Goal: Information Seeking & Learning: Learn about a topic

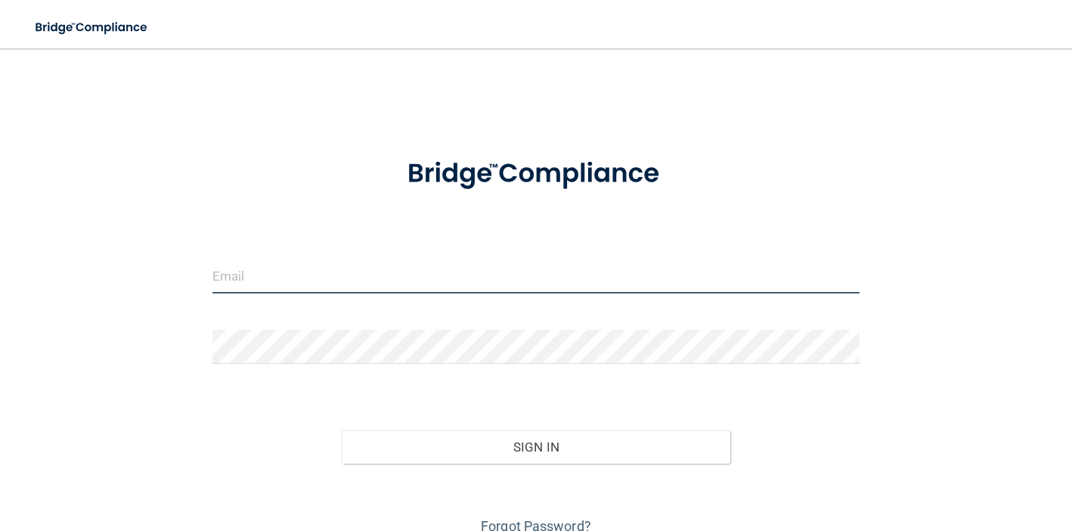
type input "[EMAIL_ADDRESS][PERSON_NAME][DOMAIN_NAME]"
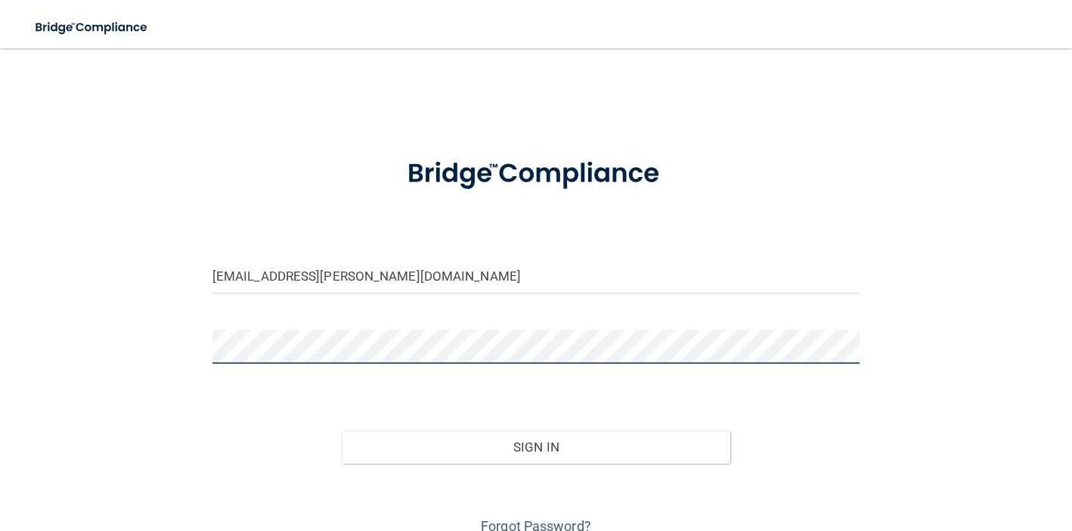
click at [535, 445] on button "Sign In" at bounding box center [536, 446] width 389 height 33
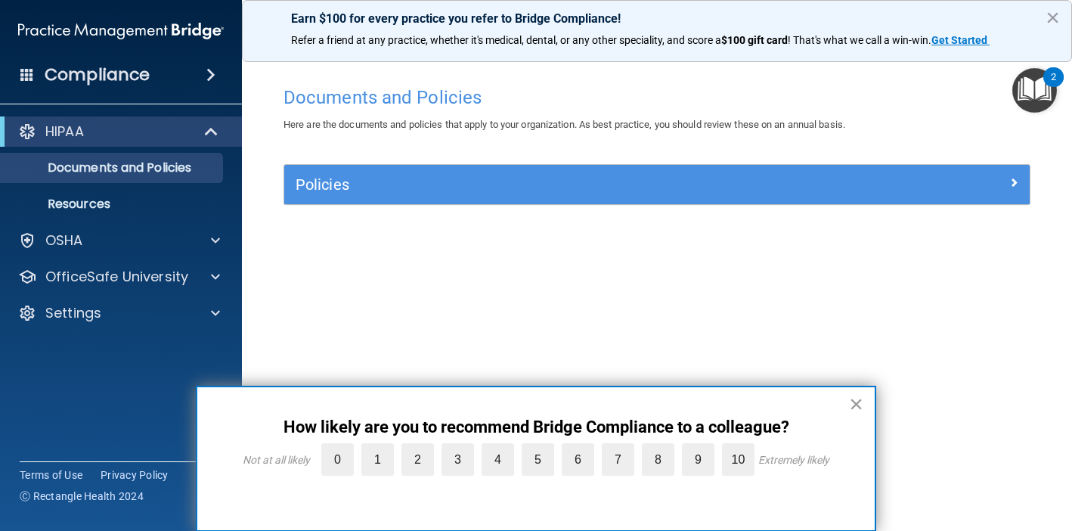
click at [854, 400] on button "×" at bounding box center [856, 404] width 14 height 24
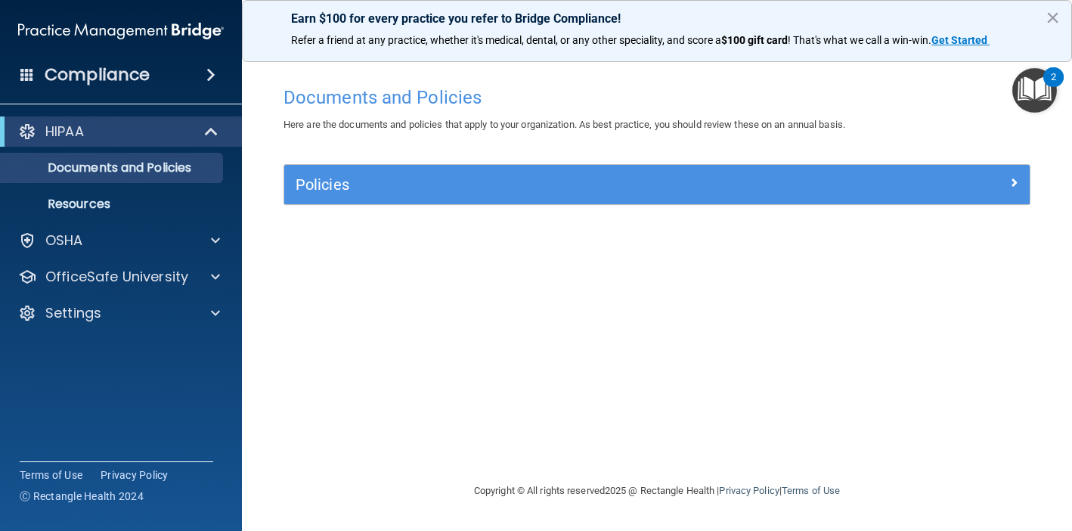
click at [500, 181] on h5 "Policies" at bounding box center [564, 184] width 537 height 17
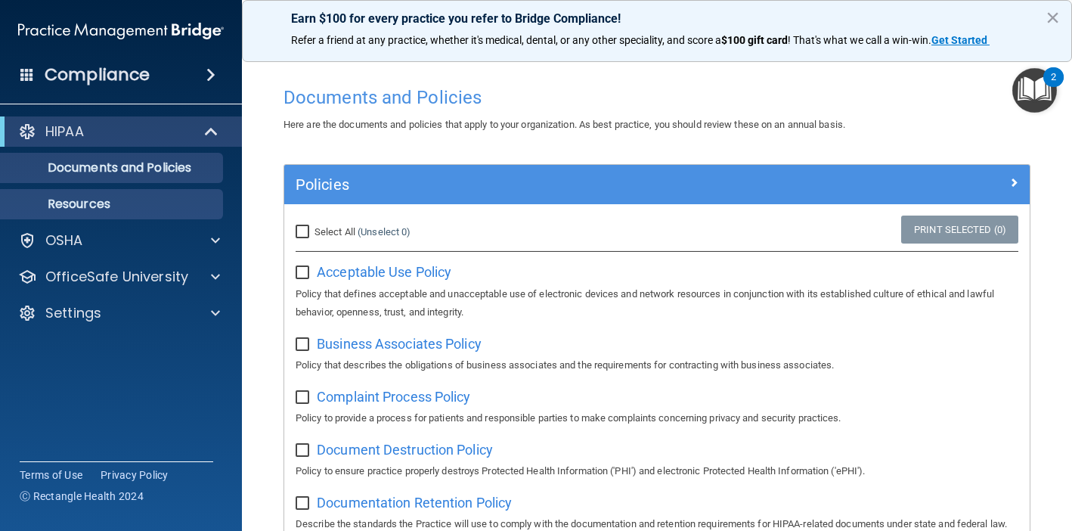
click at [182, 205] on p "Resources" at bounding box center [113, 204] width 206 height 15
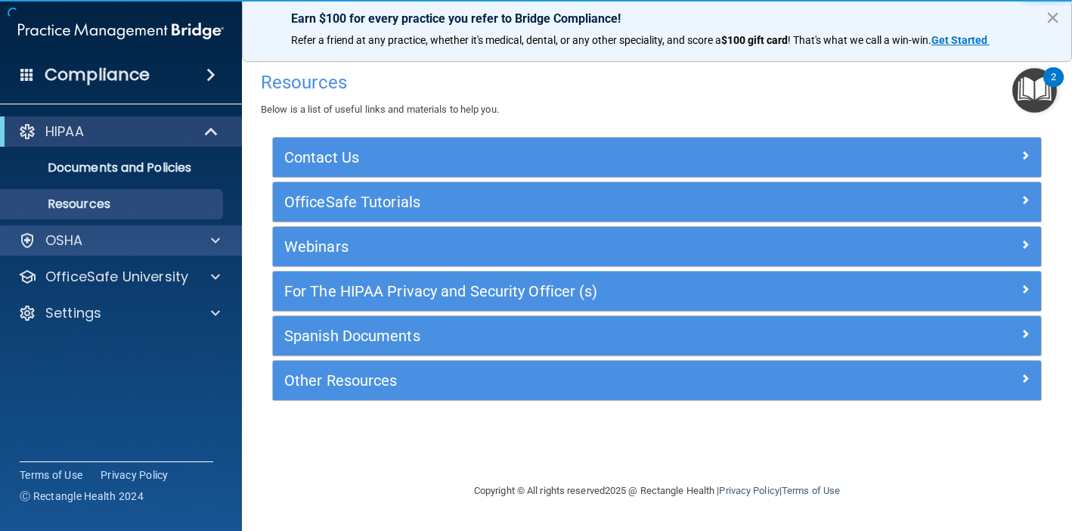
click at [165, 242] on div "OSHA" at bounding box center [101, 240] width 188 height 18
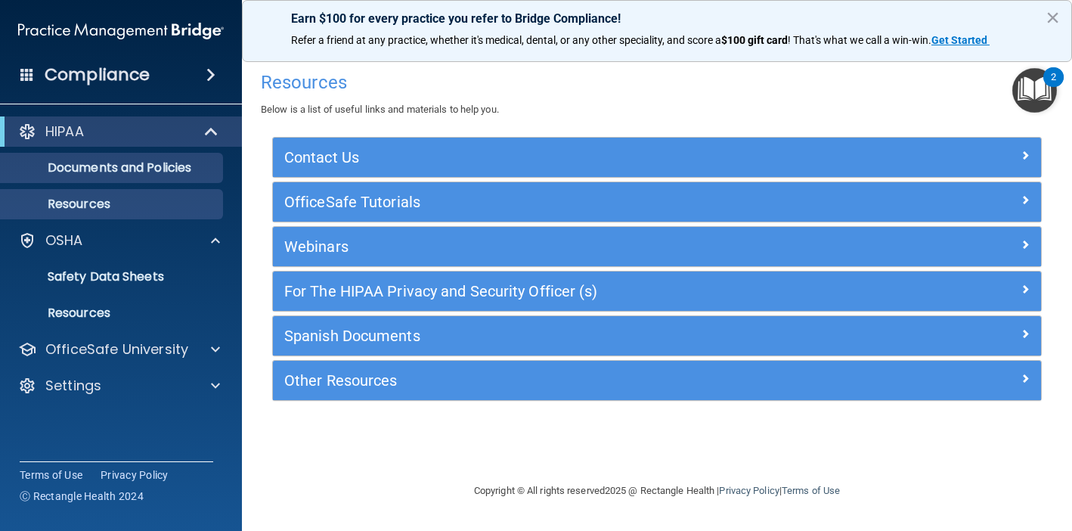
click at [199, 171] on p "Documents and Policies" at bounding box center [113, 167] width 206 height 15
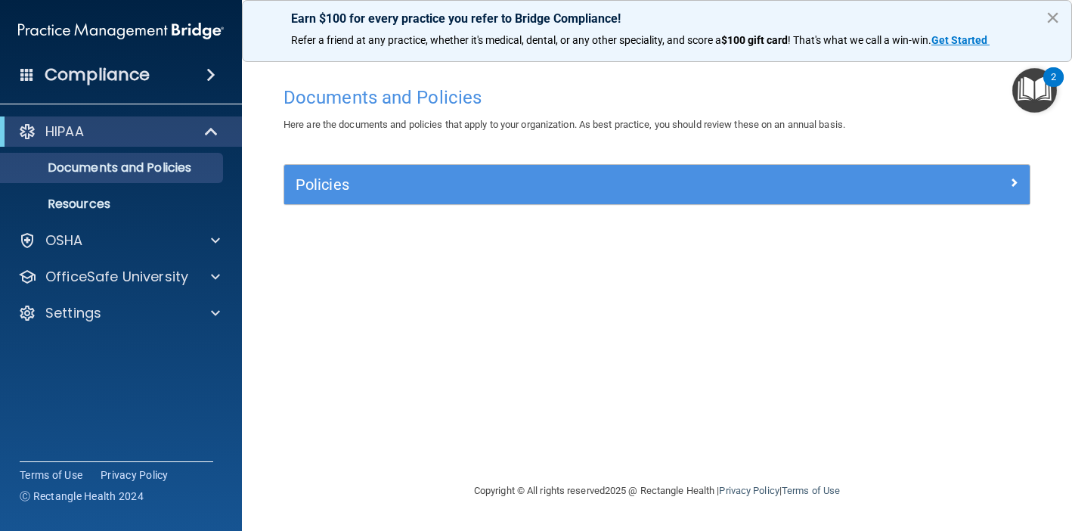
click at [1054, 15] on button "×" at bounding box center [1053, 17] width 14 height 24
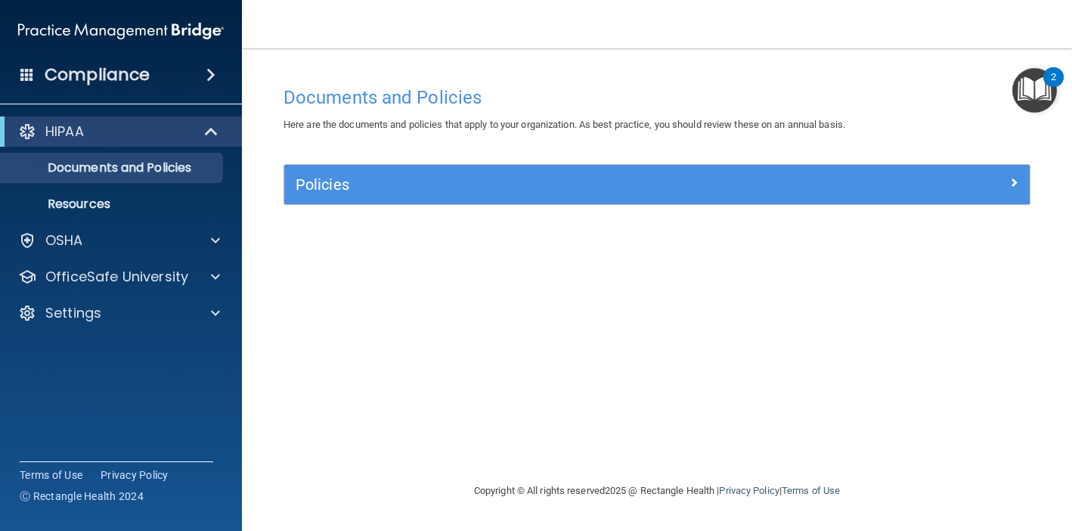
click at [1006, 181] on div at bounding box center [937, 181] width 187 height 18
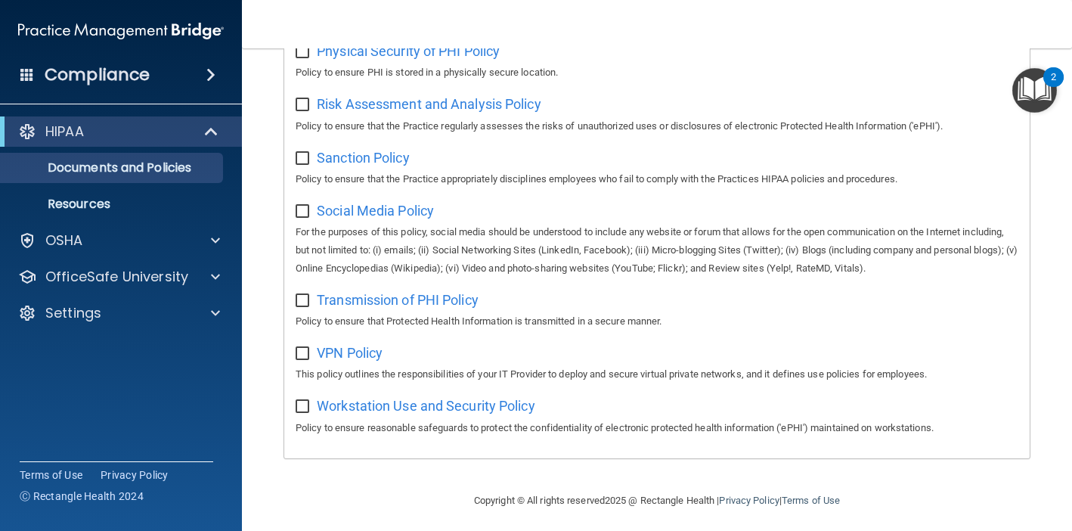
scroll to position [1000, 0]
click at [155, 250] on div "OSHA" at bounding box center [121, 240] width 243 height 30
click at [168, 207] on p "Resources" at bounding box center [113, 204] width 206 height 15
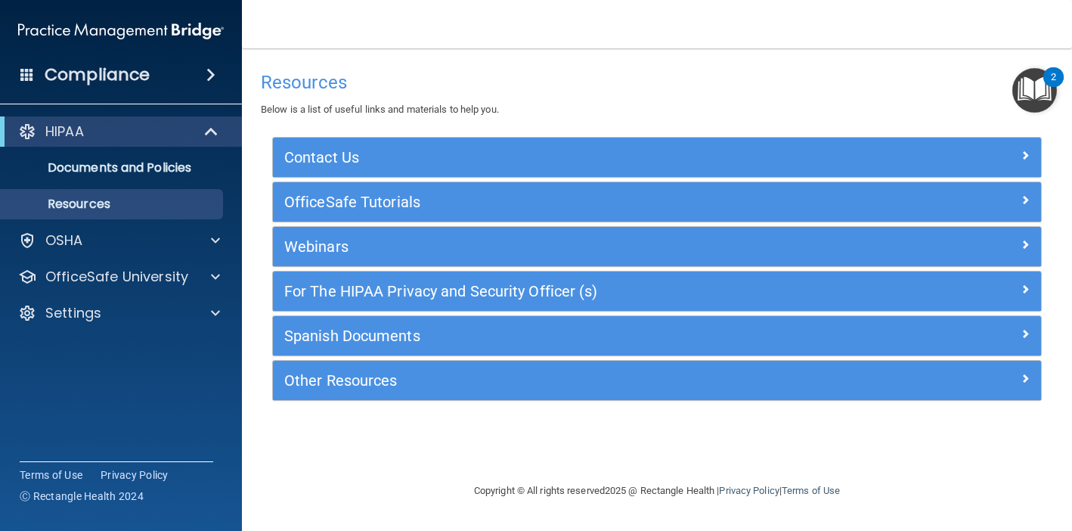
click at [436, 297] on h5 "For The HIPAA Privacy and Security Officer (s)" at bounding box center [560, 291] width 553 height 17
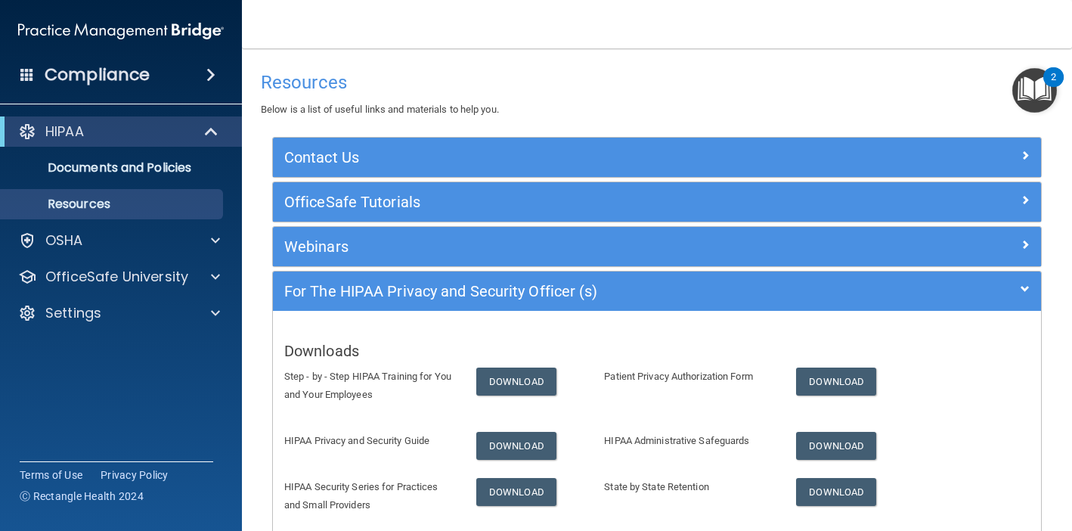
click at [206, 70] on span at bounding box center [210, 75] width 9 height 18
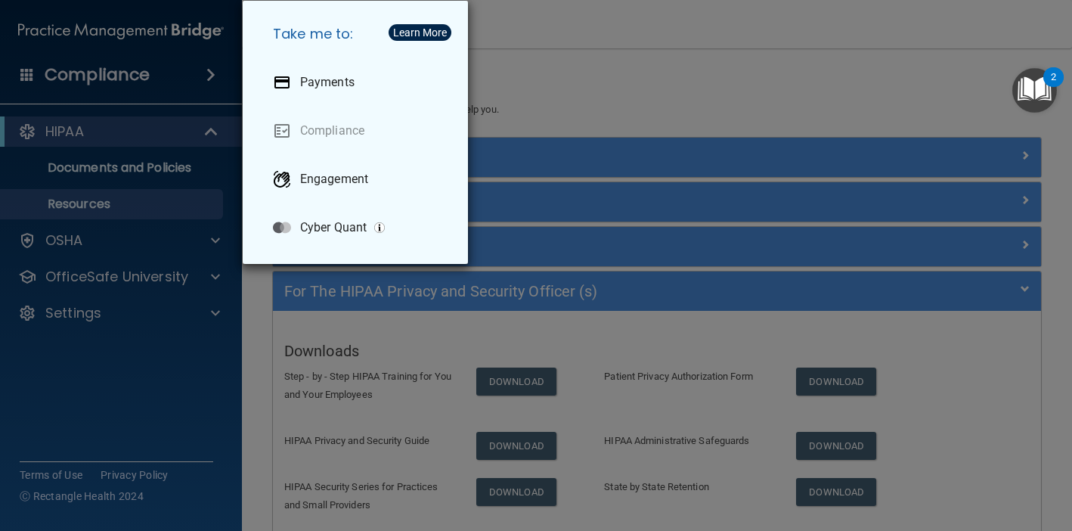
click at [137, 203] on div "Take me to: Payments Compliance Engagement Cyber Quant" at bounding box center [536, 265] width 1072 height 531
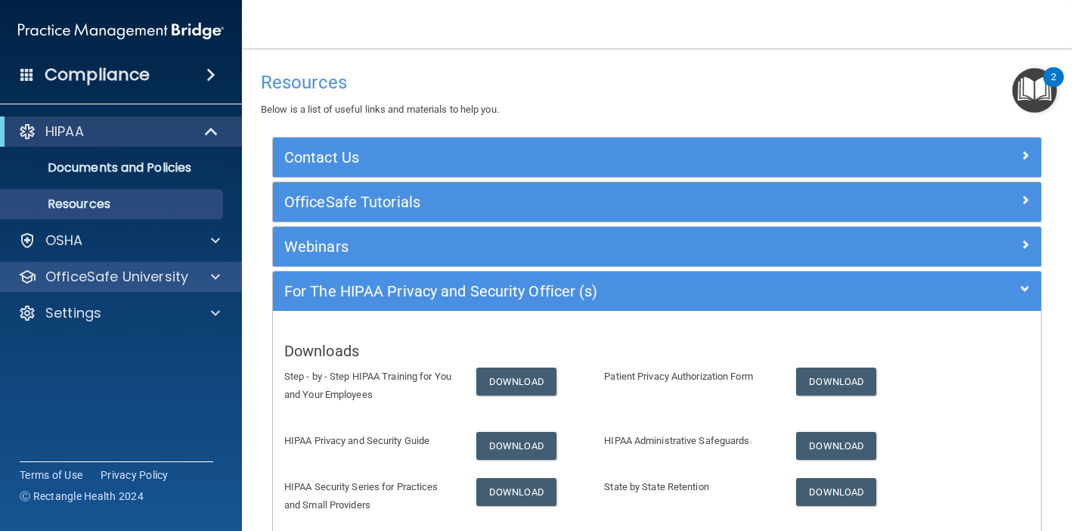
click at [184, 279] on p "OfficeSafe University" at bounding box center [116, 277] width 143 height 18
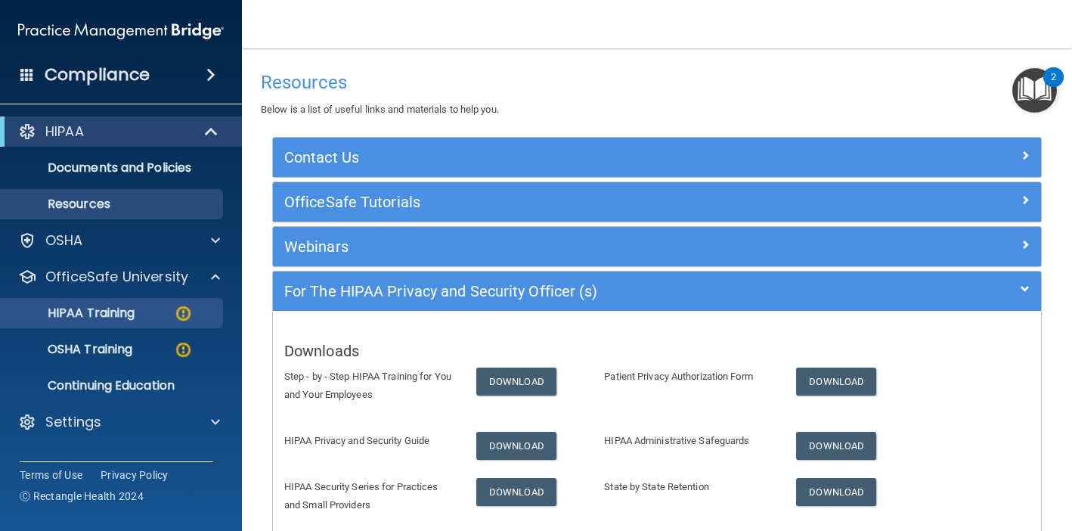
click at [188, 317] on img at bounding box center [183, 313] width 19 height 19
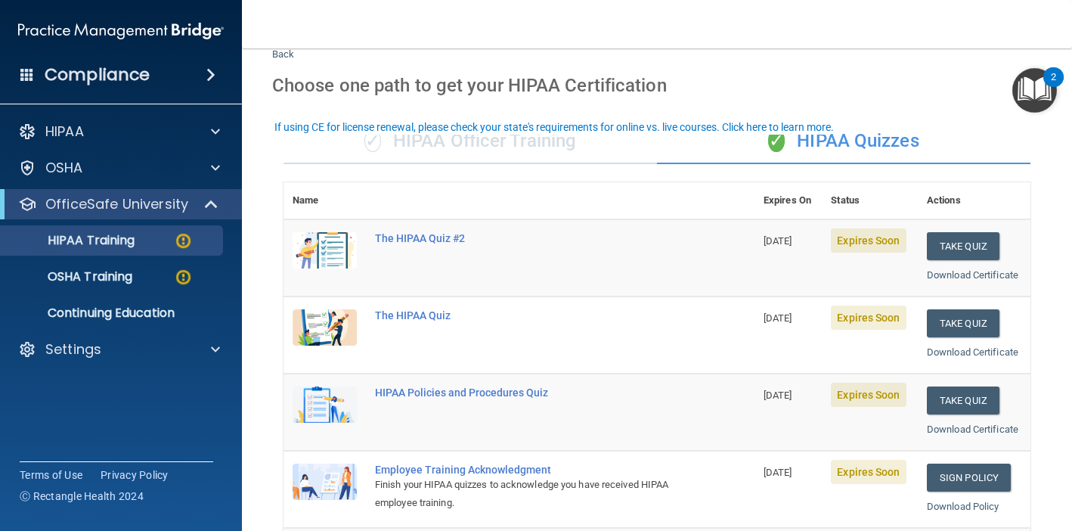
scroll to position [49, 0]
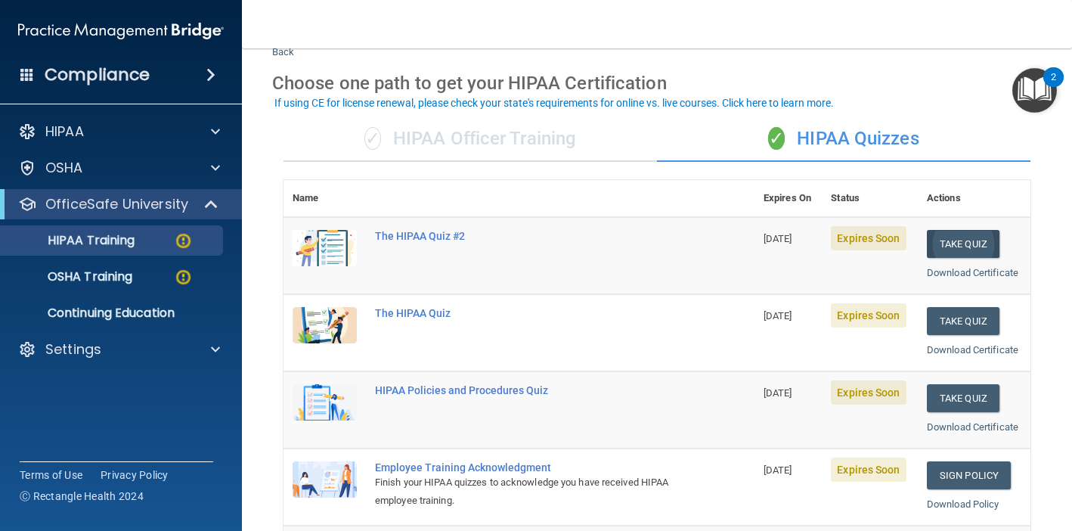
click at [950, 237] on button "Take Quiz" at bounding box center [963, 244] width 73 height 28
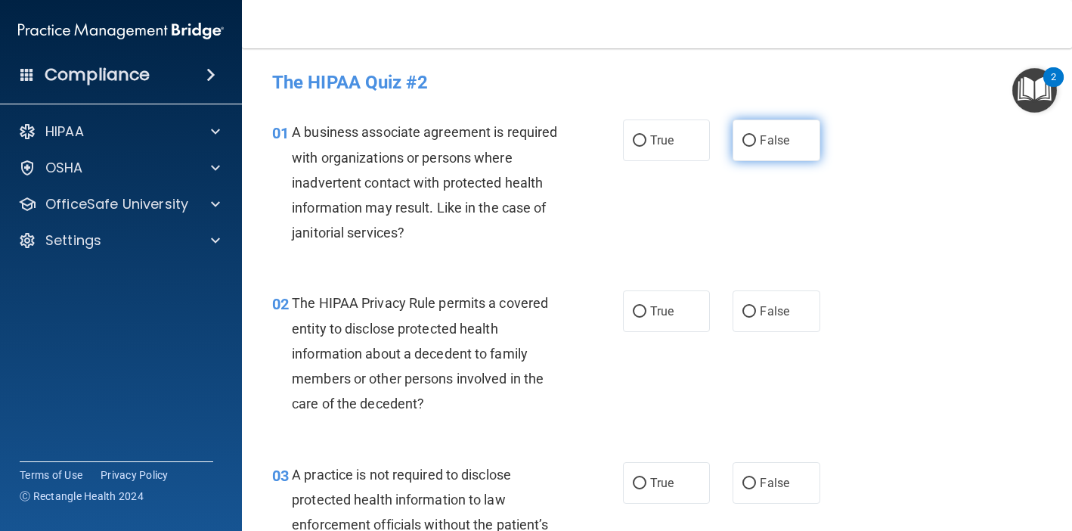
click at [767, 151] on label "False" at bounding box center [776, 140] width 87 height 42
click at [756, 147] on input "False" at bounding box center [750, 140] width 14 height 11
radio input "true"
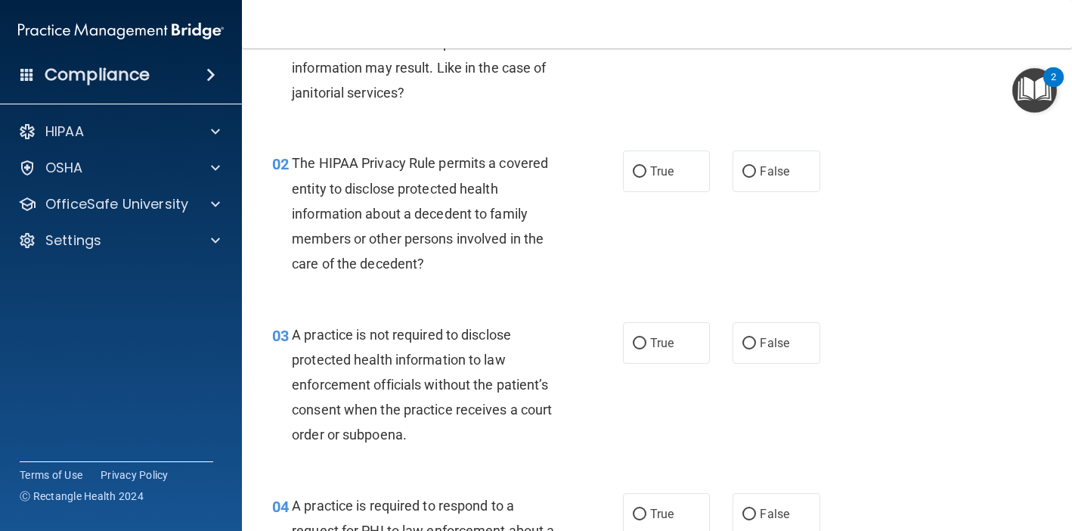
scroll to position [144, 0]
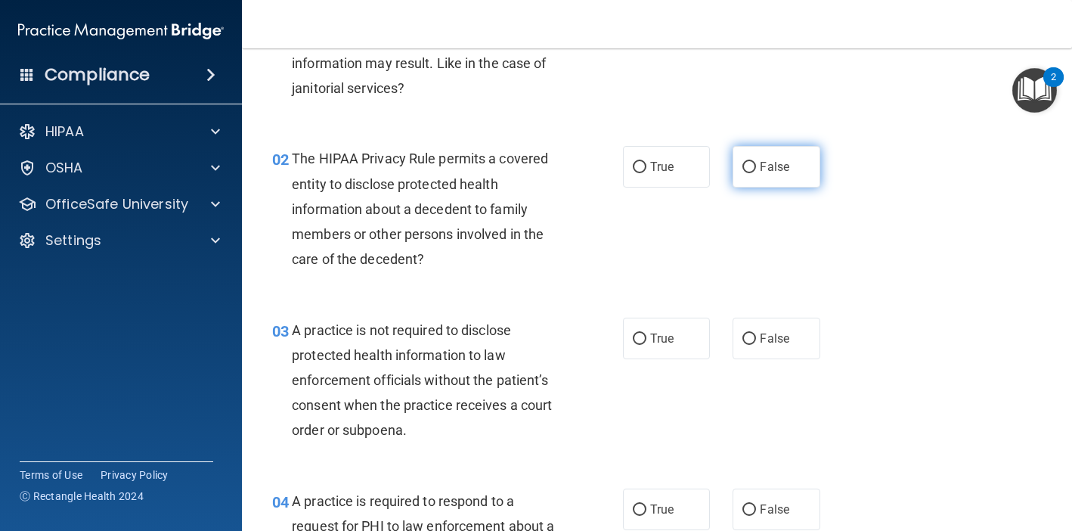
click at [777, 173] on label "False" at bounding box center [776, 167] width 87 height 42
click at [756, 173] on input "False" at bounding box center [750, 167] width 14 height 11
radio input "true"
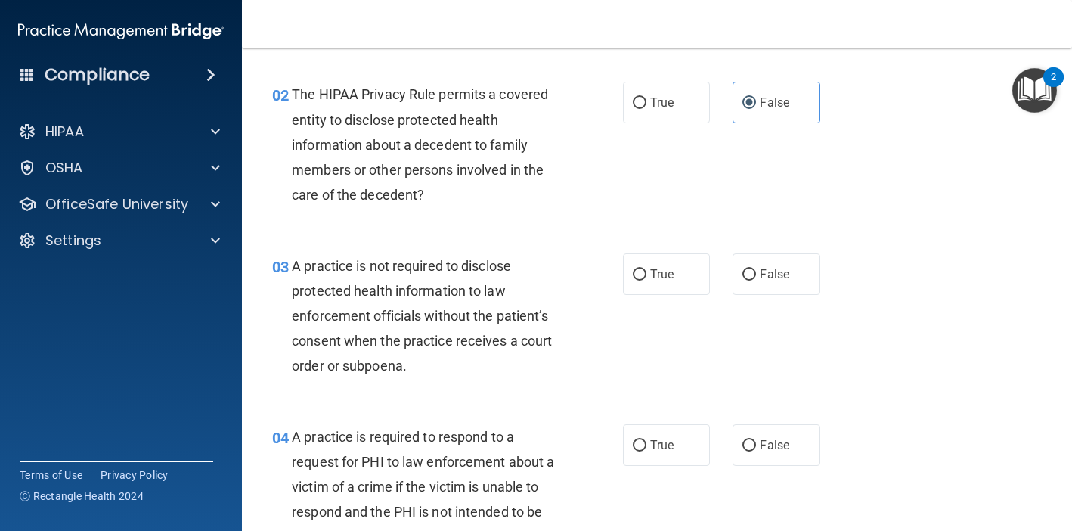
scroll to position [222, 0]
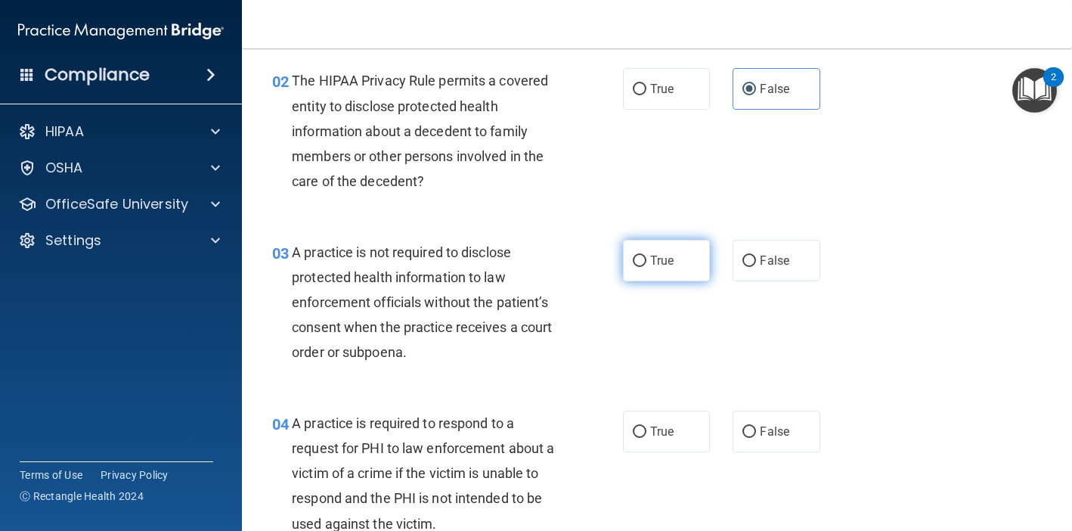
click at [663, 266] on label "True" at bounding box center [666, 261] width 87 height 42
click at [646, 266] on input "True" at bounding box center [640, 261] width 14 height 11
radio input "true"
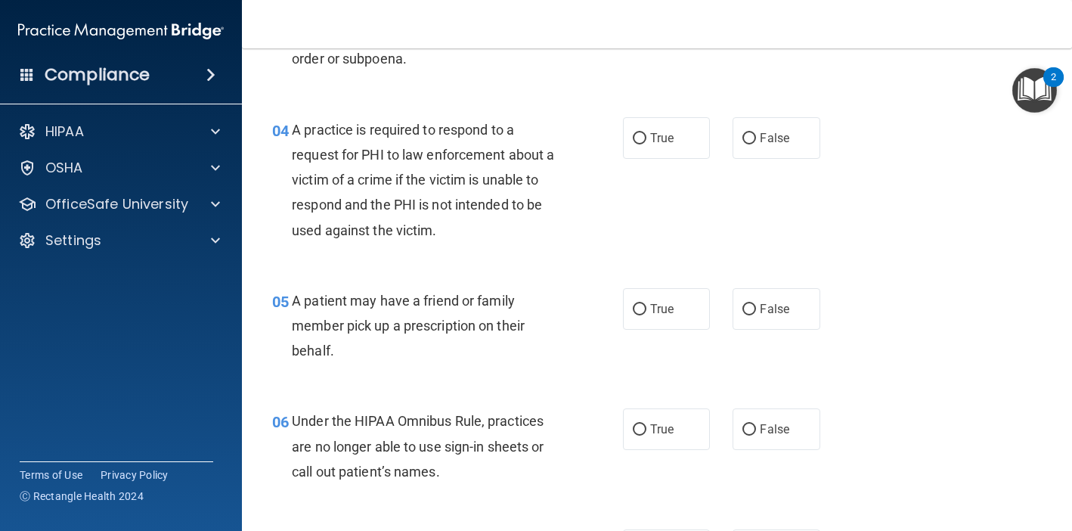
scroll to position [519, 0]
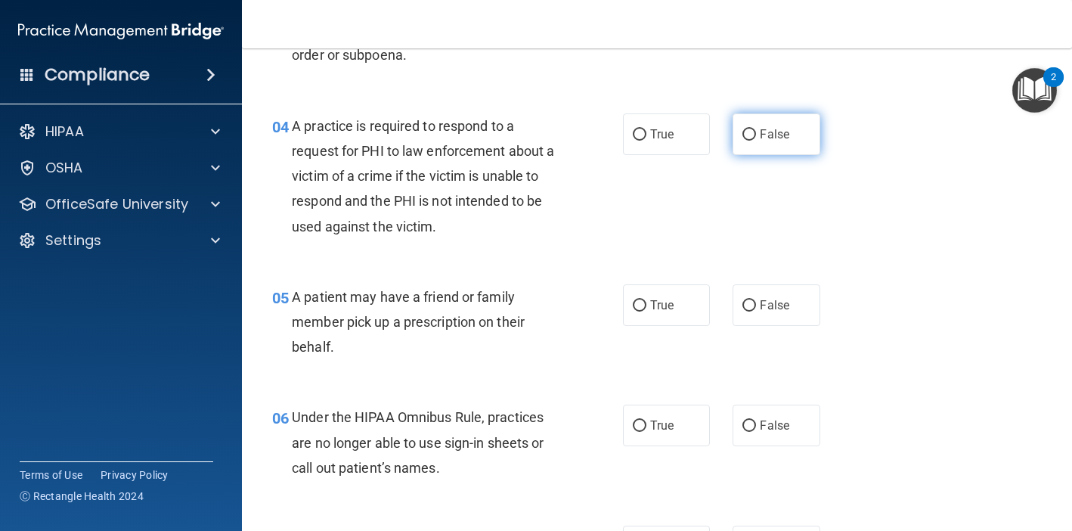
click at [784, 138] on label "False" at bounding box center [776, 134] width 87 height 42
click at [756, 138] on input "False" at bounding box center [750, 134] width 14 height 11
radio input "true"
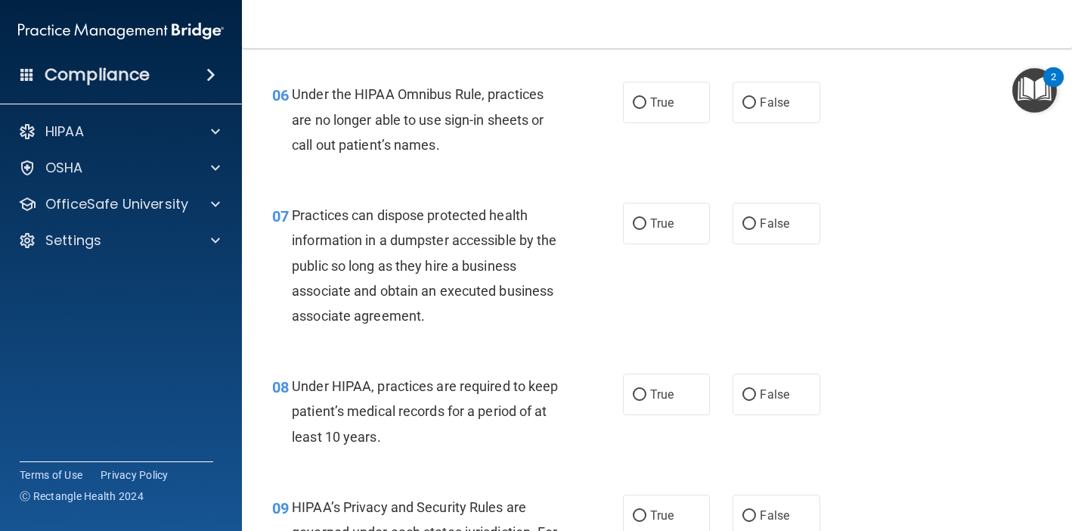
scroll to position [839, 0]
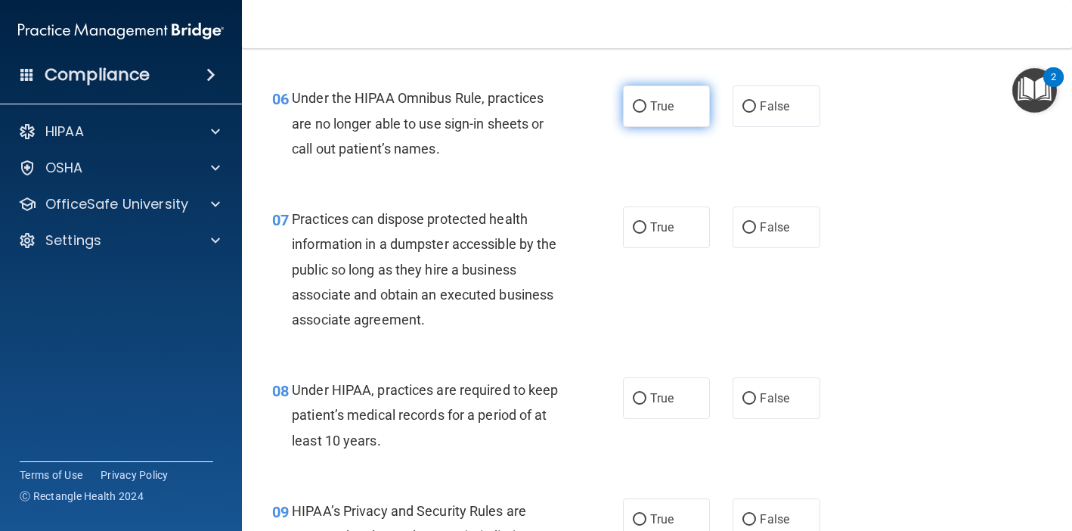
click at [665, 101] on span "True" at bounding box center [661, 106] width 23 height 14
click at [646, 101] on input "True" at bounding box center [640, 106] width 14 height 11
radio input "true"
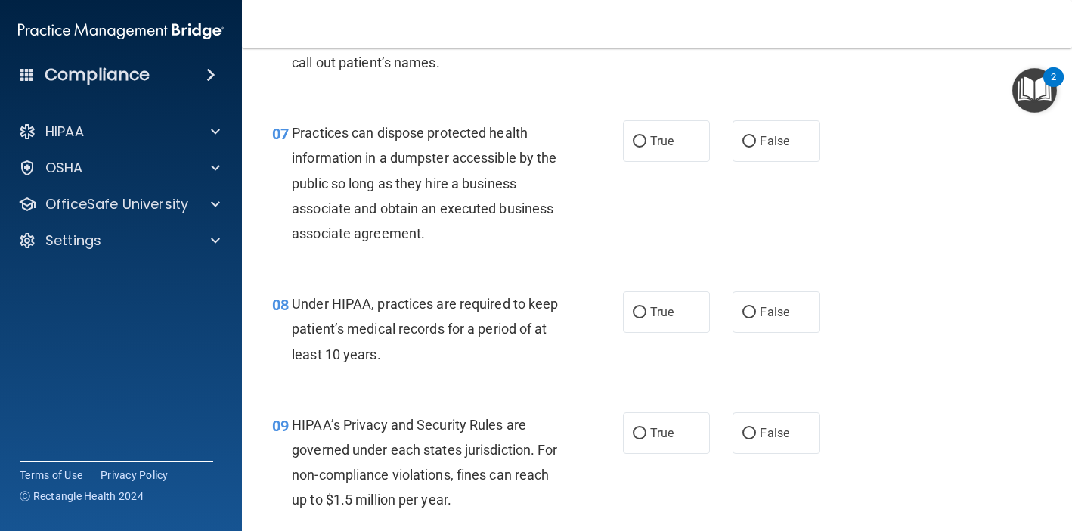
scroll to position [929, 0]
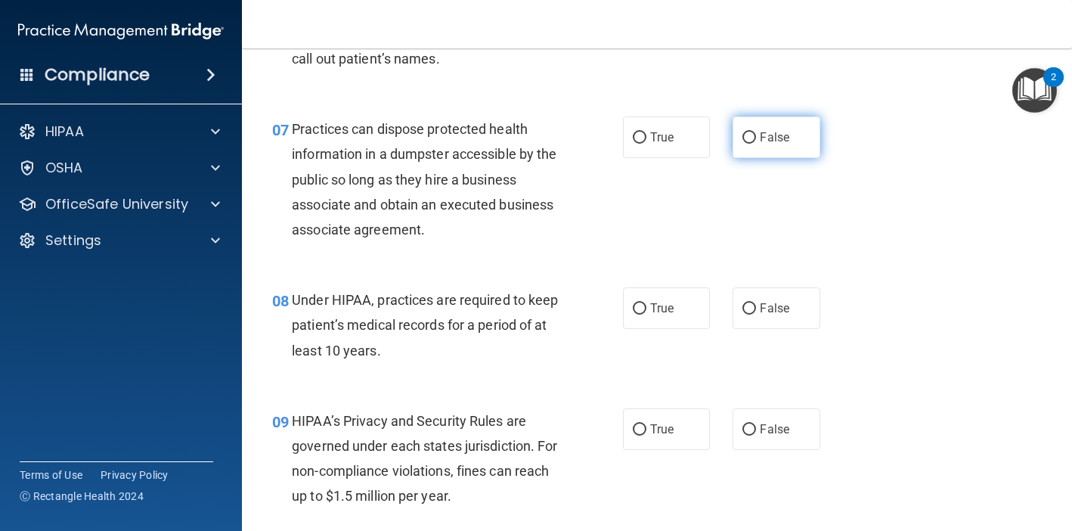
click at [770, 148] on label "False" at bounding box center [776, 137] width 87 height 42
click at [756, 144] on input "False" at bounding box center [750, 137] width 14 height 11
radio input "true"
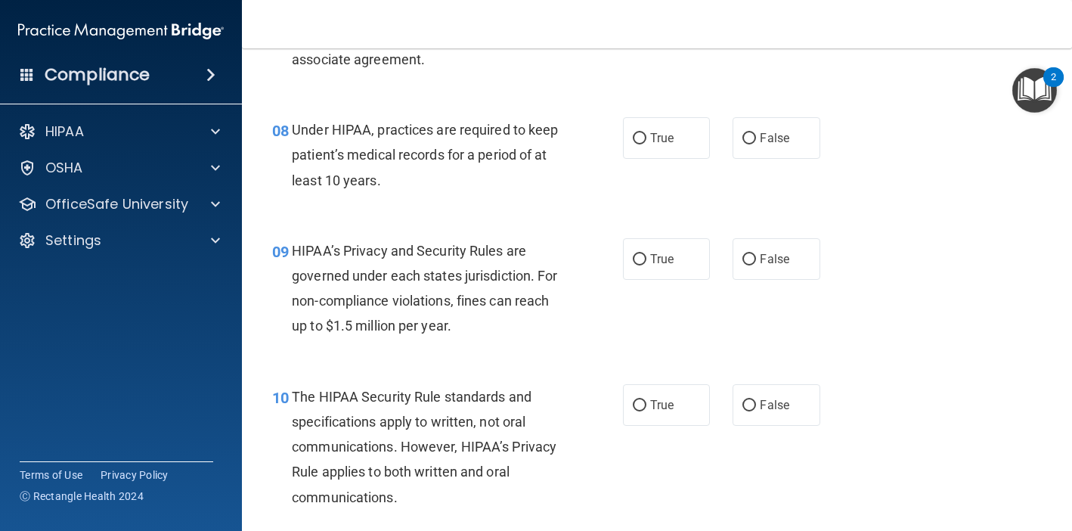
scroll to position [1100, 0]
click at [808, 135] on label "False" at bounding box center [776, 137] width 87 height 42
click at [756, 135] on input "False" at bounding box center [750, 137] width 14 height 11
radio input "true"
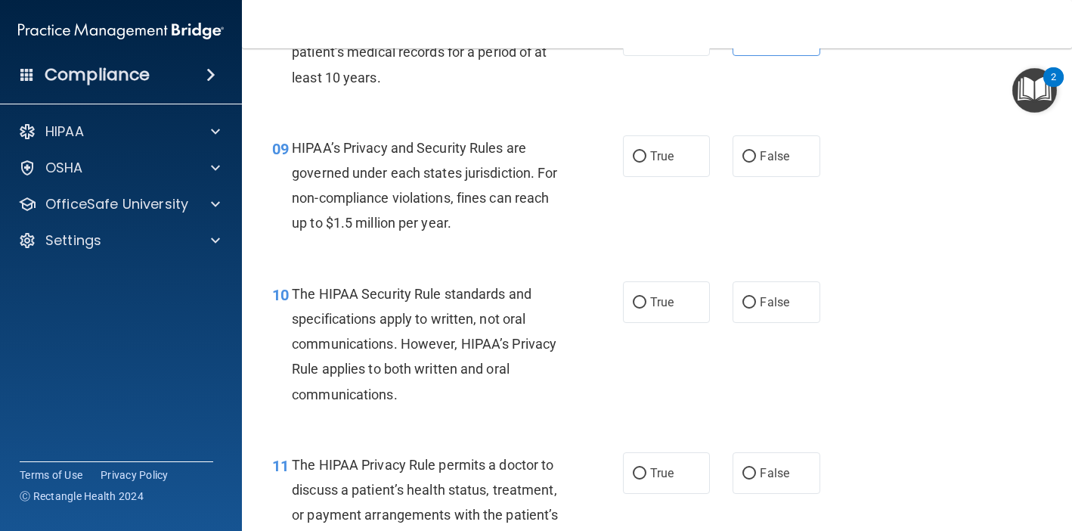
scroll to position [1202, 0]
click at [676, 148] on label "True" at bounding box center [666, 156] width 87 height 42
click at [646, 150] on input "True" at bounding box center [640, 155] width 14 height 11
radio input "true"
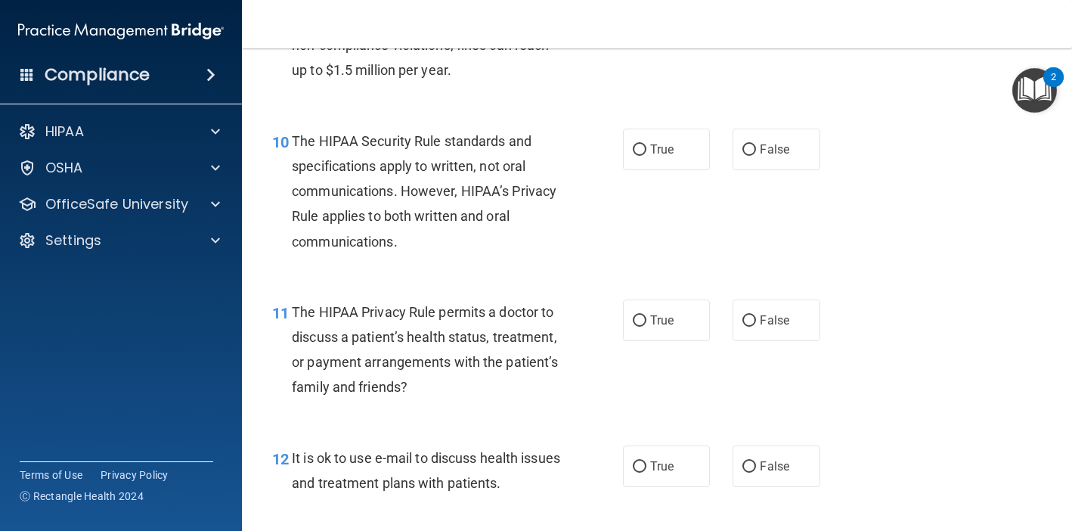
scroll to position [1355, 0]
click at [658, 153] on label "True" at bounding box center [666, 149] width 87 height 42
click at [646, 153] on input "True" at bounding box center [640, 149] width 14 height 11
radio input "true"
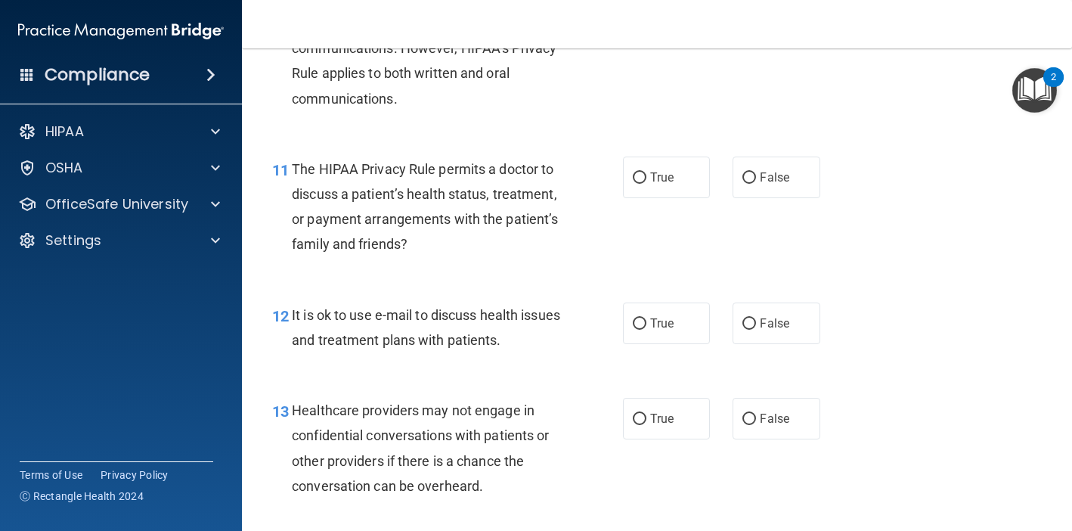
scroll to position [1502, 0]
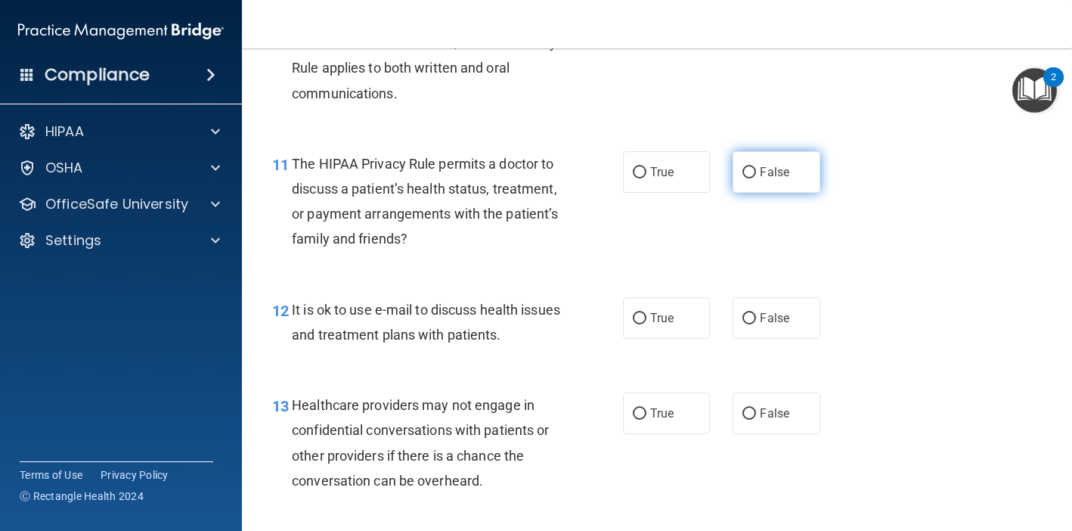
click at [770, 178] on label "False" at bounding box center [776, 172] width 87 height 42
click at [756, 178] on input "False" at bounding box center [750, 172] width 14 height 11
radio input "true"
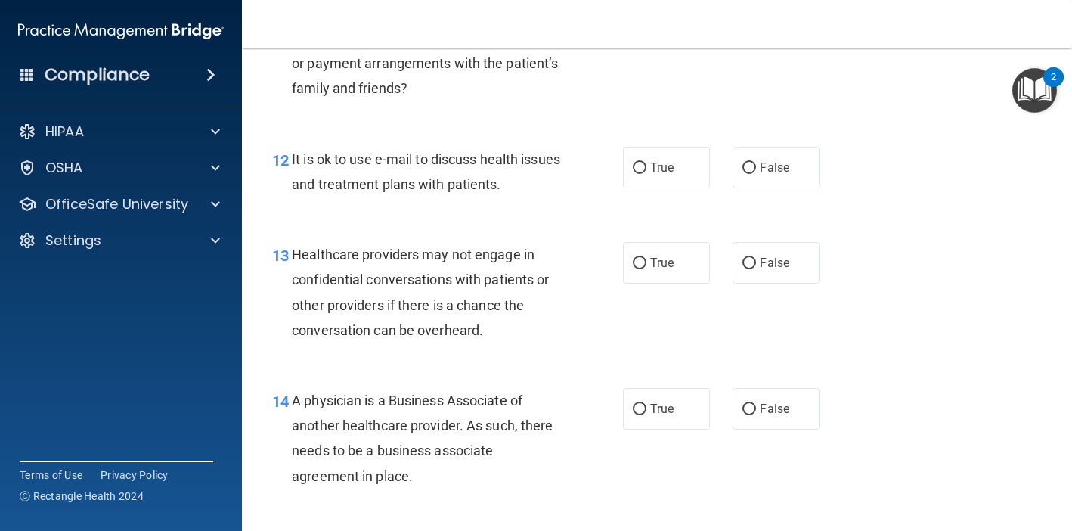
scroll to position [1662, 0]
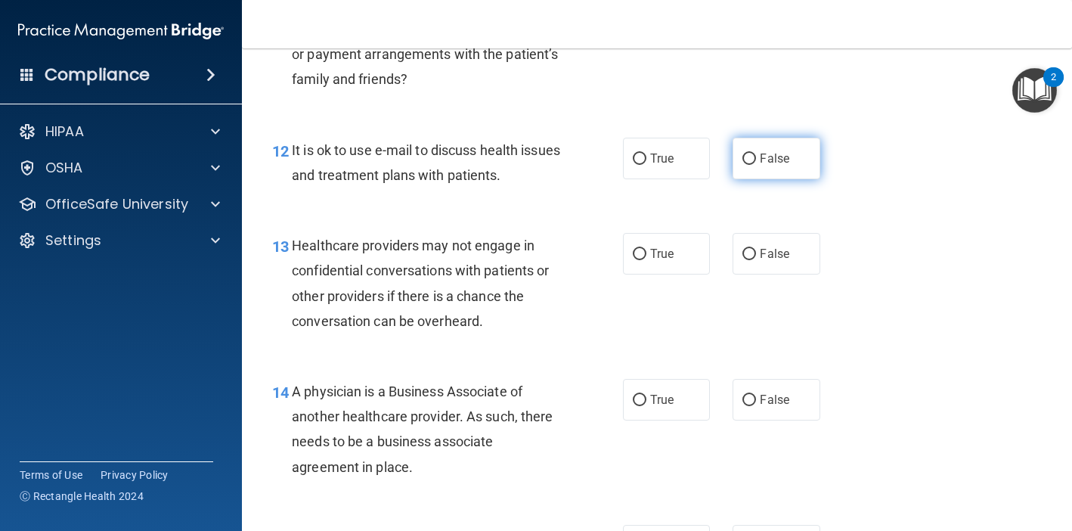
click at [767, 160] on label "False" at bounding box center [776, 159] width 87 height 42
click at [756, 160] on input "False" at bounding box center [750, 158] width 14 height 11
radio input "true"
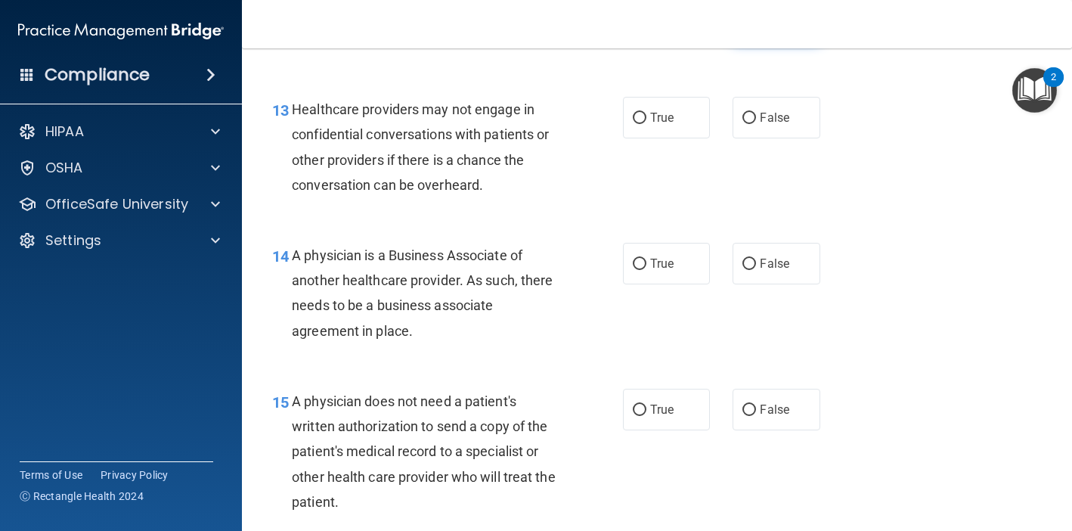
scroll to position [1799, 0]
click at [684, 128] on label "True" at bounding box center [666, 117] width 87 height 42
click at [646, 123] on input "True" at bounding box center [640, 117] width 14 height 11
radio input "true"
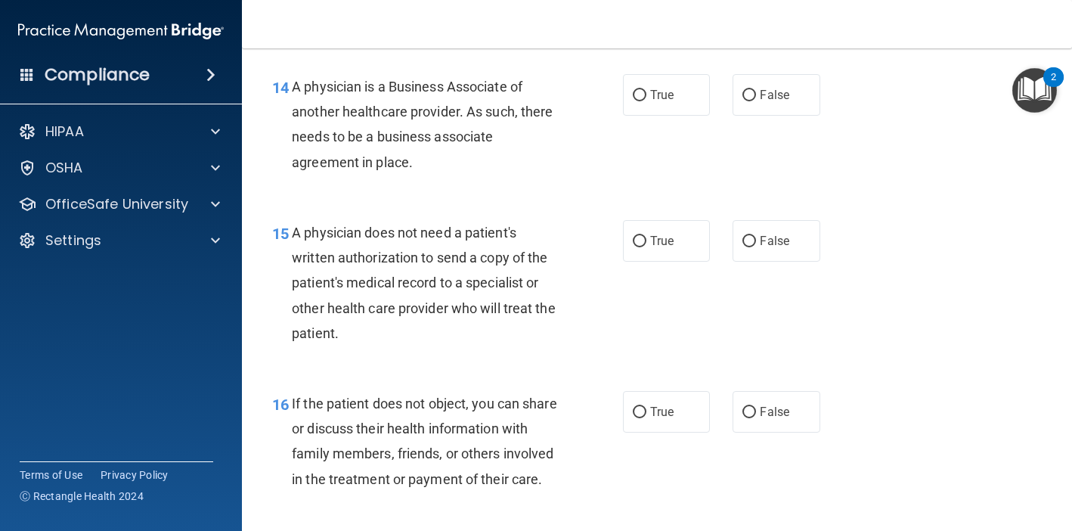
scroll to position [1970, 0]
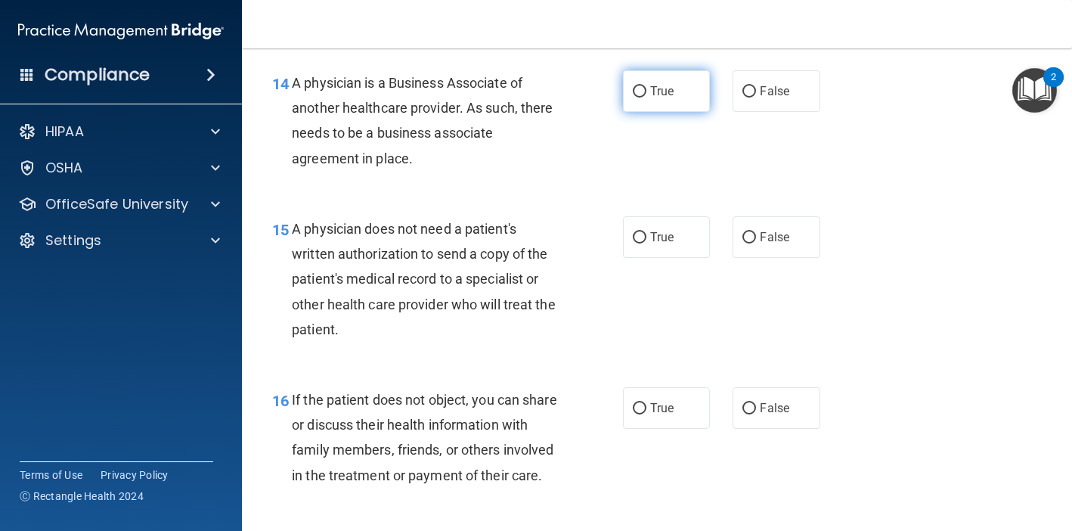
click at [660, 92] on label "True" at bounding box center [666, 91] width 87 height 42
click at [646, 92] on input "True" at bounding box center [640, 91] width 14 height 11
radio input "true"
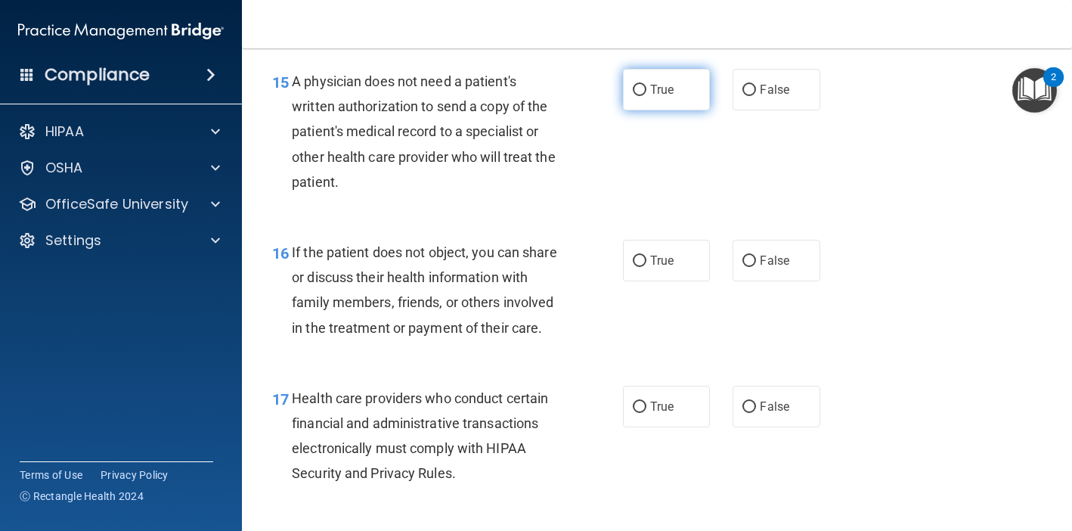
scroll to position [2119, 0]
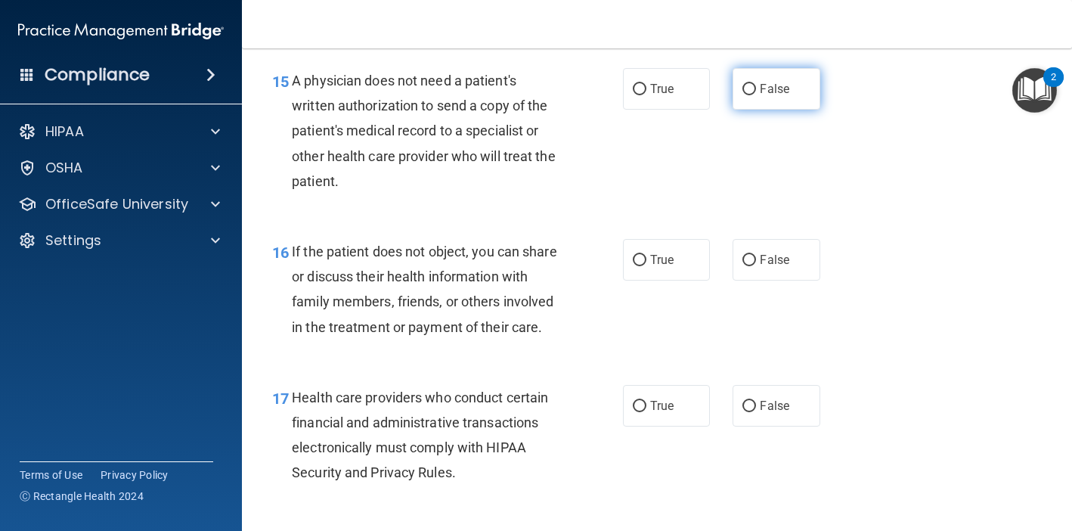
click at [768, 86] on label "False" at bounding box center [776, 89] width 87 height 42
click at [756, 86] on input "False" at bounding box center [750, 89] width 14 height 11
radio input "true"
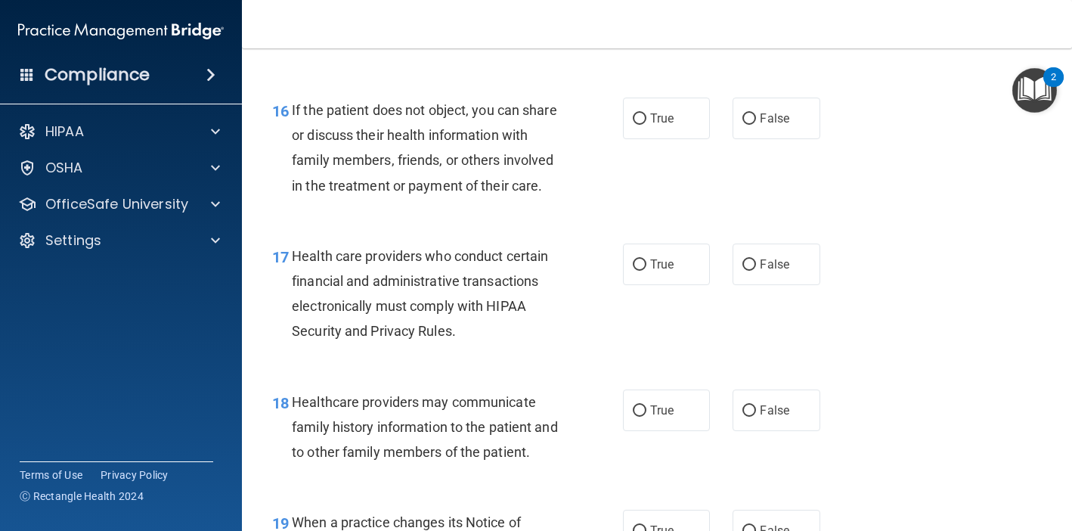
scroll to position [2265, 0]
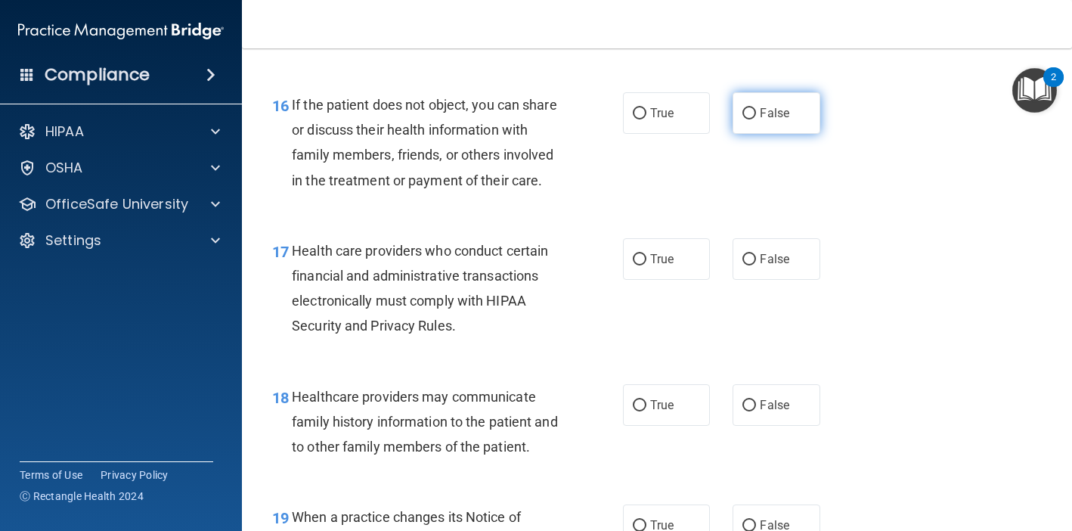
click at [789, 104] on label "False" at bounding box center [776, 113] width 87 height 42
click at [756, 108] on input "False" at bounding box center [750, 113] width 14 height 11
radio input "true"
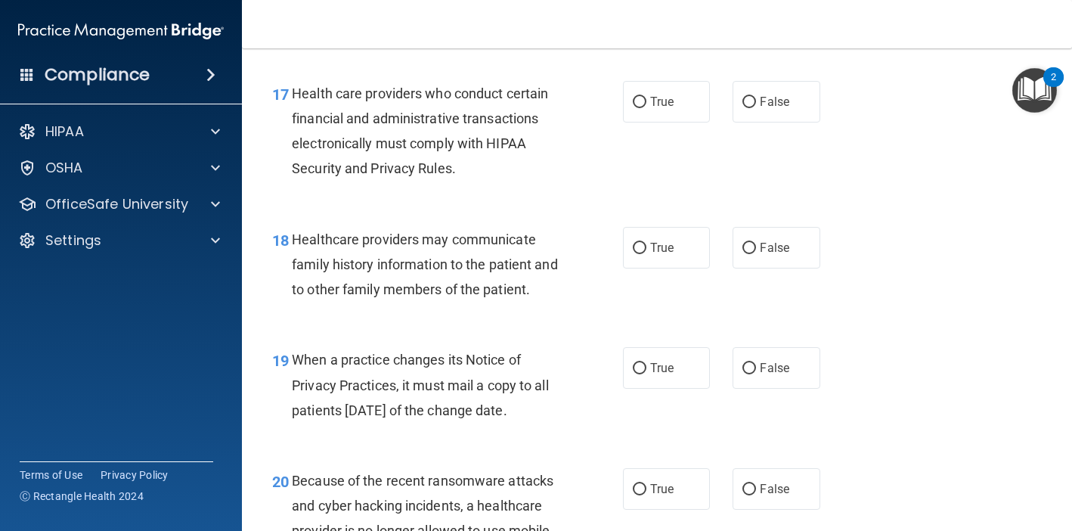
scroll to position [2424, 0]
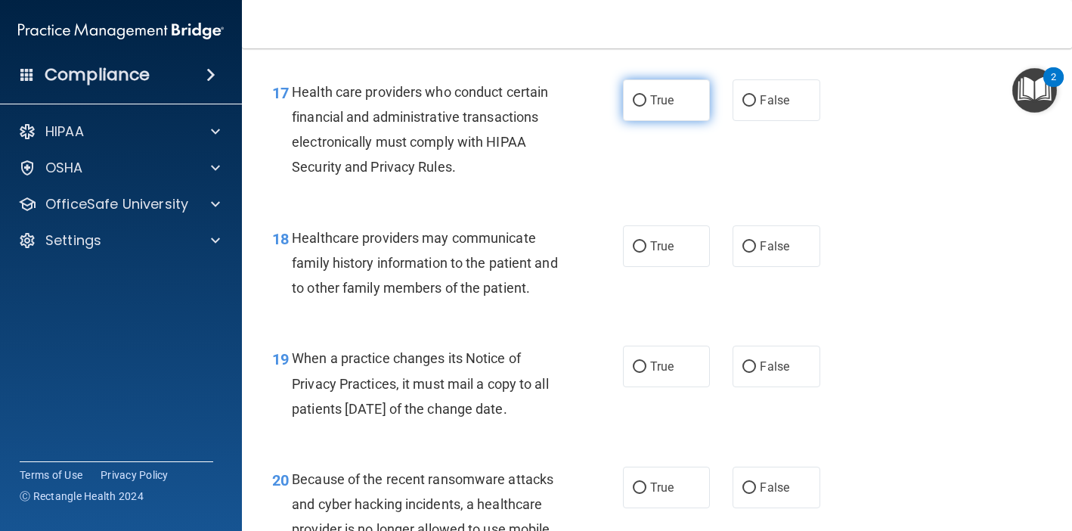
click at [686, 93] on label "True" at bounding box center [666, 100] width 87 height 42
click at [646, 95] on input "True" at bounding box center [640, 100] width 14 height 11
radio input "true"
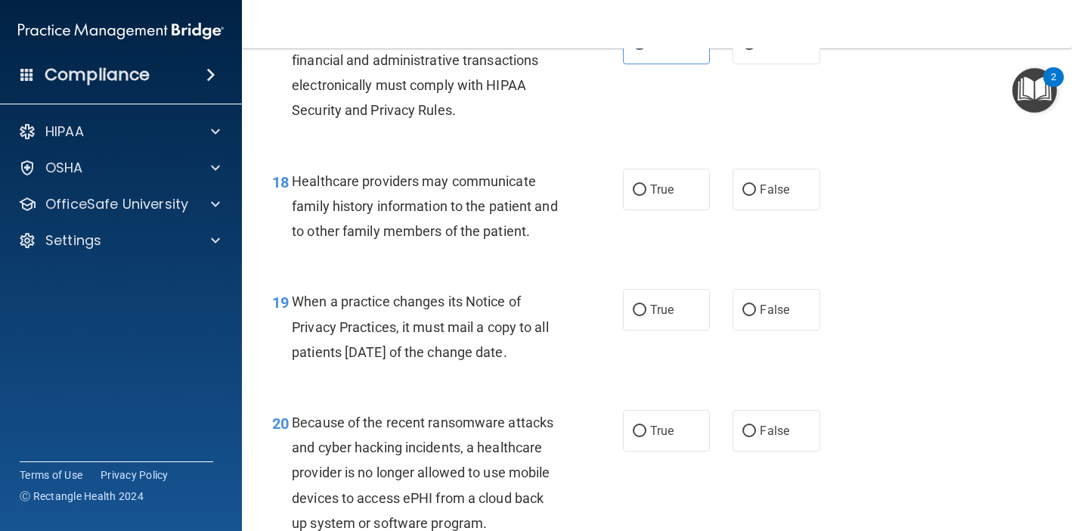
scroll to position [2486, 0]
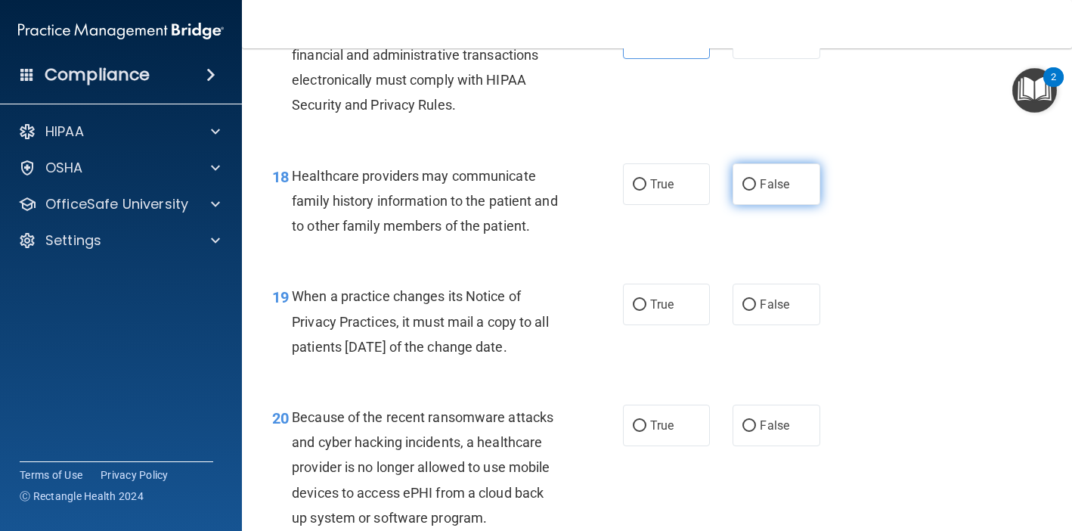
click at [796, 176] on label "False" at bounding box center [776, 184] width 87 height 42
click at [756, 179] on input "False" at bounding box center [750, 184] width 14 height 11
radio input "true"
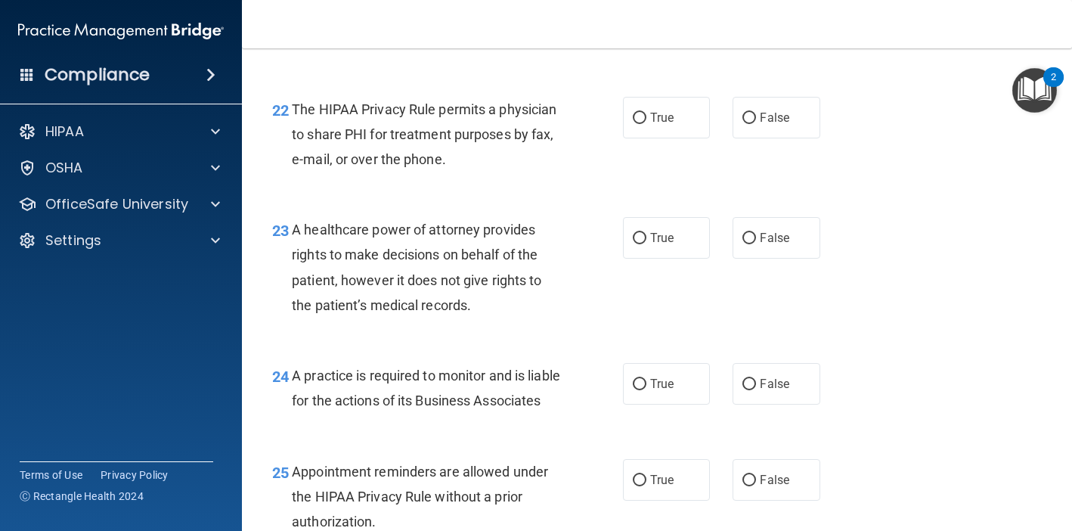
scroll to position [3062, 0]
click at [776, 109] on span "False" at bounding box center [774, 116] width 29 height 14
click at [756, 111] on input "False" at bounding box center [750, 116] width 14 height 11
radio input "true"
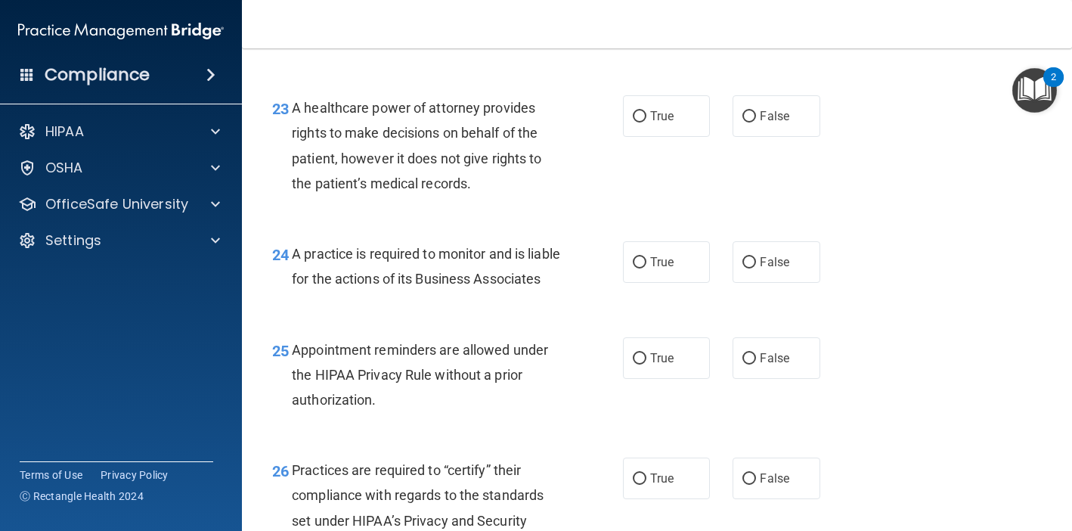
scroll to position [3184, 0]
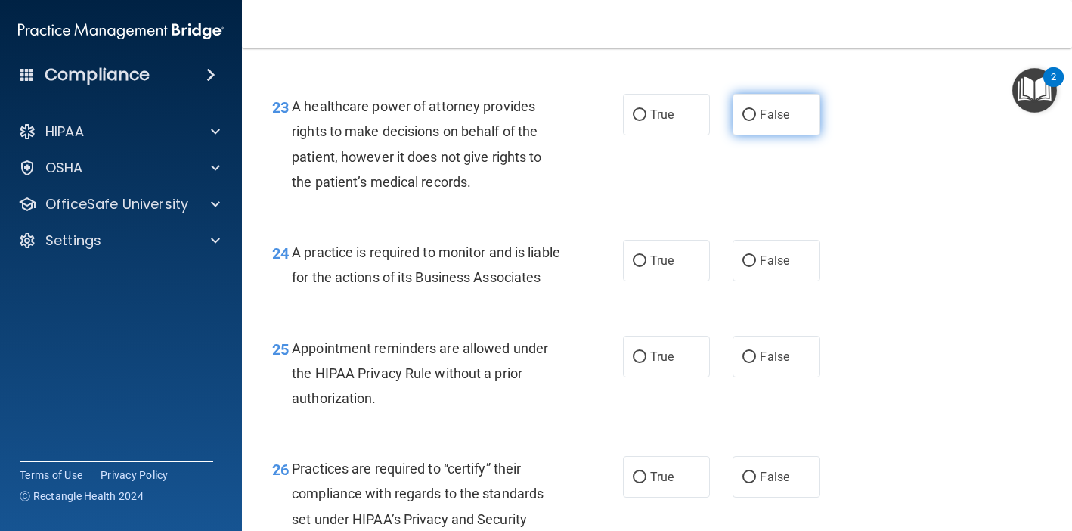
click at [757, 102] on label "False" at bounding box center [776, 115] width 87 height 42
click at [756, 110] on input "False" at bounding box center [750, 115] width 14 height 11
radio input "true"
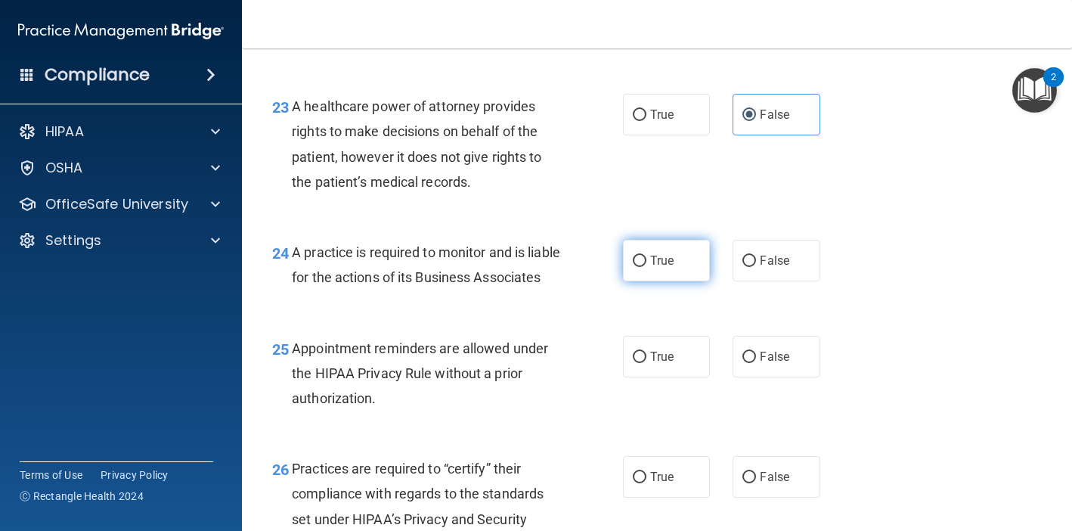
click at [645, 256] on input "True" at bounding box center [640, 261] width 14 height 11
radio input "true"
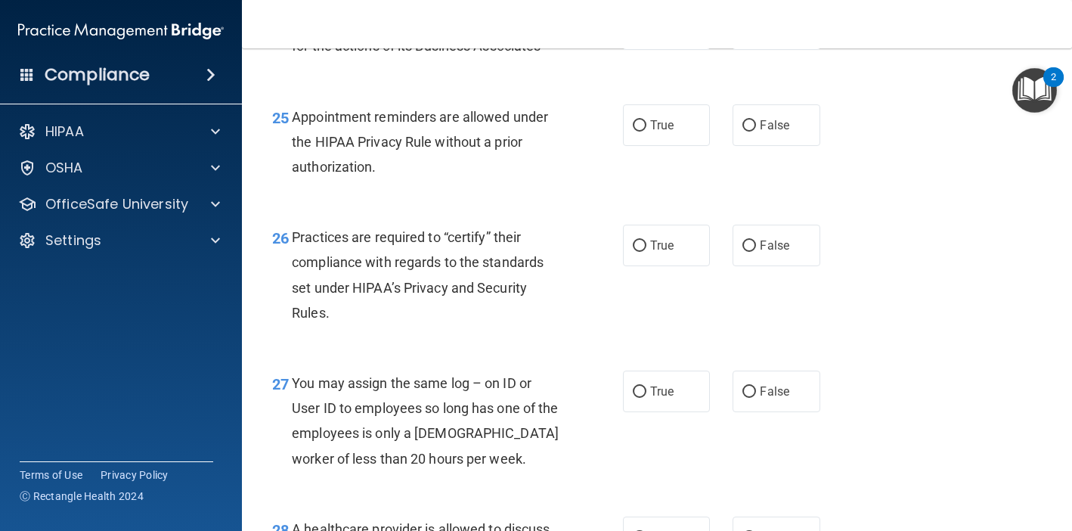
scroll to position [3420, 0]
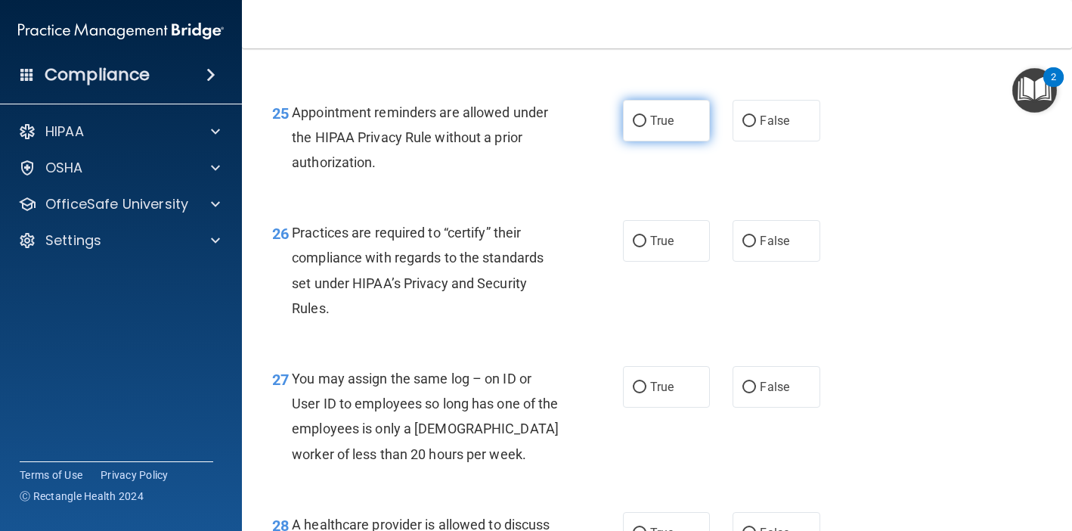
click at [668, 128] on span "True" at bounding box center [661, 120] width 23 height 14
click at [646, 127] on input "True" at bounding box center [640, 121] width 14 height 11
radio input "true"
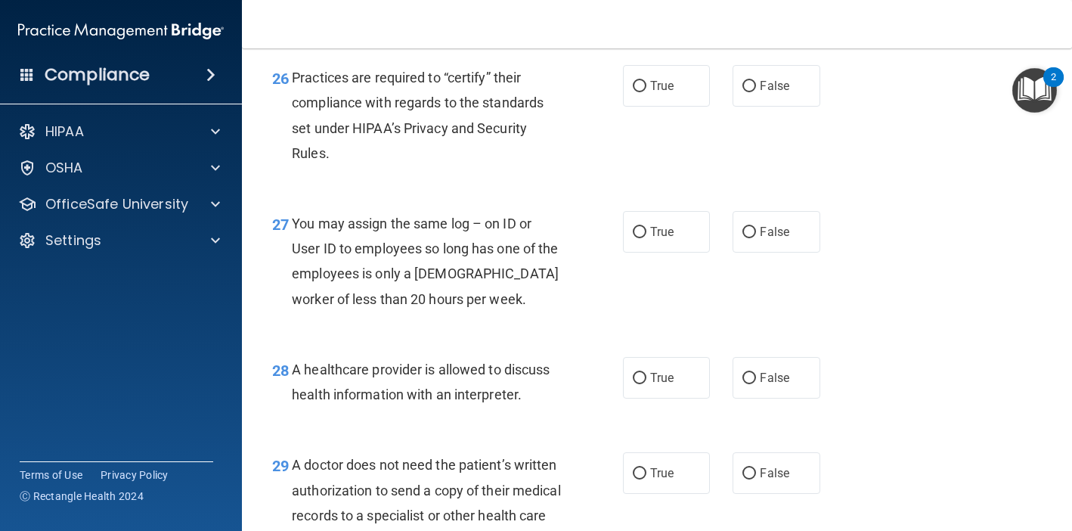
scroll to position [3579, 0]
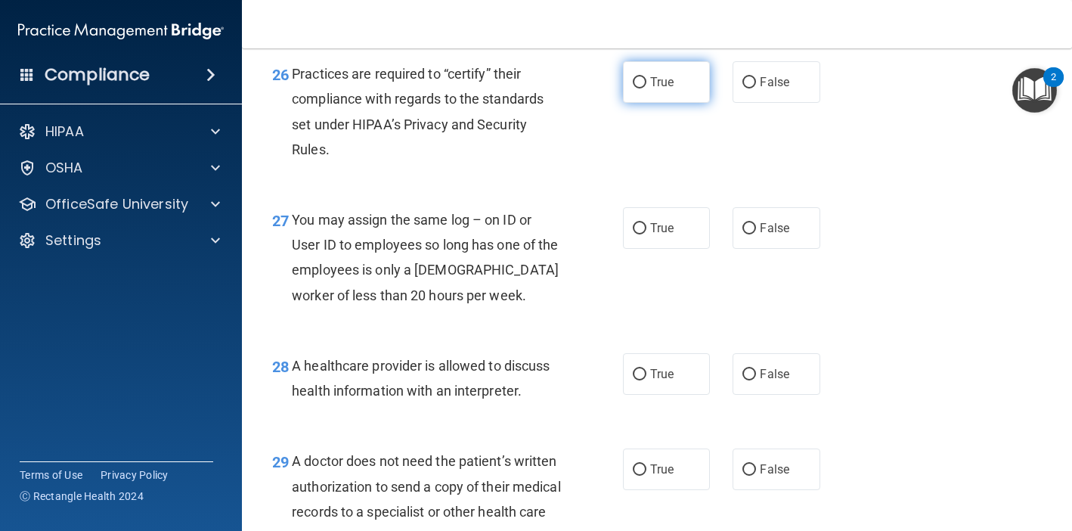
click at [693, 103] on label "True" at bounding box center [666, 82] width 87 height 42
click at [646, 88] on input "True" at bounding box center [640, 82] width 14 height 11
radio input "true"
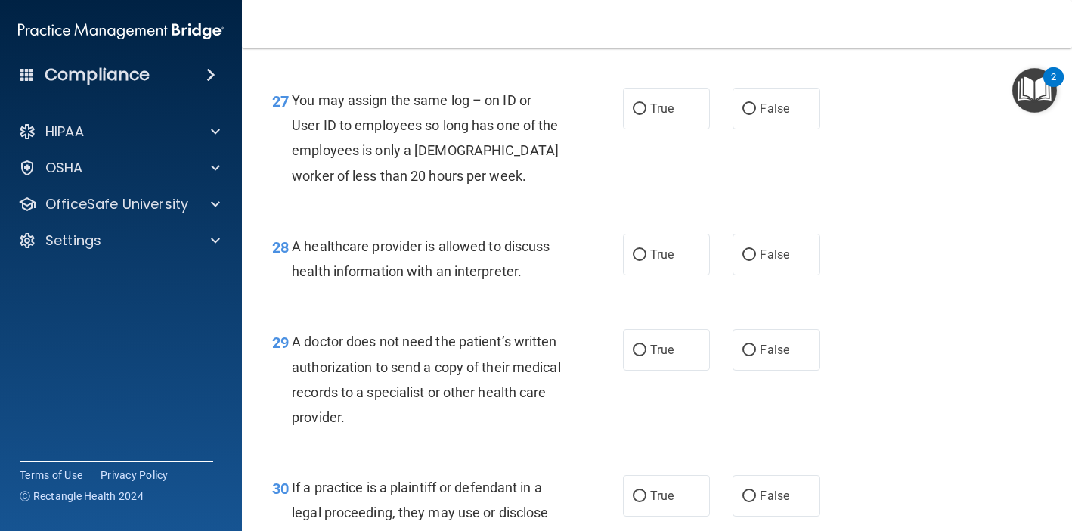
scroll to position [3703, 0]
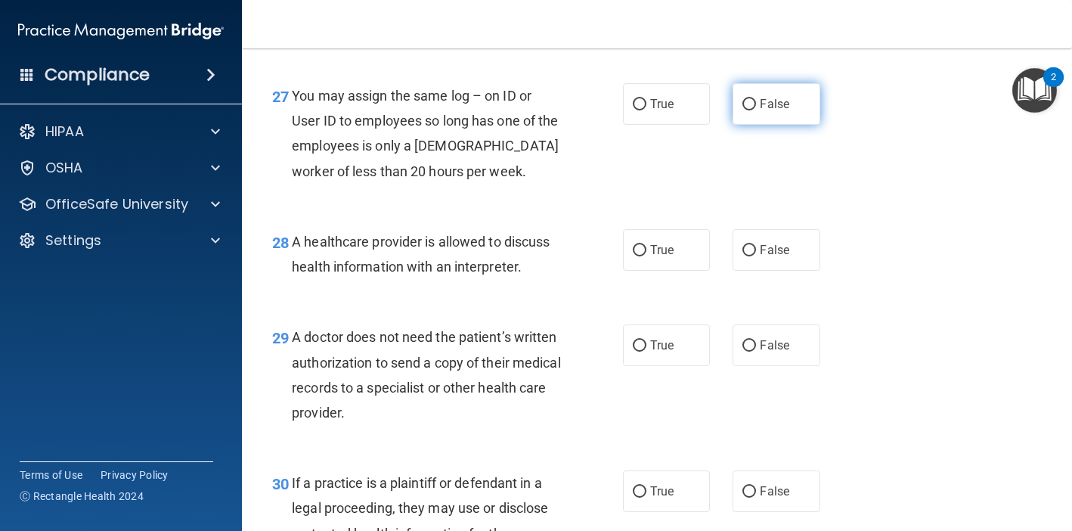
click at [792, 99] on label "False" at bounding box center [776, 104] width 87 height 42
click at [756, 99] on input "False" at bounding box center [750, 104] width 14 height 11
radio input "true"
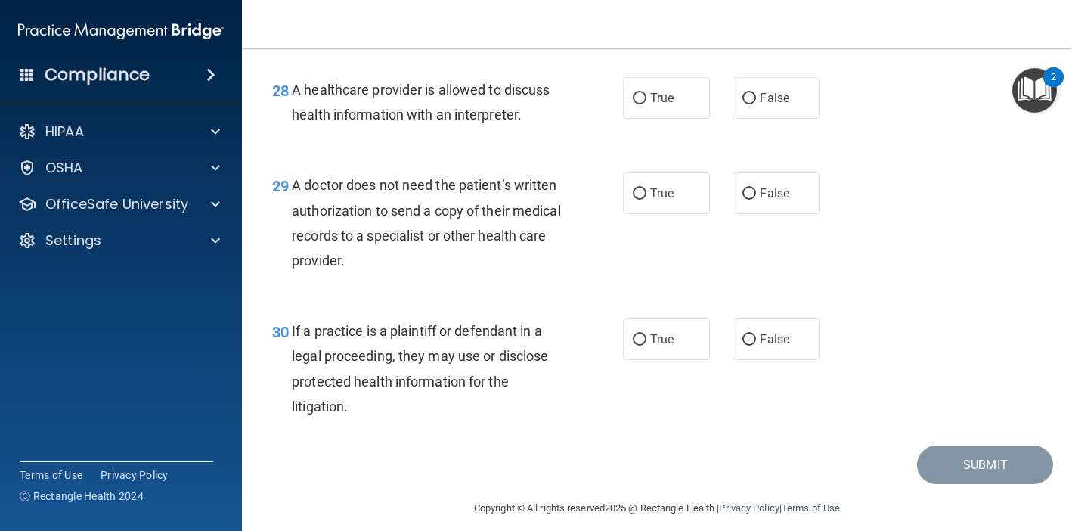
scroll to position [3862, 0]
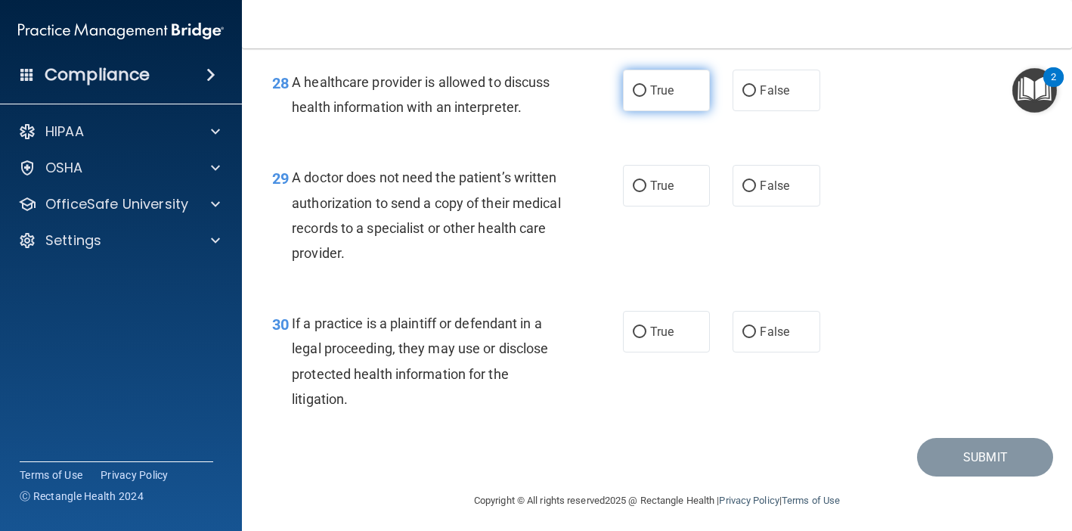
click at [674, 111] on label "True" at bounding box center [666, 91] width 87 height 42
click at [646, 97] on input "True" at bounding box center [640, 90] width 14 height 11
radio input "true"
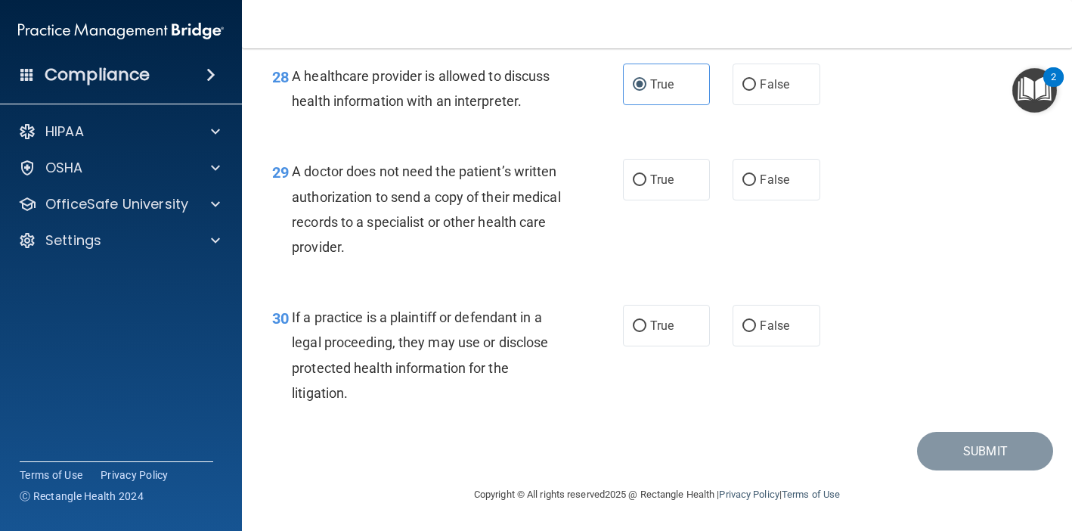
scroll to position [3874, 0]
click at [811, 196] on label "False" at bounding box center [776, 180] width 87 height 42
click at [756, 186] on input "False" at bounding box center [750, 180] width 14 height 11
radio input "true"
click at [663, 340] on label "True" at bounding box center [666, 326] width 87 height 42
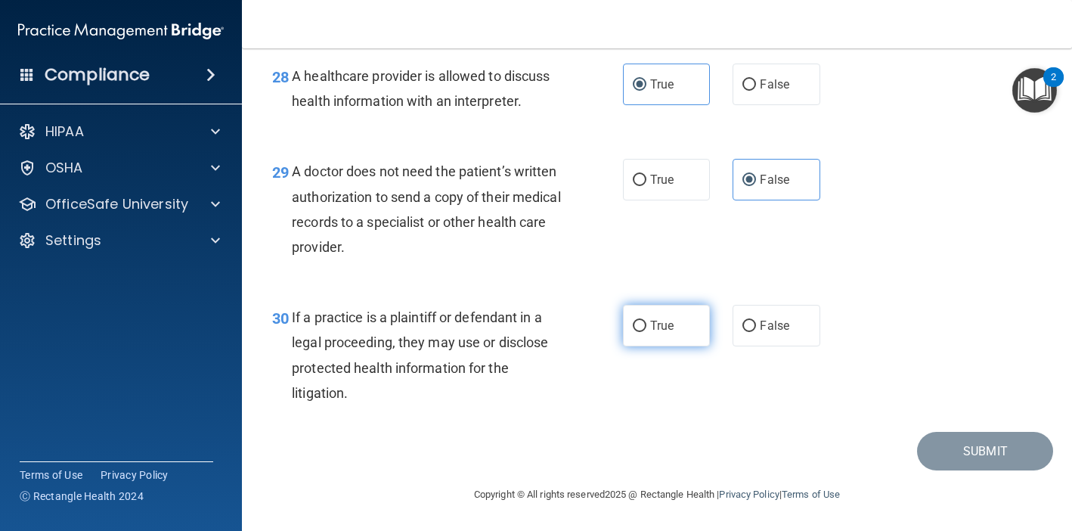
click at [646, 332] on input "True" at bounding box center [640, 326] width 14 height 11
radio input "true"
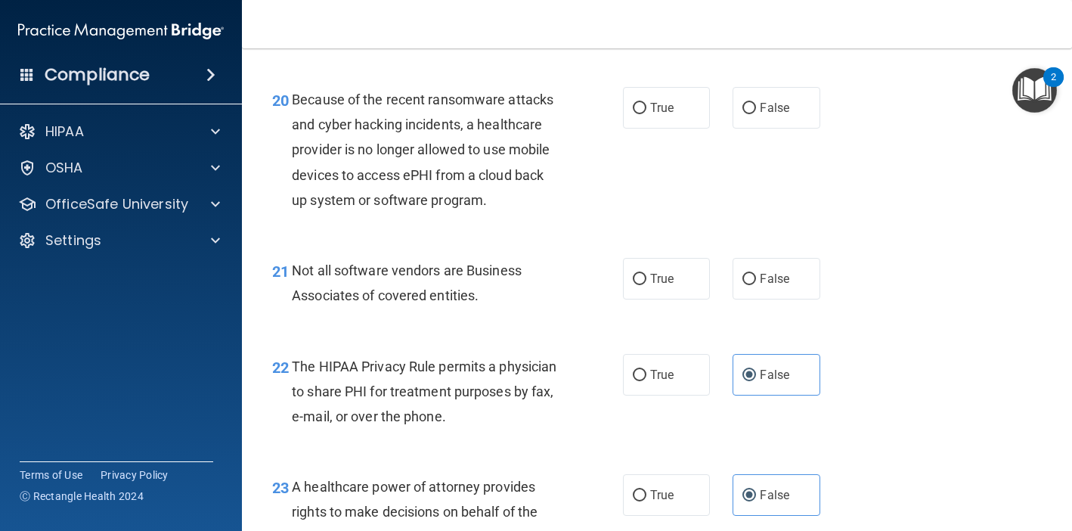
scroll to position [2803, 0]
click at [673, 272] on span "True" at bounding box center [661, 279] width 23 height 14
click at [646, 274] on input "True" at bounding box center [640, 279] width 14 height 11
radio input "true"
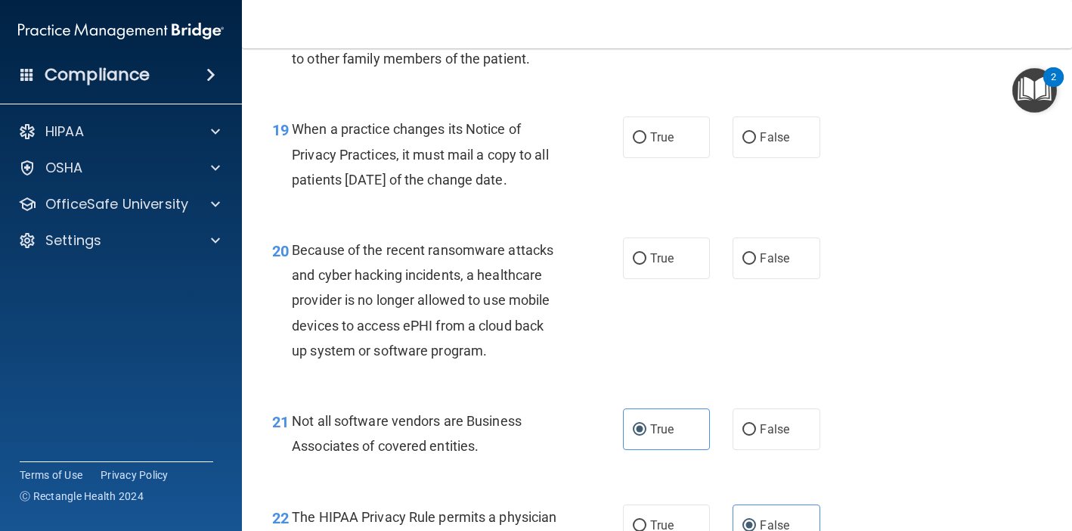
scroll to position [2652, 0]
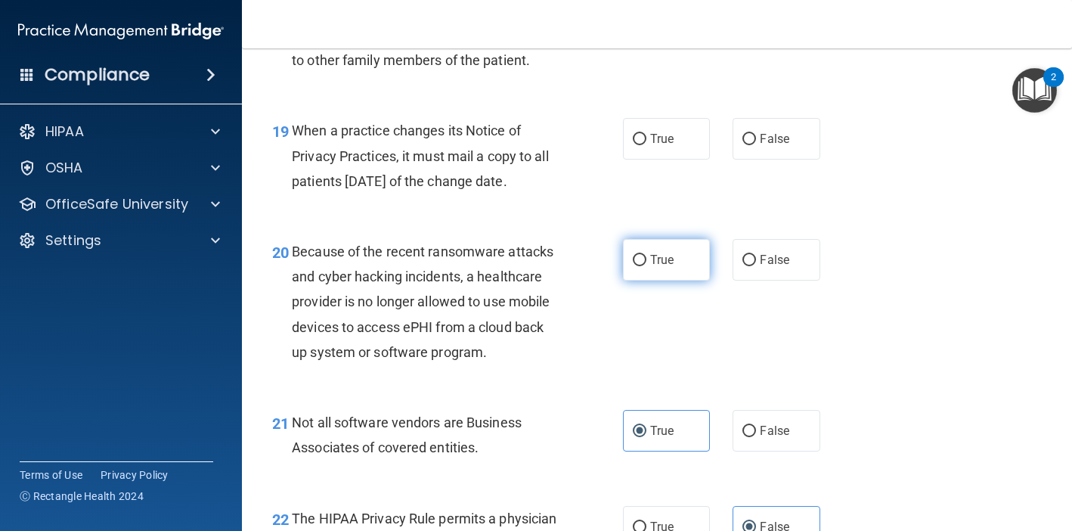
click at [662, 256] on label "True" at bounding box center [666, 260] width 87 height 42
click at [646, 256] on input "True" at bounding box center [640, 260] width 14 height 11
radio input "true"
click at [674, 132] on span "True" at bounding box center [661, 139] width 23 height 14
click at [646, 134] on input "True" at bounding box center [640, 139] width 14 height 11
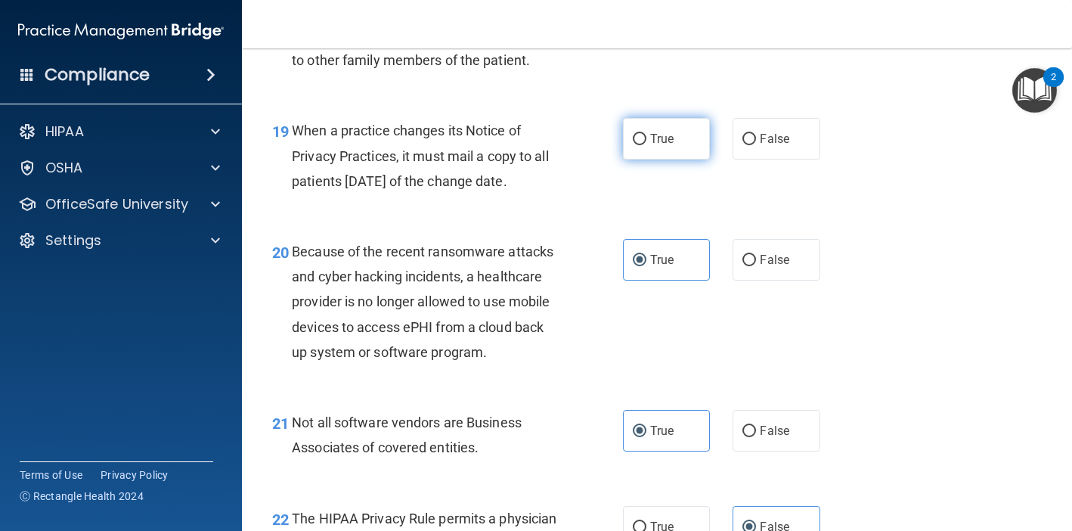
radio input "true"
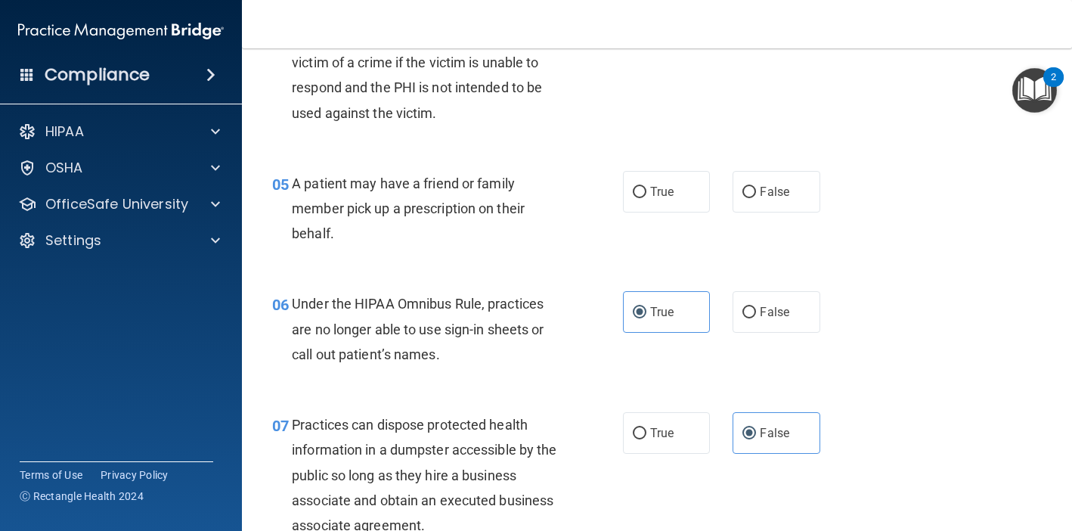
scroll to position [625, 0]
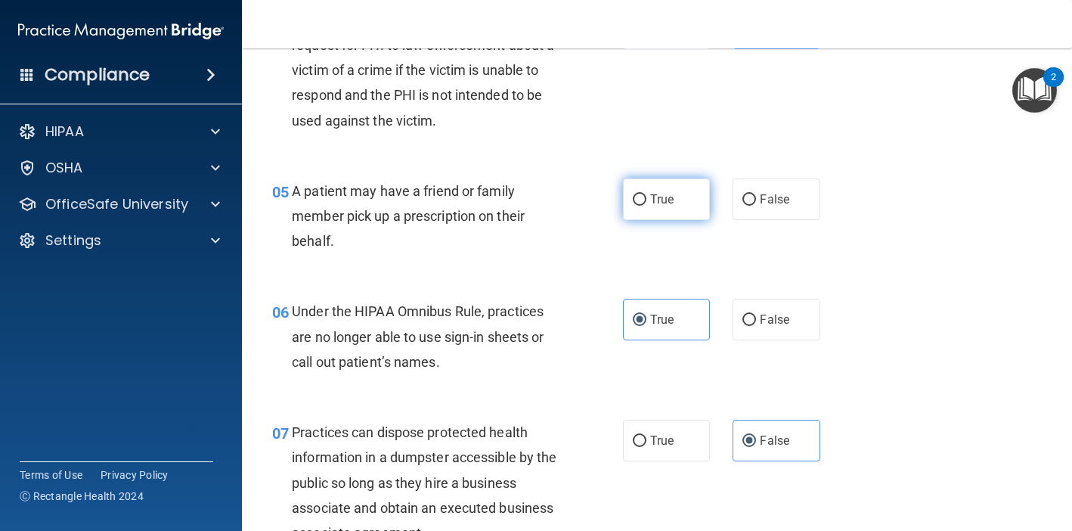
click at [682, 213] on label "True" at bounding box center [666, 199] width 87 height 42
click at [646, 206] on input "True" at bounding box center [640, 199] width 14 height 11
radio input "true"
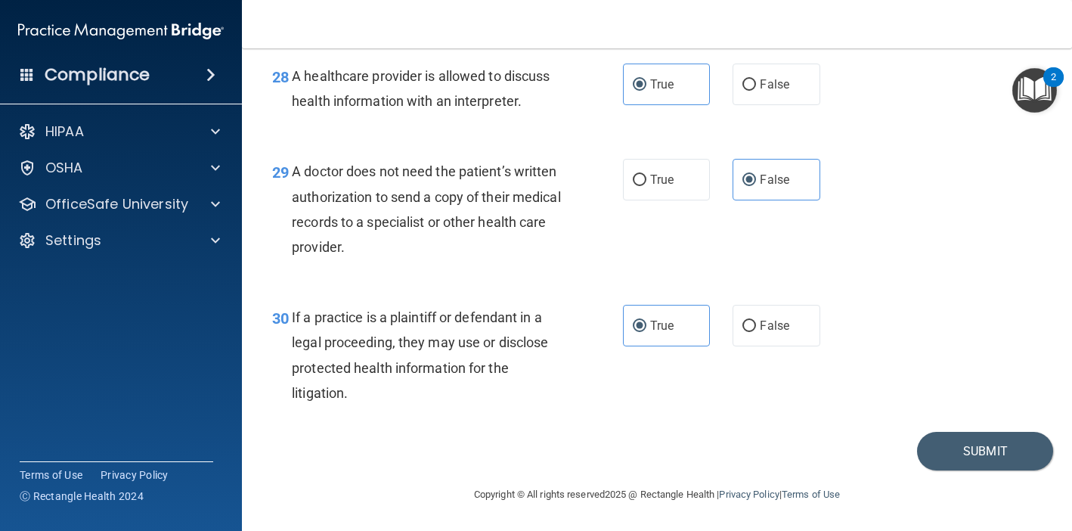
scroll to position [3874, 0]
click at [1022, 469] on button "Submit" at bounding box center [985, 451] width 136 height 39
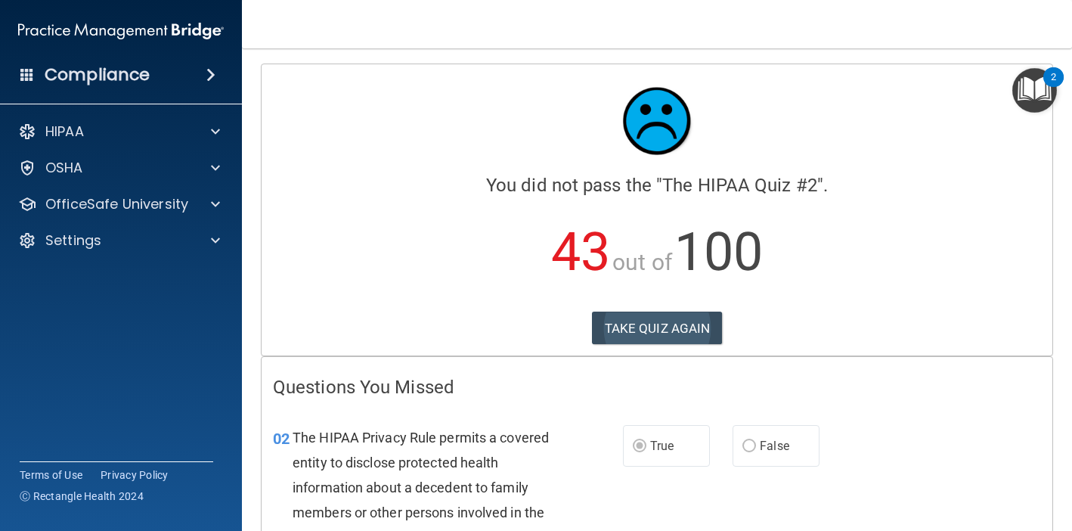
click at [680, 319] on button "TAKE QUIZ AGAIN" at bounding box center [657, 328] width 131 height 33
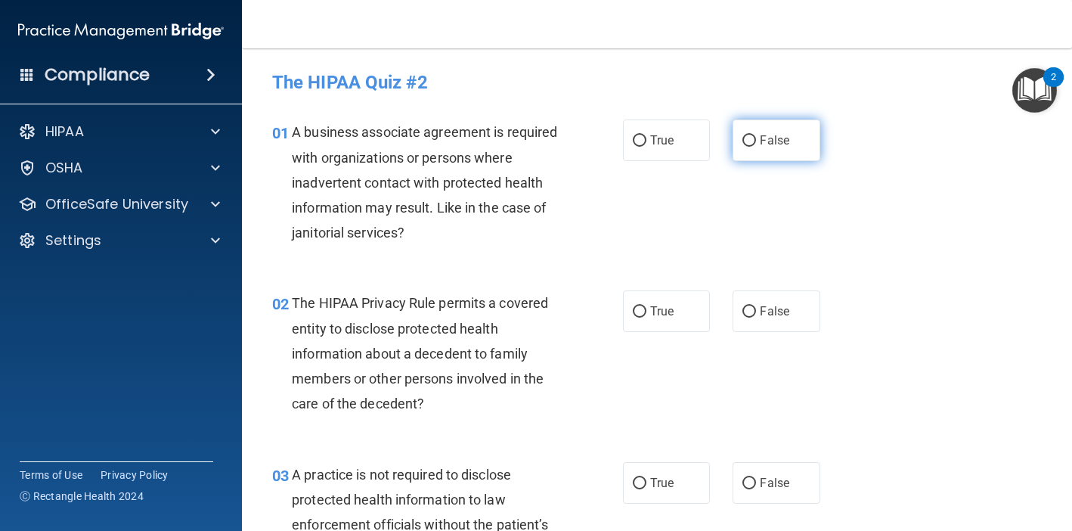
click at [770, 144] on span "False" at bounding box center [774, 140] width 29 height 14
click at [756, 144] on input "False" at bounding box center [750, 140] width 14 height 11
radio input "true"
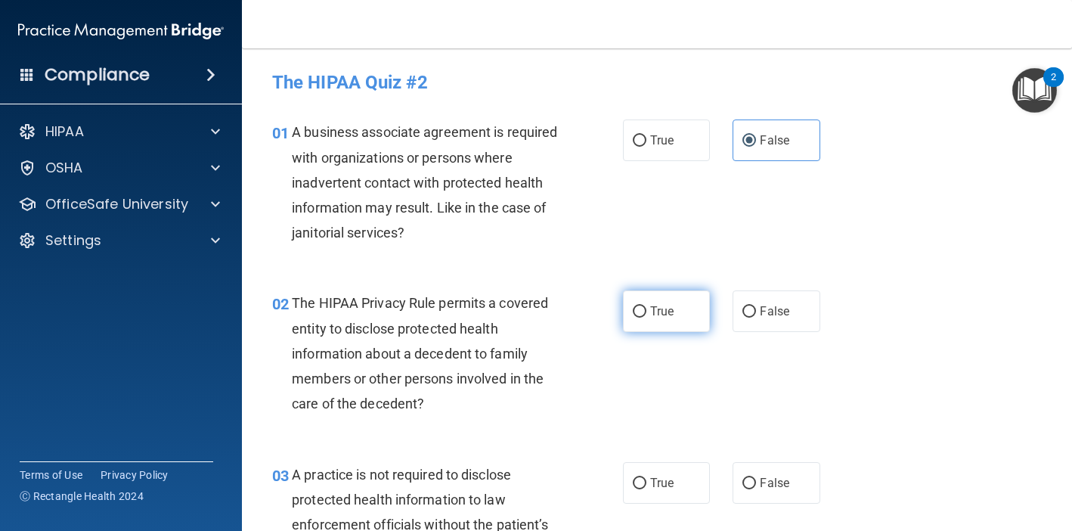
click at [659, 309] on span "True" at bounding box center [661, 311] width 23 height 14
click at [646, 309] on input "True" at bounding box center [640, 311] width 14 height 11
radio input "true"
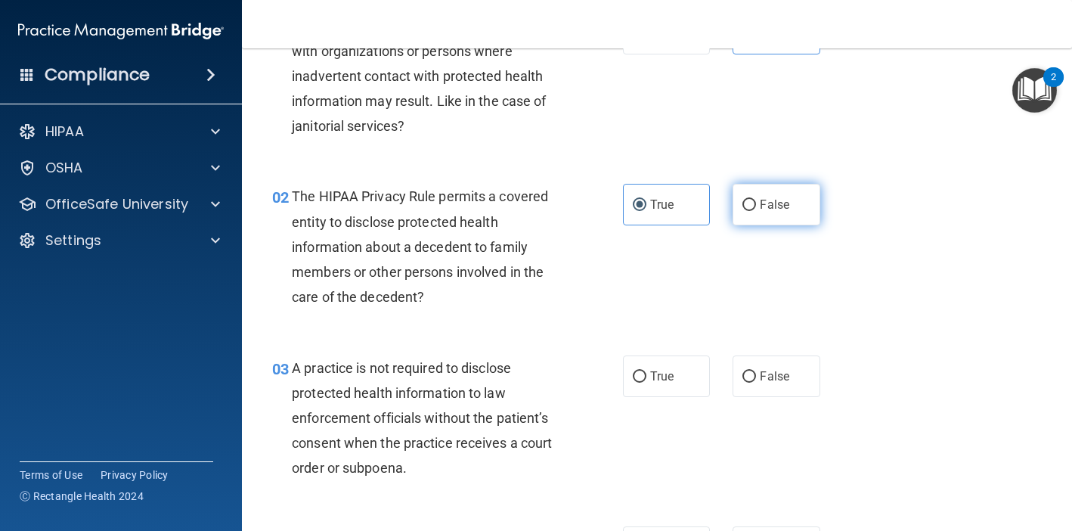
scroll to position [113, 0]
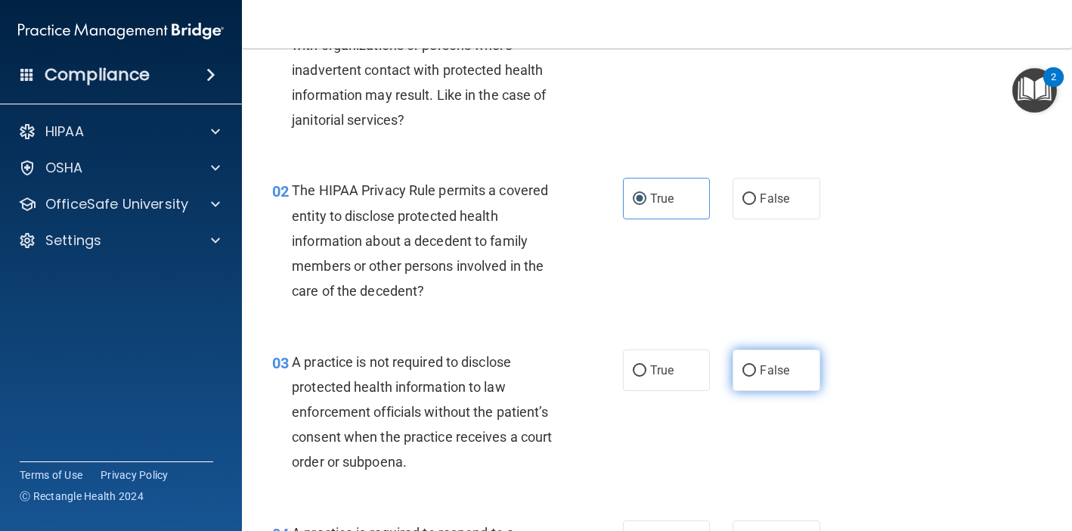
click at [773, 374] on span "False" at bounding box center [774, 370] width 29 height 14
click at [756, 374] on input "False" at bounding box center [750, 370] width 14 height 11
radio input "true"
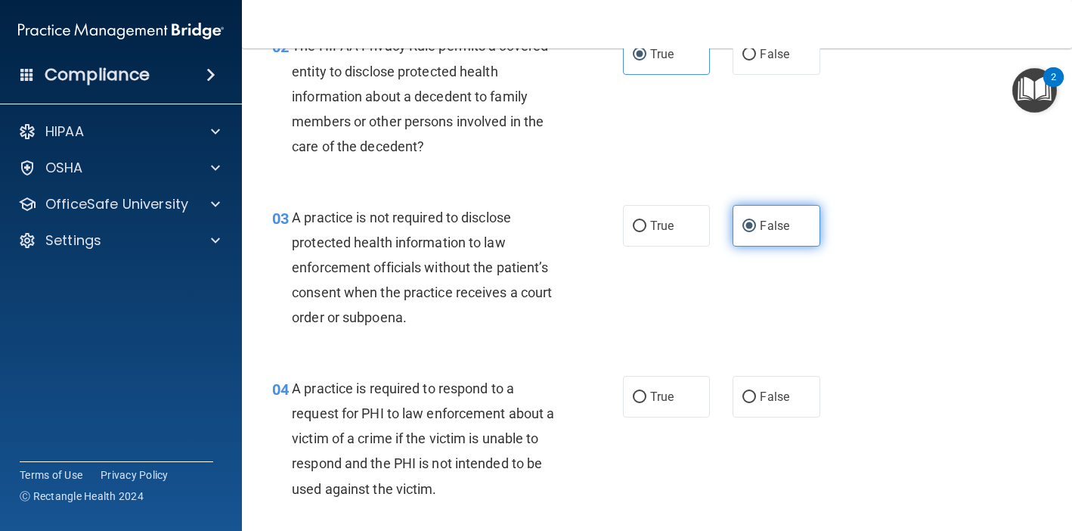
scroll to position [284, 0]
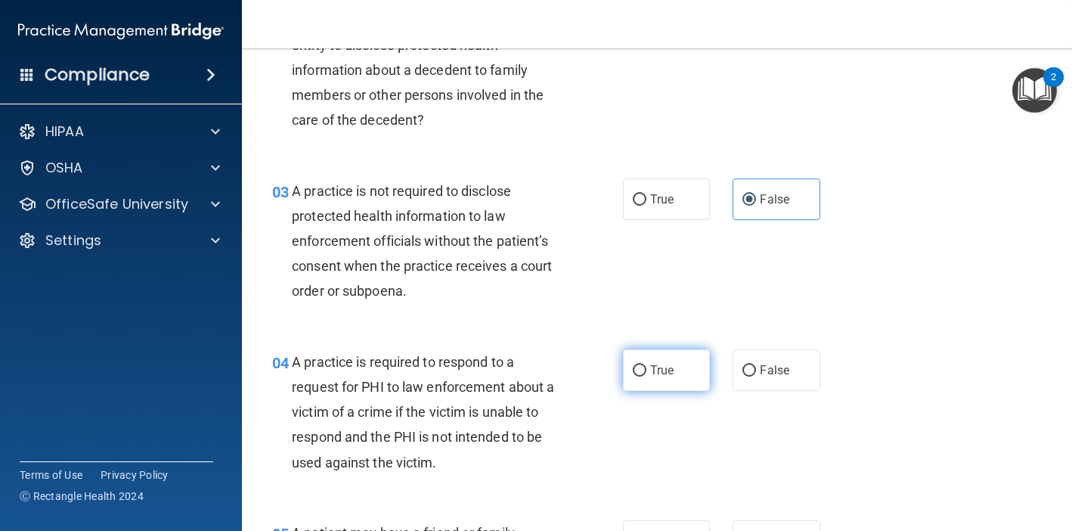
click at [664, 373] on span "True" at bounding box center [661, 370] width 23 height 14
click at [646, 373] on input "True" at bounding box center [640, 370] width 14 height 11
radio input "true"
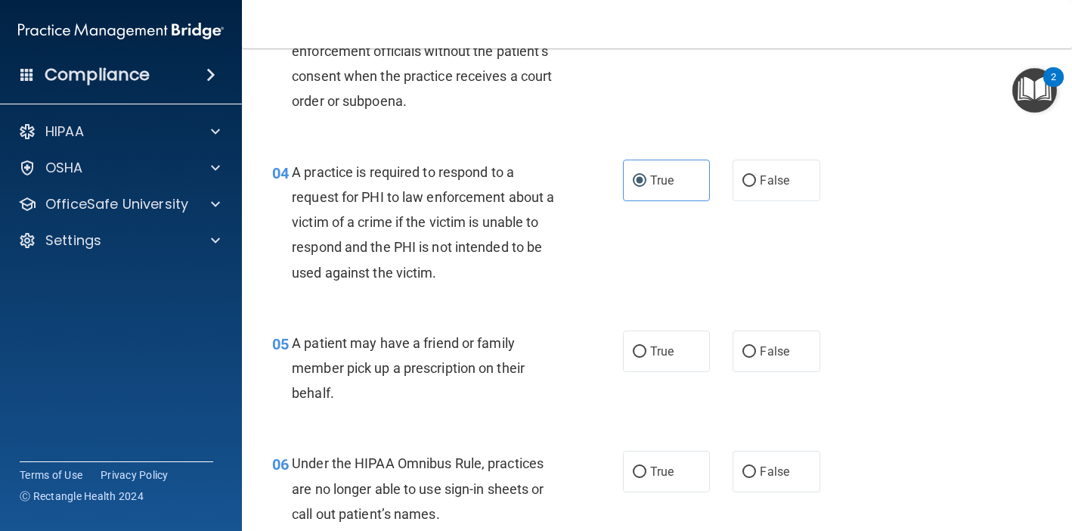
scroll to position [476, 0]
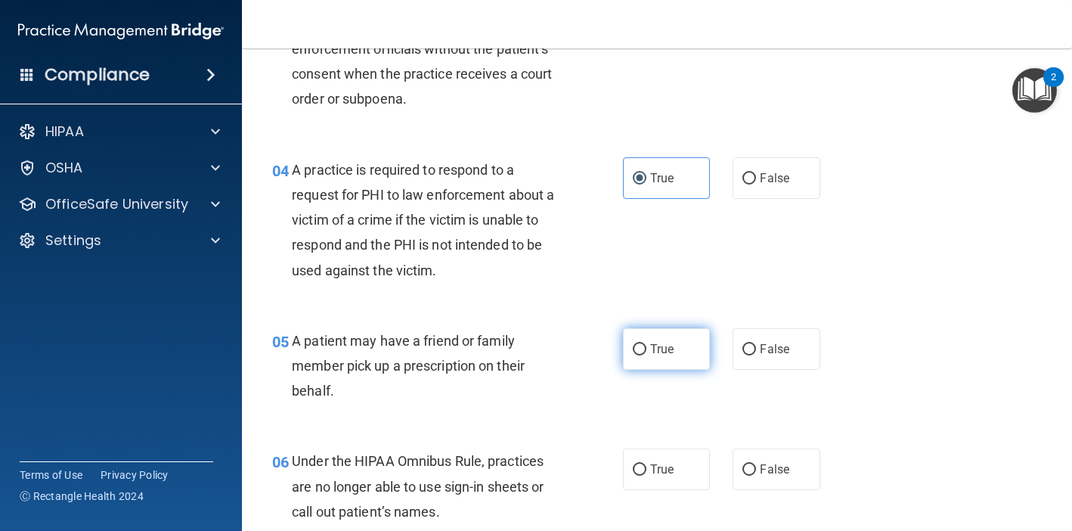
click at [661, 352] on span "True" at bounding box center [661, 349] width 23 height 14
click at [646, 352] on input "True" at bounding box center [640, 349] width 14 height 11
radio input "true"
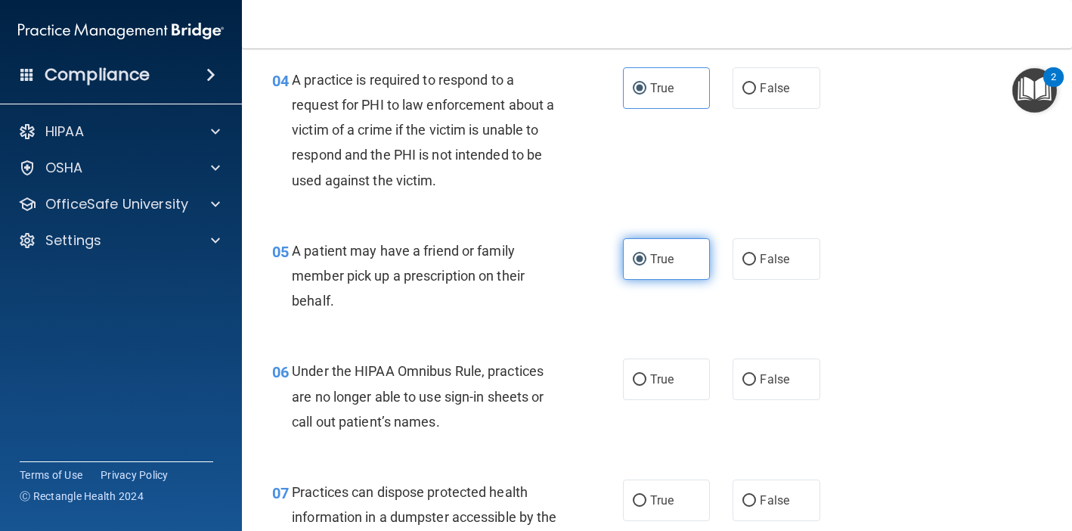
scroll to position [567, 0]
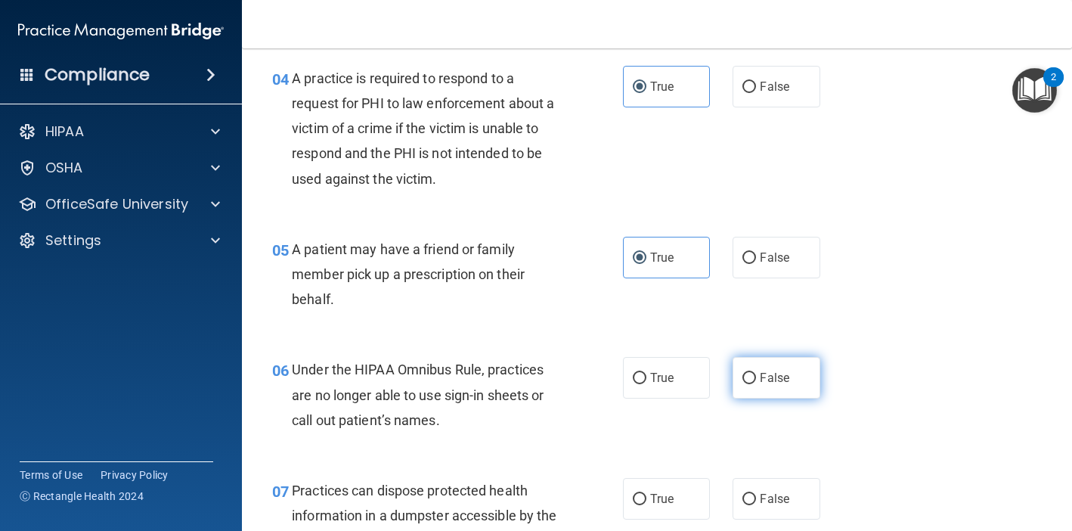
click at [770, 389] on label "False" at bounding box center [776, 378] width 87 height 42
click at [756, 384] on input "False" at bounding box center [750, 378] width 14 height 11
radio input "true"
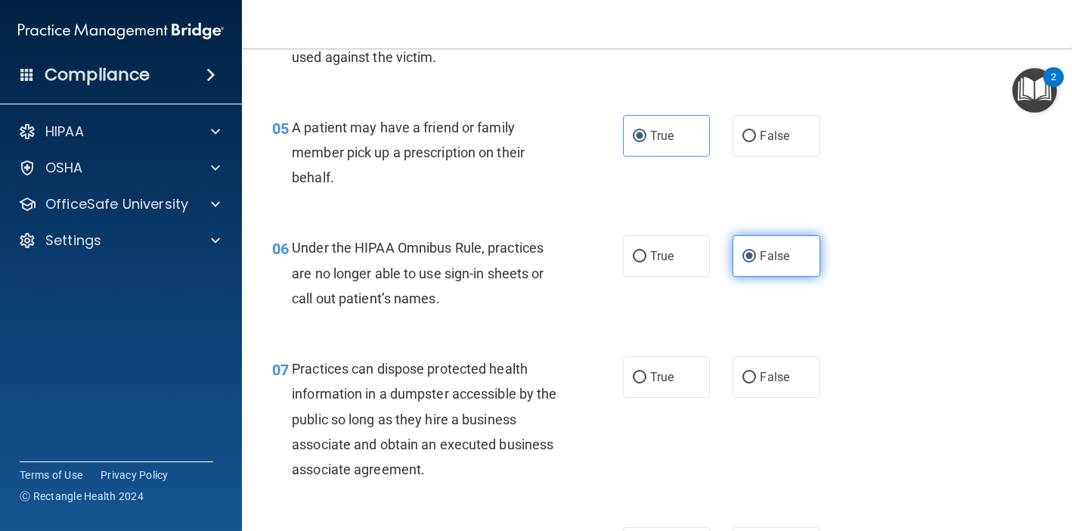
scroll to position [696, 0]
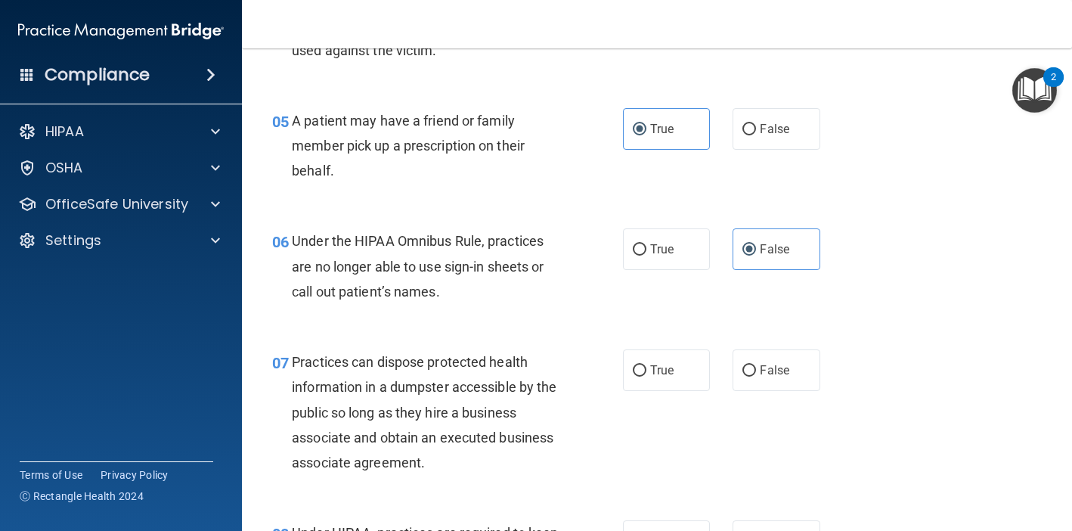
click at [770, 389] on div "07 Practices can dispose protected health information in a dumpster accessible …" at bounding box center [657, 415] width 792 height 171
click at [770, 370] on span "False" at bounding box center [774, 370] width 29 height 14
click at [756, 370] on input "False" at bounding box center [750, 370] width 14 height 11
radio input "true"
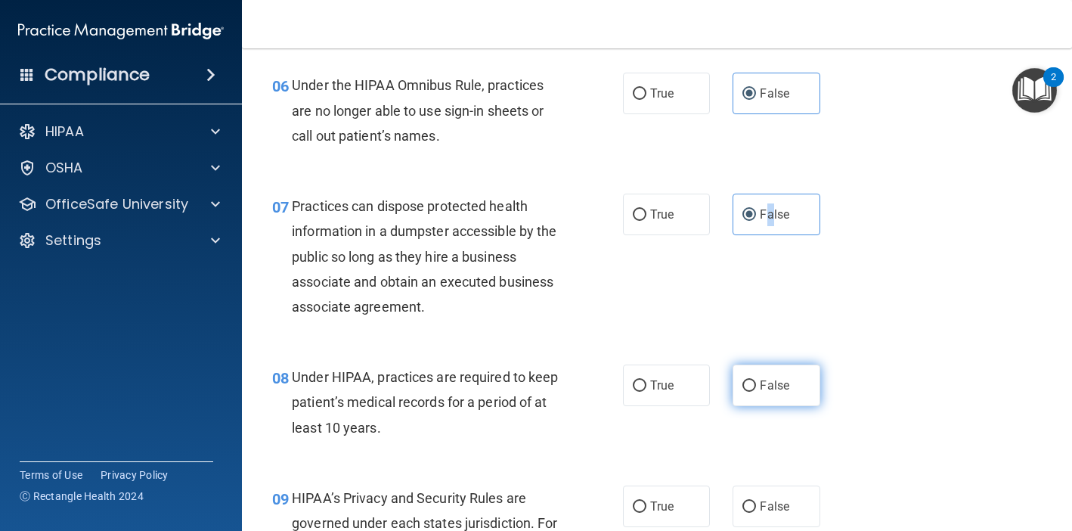
scroll to position [853, 0]
click at [768, 366] on label "False" at bounding box center [776, 384] width 87 height 42
click at [756, 379] on input "False" at bounding box center [750, 384] width 14 height 11
radio input "true"
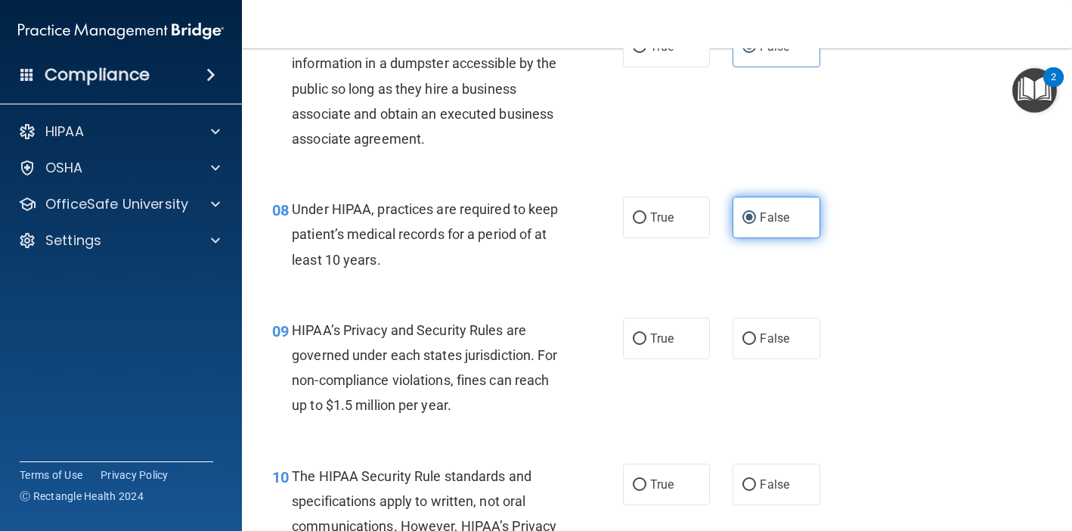
scroll to position [1021, 0]
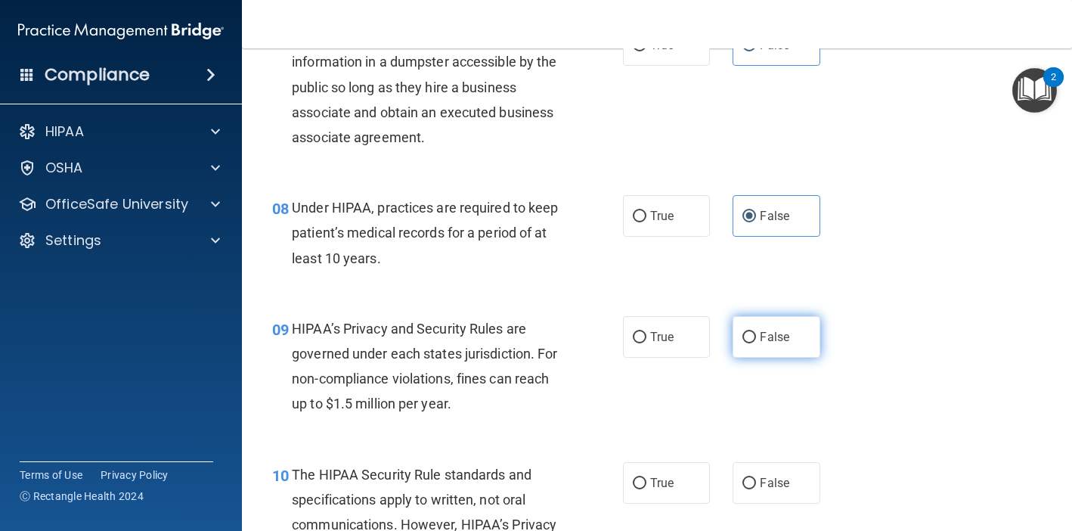
click at [755, 340] on label "False" at bounding box center [776, 337] width 87 height 42
click at [755, 340] on input "False" at bounding box center [750, 337] width 14 height 11
radio input "true"
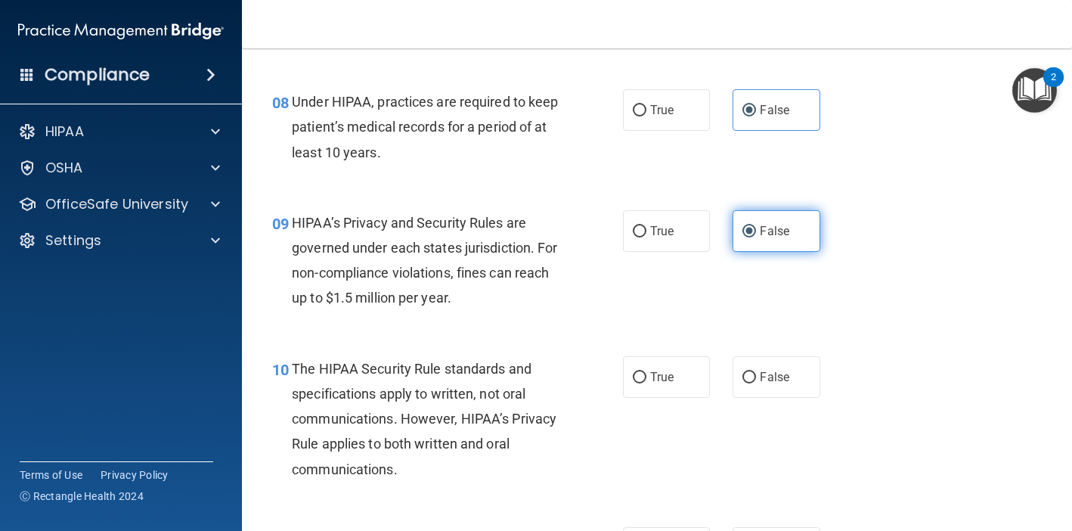
scroll to position [1130, 0]
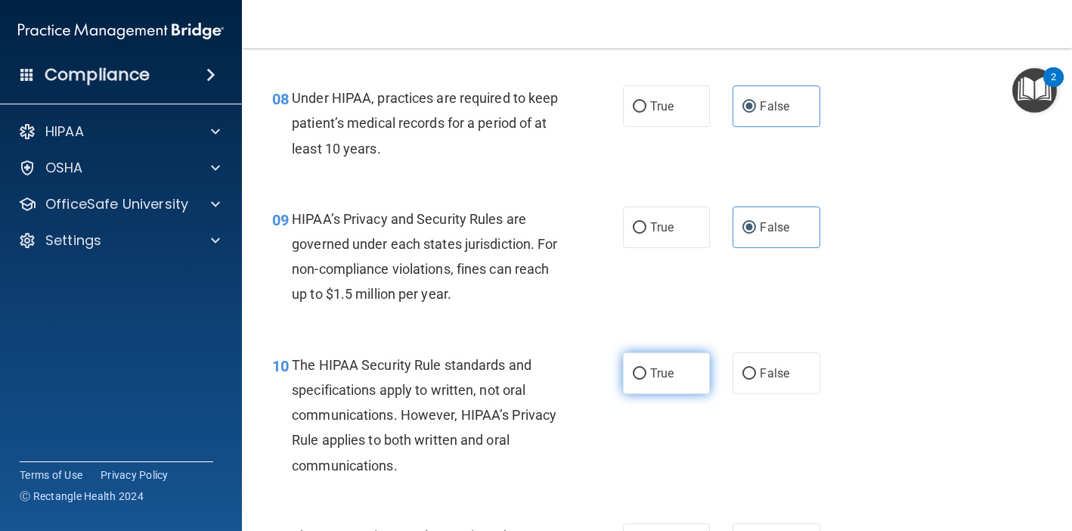
click at [649, 377] on label "True" at bounding box center [666, 373] width 87 height 42
click at [646, 377] on input "True" at bounding box center [640, 373] width 14 height 11
radio input "true"
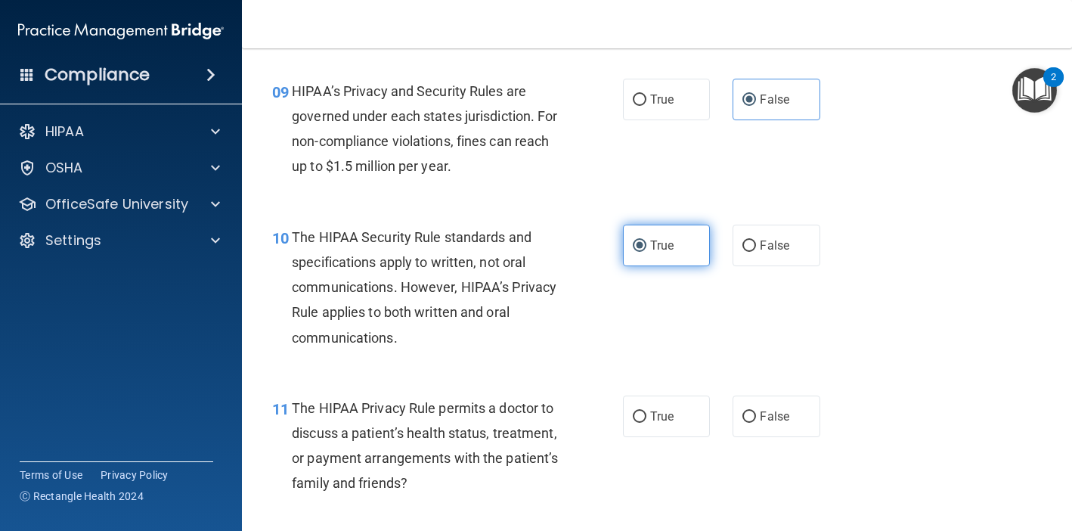
scroll to position [1270, 0]
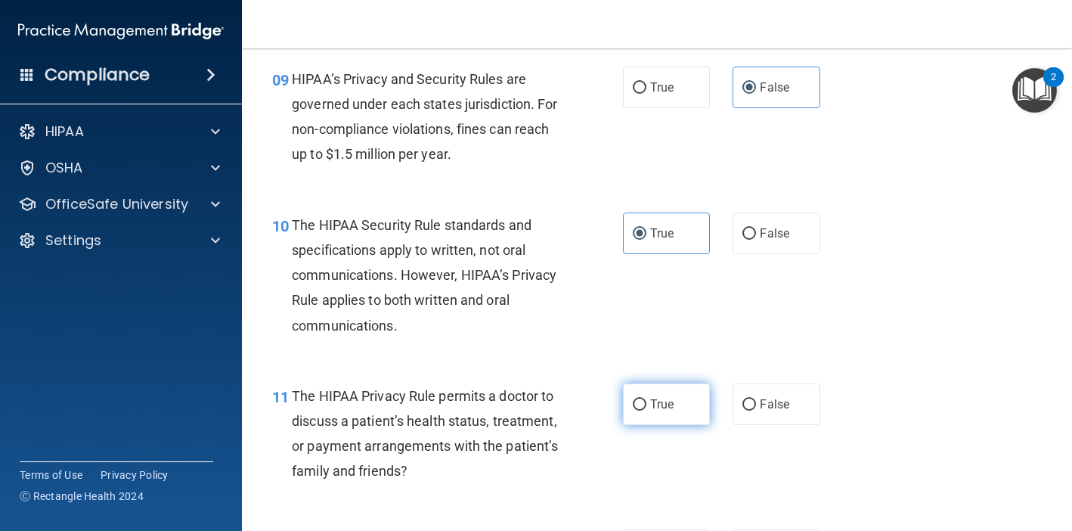
click at [665, 400] on span "True" at bounding box center [661, 404] width 23 height 14
click at [646, 400] on input "True" at bounding box center [640, 404] width 14 height 11
radio input "true"
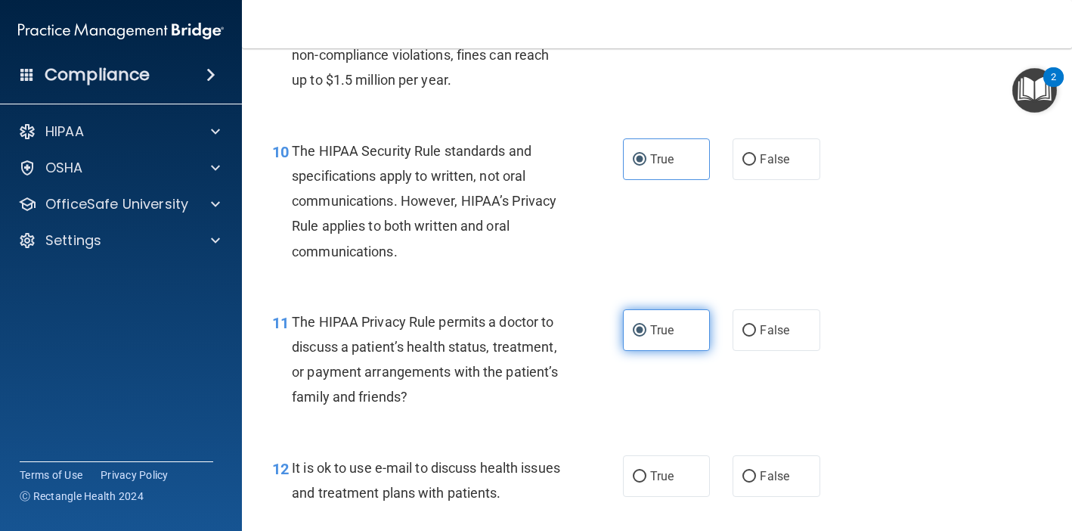
scroll to position [1346, 0]
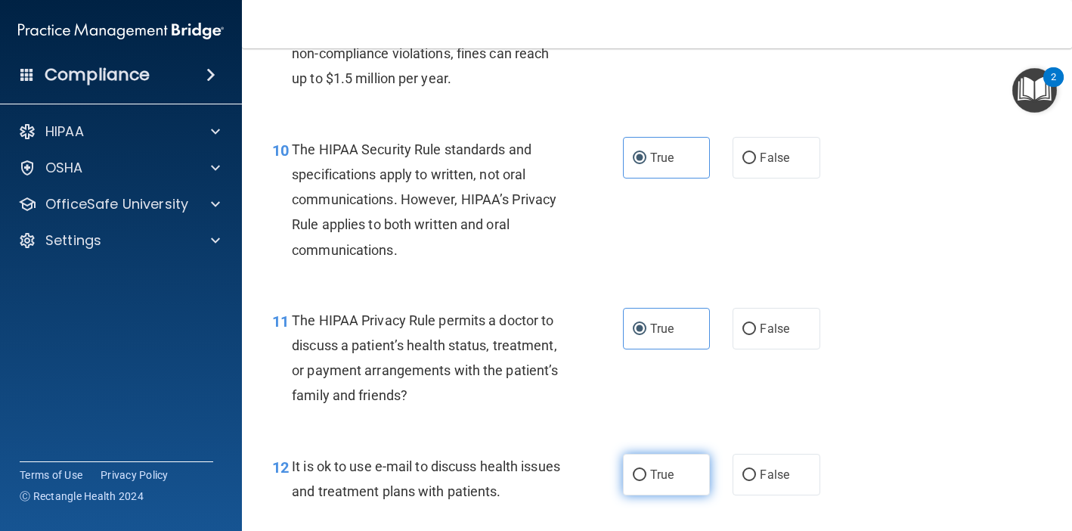
click at [653, 477] on label "True" at bounding box center [666, 475] width 87 height 42
click at [646, 477] on input "True" at bounding box center [640, 475] width 14 height 11
radio input "true"
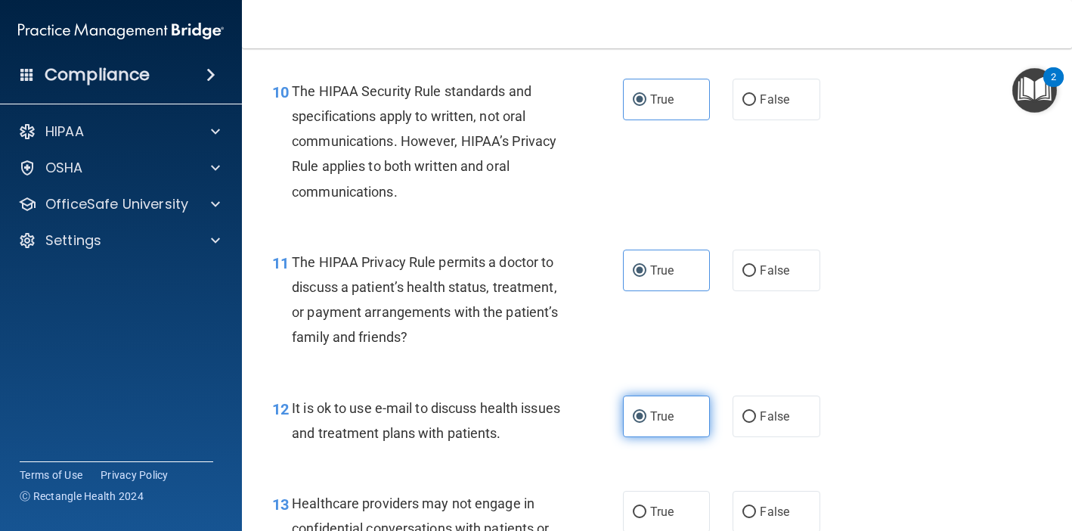
scroll to position [1413, 0]
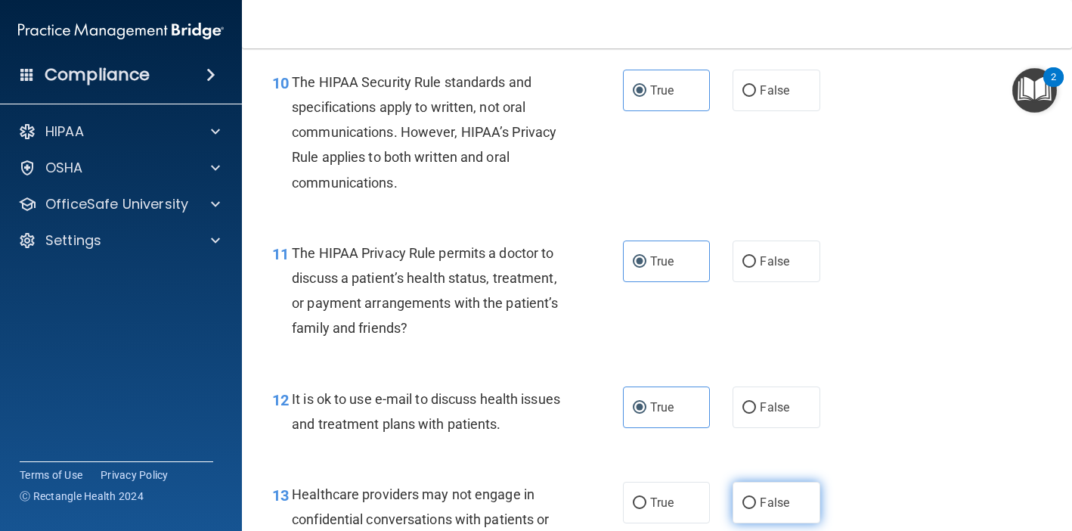
click at [757, 497] on label "False" at bounding box center [776, 503] width 87 height 42
click at [756, 498] on input "False" at bounding box center [750, 503] width 14 height 11
radio input "true"
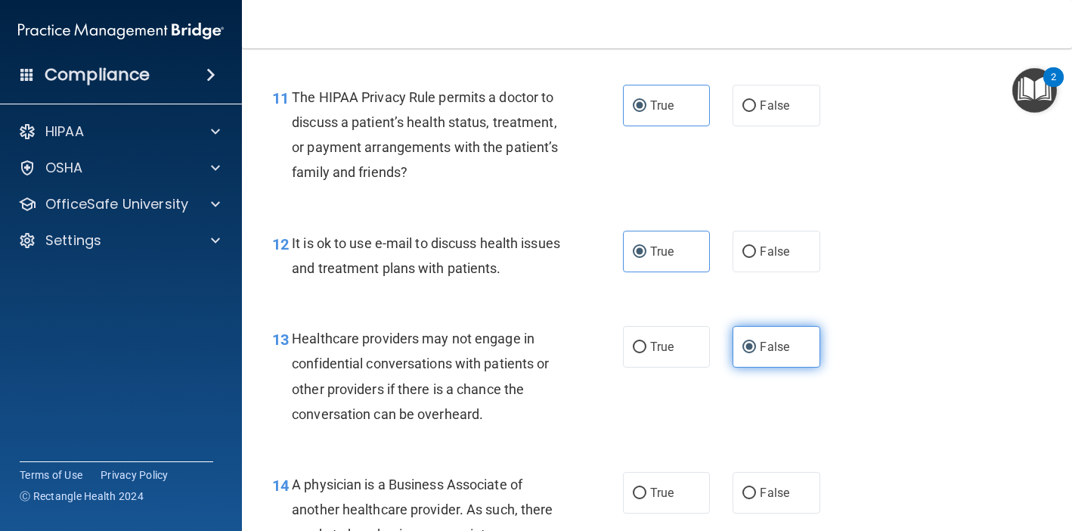
scroll to position [1576, 0]
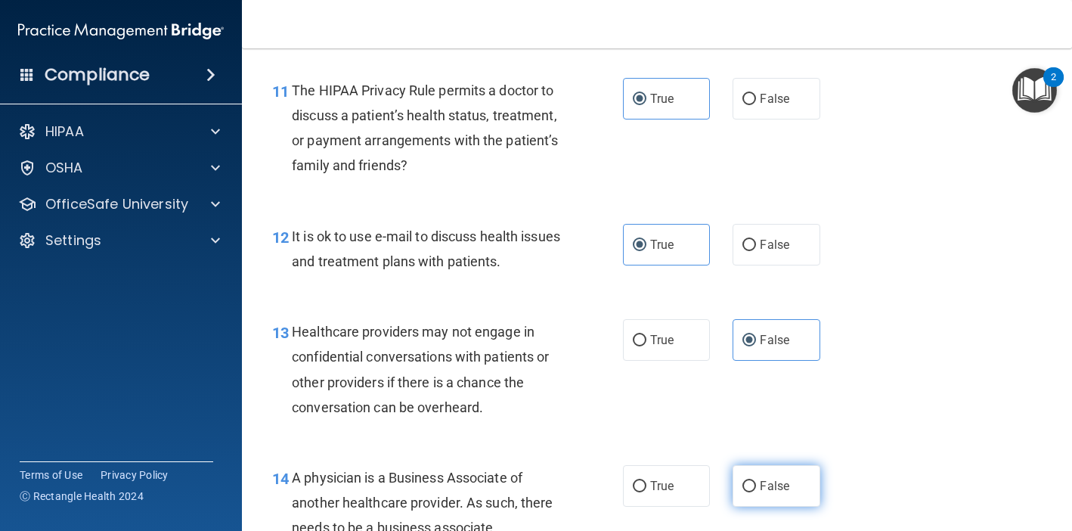
click at [781, 465] on label "False" at bounding box center [776, 486] width 87 height 42
click at [756, 481] on input "False" at bounding box center [750, 486] width 14 height 11
radio input "true"
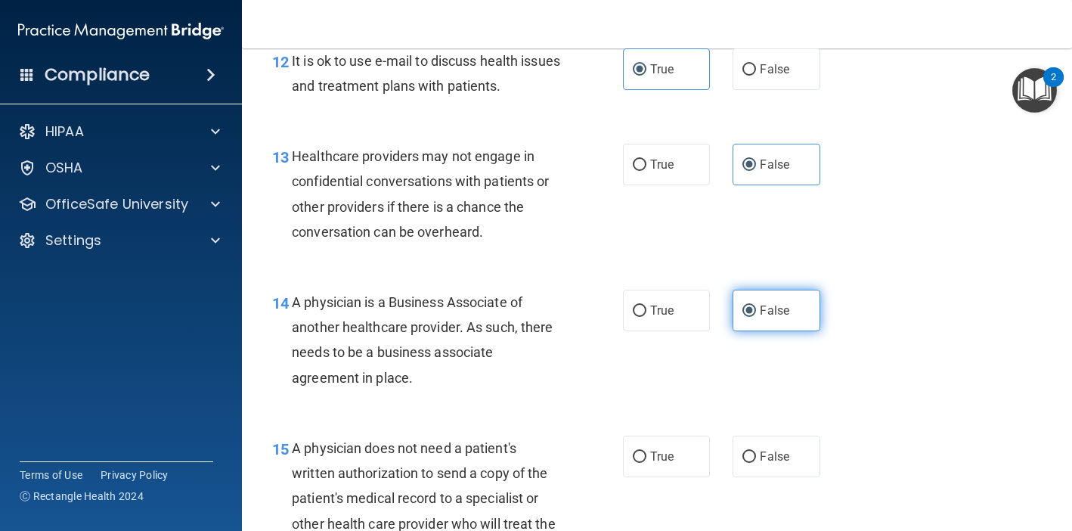
scroll to position [1753, 0]
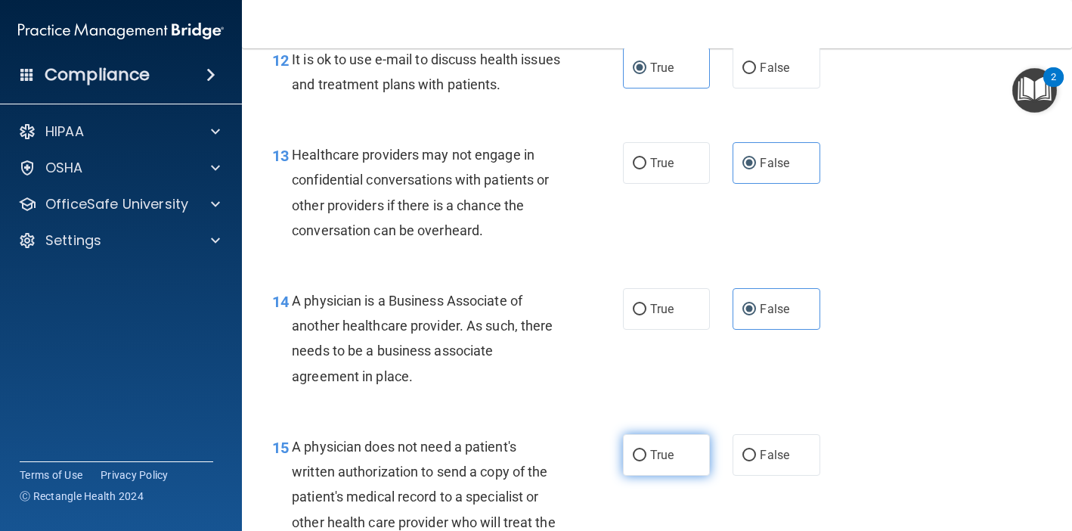
click at [659, 465] on label "True" at bounding box center [666, 455] width 87 height 42
click at [646, 461] on input "True" at bounding box center [640, 455] width 14 height 11
radio input "true"
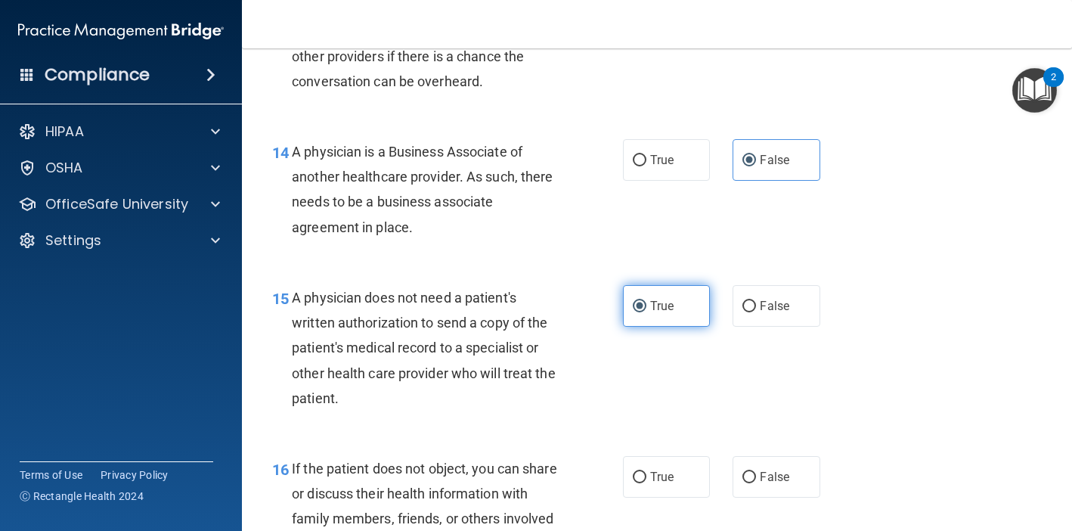
scroll to position [1910, 0]
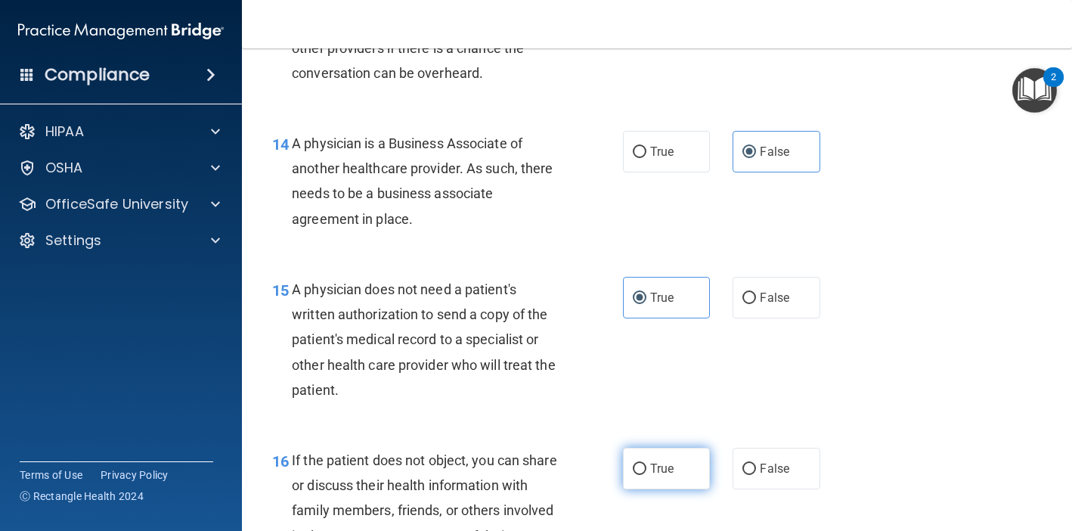
click at [659, 461] on span "True" at bounding box center [661, 468] width 23 height 14
click at [646, 464] on input "True" at bounding box center [640, 469] width 14 height 11
radio input "true"
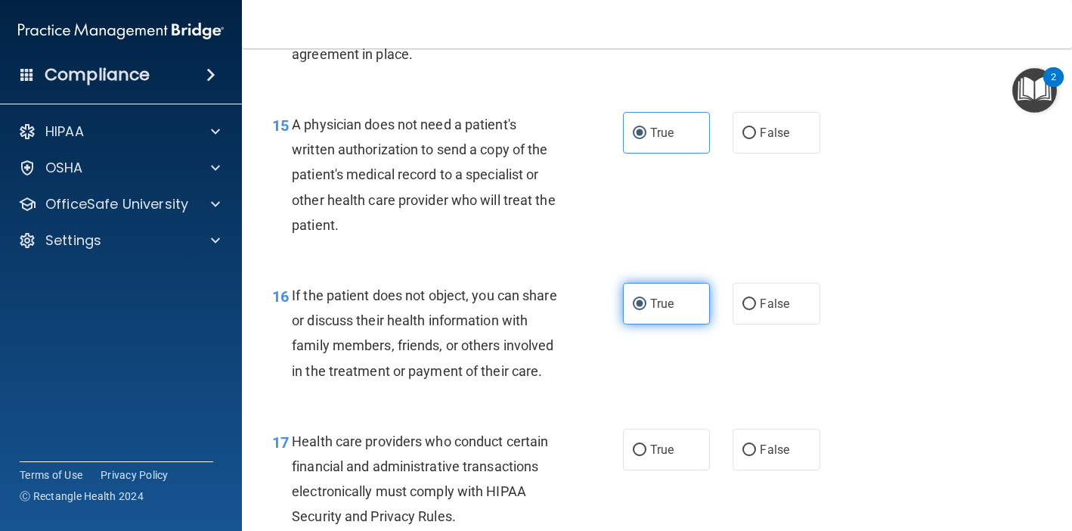
scroll to position [2079, 0]
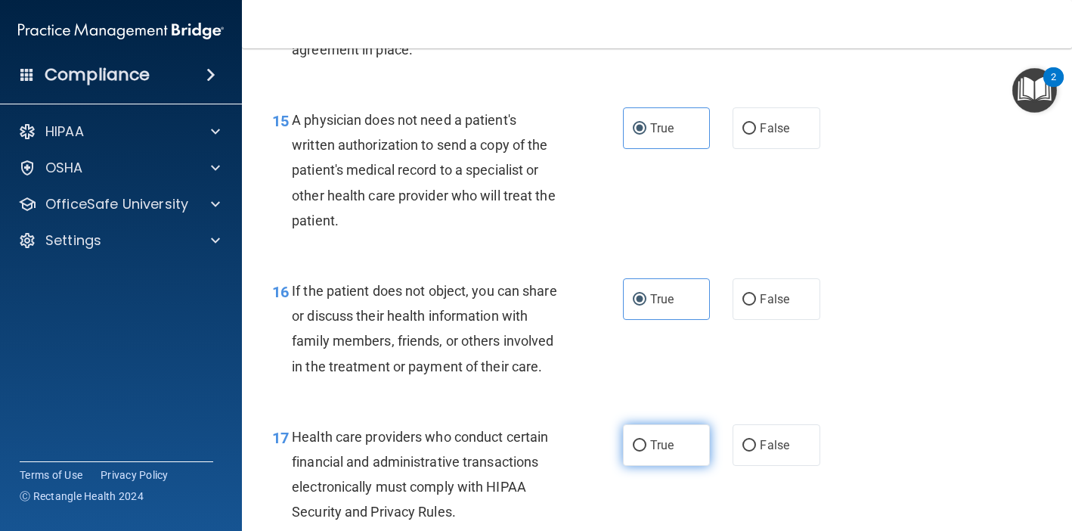
click at [654, 426] on label "True" at bounding box center [666, 445] width 87 height 42
click at [646, 440] on input "True" at bounding box center [640, 445] width 14 height 11
radio input "true"
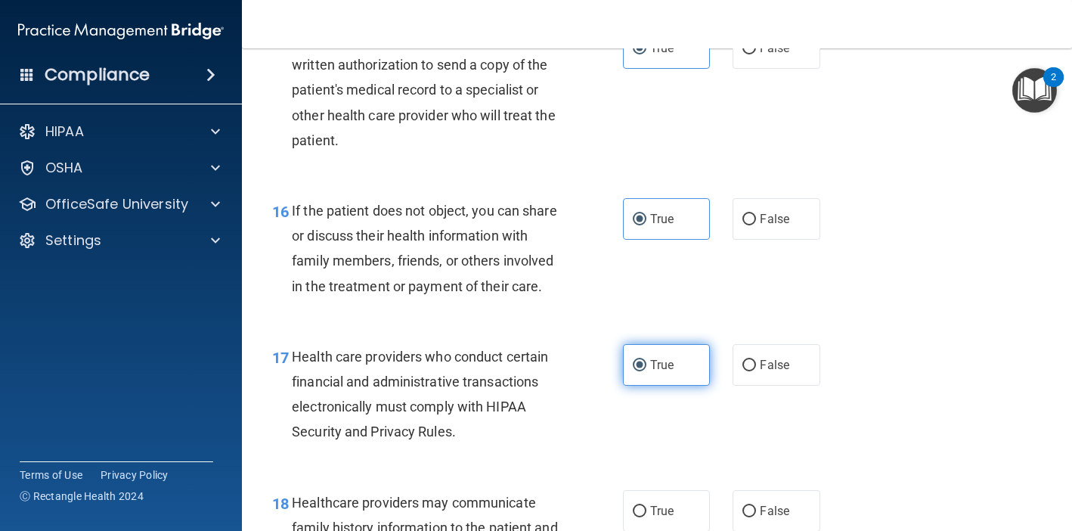
scroll to position [2162, 0]
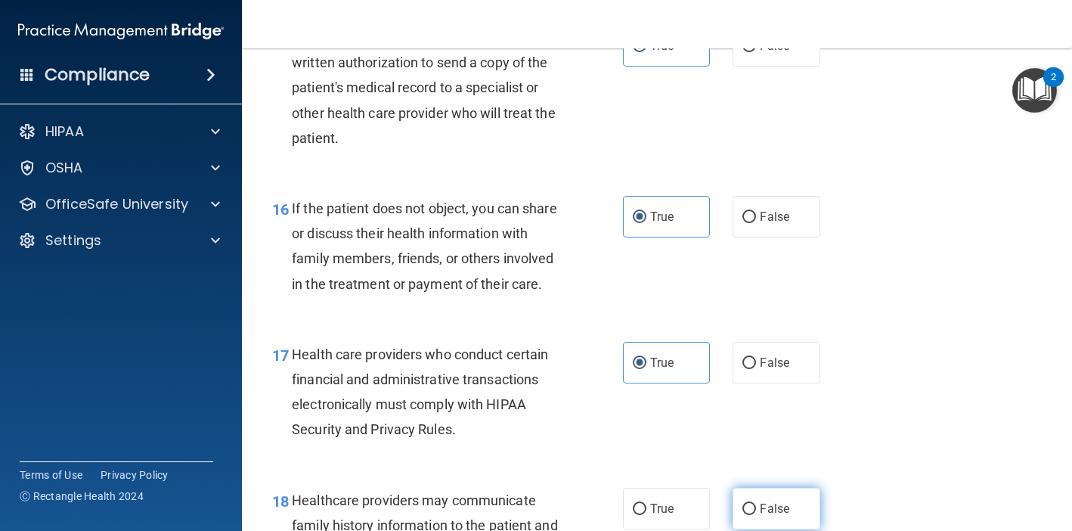
click at [776, 488] on label "False" at bounding box center [776, 509] width 87 height 42
click at [756, 504] on input "False" at bounding box center [750, 509] width 14 height 11
radio input "true"
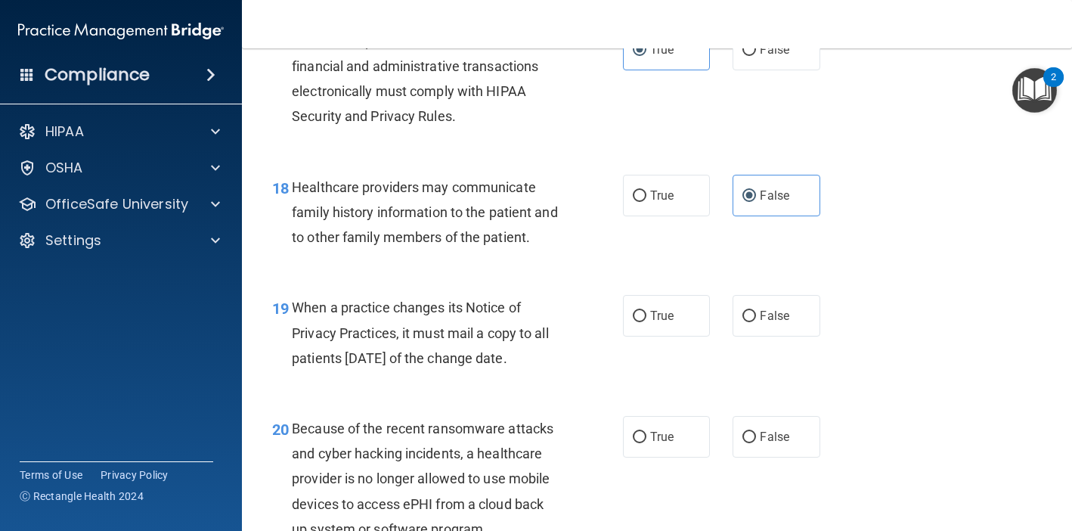
scroll to position [2483, 0]
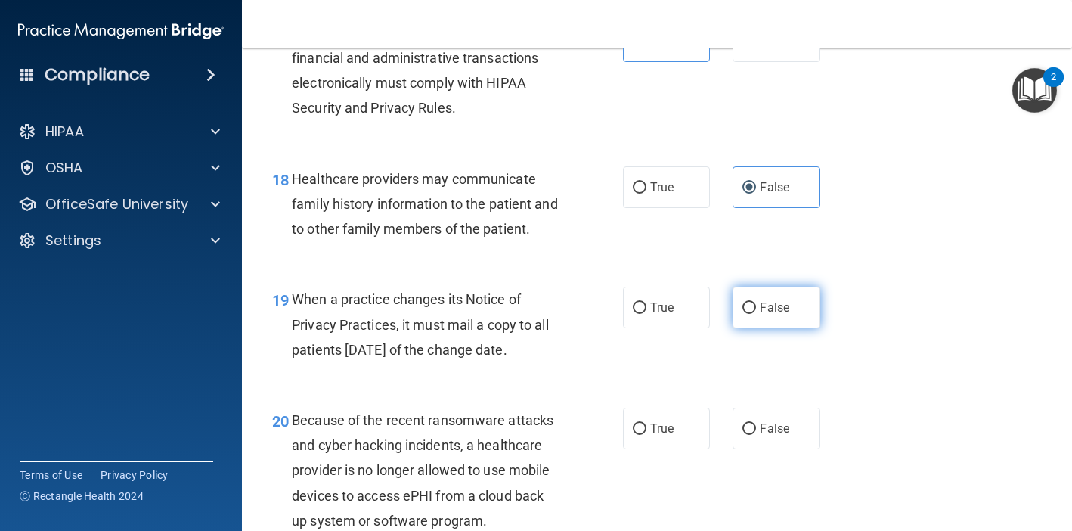
click at [790, 308] on label "False" at bounding box center [776, 308] width 87 height 42
click at [756, 308] on input "False" at bounding box center [750, 307] width 14 height 11
radio input "true"
click at [764, 423] on label "False" at bounding box center [776, 429] width 87 height 42
click at [756, 423] on input "False" at bounding box center [750, 428] width 14 height 11
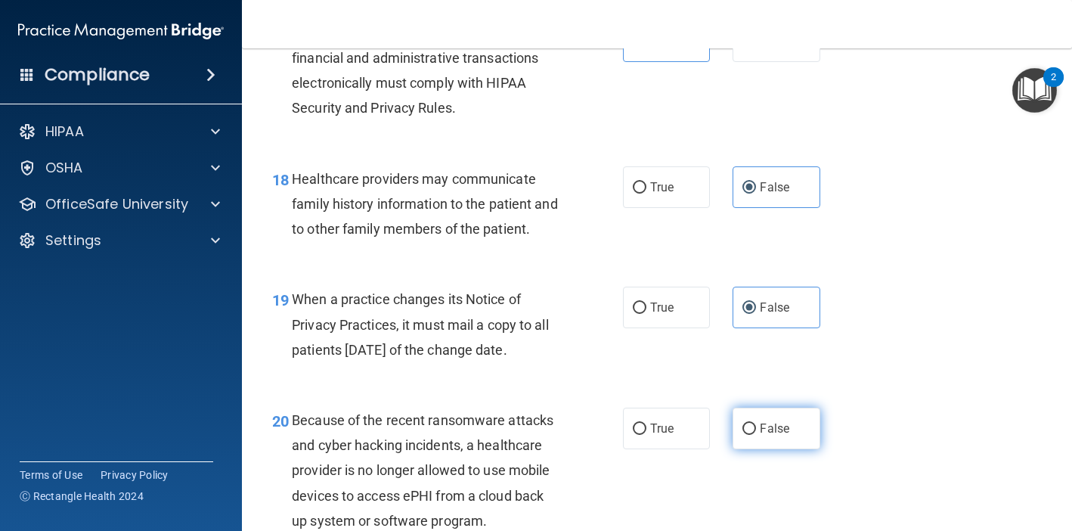
radio input "true"
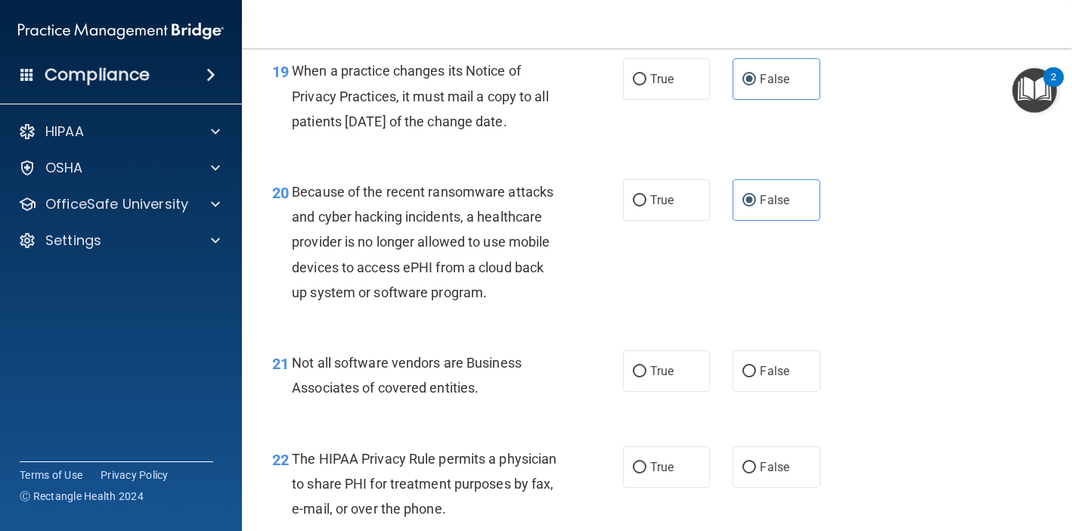
scroll to position [2714, 0]
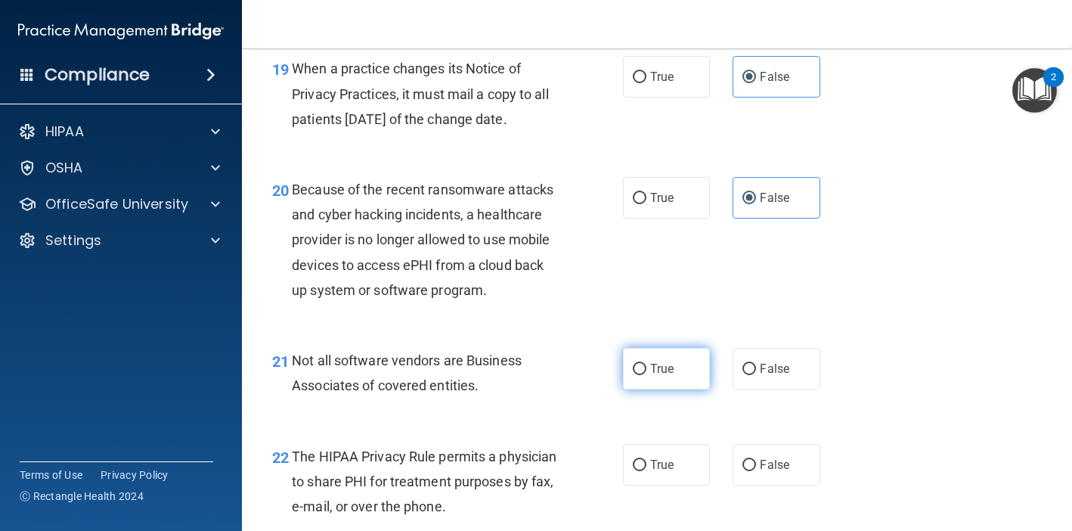
click at [649, 367] on label "True" at bounding box center [666, 369] width 87 height 42
click at [646, 367] on input "True" at bounding box center [640, 369] width 14 height 11
radio input "true"
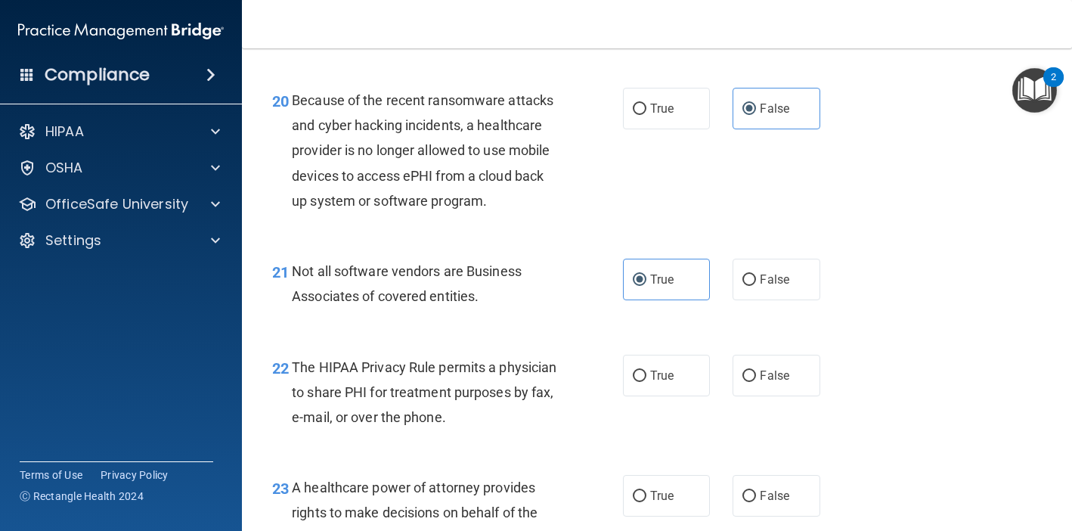
scroll to position [2806, 0]
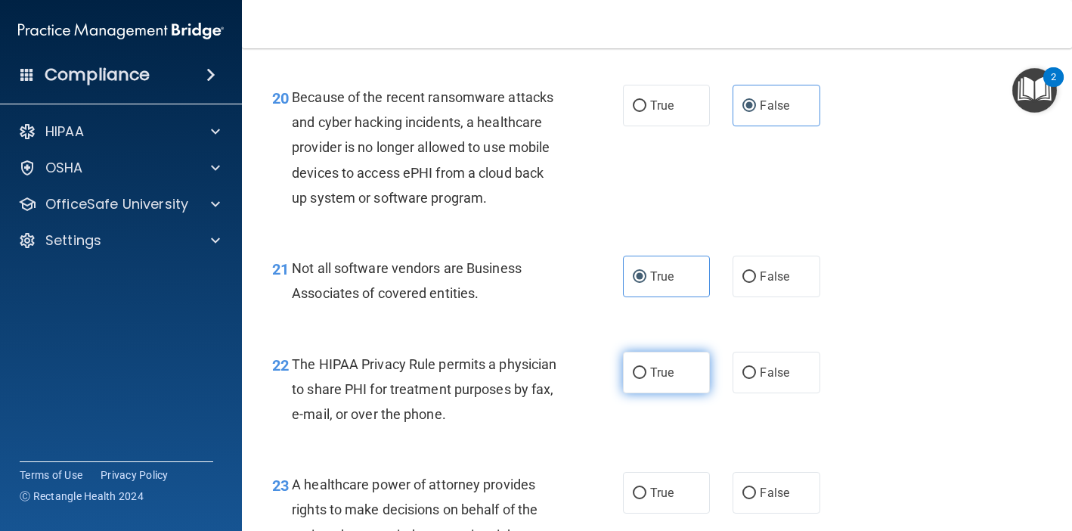
click at [651, 365] on span "True" at bounding box center [661, 372] width 23 height 14
click at [646, 367] on input "True" at bounding box center [640, 372] width 14 height 11
radio input "true"
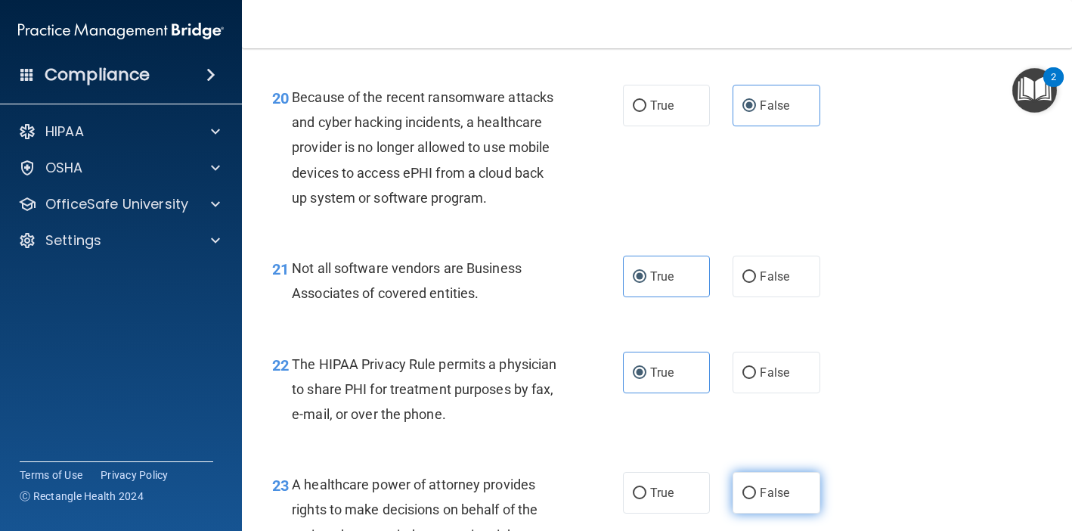
click at [773, 486] on label "False" at bounding box center [776, 493] width 87 height 42
click at [756, 488] on input "False" at bounding box center [750, 493] width 14 height 11
radio input "true"
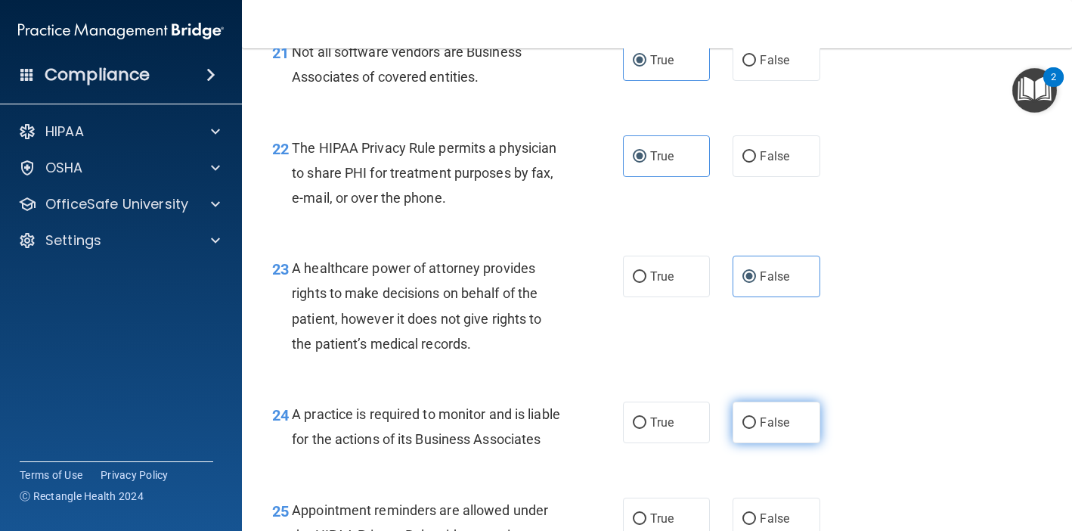
scroll to position [3025, 0]
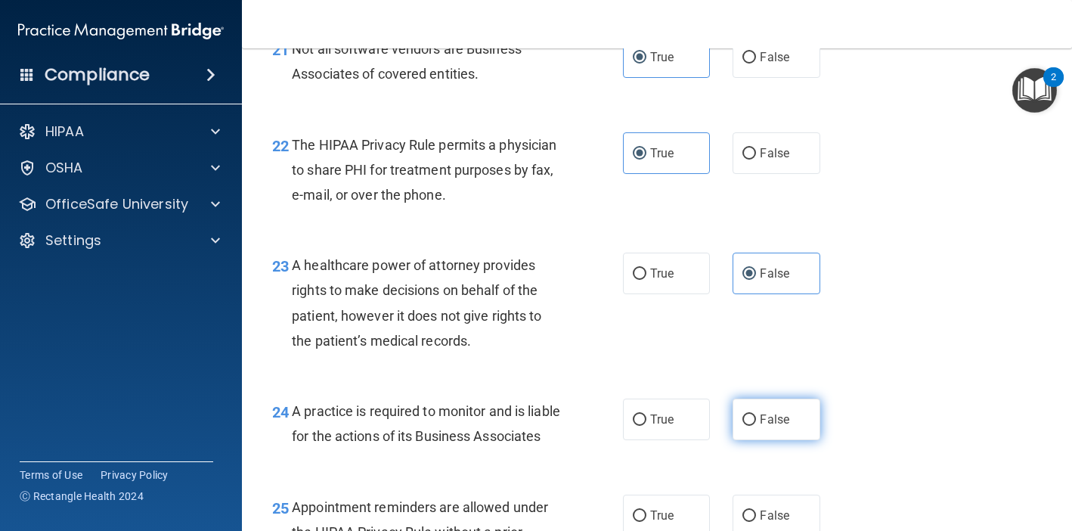
click at [756, 414] on input "False" at bounding box center [750, 419] width 14 height 11
radio input "true"
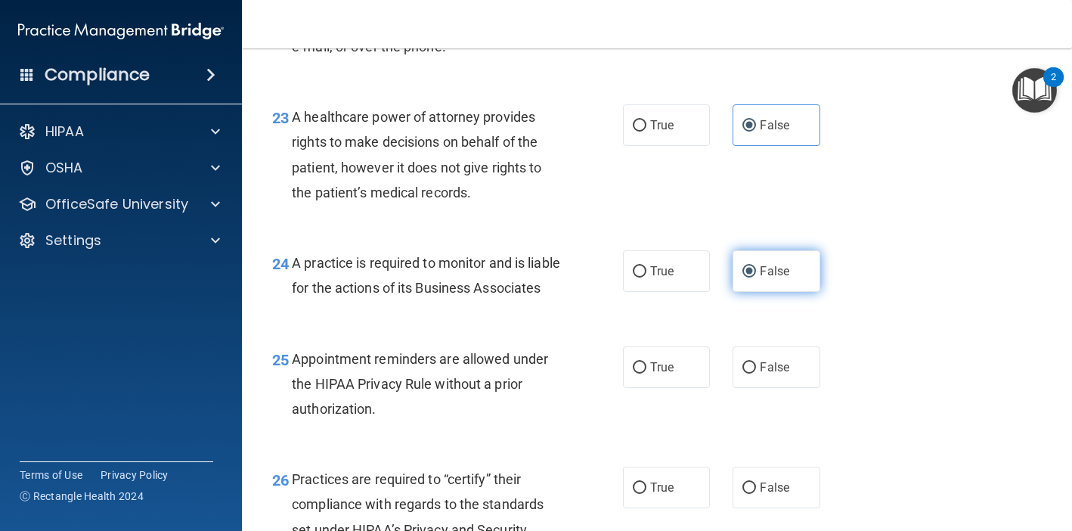
scroll to position [3179, 0]
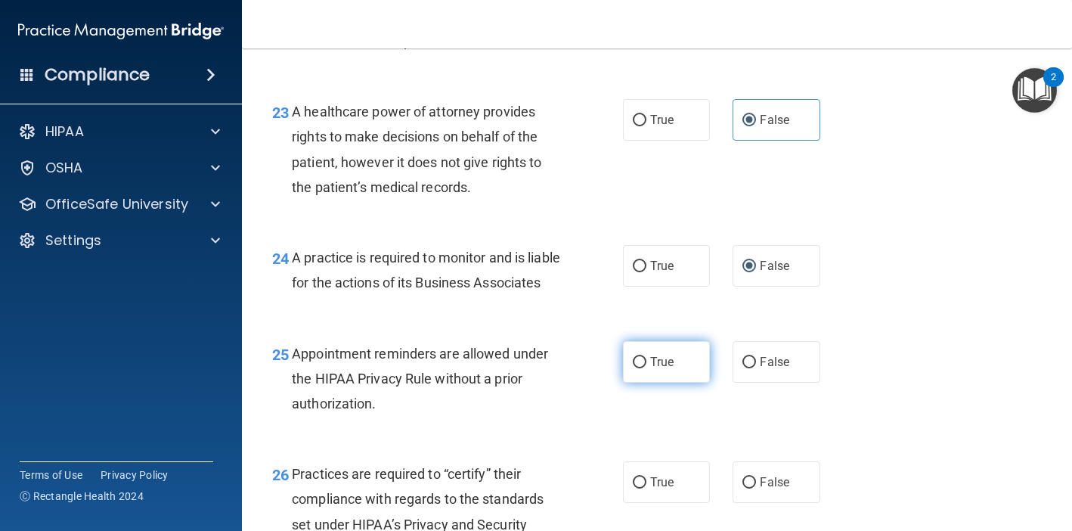
click at [651, 380] on label "True" at bounding box center [666, 362] width 87 height 42
click at [646, 368] on input "True" at bounding box center [640, 362] width 14 height 11
radio input "true"
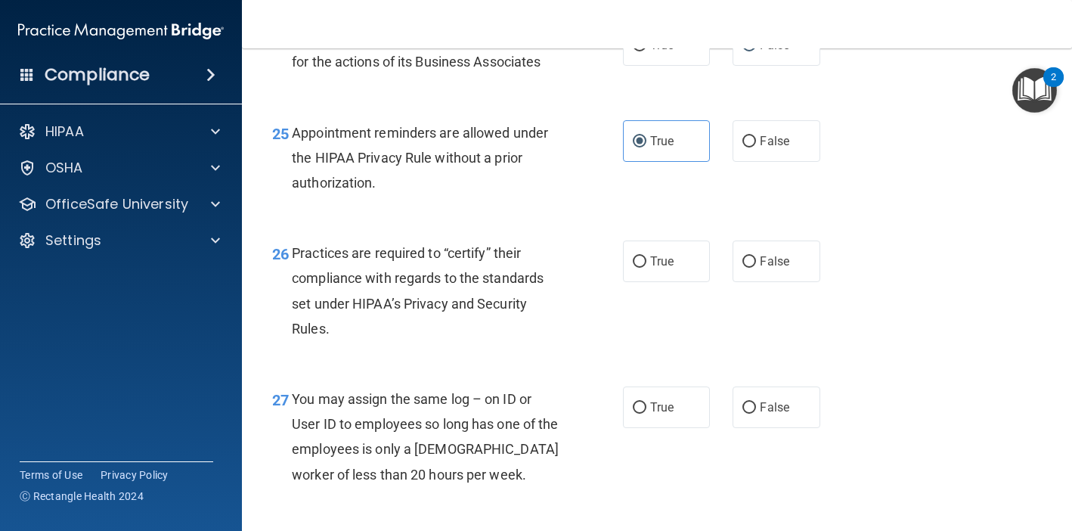
scroll to position [3404, 0]
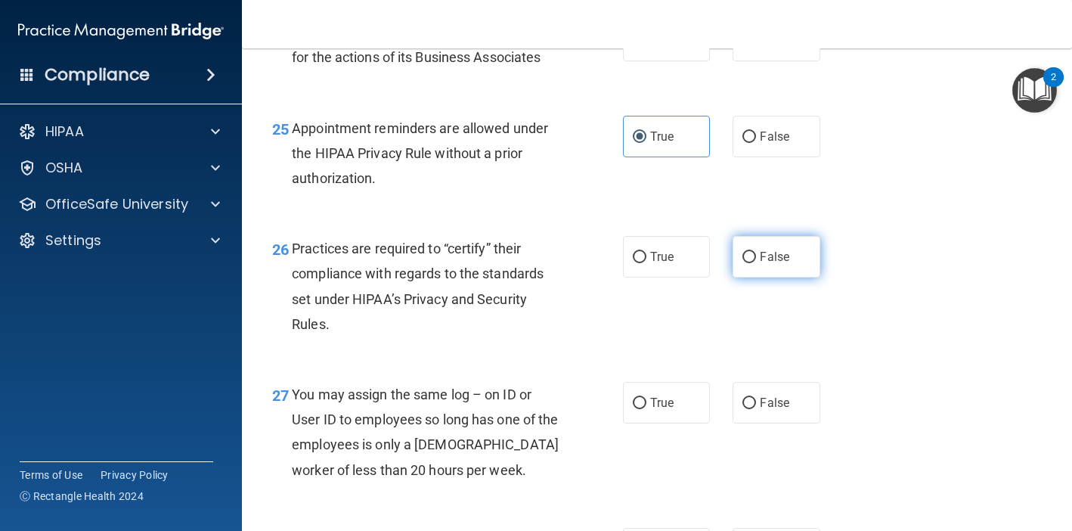
click at [761, 275] on label "False" at bounding box center [776, 257] width 87 height 42
click at [756, 263] on input "False" at bounding box center [750, 257] width 14 height 11
radio input "true"
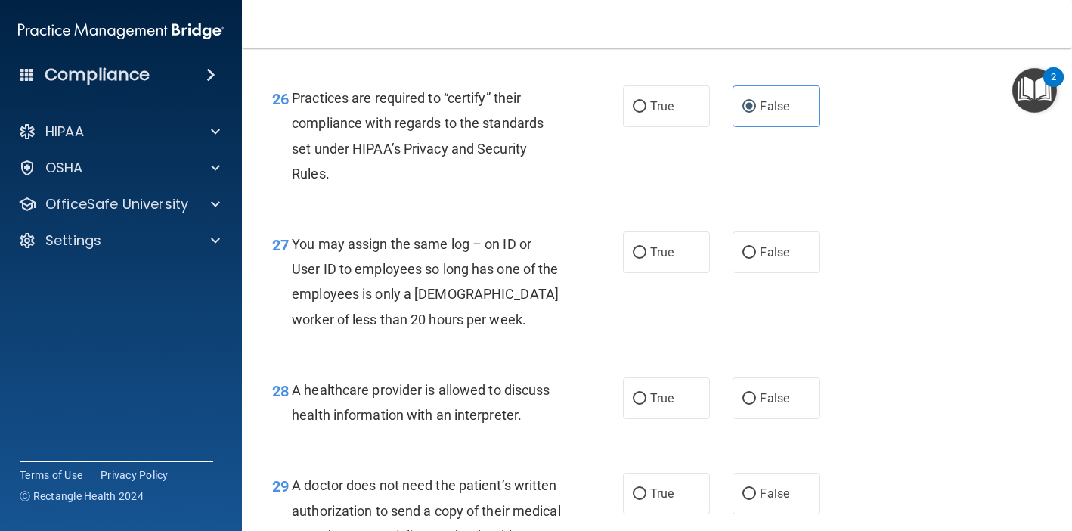
scroll to position [3560, 0]
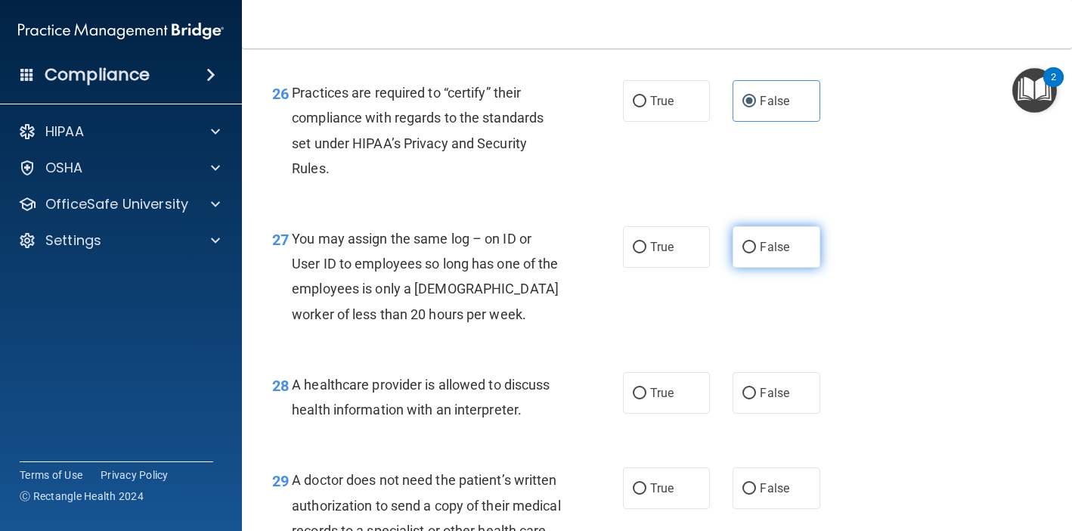
click at [766, 268] on label "False" at bounding box center [776, 247] width 87 height 42
click at [756, 253] on input "False" at bounding box center [750, 247] width 14 height 11
radio input "true"
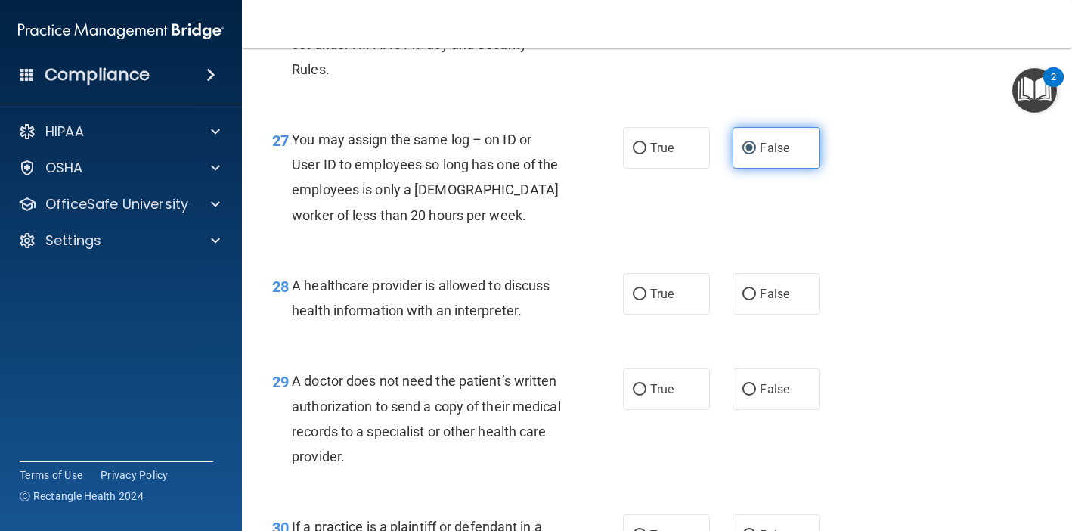
scroll to position [3662, 0]
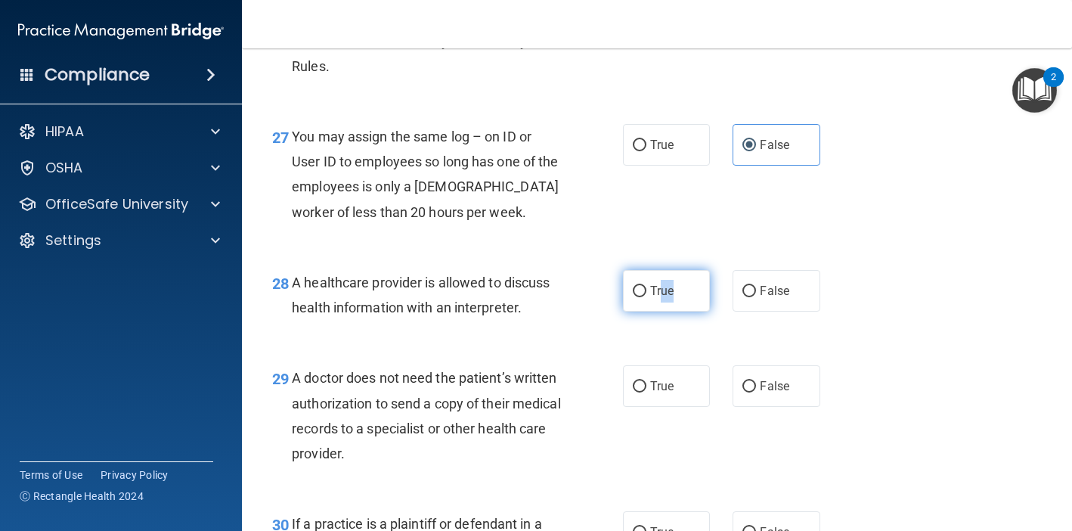
click at [662, 305] on label "True" at bounding box center [666, 291] width 87 height 42
click at [646, 297] on input "True" at bounding box center [640, 291] width 14 height 11
radio input "true"
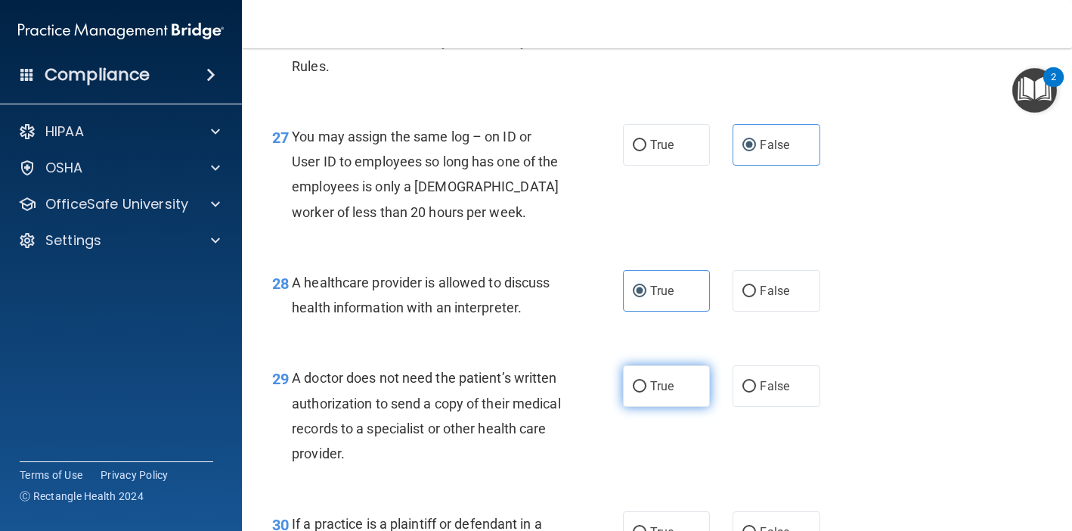
click at [680, 402] on label "True" at bounding box center [666, 386] width 87 height 42
click at [646, 392] on input "True" at bounding box center [640, 386] width 14 height 11
radio input "true"
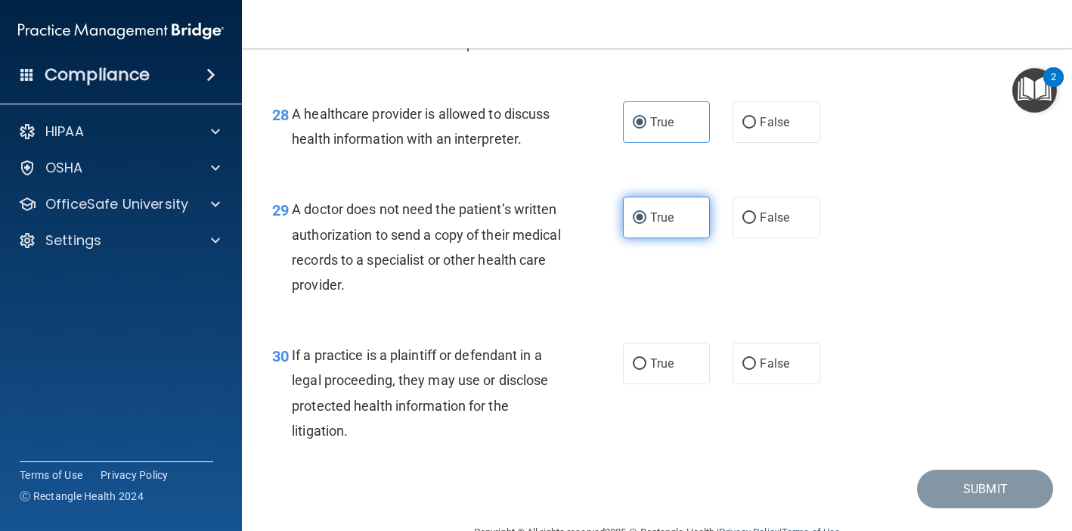
scroll to position [3836, 0]
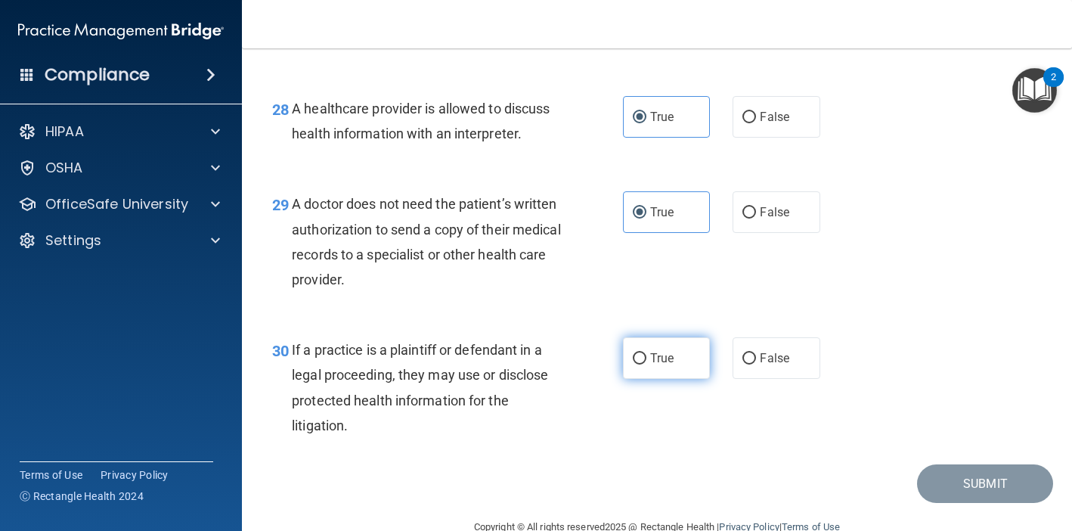
click at [662, 379] on label "True" at bounding box center [666, 358] width 87 height 42
click at [646, 364] on input "True" at bounding box center [640, 358] width 14 height 11
radio input "true"
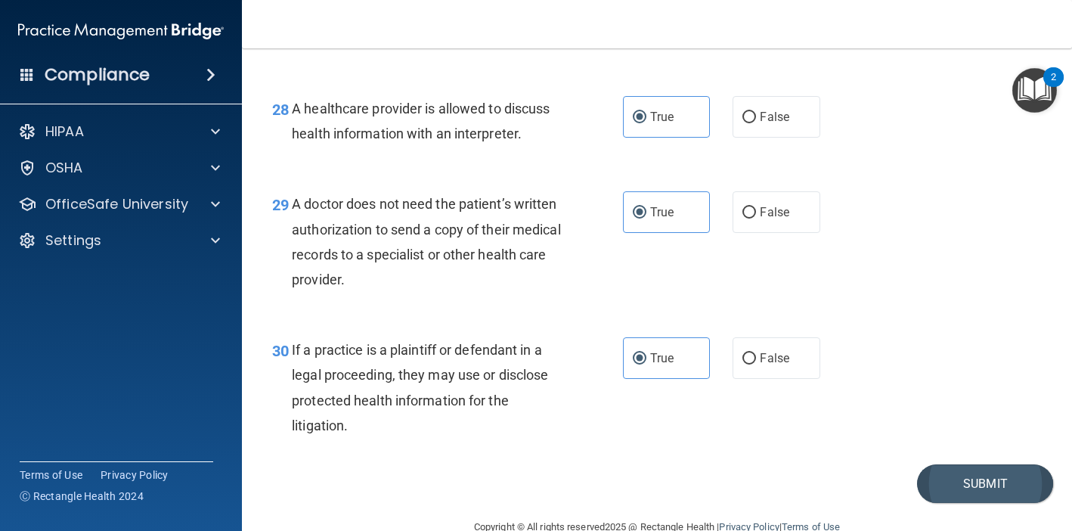
click at [979, 501] on button "Submit" at bounding box center [985, 483] width 136 height 39
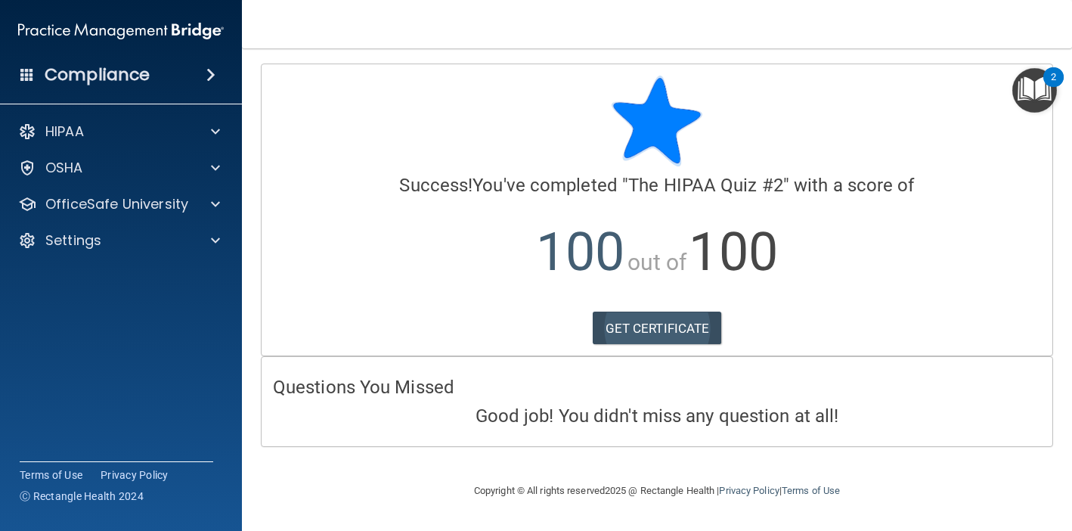
click at [654, 320] on link "GET CERTIFICATE" at bounding box center [657, 328] width 129 height 33
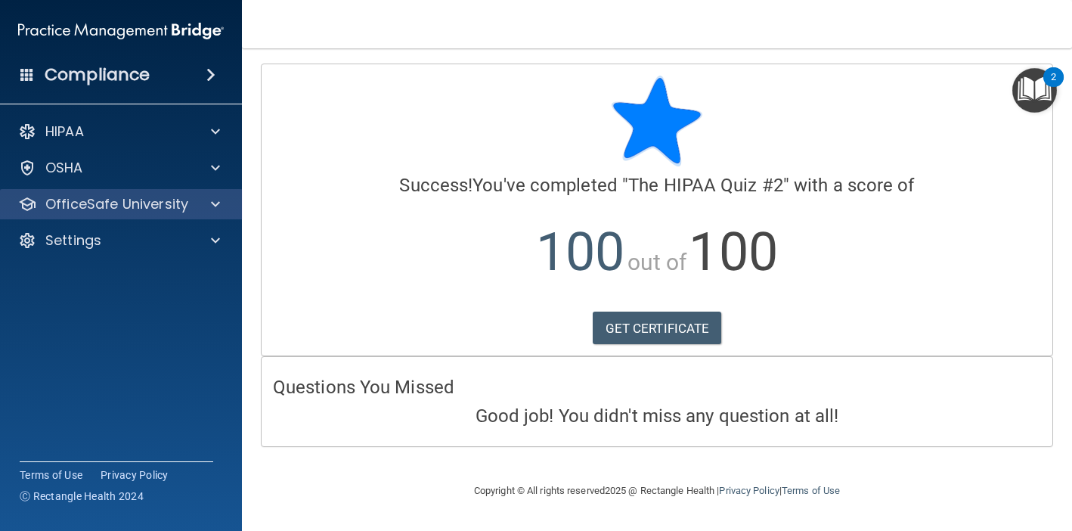
click at [178, 213] on div "OfficeSafe University" at bounding box center [121, 204] width 243 height 30
click at [218, 204] on span at bounding box center [215, 204] width 9 height 18
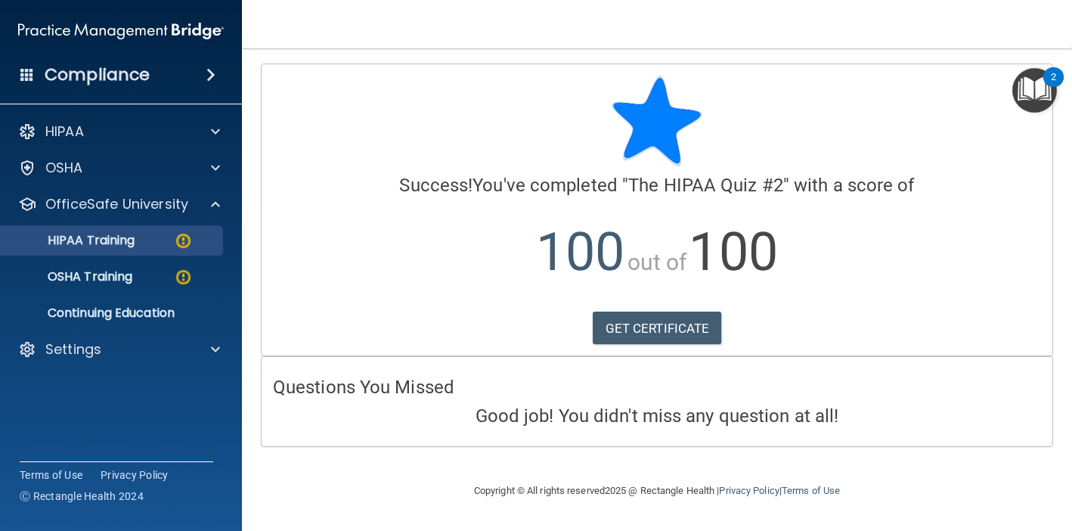
click at [188, 248] on img at bounding box center [183, 240] width 19 height 19
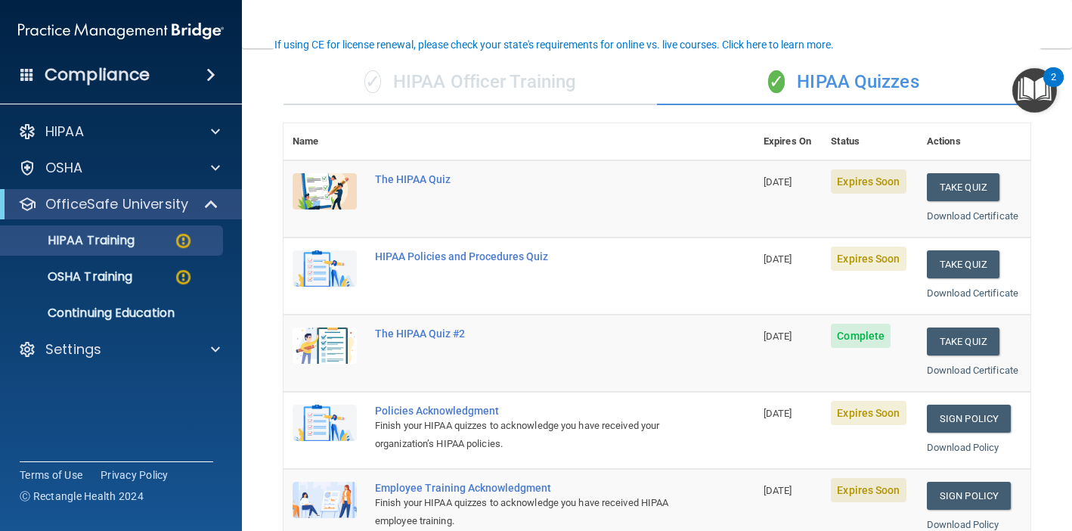
scroll to position [107, 0]
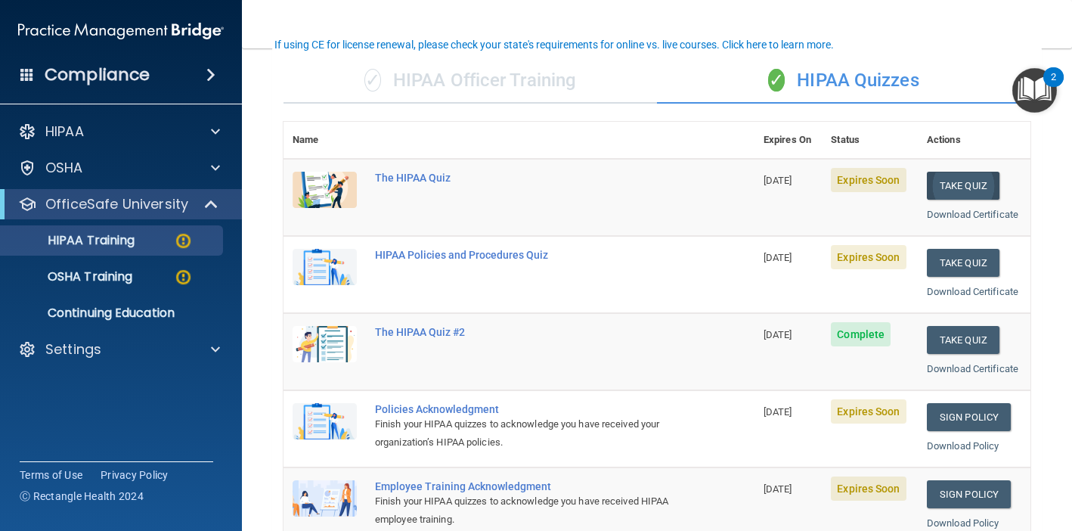
click at [960, 178] on button "Take Quiz" at bounding box center [963, 186] width 73 height 28
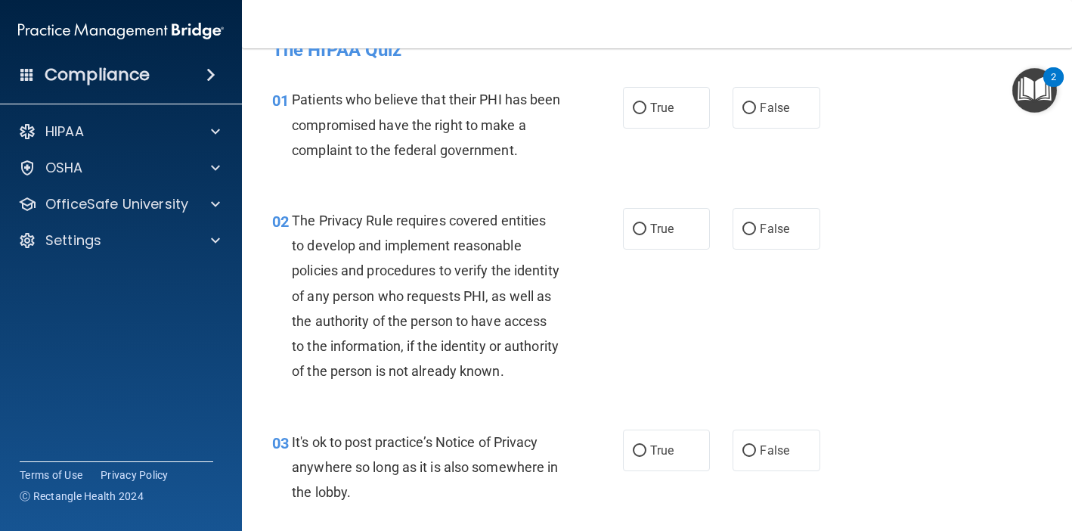
scroll to position [26, 0]
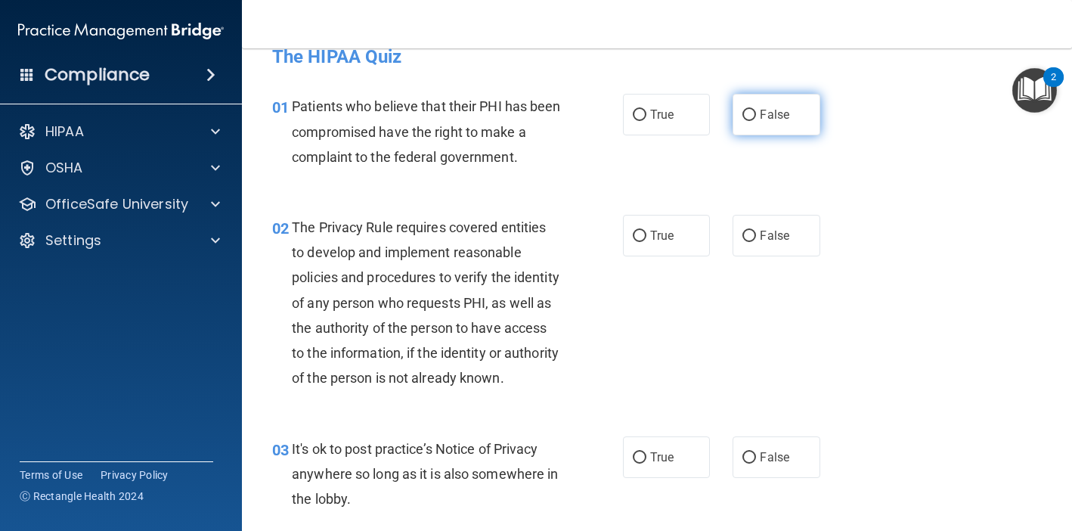
click at [783, 127] on label "False" at bounding box center [776, 115] width 87 height 42
click at [756, 121] on input "False" at bounding box center [750, 115] width 14 height 11
radio input "true"
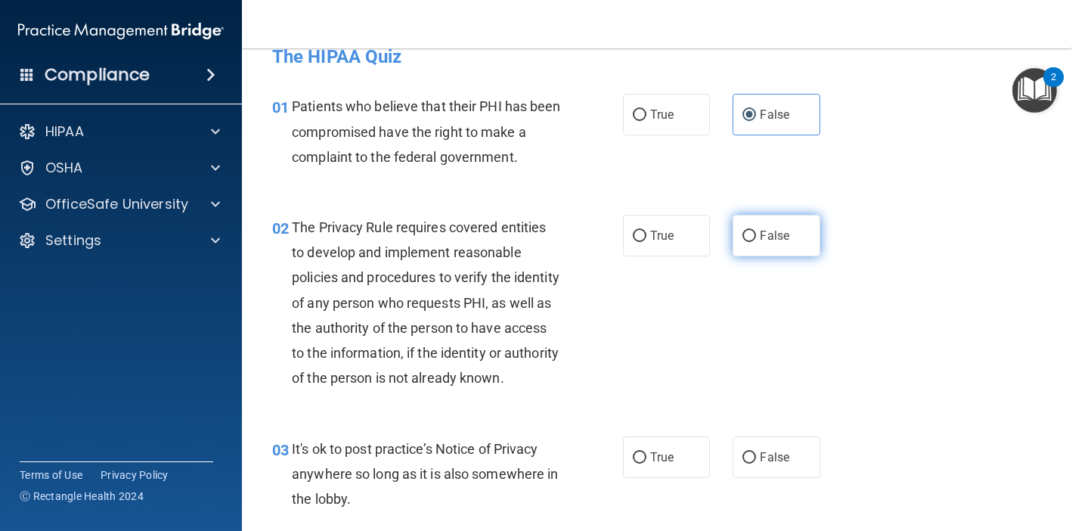
click at [740, 230] on label "False" at bounding box center [776, 236] width 87 height 42
click at [743, 231] on input "False" at bounding box center [750, 236] width 14 height 11
radio input "true"
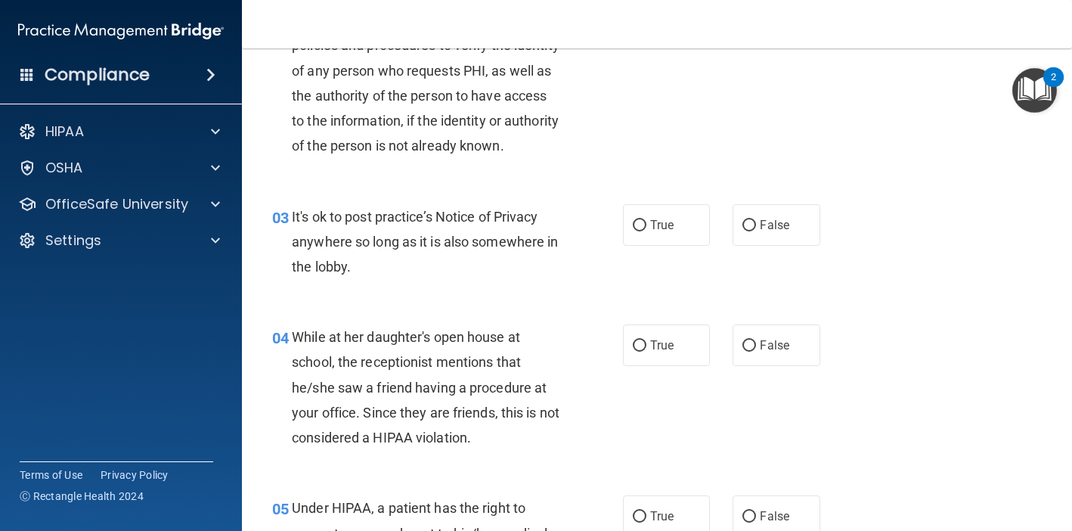
scroll to position [264, 0]
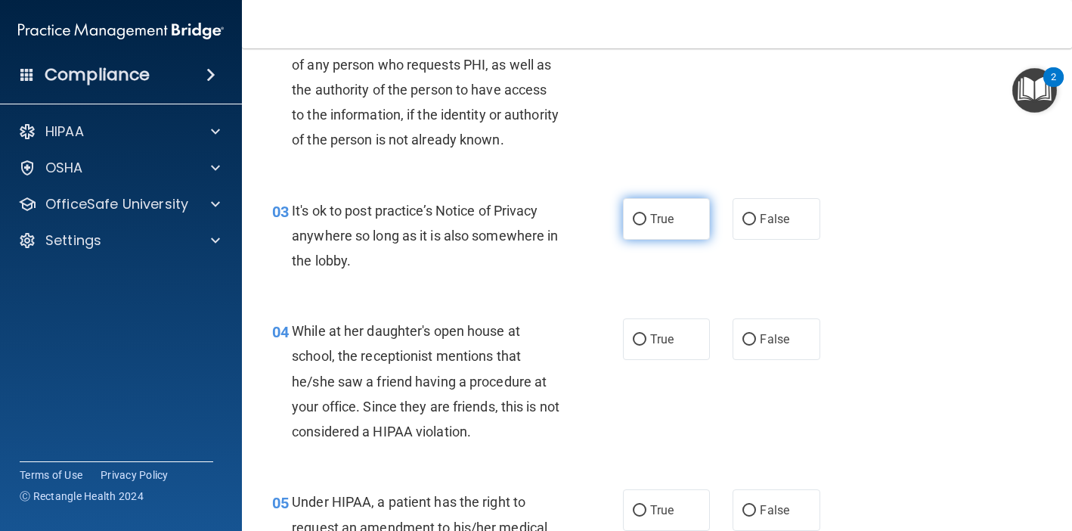
click at [668, 226] on span "True" at bounding box center [661, 219] width 23 height 14
click at [646, 225] on input "True" at bounding box center [640, 219] width 14 height 11
radio input "true"
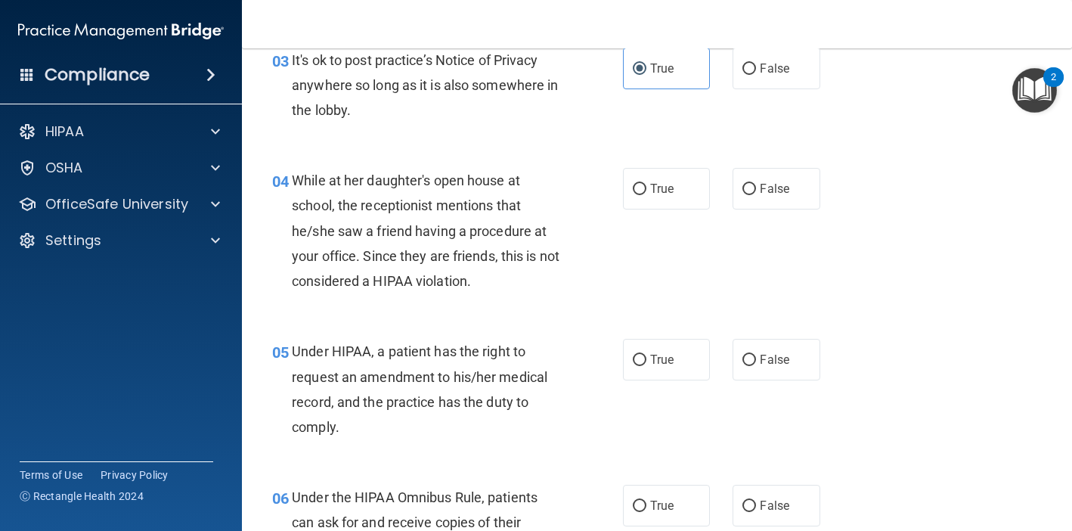
scroll to position [420, 0]
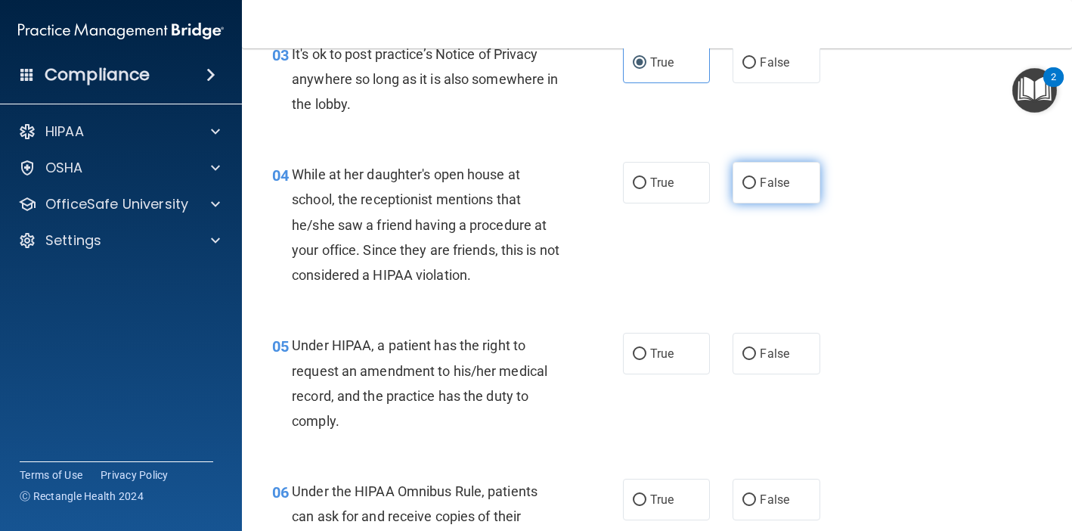
click at [771, 190] on span "False" at bounding box center [774, 182] width 29 height 14
click at [756, 189] on input "False" at bounding box center [750, 183] width 14 height 11
radio input "true"
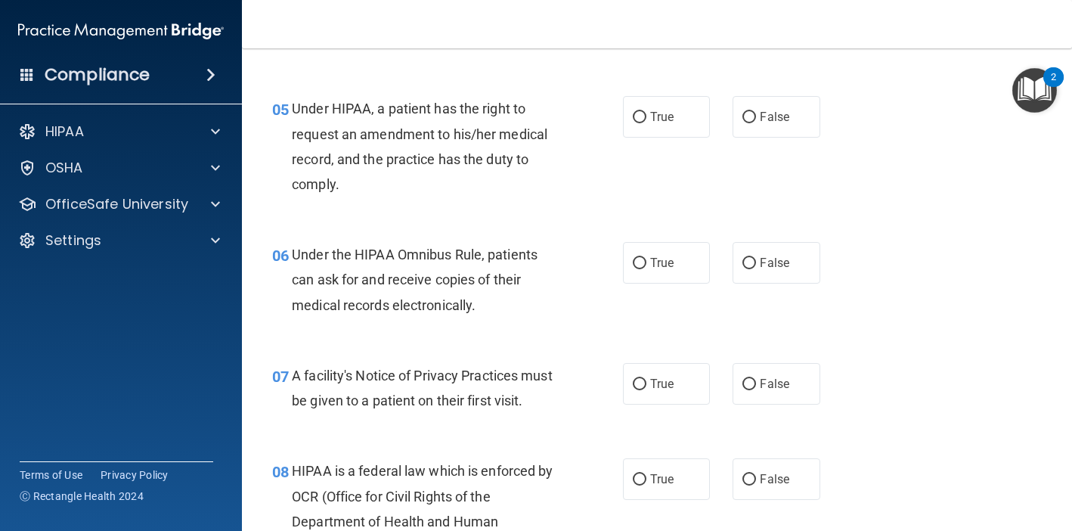
scroll to position [655, 0]
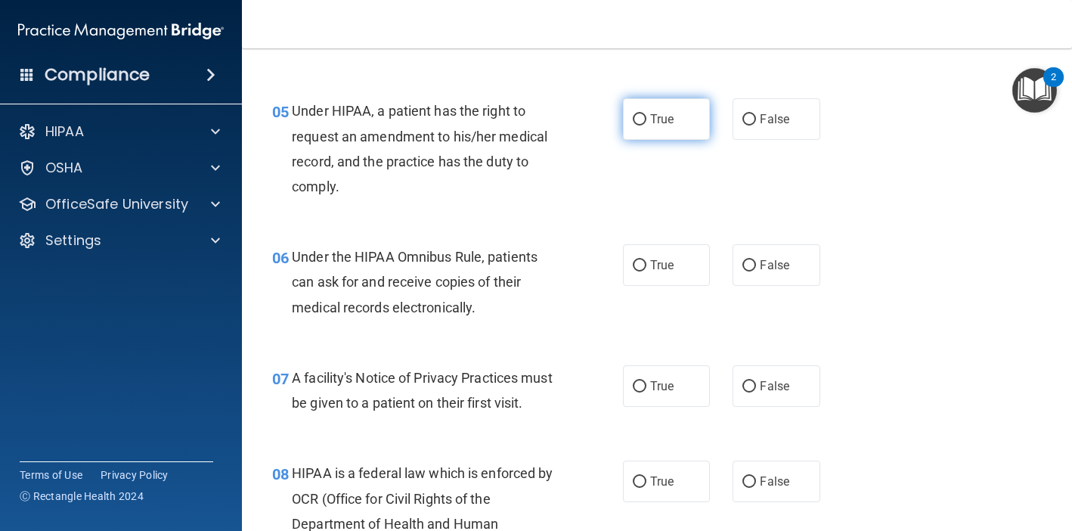
click at [653, 126] on span "True" at bounding box center [661, 119] width 23 height 14
click at [646, 126] on input "True" at bounding box center [640, 119] width 14 height 11
radio input "true"
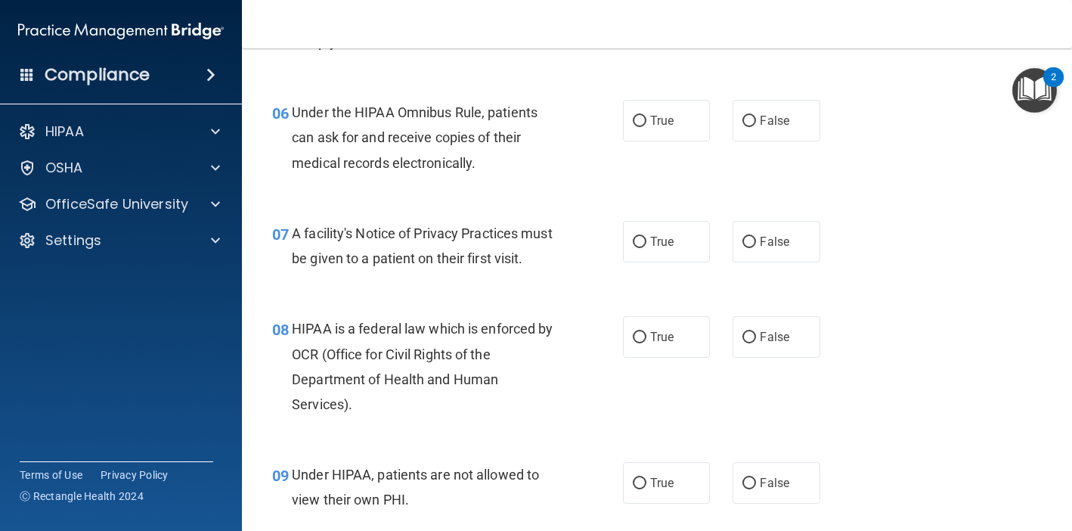
scroll to position [802, 0]
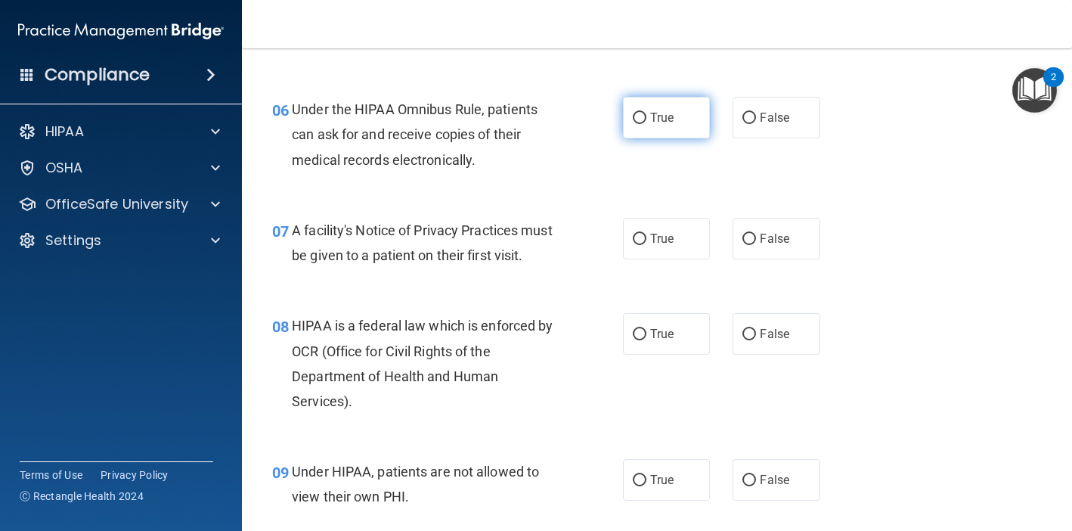
click at [677, 138] on label "True" at bounding box center [666, 118] width 87 height 42
click at [646, 124] on input "True" at bounding box center [640, 118] width 14 height 11
radio input "true"
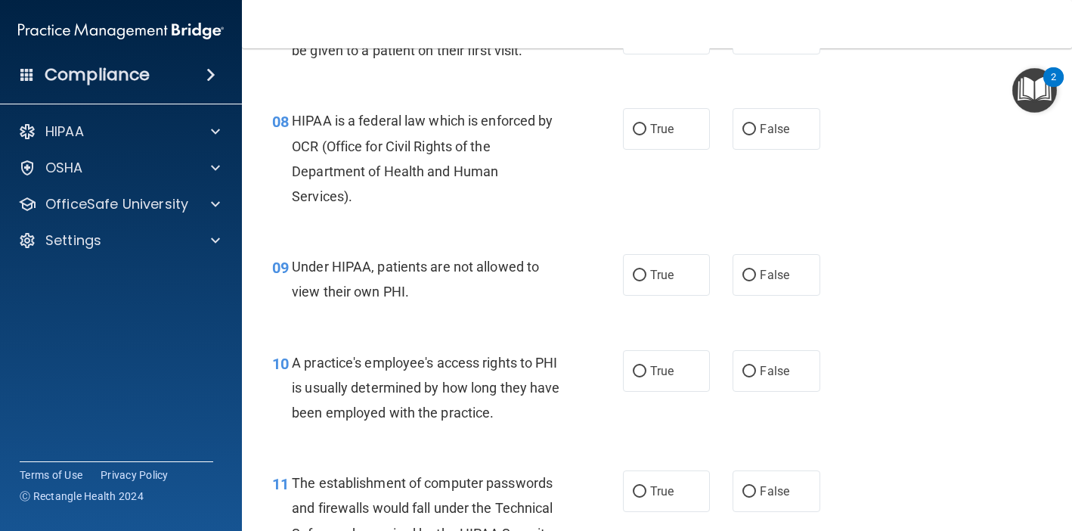
scroll to position [1008, 0]
click at [644, 54] on label "True" at bounding box center [666, 33] width 87 height 42
click at [644, 39] on input "True" at bounding box center [640, 33] width 14 height 11
radio input "true"
click at [666, 135] on span "True" at bounding box center [661, 128] width 23 height 14
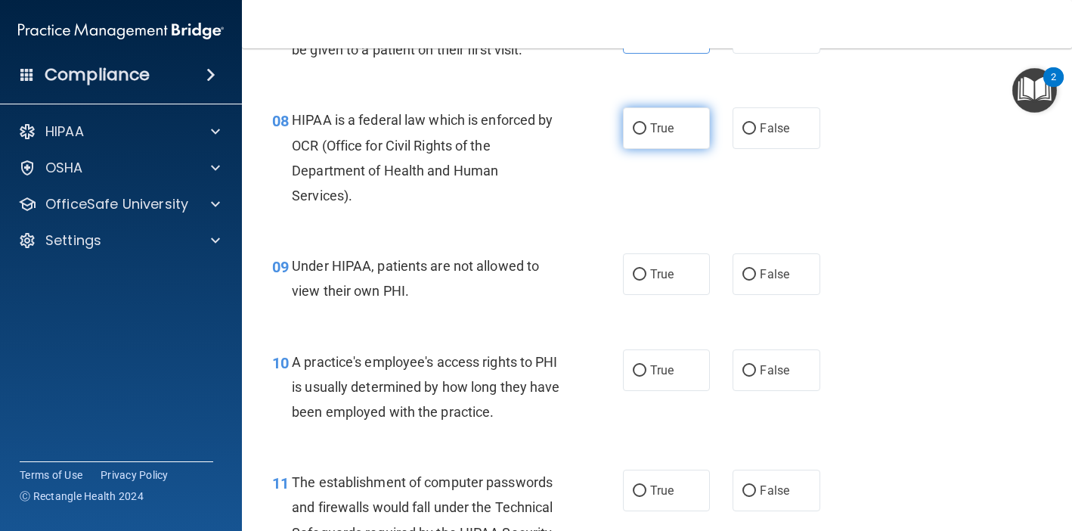
click at [646, 135] on input "True" at bounding box center [640, 128] width 14 height 11
radio input "true"
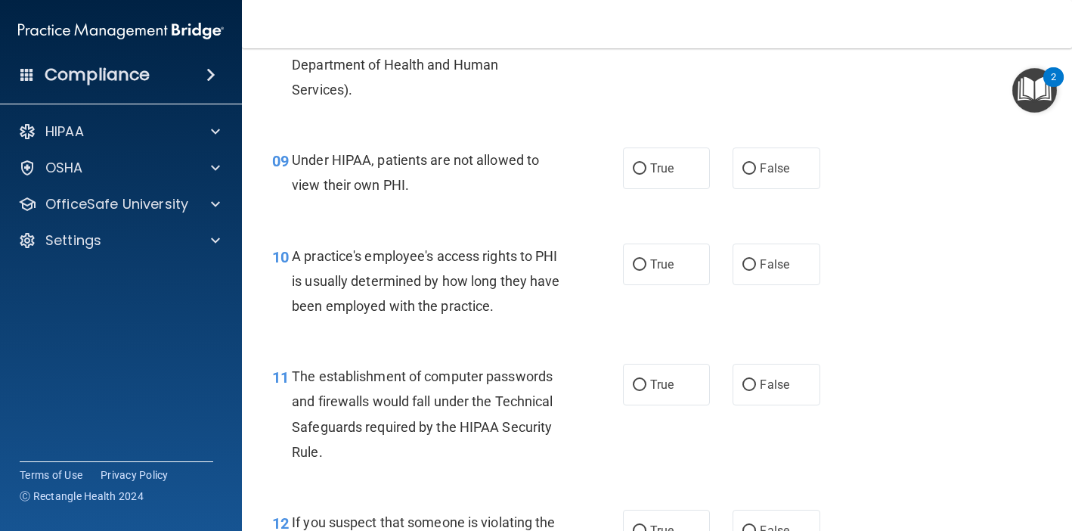
scroll to position [1118, 0]
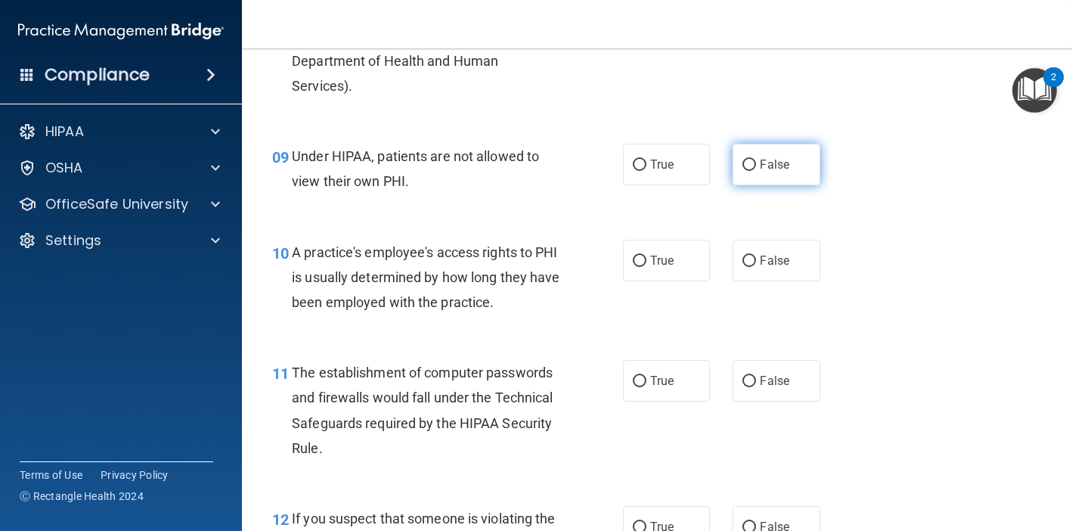
click at [759, 185] on label "False" at bounding box center [776, 165] width 87 height 42
click at [756, 171] on input "False" at bounding box center [750, 165] width 14 height 11
radio input "true"
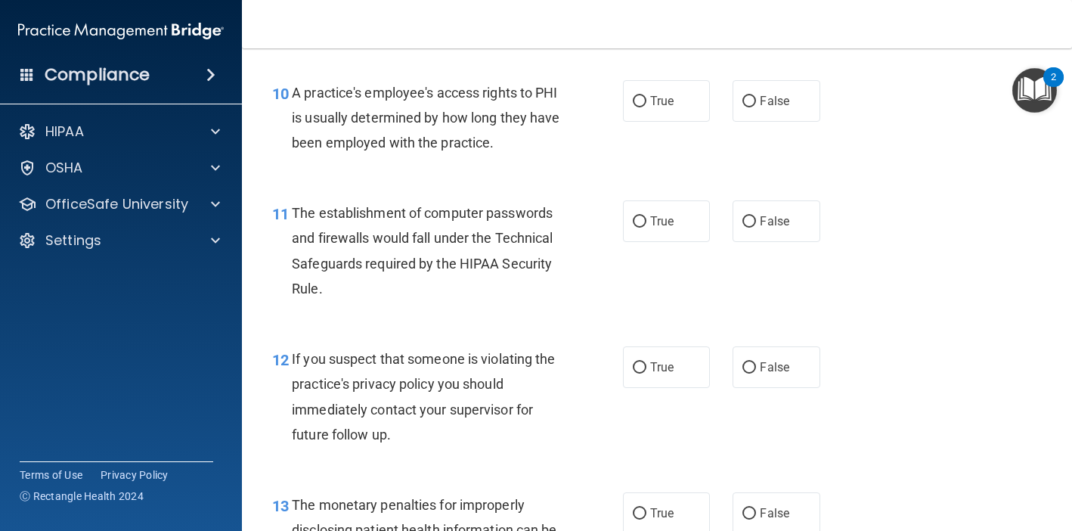
scroll to position [1278, 0]
click at [781, 121] on label "False" at bounding box center [776, 100] width 87 height 42
click at [756, 107] on input "False" at bounding box center [750, 100] width 14 height 11
radio input "true"
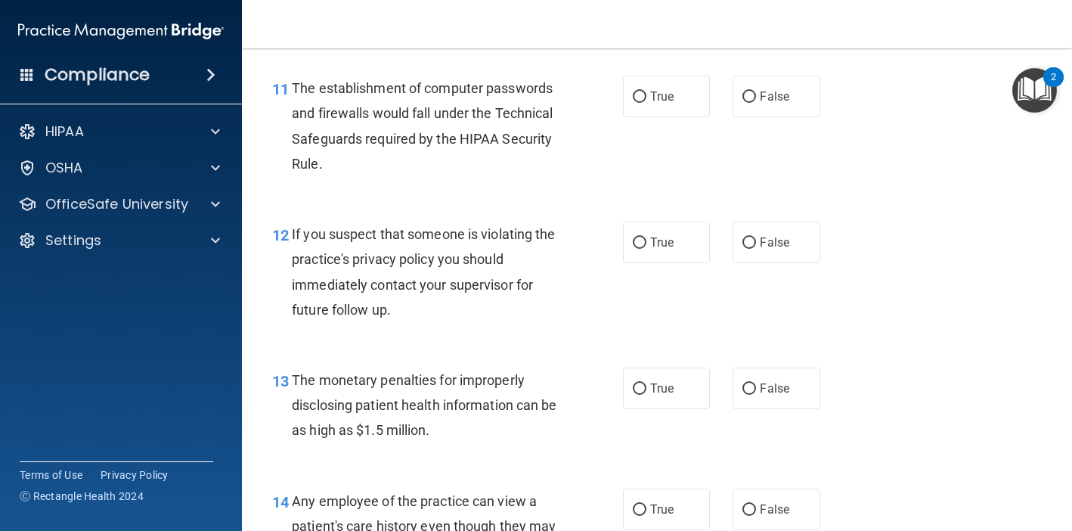
scroll to position [1434, 0]
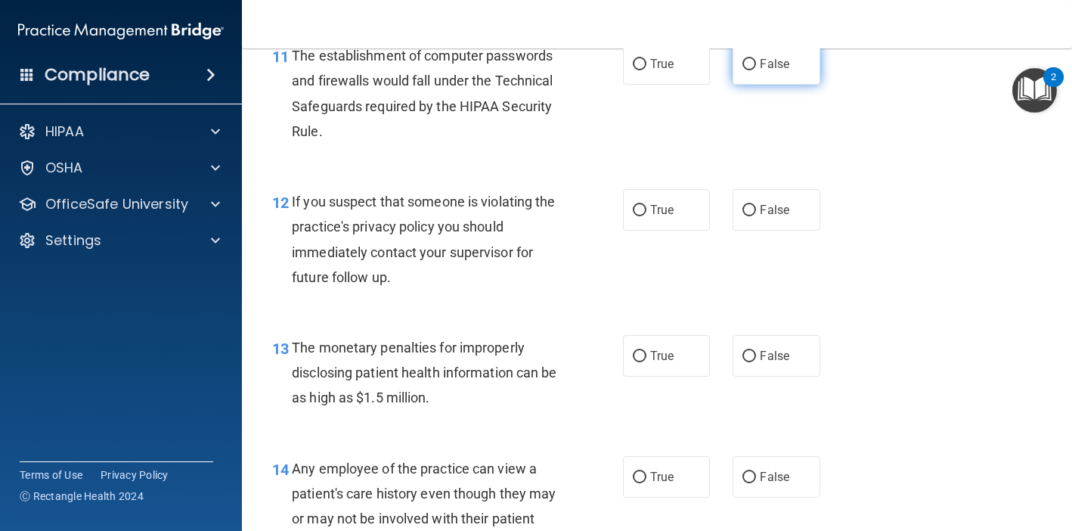
click at [764, 85] on label "False" at bounding box center [776, 64] width 87 height 42
click at [756, 70] on input "False" at bounding box center [750, 64] width 14 height 11
radio input "true"
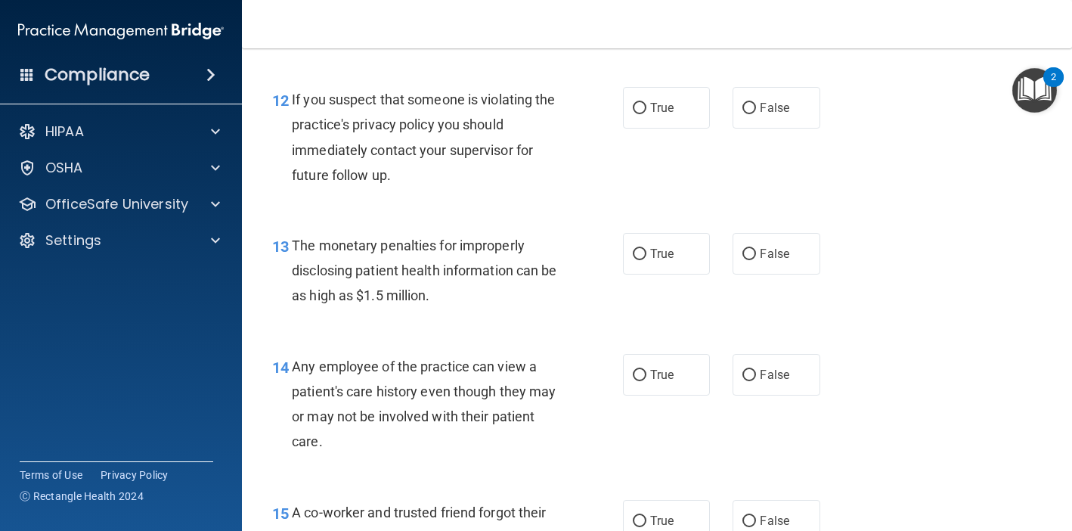
scroll to position [1541, 0]
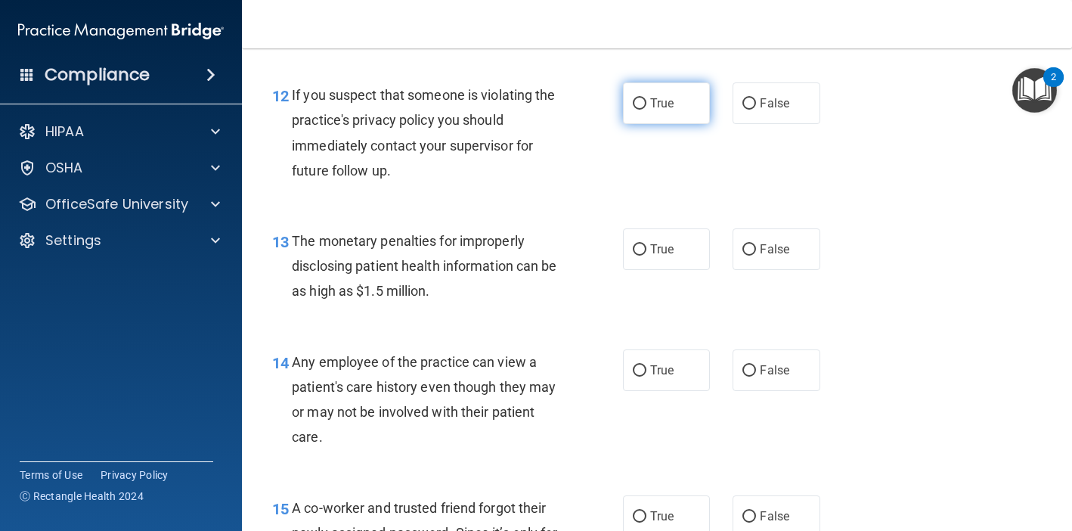
click at [668, 110] on span "True" at bounding box center [661, 103] width 23 height 14
click at [646, 110] on input "True" at bounding box center [640, 103] width 14 height 11
radio input "true"
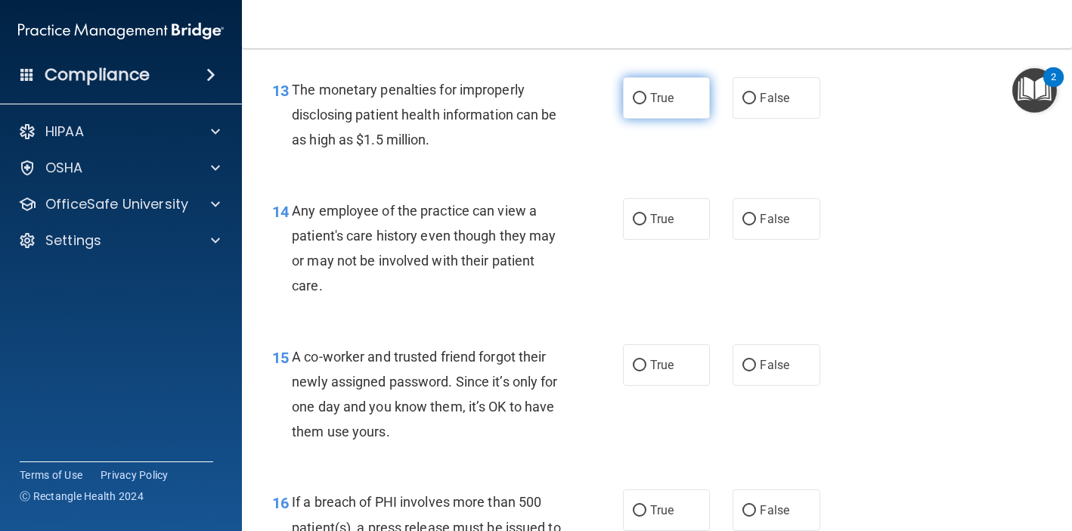
scroll to position [1701, 0]
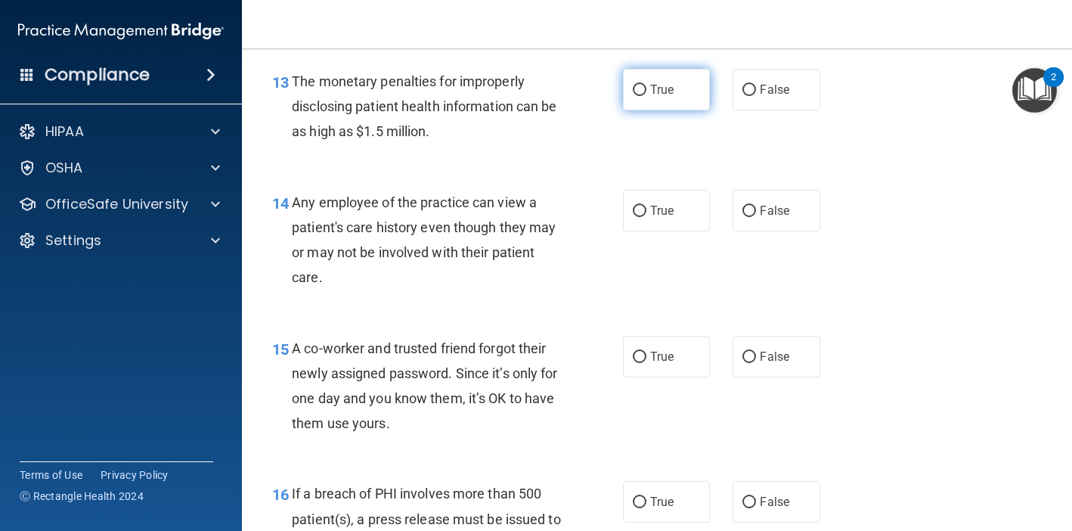
click at [664, 110] on label "True" at bounding box center [666, 90] width 87 height 42
click at [646, 96] on input "True" at bounding box center [640, 90] width 14 height 11
radio input "true"
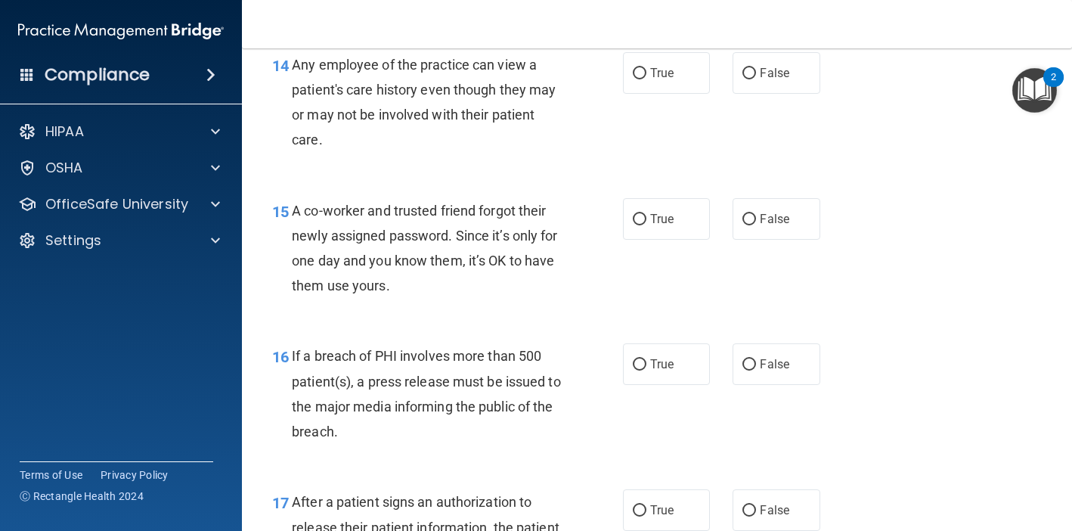
scroll to position [1840, 0]
click at [776, 92] on label "False" at bounding box center [776, 72] width 87 height 42
click at [756, 78] on input "False" at bounding box center [750, 72] width 14 height 11
radio input "true"
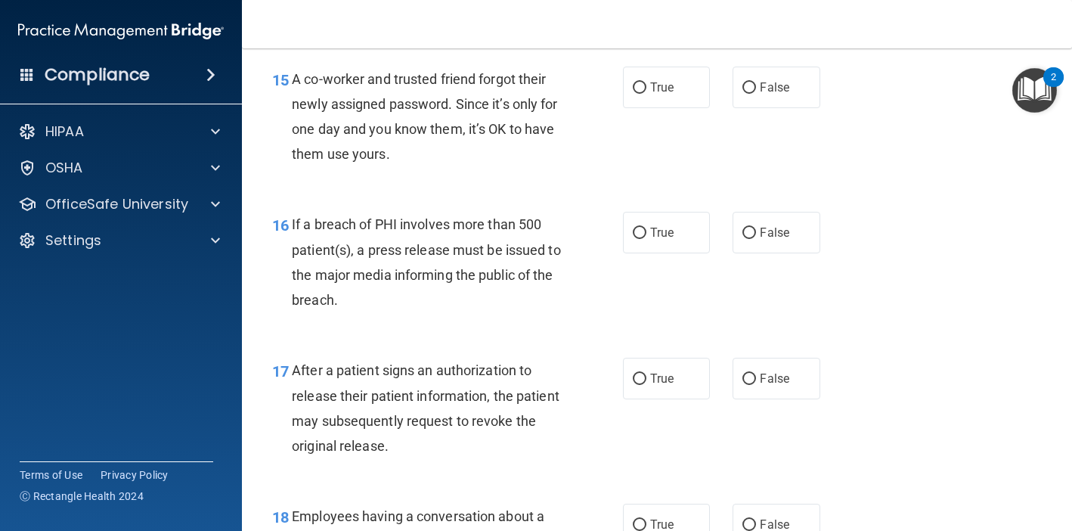
scroll to position [1983, 0]
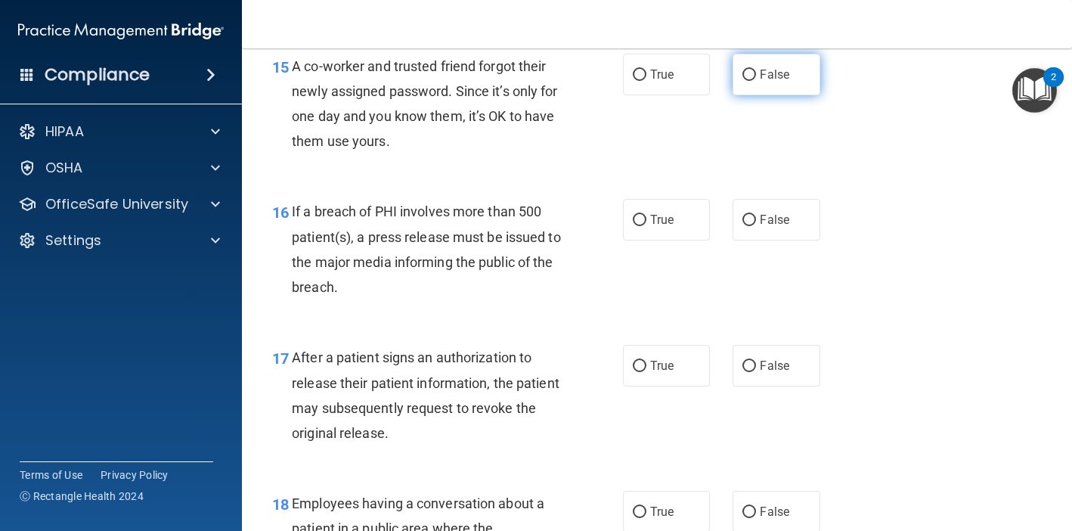
click at [776, 95] on label "False" at bounding box center [776, 75] width 87 height 42
click at [756, 81] on input "False" at bounding box center [750, 75] width 14 height 11
radio input "true"
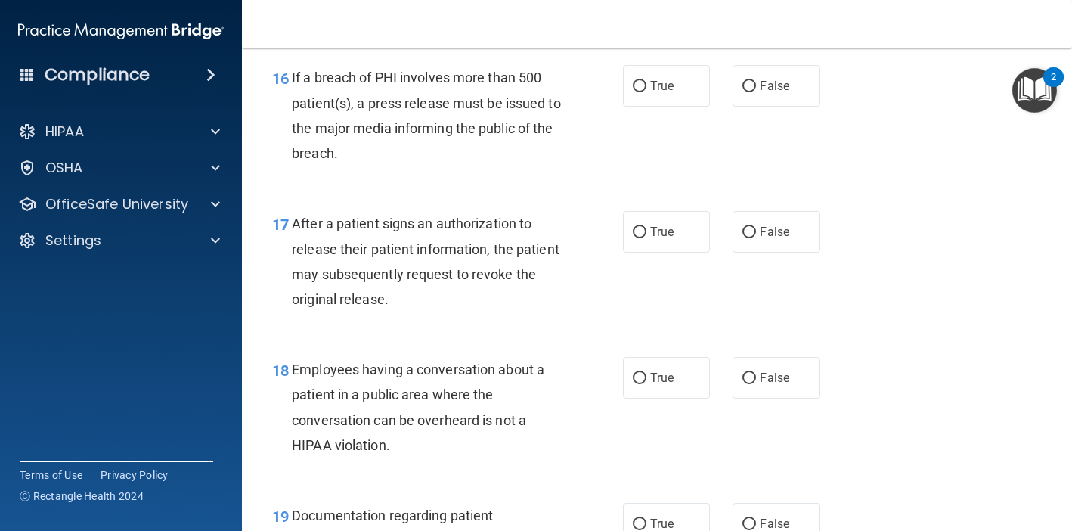
scroll to position [2119, 0]
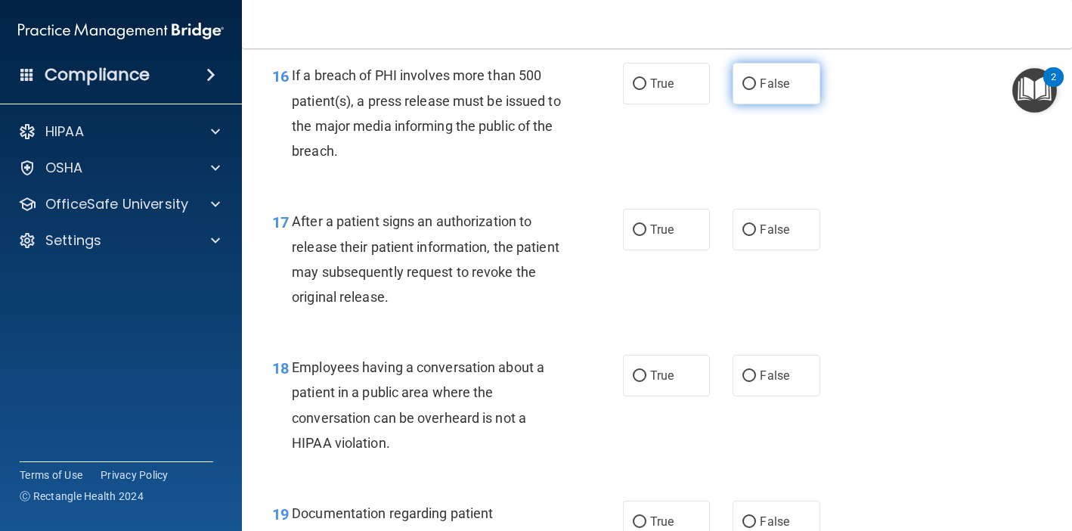
click at [759, 104] on label "False" at bounding box center [776, 84] width 87 height 42
click at [756, 90] on input "False" at bounding box center [750, 84] width 14 height 11
radio input "true"
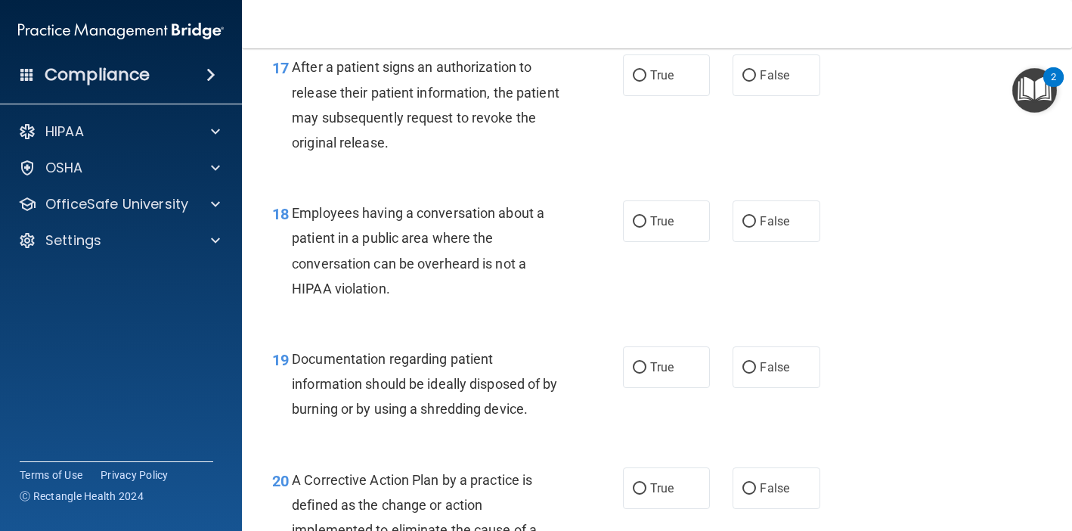
scroll to position [2274, 0]
click at [697, 95] on label "True" at bounding box center [666, 75] width 87 height 42
click at [646, 81] on input "True" at bounding box center [640, 75] width 14 height 11
radio input "true"
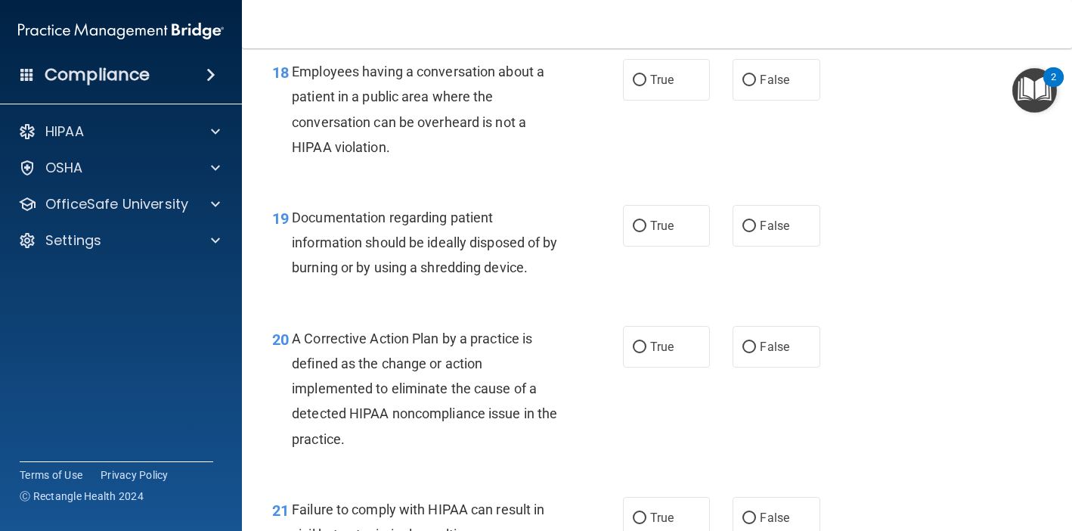
scroll to position [2416, 0]
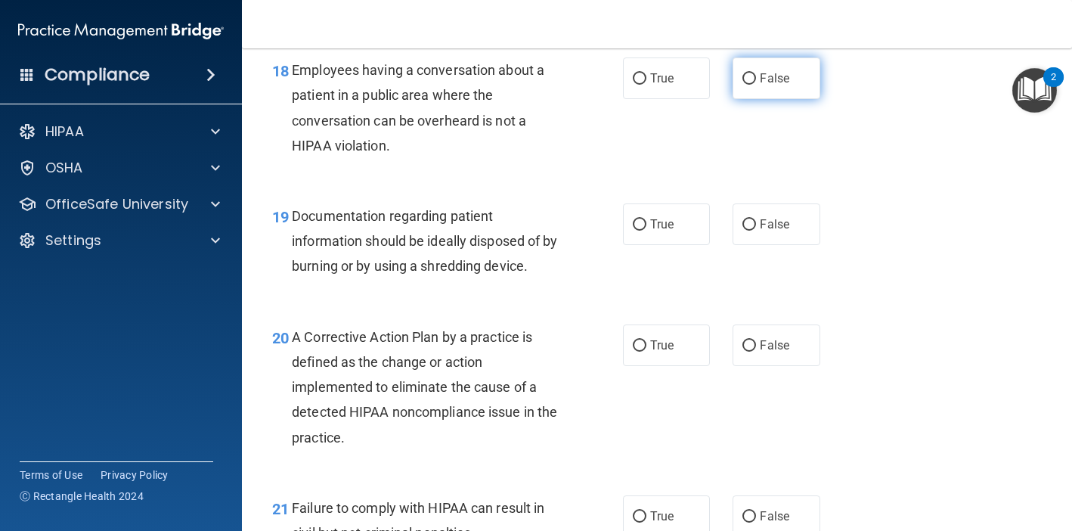
click at [769, 82] on label "False" at bounding box center [776, 78] width 87 height 42
click at [756, 82] on input "False" at bounding box center [750, 78] width 14 height 11
radio input "true"
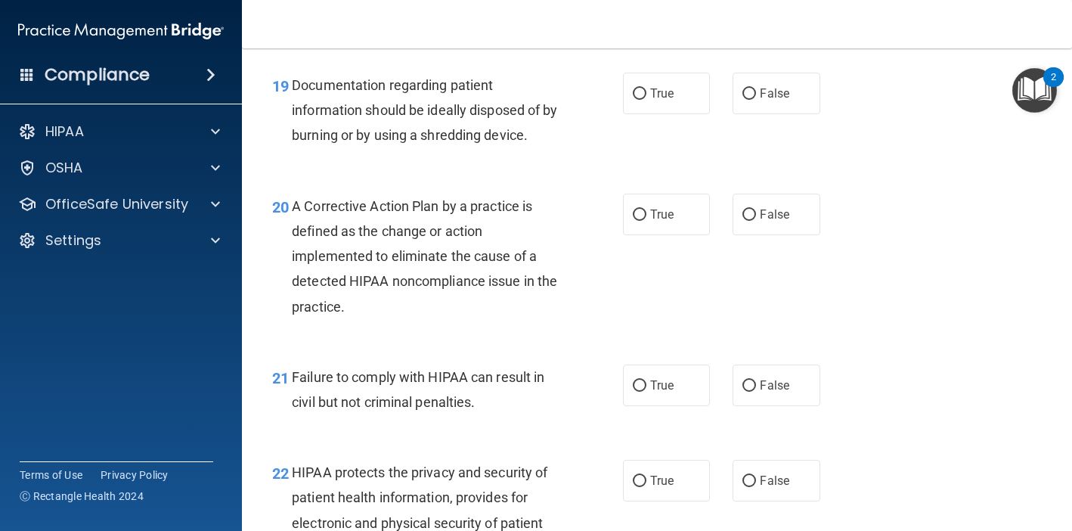
scroll to position [2551, 0]
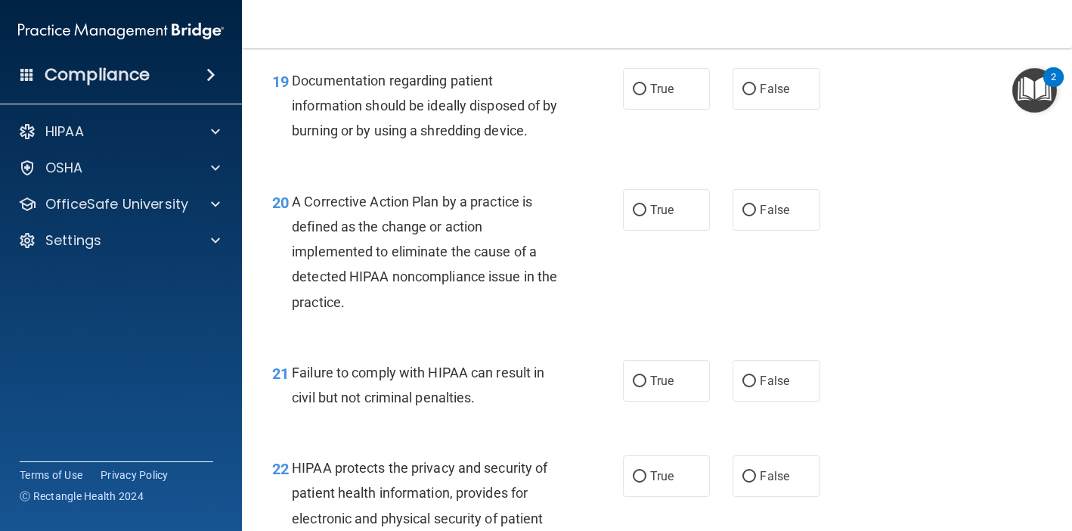
click at [670, 79] on div "19 Documentation regarding patient information should be ideally disposed of by…" at bounding box center [657, 109] width 792 height 121
click at [668, 93] on label "True" at bounding box center [666, 89] width 87 height 42
click at [646, 93] on input "True" at bounding box center [640, 89] width 14 height 11
radio input "true"
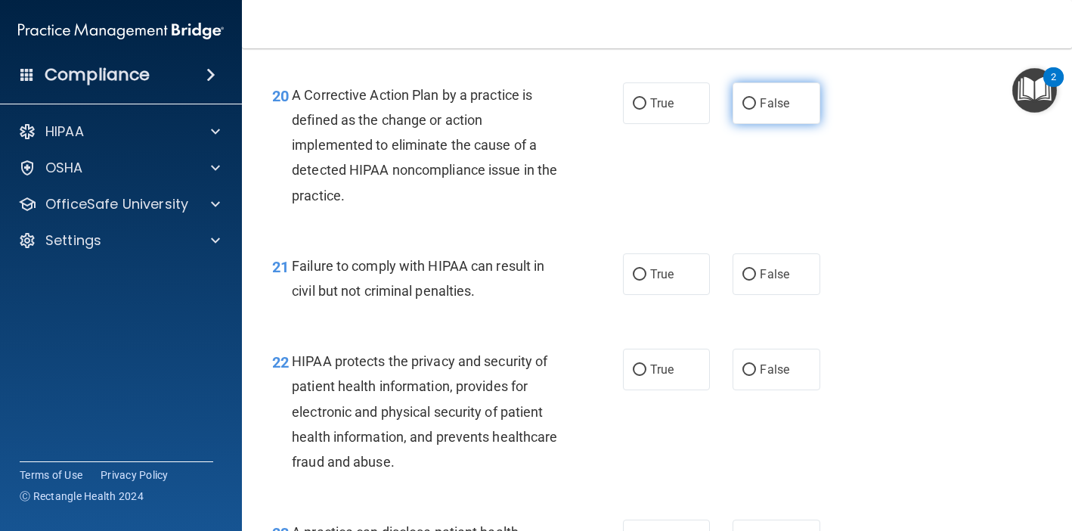
scroll to position [2655, 0]
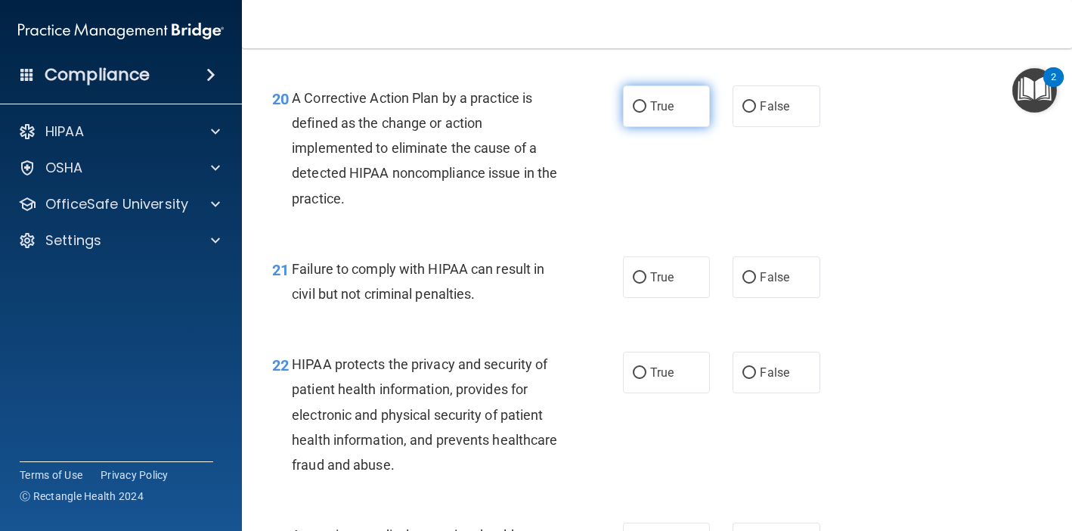
click at [673, 113] on span "True" at bounding box center [661, 106] width 23 height 14
click at [646, 113] on input "True" at bounding box center [640, 106] width 14 height 11
radio input "true"
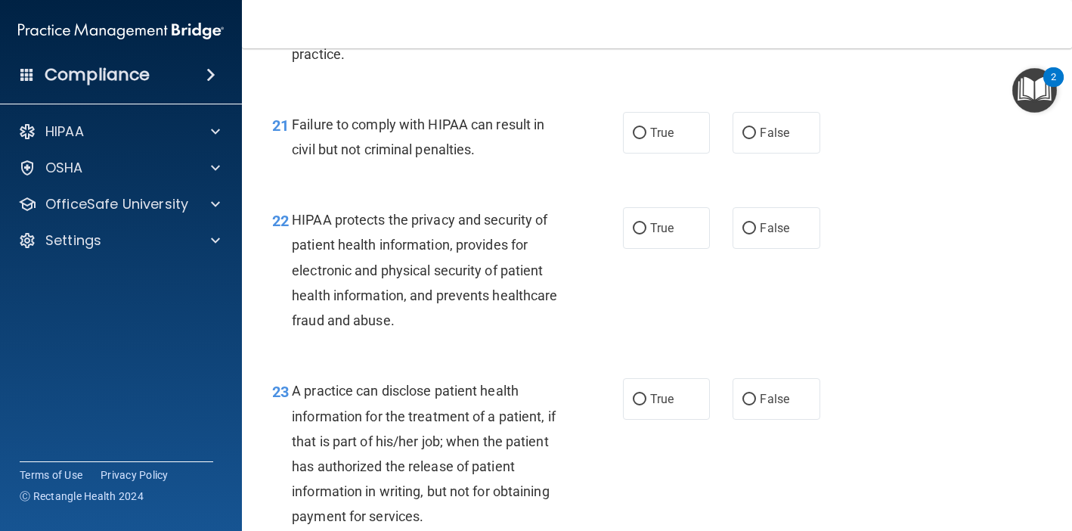
scroll to position [2800, 0]
click at [696, 147] on label "True" at bounding box center [666, 132] width 87 height 42
click at [646, 138] on input "True" at bounding box center [640, 132] width 14 height 11
radio input "true"
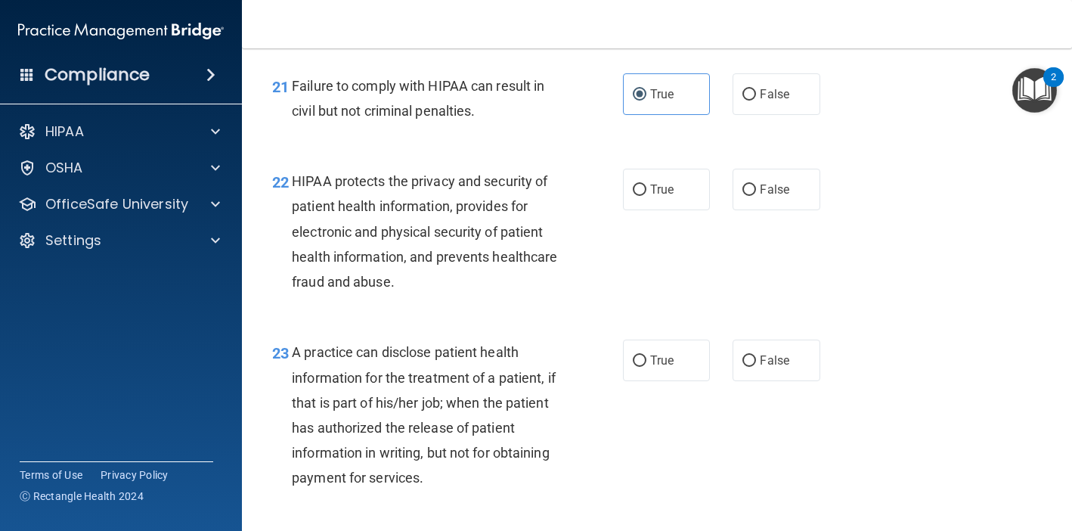
scroll to position [2839, 0]
click at [771, 101] on span "False" at bounding box center [774, 93] width 29 height 14
click at [756, 100] on input "False" at bounding box center [750, 93] width 14 height 11
radio input "true"
radio input "false"
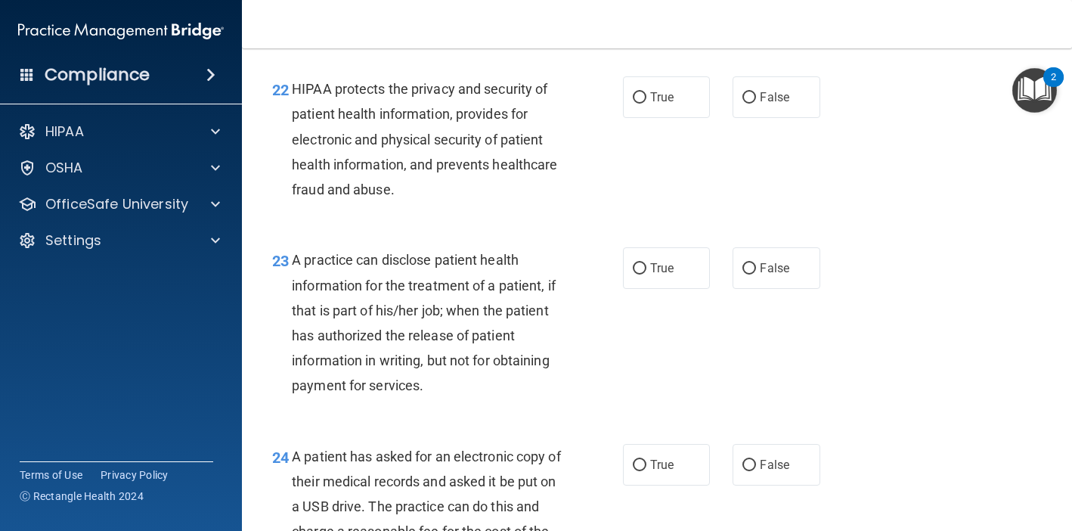
scroll to position [2932, 0]
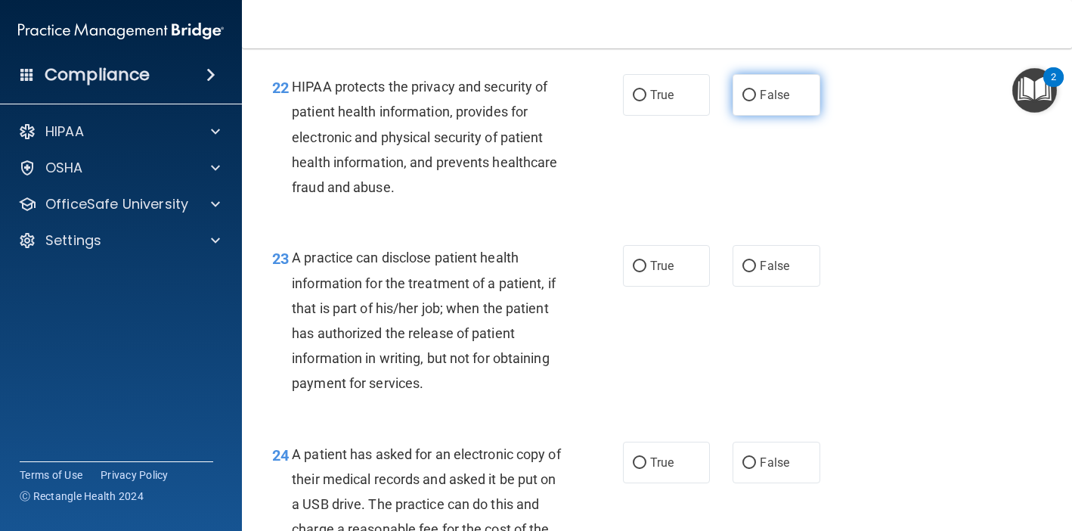
click at [773, 102] on span "False" at bounding box center [774, 95] width 29 height 14
click at [756, 101] on input "False" at bounding box center [750, 95] width 14 height 11
radio input "true"
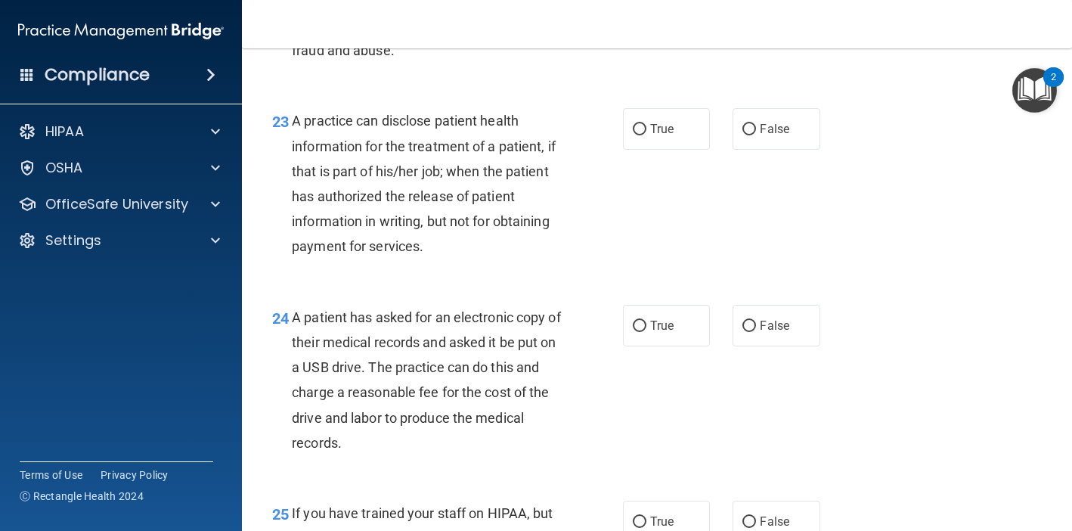
scroll to position [3070, 0]
click at [786, 135] on span "False" at bounding box center [774, 128] width 29 height 14
click at [756, 135] on input "False" at bounding box center [750, 128] width 14 height 11
radio input "true"
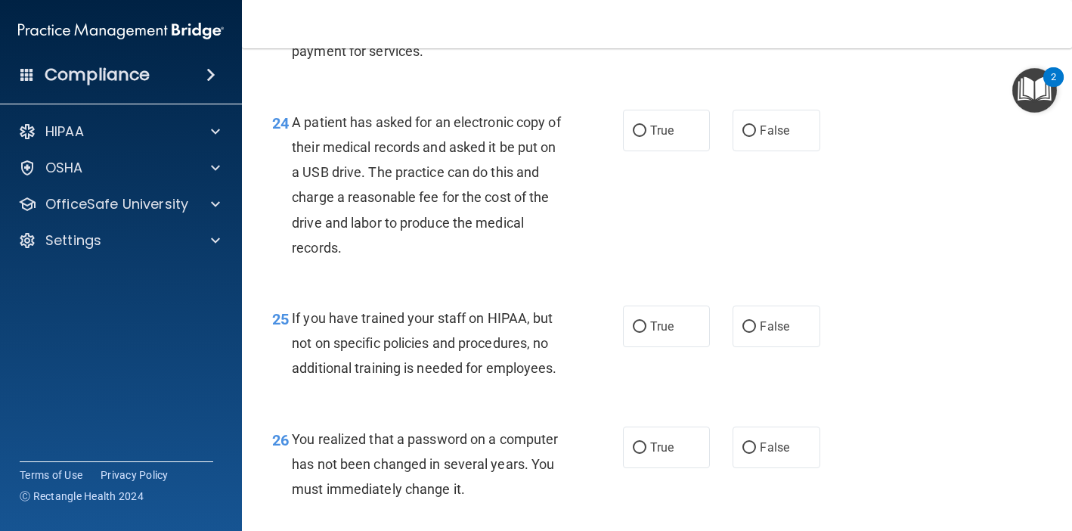
scroll to position [3266, 0]
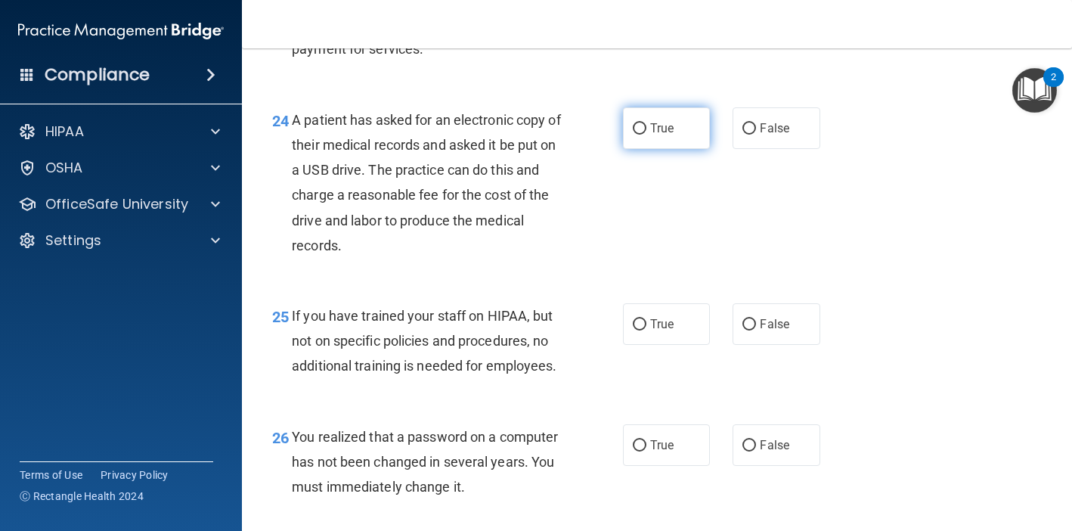
click at [665, 135] on span "True" at bounding box center [661, 128] width 23 height 14
click at [646, 135] on input "True" at bounding box center [640, 128] width 14 height 11
radio input "true"
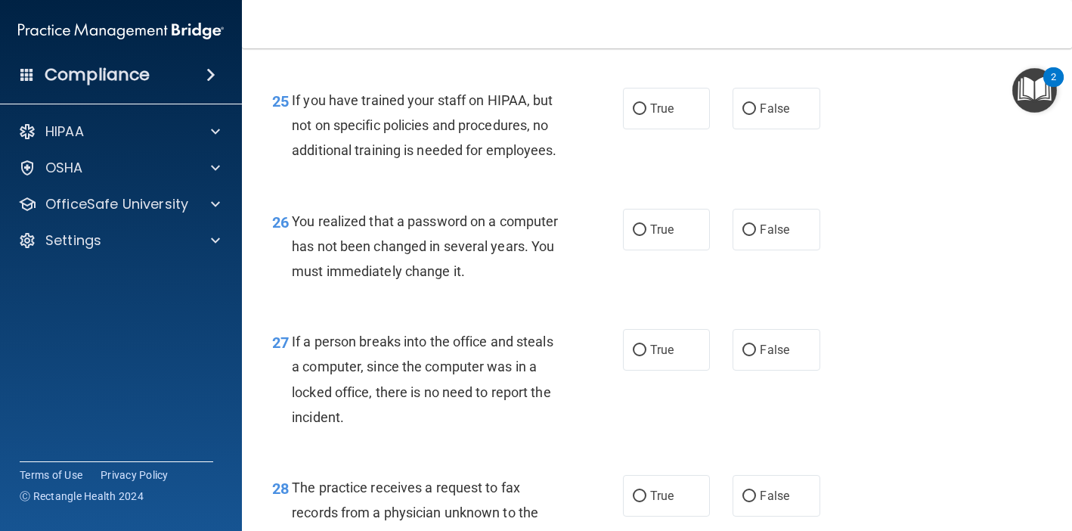
scroll to position [3484, 0]
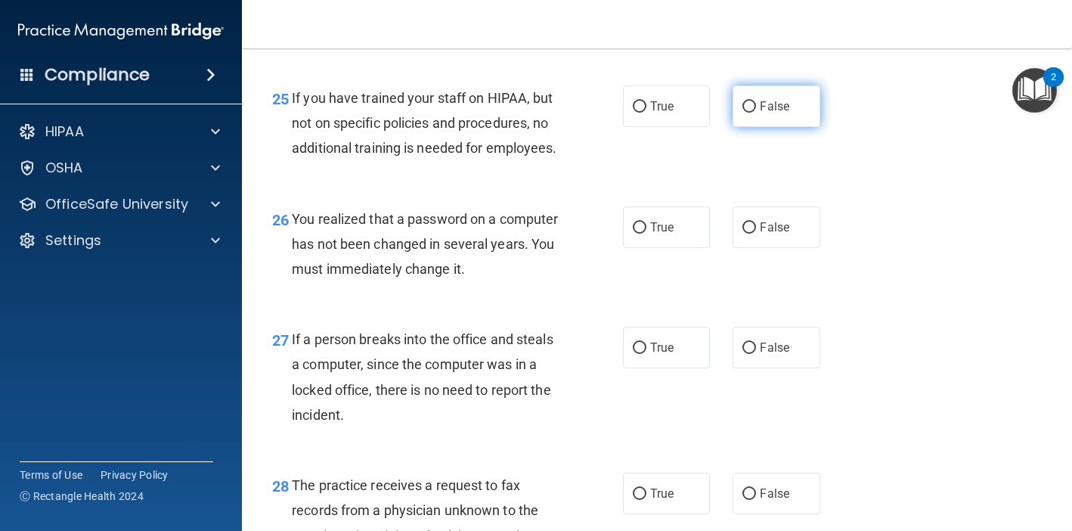
click at [773, 104] on label "False" at bounding box center [776, 106] width 87 height 42
click at [756, 104] on input "False" at bounding box center [750, 106] width 14 height 11
radio input "true"
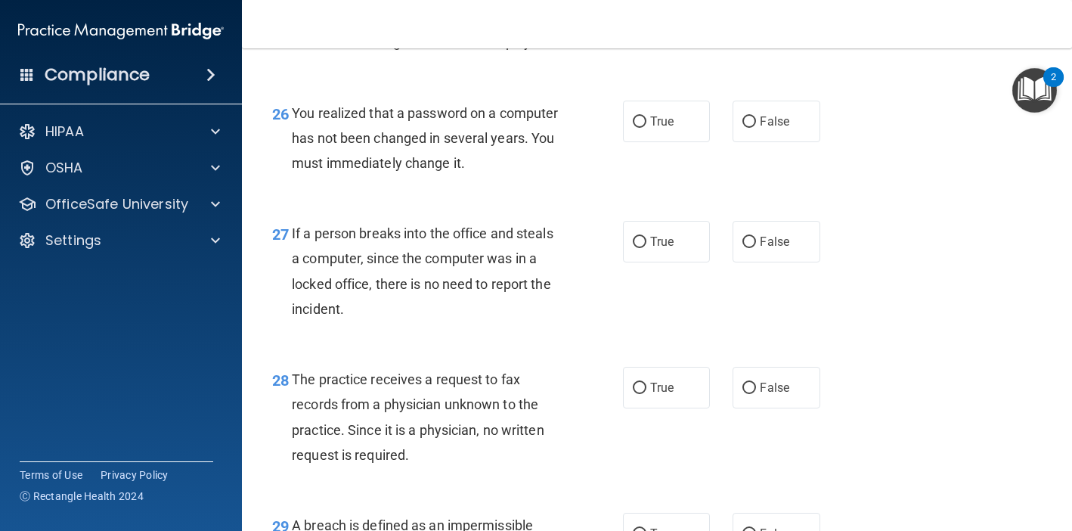
scroll to position [3592, 0]
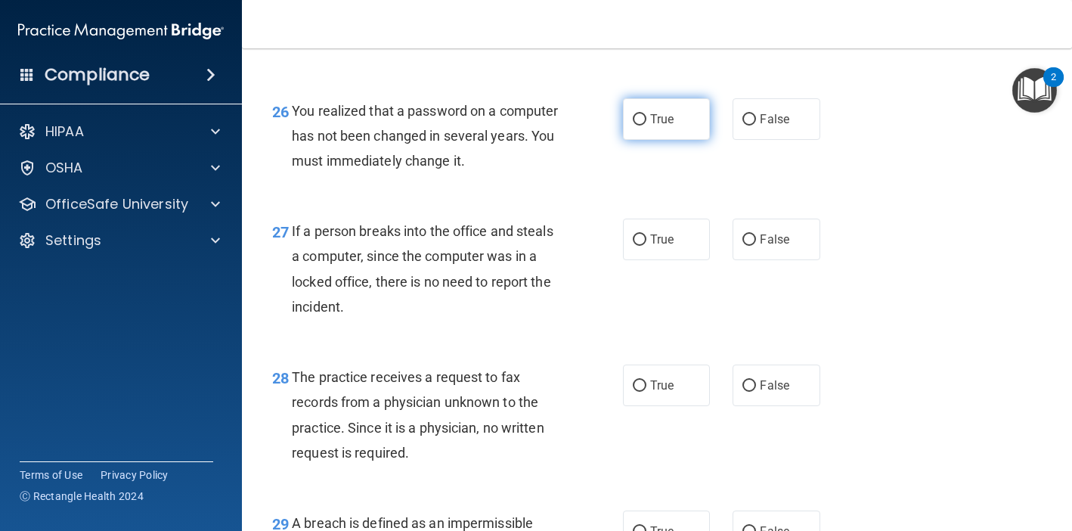
click at [678, 140] on label "True" at bounding box center [666, 119] width 87 height 42
click at [646, 126] on input "True" at bounding box center [640, 119] width 14 height 11
radio input "true"
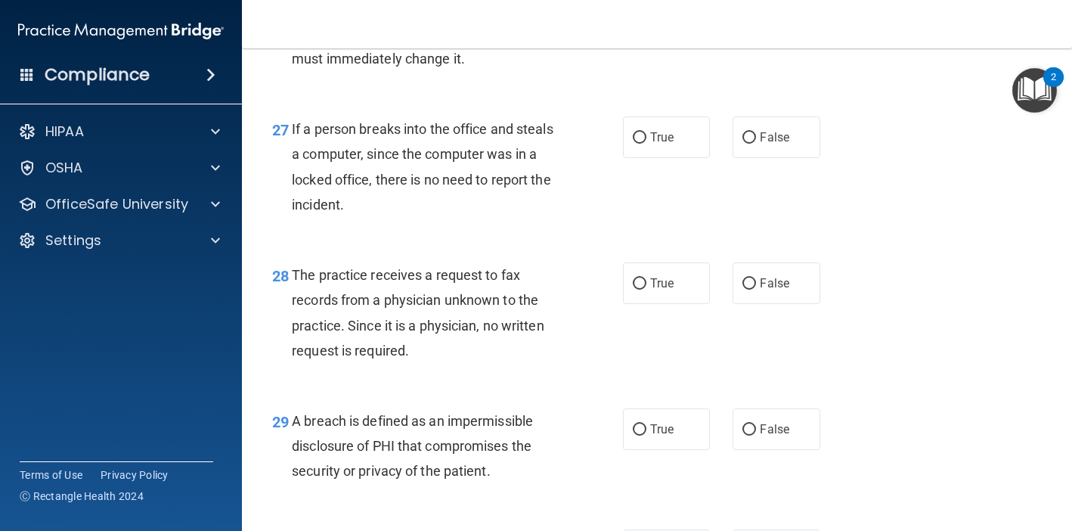
scroll to position [3696, 0]
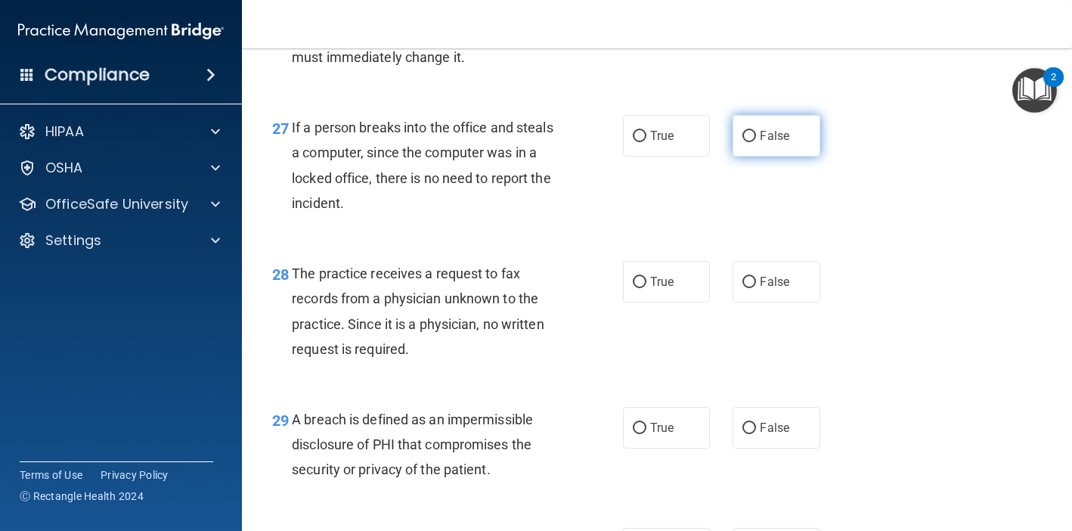
click at [801, 137] on label "False" at bounding box center [776, 136] width 87 height 42
click at [756, 137] on input "False" at bounding box center [750, 136] width 14 height 11
radio input "true"
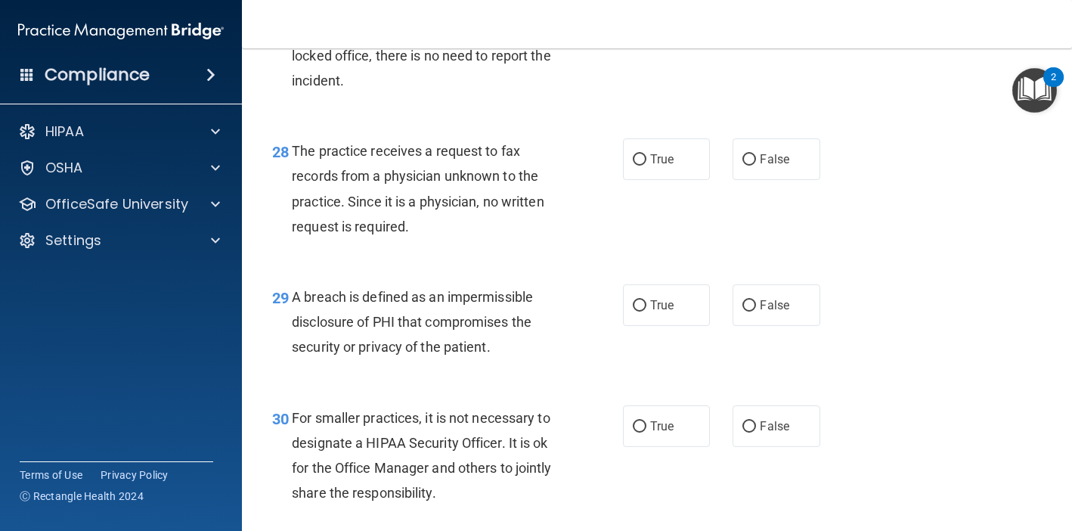
scroll to position [3864, 0]
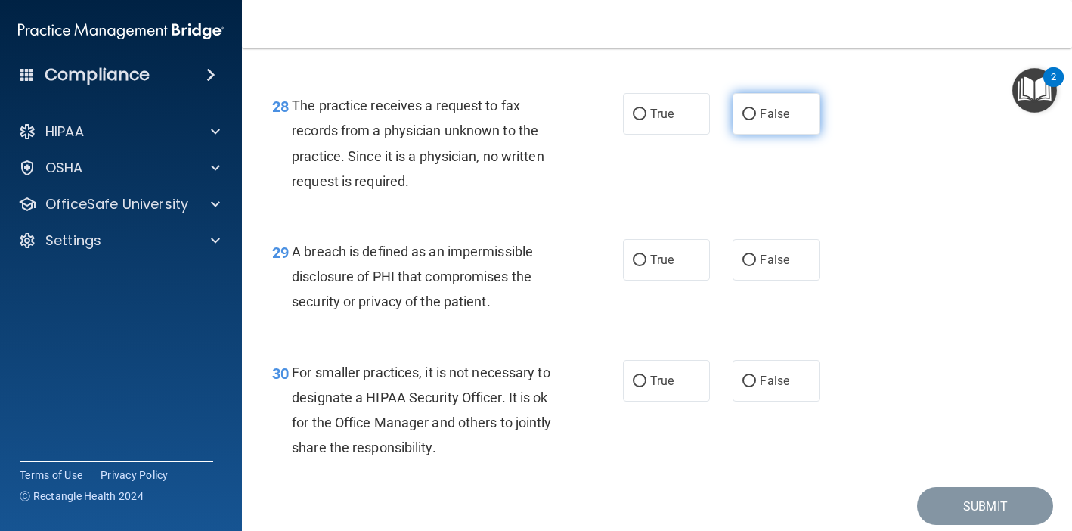
click at [774, 135] on label "False" at bounding box center [776, 114] width 87 height 42
click at [756, 120] on input "False" at bounding box center [750, 114] width 14 height 11
radio input "true"
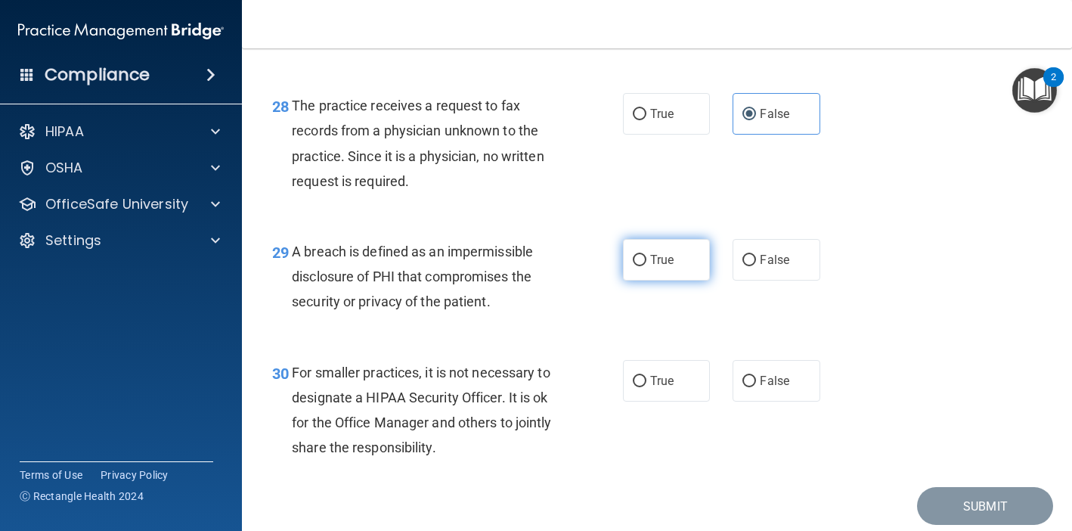
click at [672, 265] on span "True" at bounding box center [661, 260] width 23 height 14
click at [646, 265] on input "True" at bounding box center [640, 260] width 14 height 11
radio input "true"
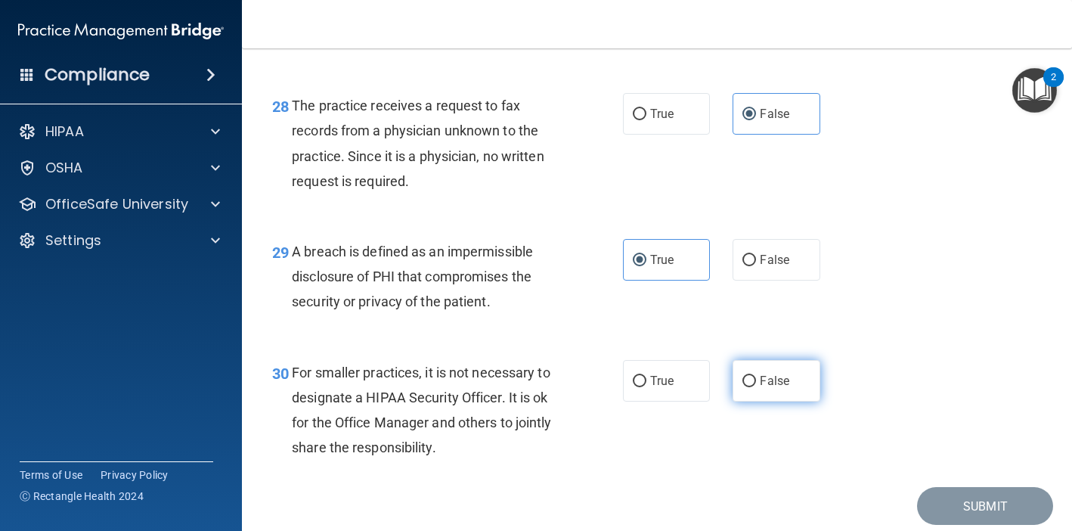
click at [786, 373] on label "False" at bounding box center [776, 381] width 87 height 42
click at [756, 376] on input "False" at bounding box center [750, 381] width 14 height 11
radio input "true"
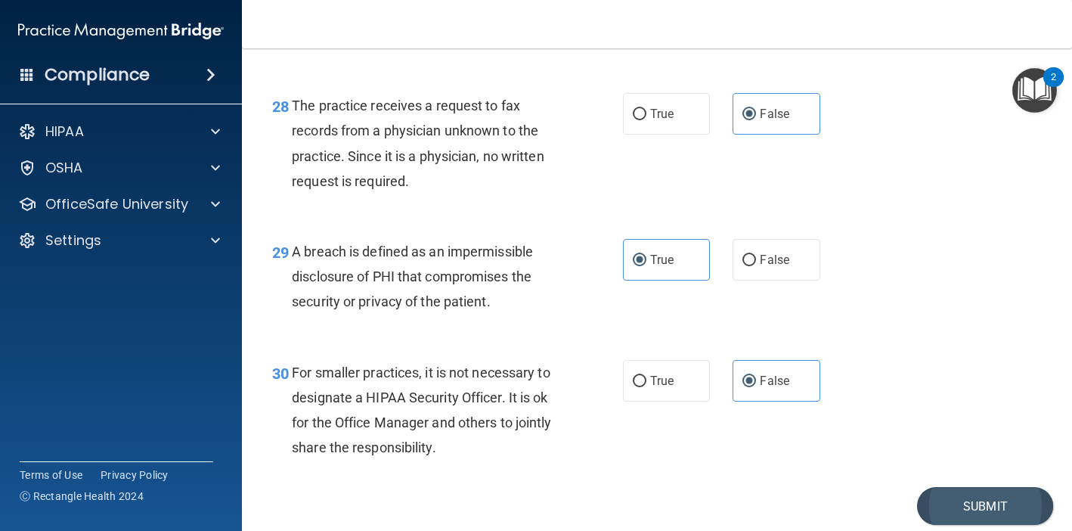
click at [979, 510] on button "Submit" at bounding box center [985, 506] width 136 height 39
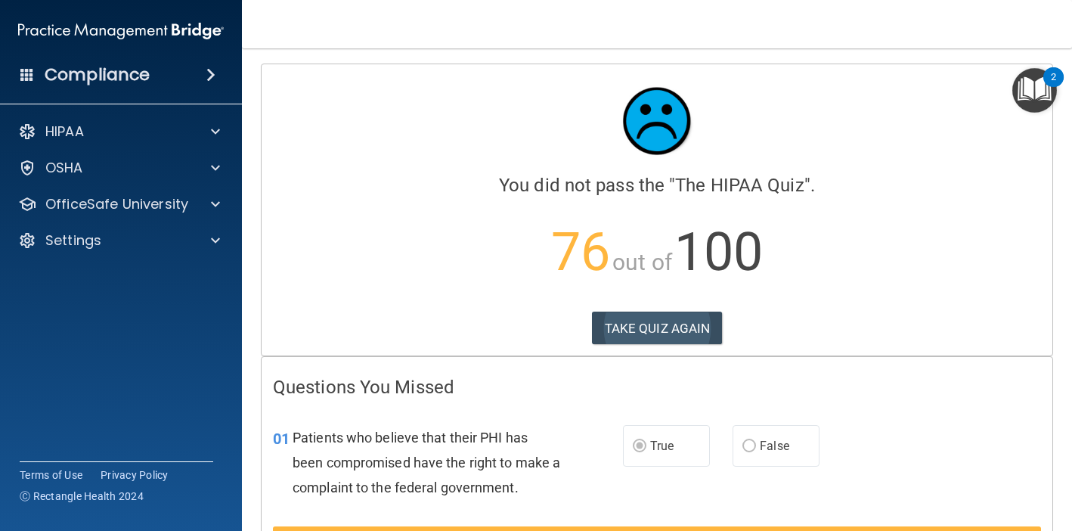
click at [681, 319] on button "TAKE QUIZ AGAIN" at bounding box center [657, 328] width 131 height 33
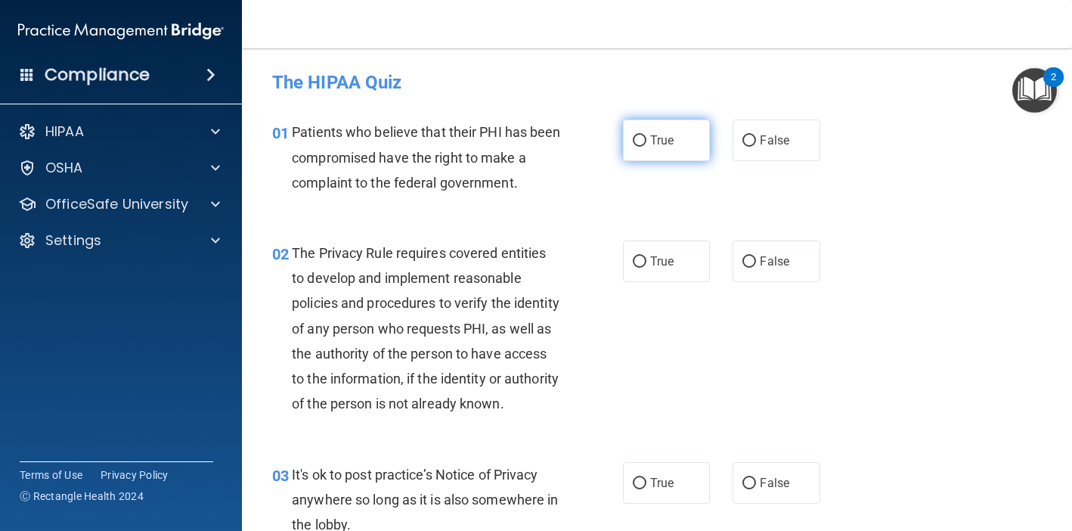
click at [668, 143] on span "True" at bounding box center [661, 140] width 23 height 14
click at [646, 143] on input "True" at bounding box center [640, 140] width 14 height 11
radio input "true"
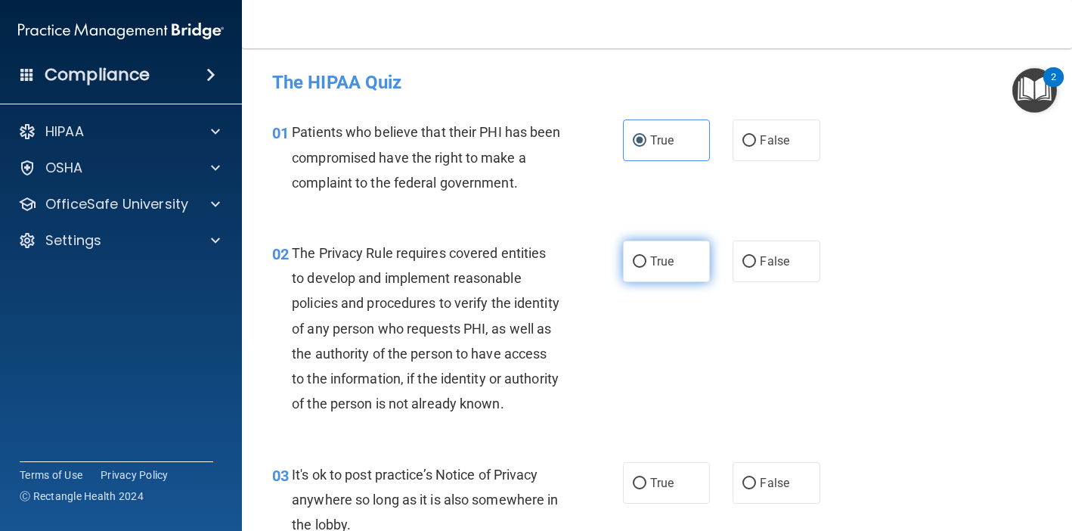
click at [670, 272] on label "True" at bounding box center [666, 261] width 87 height 42
click at [646, 268] on input "True" at bounding box center [640, 261] width 14 height 11
radio input "true"
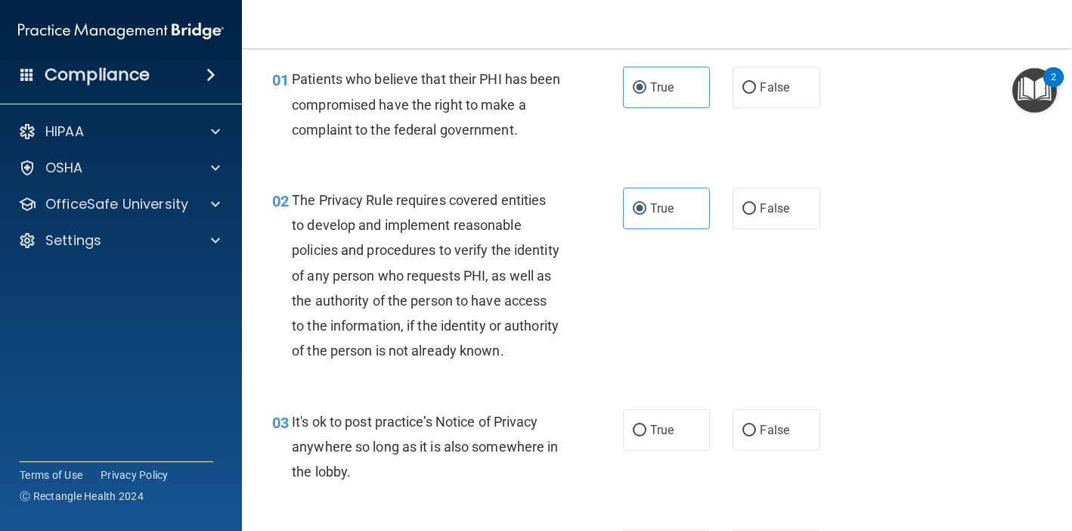
scroll to position [66, 0]
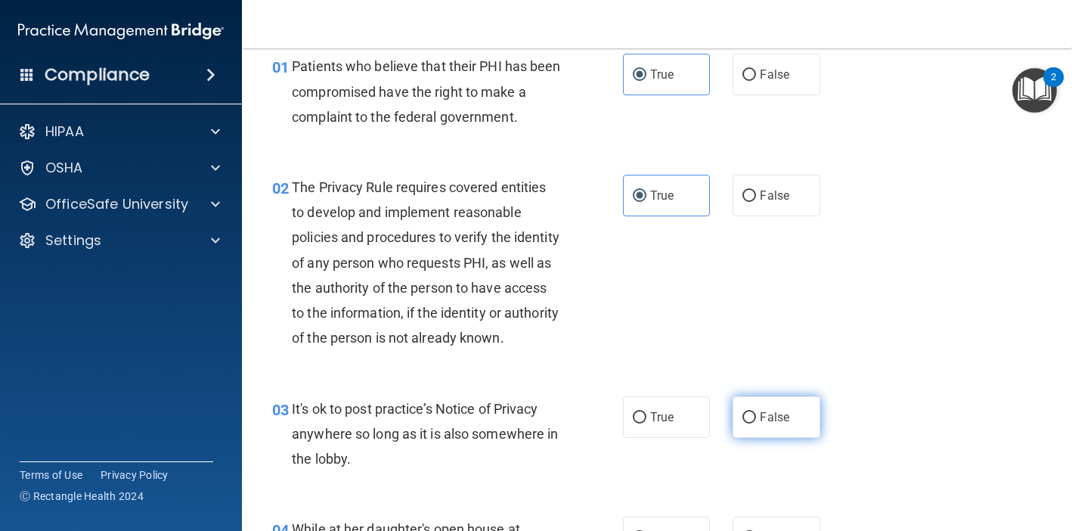
click at [761, 424] on span "False" at bounding box center [774, 417] width 29 height 14
click at [756, 423] on input "False" at bounding box center [750, 417] width 14 height 11
radio input "true"
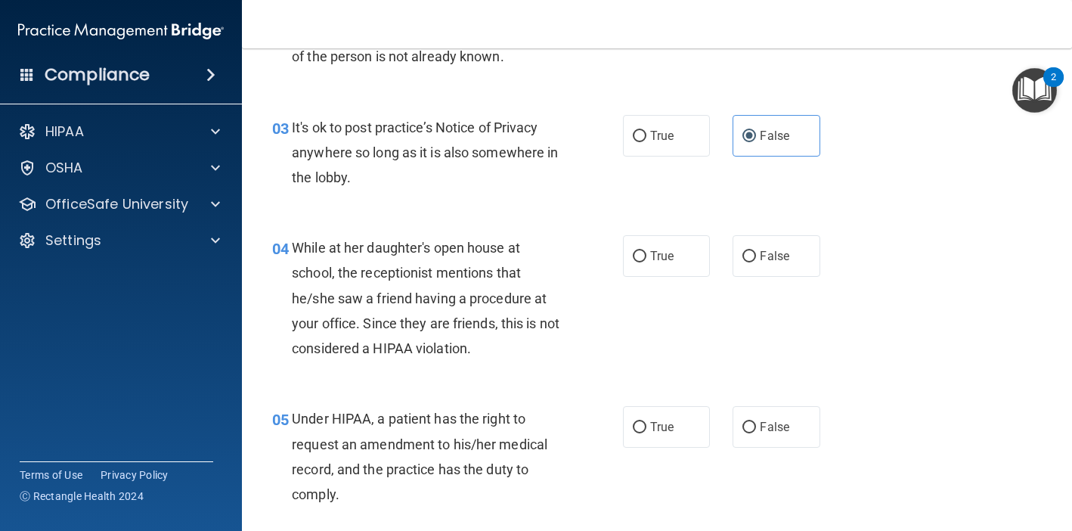
scroll to position [349, 0]
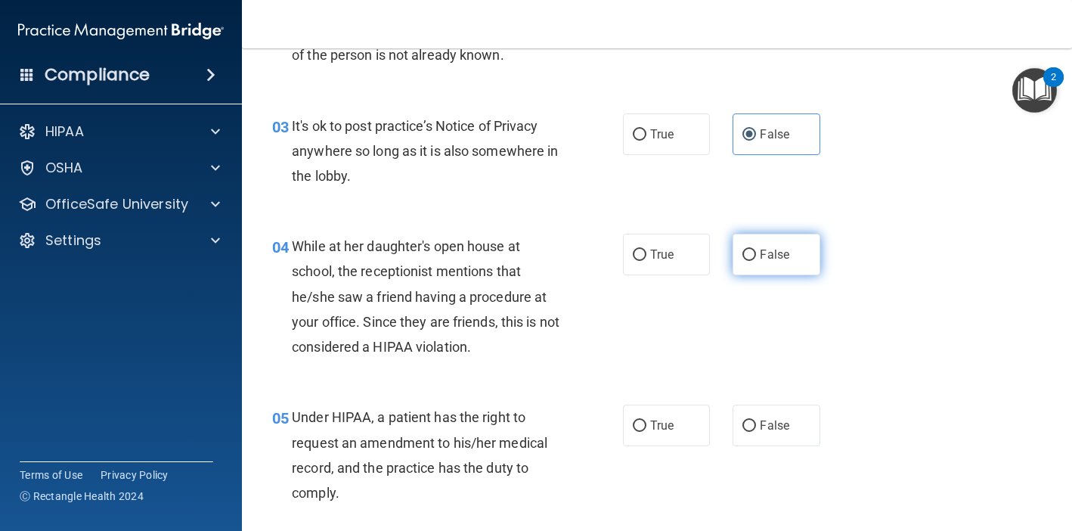
click at [757, 275] on label "False" at bounding box center [776, 255] width 87 height 42
click at [756, 261] on input "False" at bounding box center [750, 255] width 14 height 11
radio input "true"
click at [767, 433] on span "False" at bounding box center [774, 425] width 29 height 14
click at [756, 432] on input "False" at bounding box center [750, 425] width 14 height 11
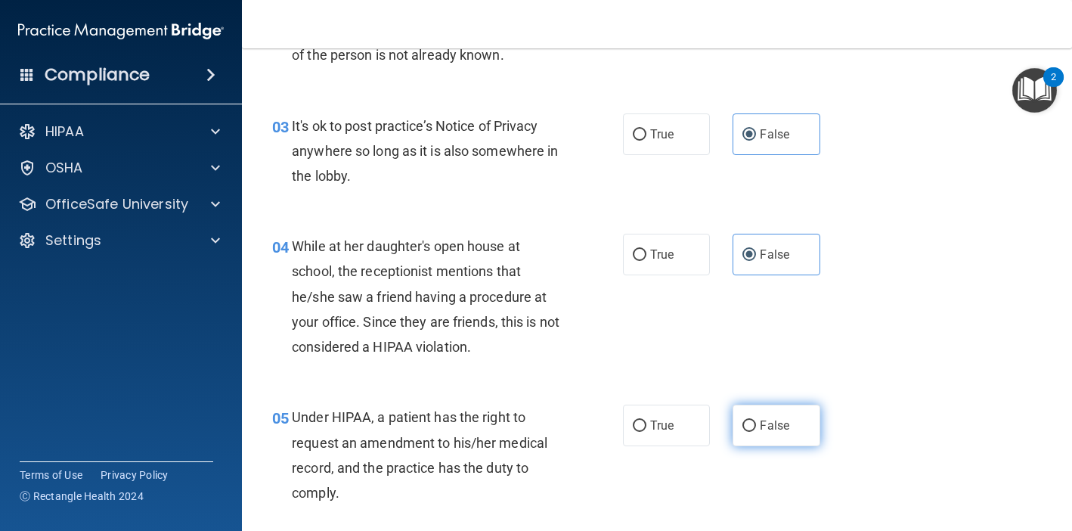
radio input "true"
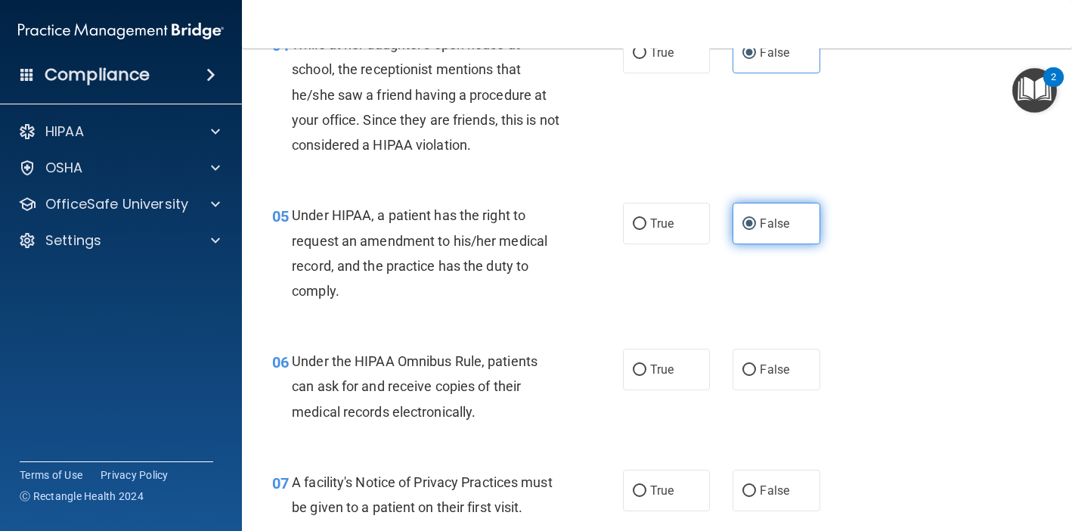
scroll to position [553, 0]
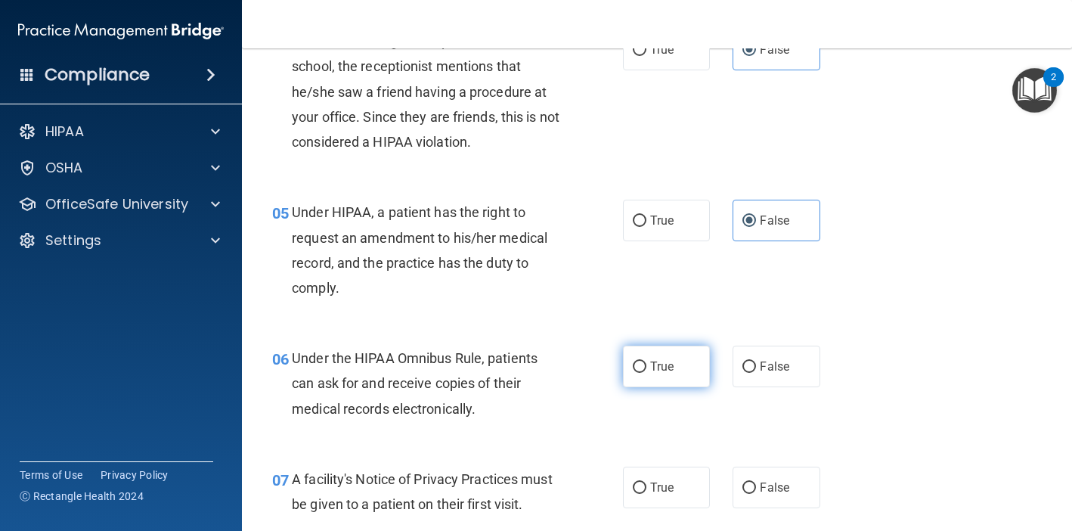
click at [664, 374] on span "True" at bounding box center [661, 366] width 23 height 14
click at [646, 373] on input "True" at bounding box center [640, 366] width 14 height 11
radio input "true"
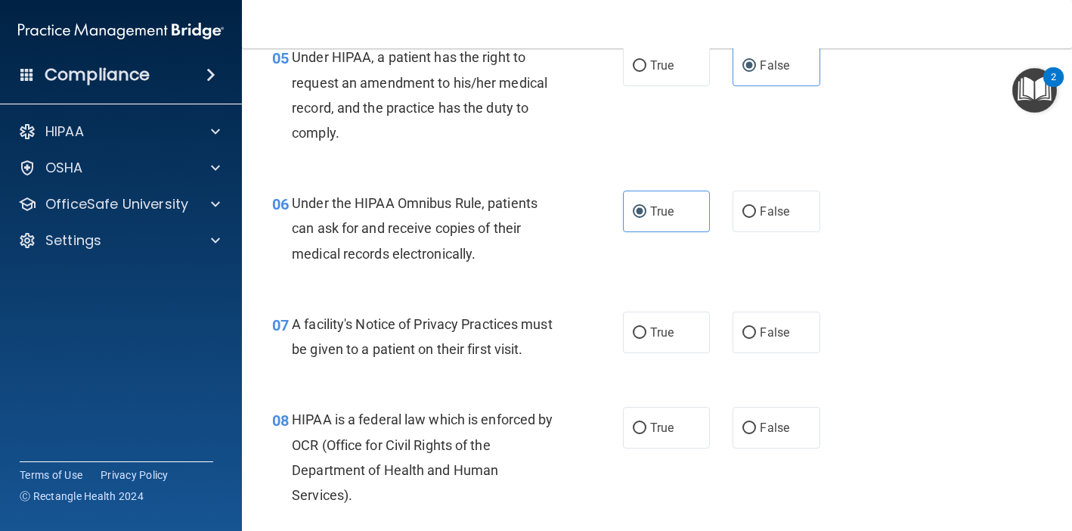
scroll to position [724, 0]
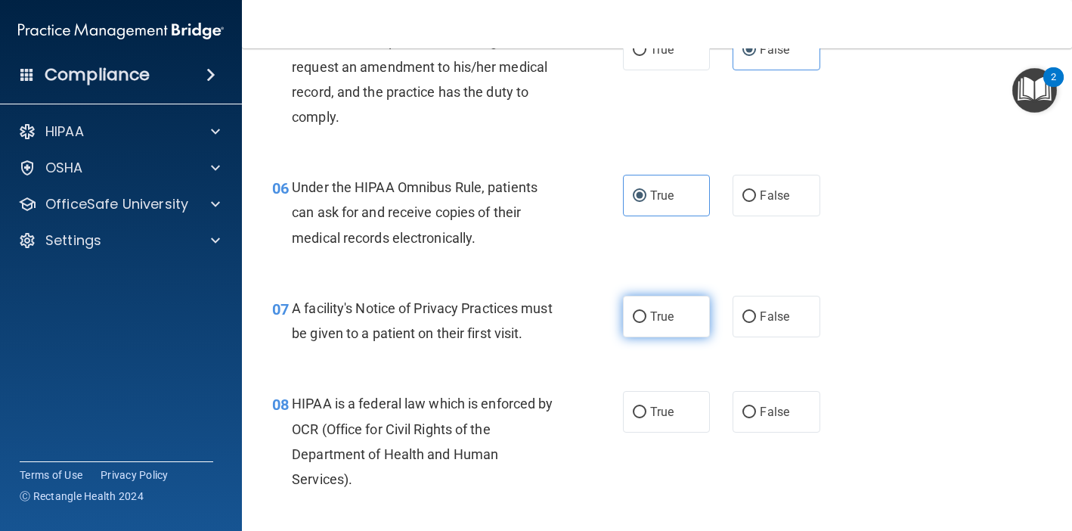
click at [640, 328] on label "True" at bounding box center [666, 317] width 87 height 42
click at [640, 323] on input "True" at bounding box center [640, 317] width 14 height 11
radio input "true"
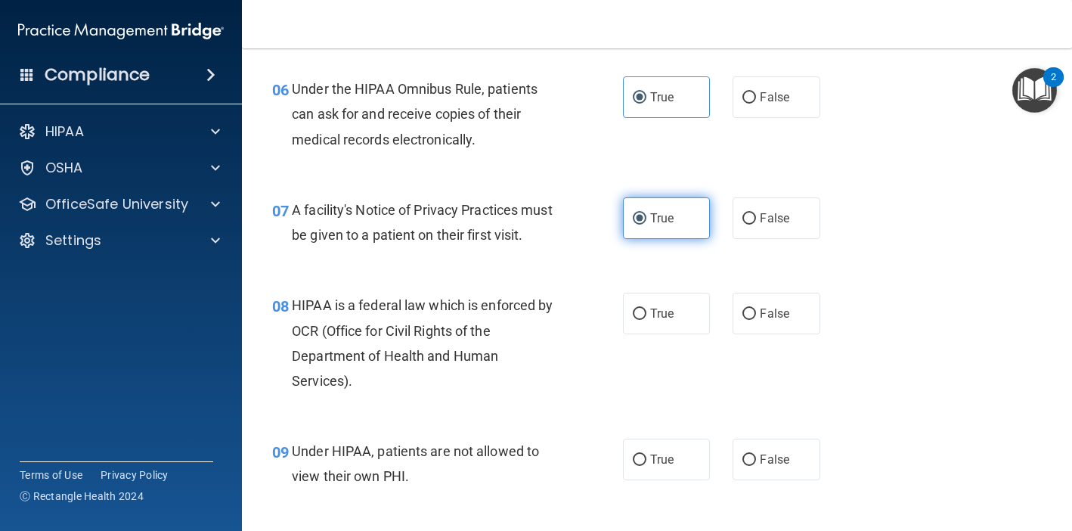
scroll to position [826, 0]
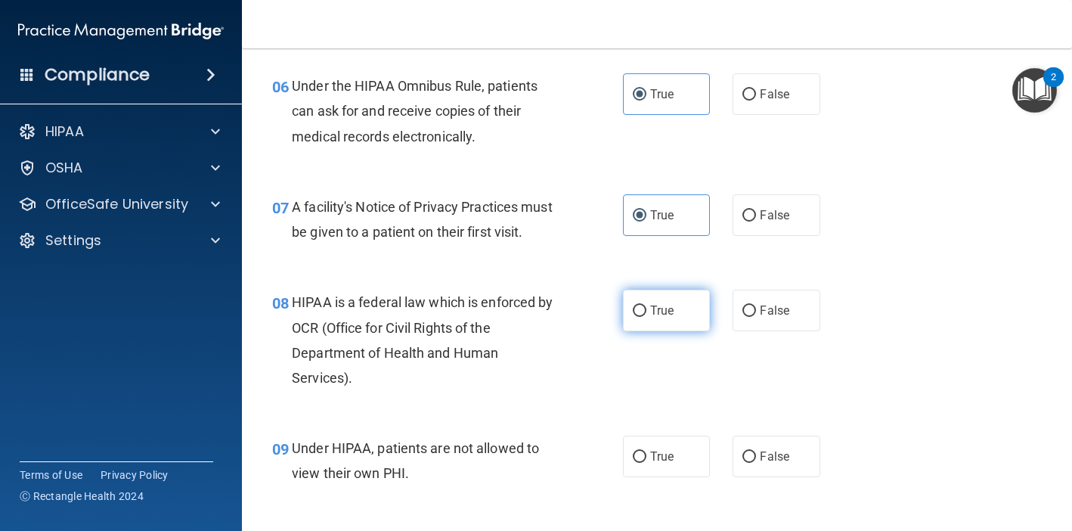
click at [652, 318] on span "True" at bounding box center [661, 310] width 23 height 14
click at [646, 317] on input "True" at bounding box center [640, 310] width 14 height 11
radio input "true"
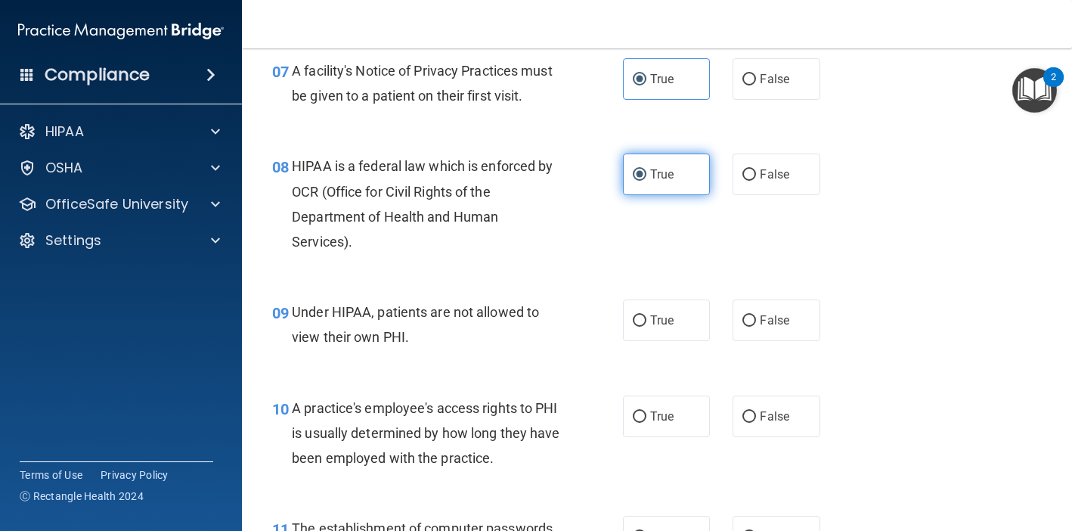
scroll to position [966, 0]
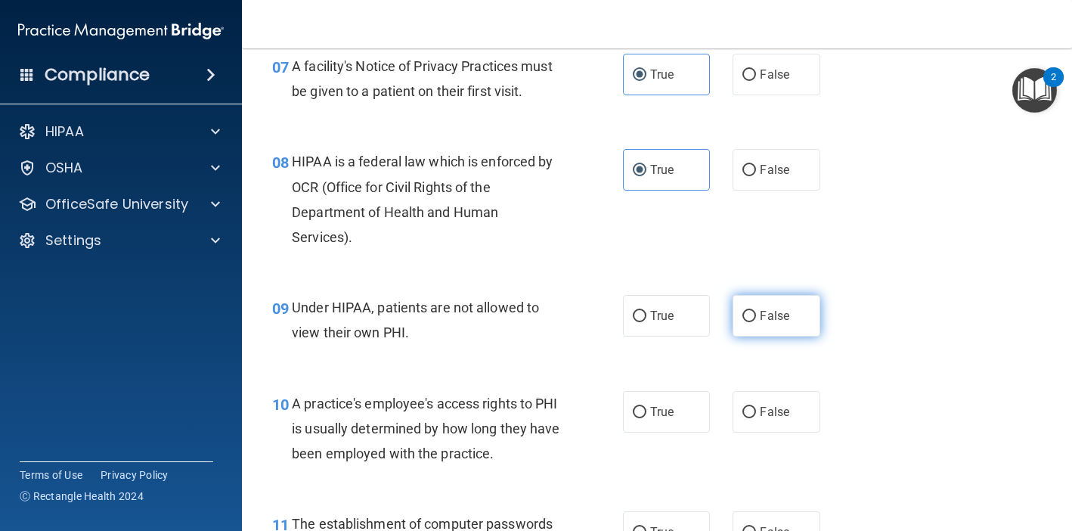
click at [778, 323] on span "False" at bounding box center [774, 316] width 29 height 14
click at [756, 322] on input "False" at bounding box center [750, 316] width 14 height 11
radio input "true"
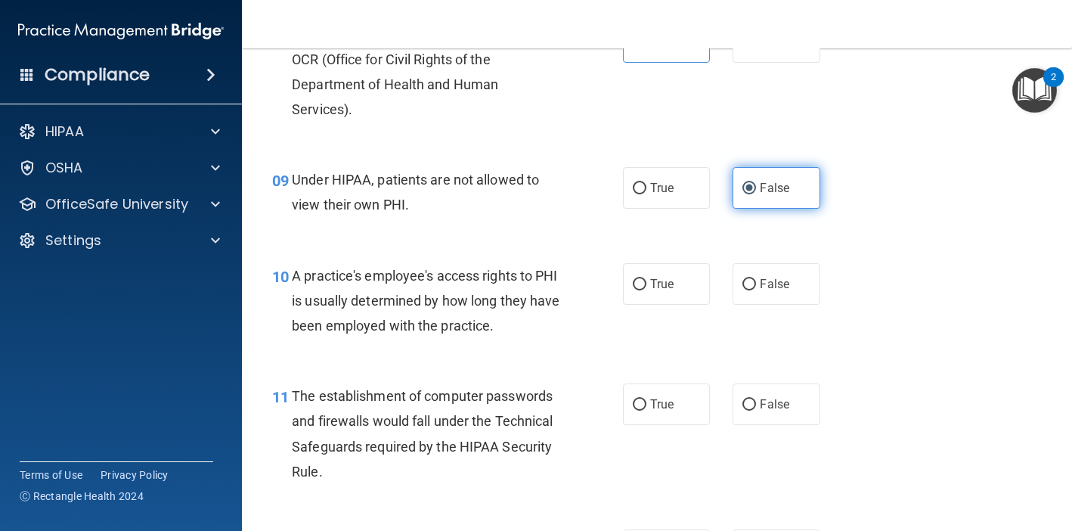
scroll to position [1097, 0]
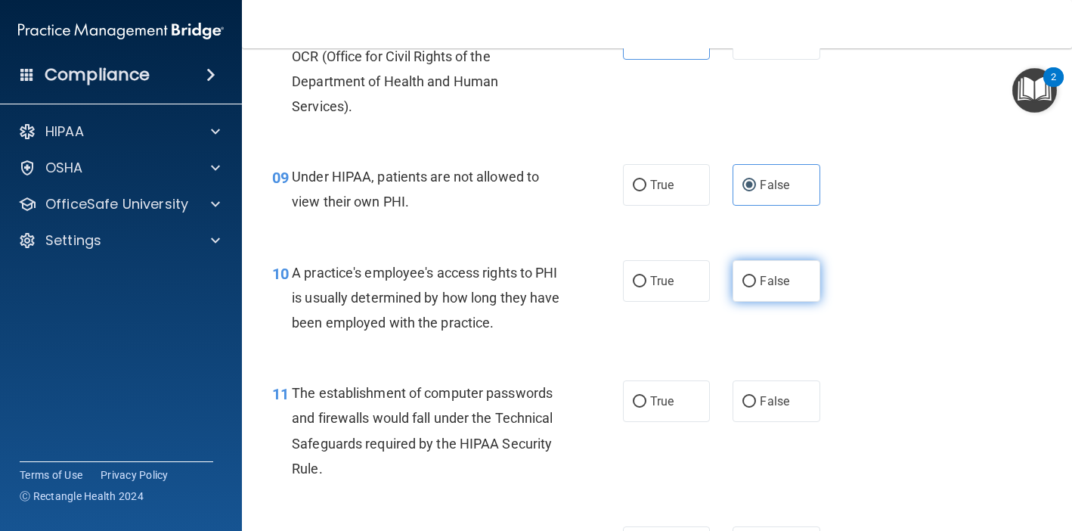
click at [756, 302] on label "False" at bounding box center [776, 281] width 87 height 42
click at [756, 287] on input "False" at bounding box center [750, 281] width 14 height 11
radio input "true"
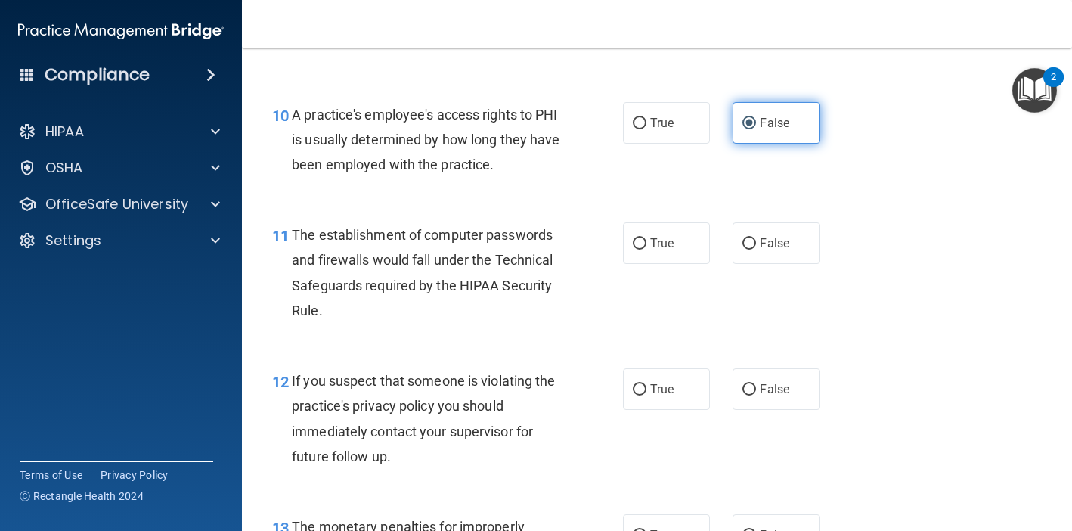
scroll to position [1274, 0]
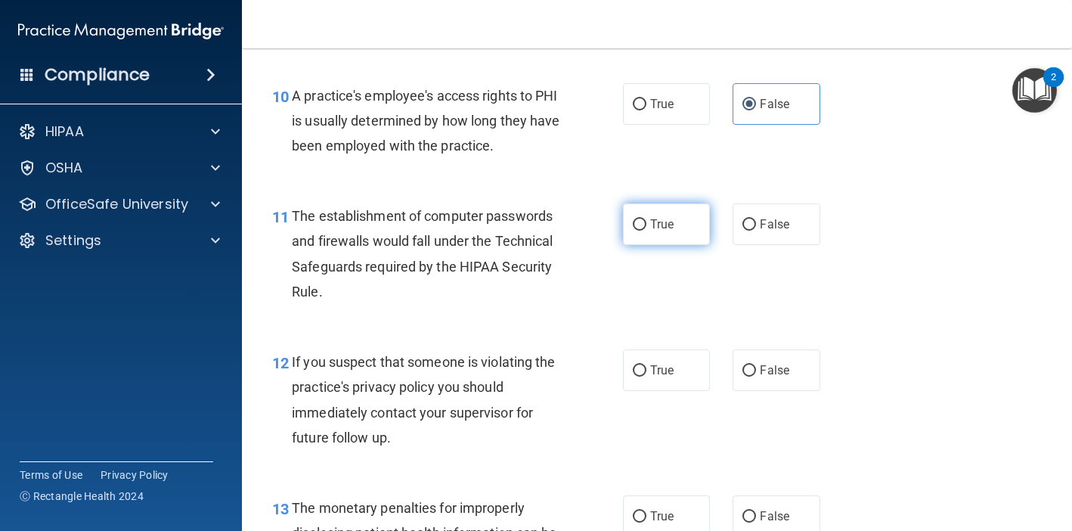
click at [632, 237] on label "True" at bounding box center [666, 224] width 87 height 42
click at [633, 231] on input "True" at bounding box center [640, 224] width 14 height 11
radio input "true"
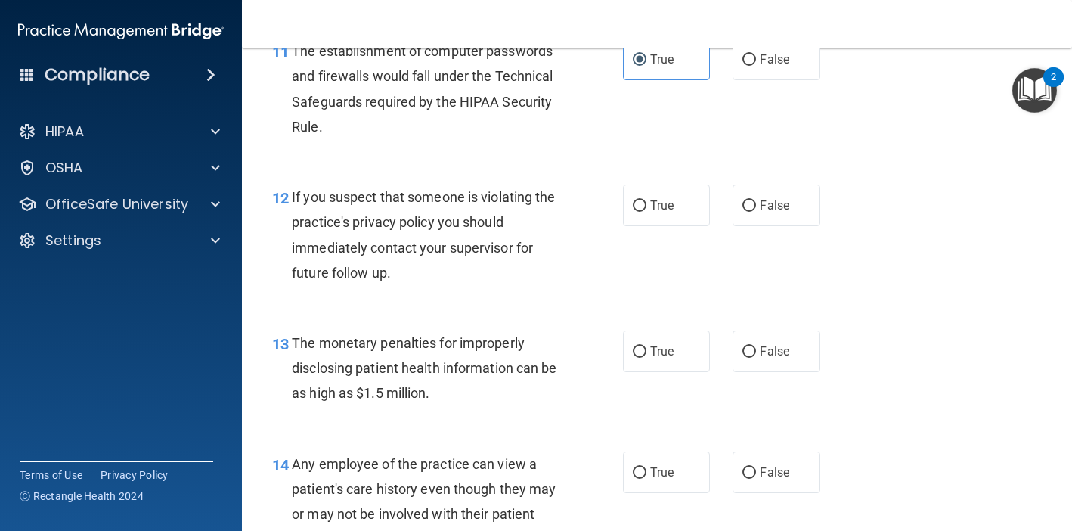
scroll to position [1445, 0]
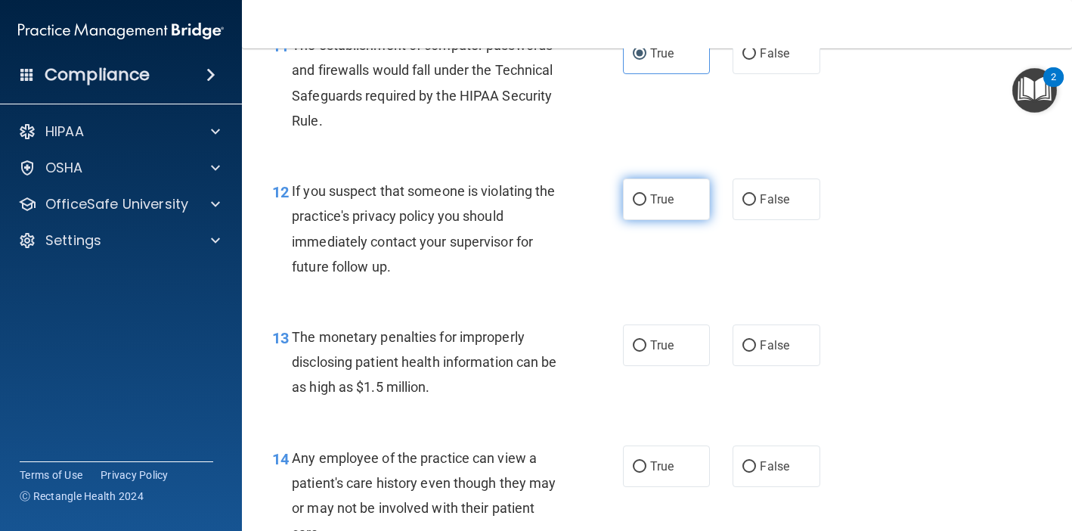
click at [643, 206] on input "True" at bounding box center [640, 199] width 14 height 11
radio input "true"
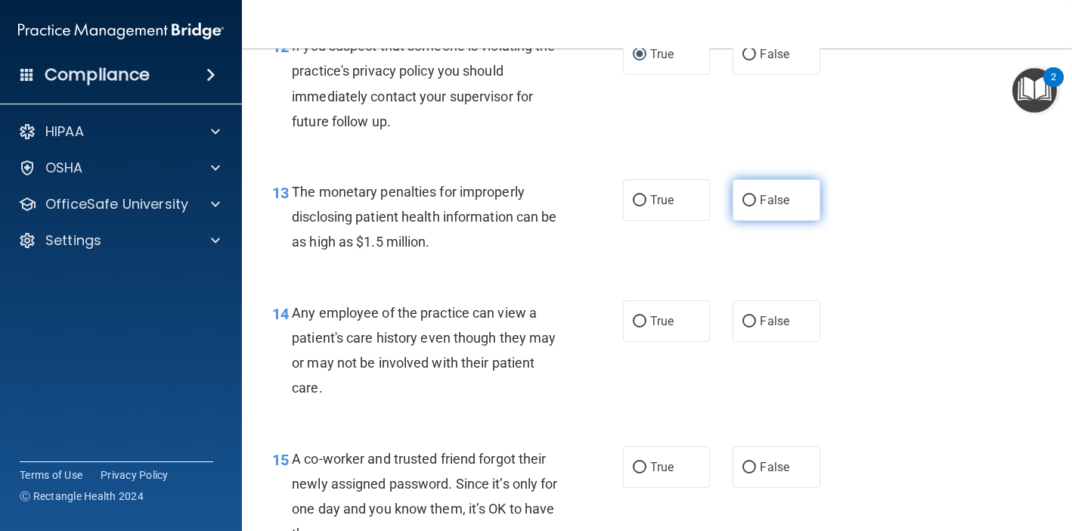
scroll to position [1608, 0]
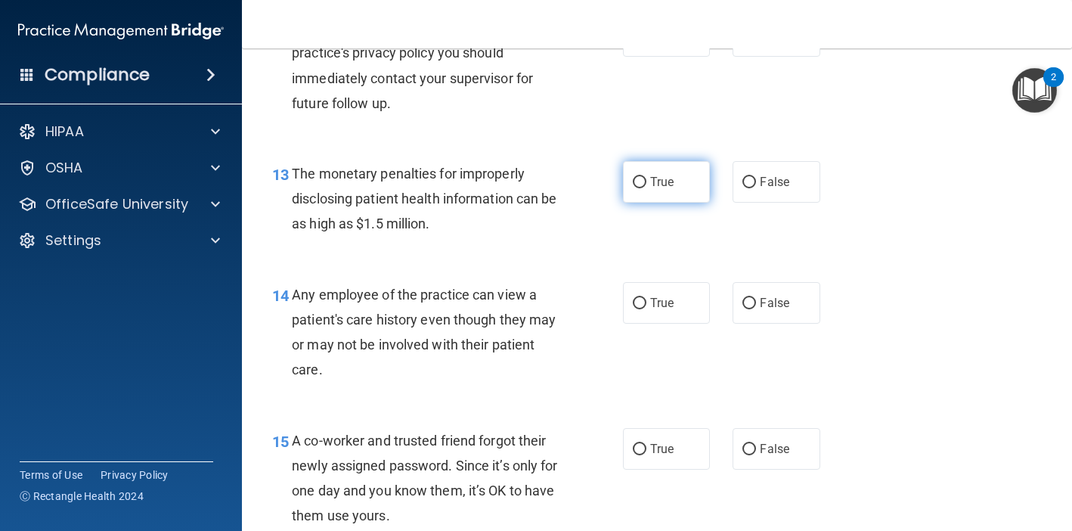
click at [654, 203] on label "True" at bounding box center [666, 182] width 87 height 42
click at [646, 188] on input "True" at bounding box center [640, 182] width 14 height 11
radio input "true"
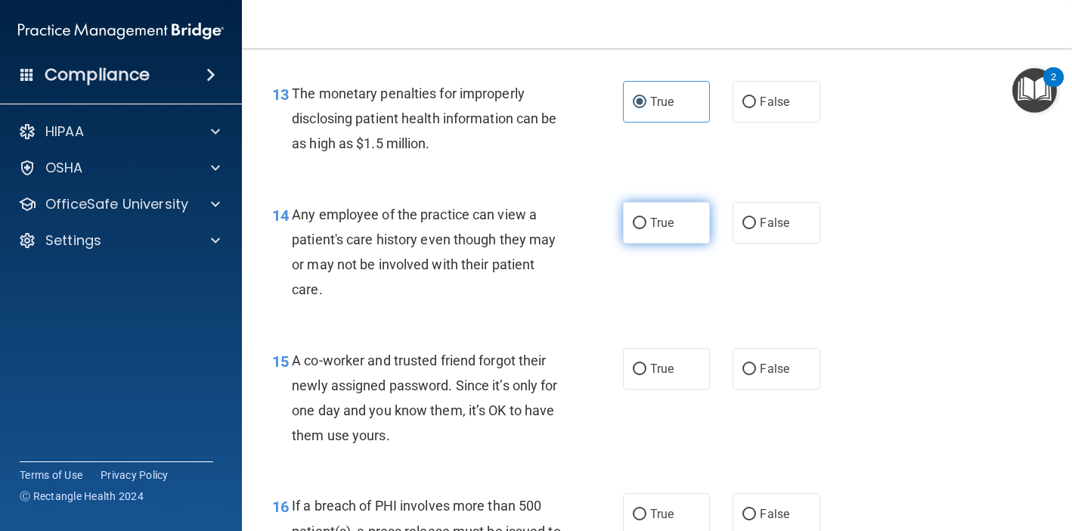
scroll to position [1691, 0]
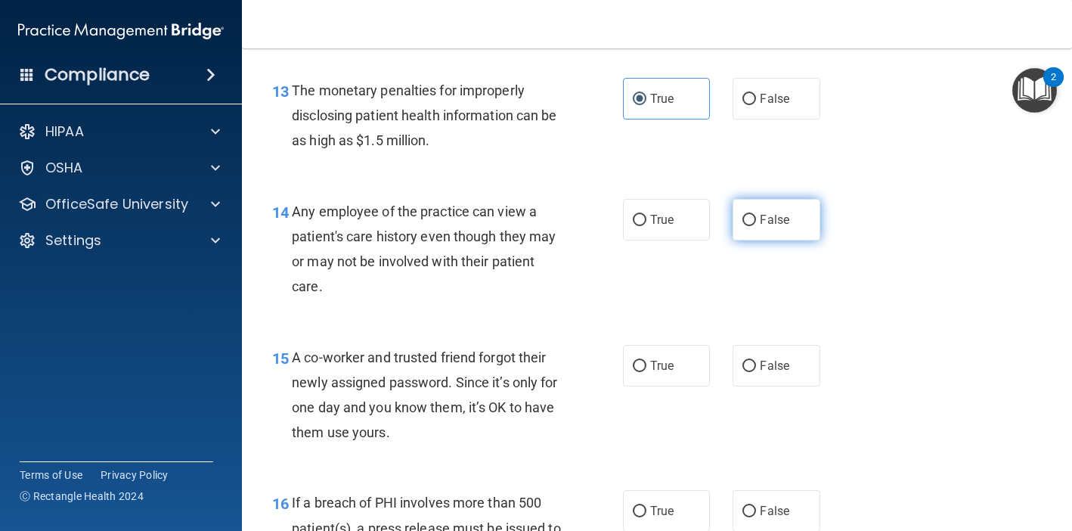
click at [753, 240] on label "False" at bounding box center [776, 220] width 87 height 42
click at [753, 226] on input "False" at bounding box center [750, 220] width 14 height 11
radio input "true"
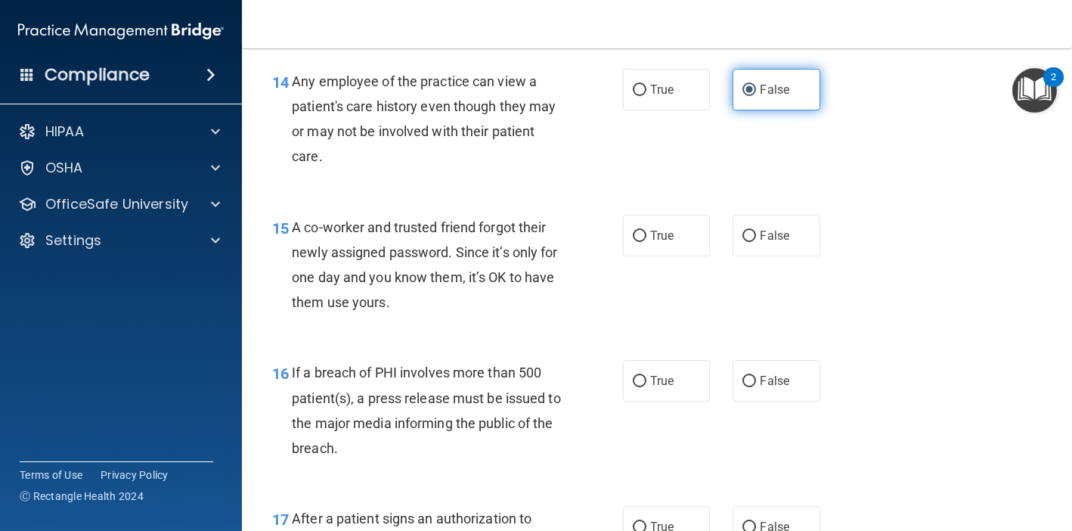
scroll to position [1845, 0]
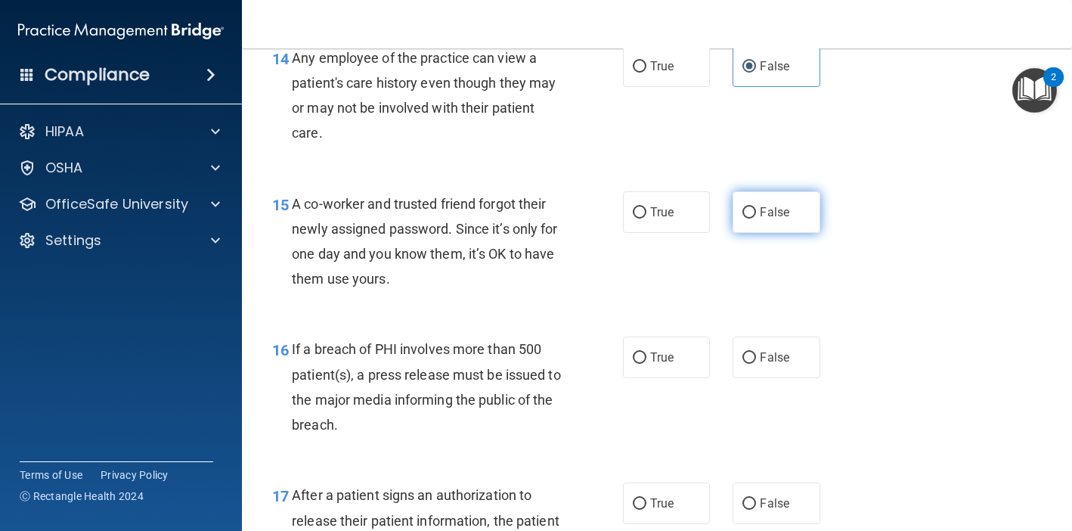
click at [758, 231] on label "False" at bounding box center [776, 212] width 87 height 42
click at [756, 219] on input "False" at bounding box center [750, 212] width 14 height 11
radio input "true"
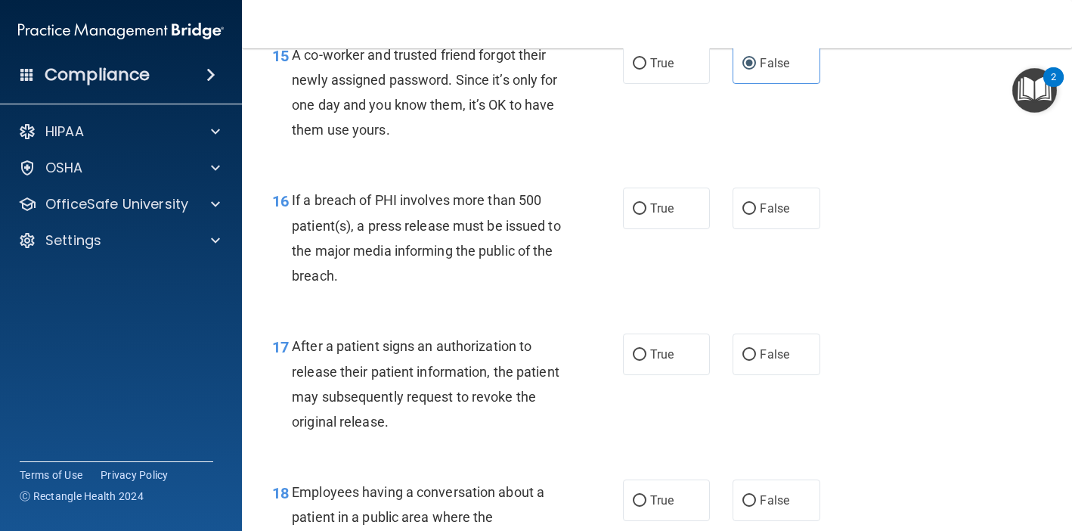
scroll to position [2011, 0]
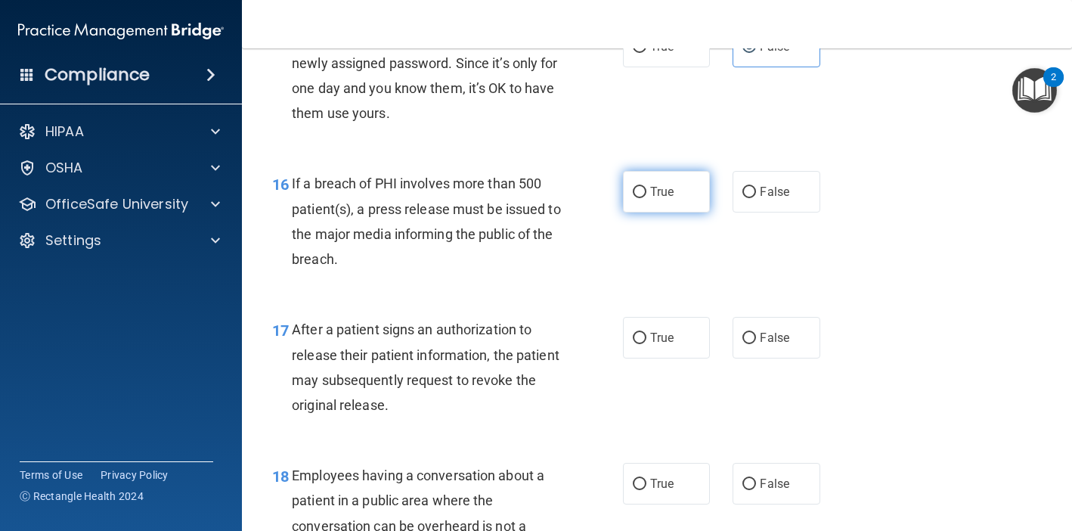
click at [640, 212] on label "True" at bounding box center [666, 192] width 87 height 42
click at [640, 198] on input "True" at bounding box center [640, 192] width 14 height 11
radio input "true"
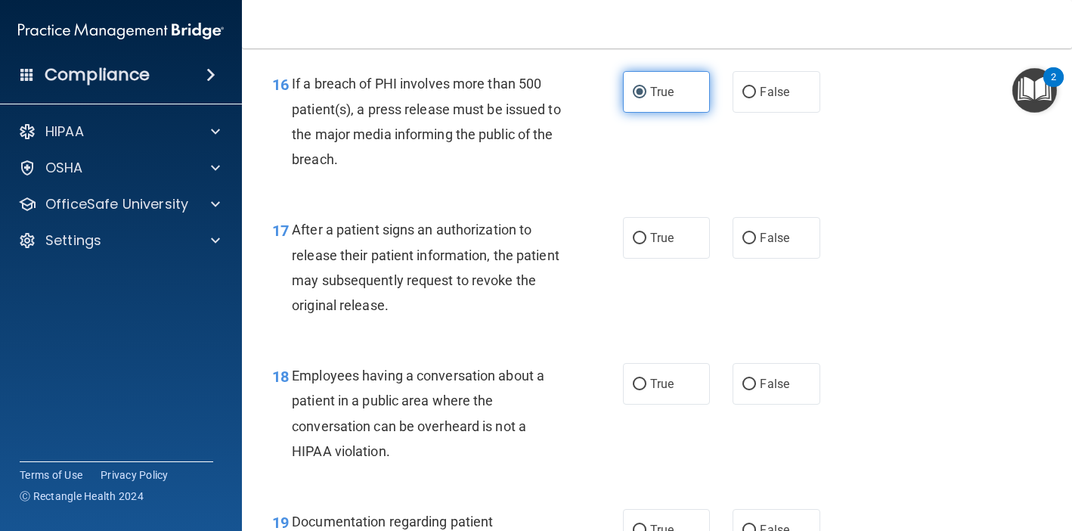
scroll to position [2132, 0]
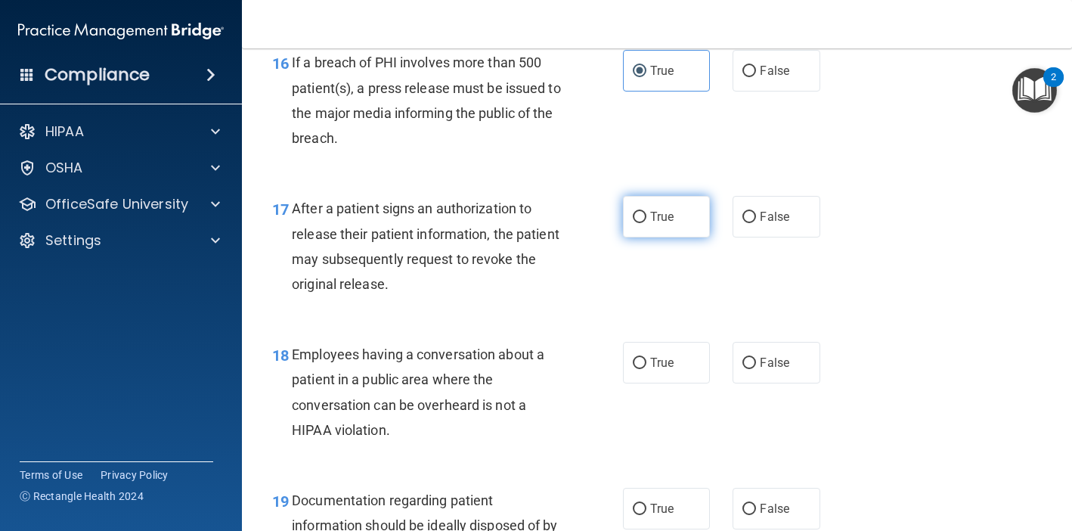
click at [639, 223] on input "True" at bounding box center [640, 217] width 14 height 11
radio input "true"
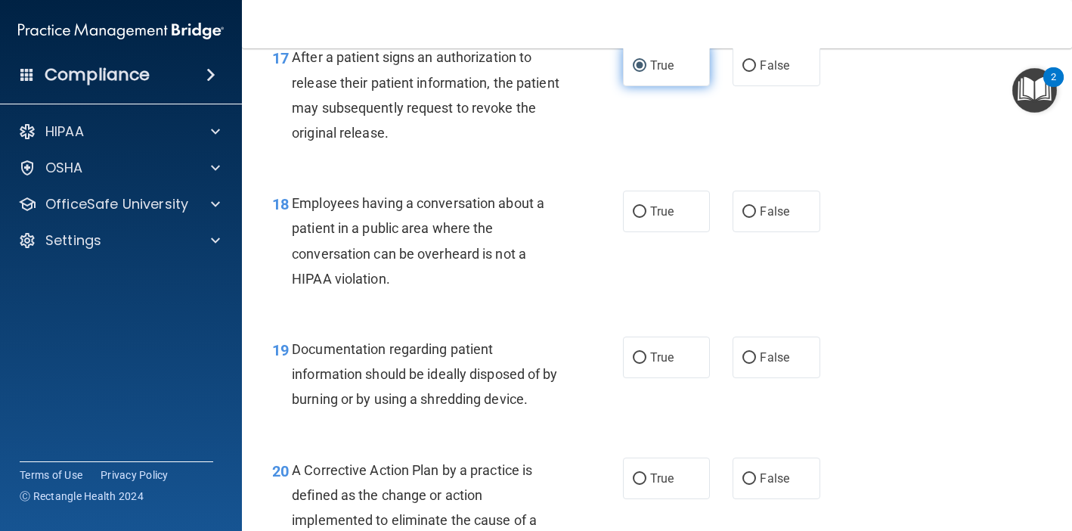
scroll to position [2303, 0]
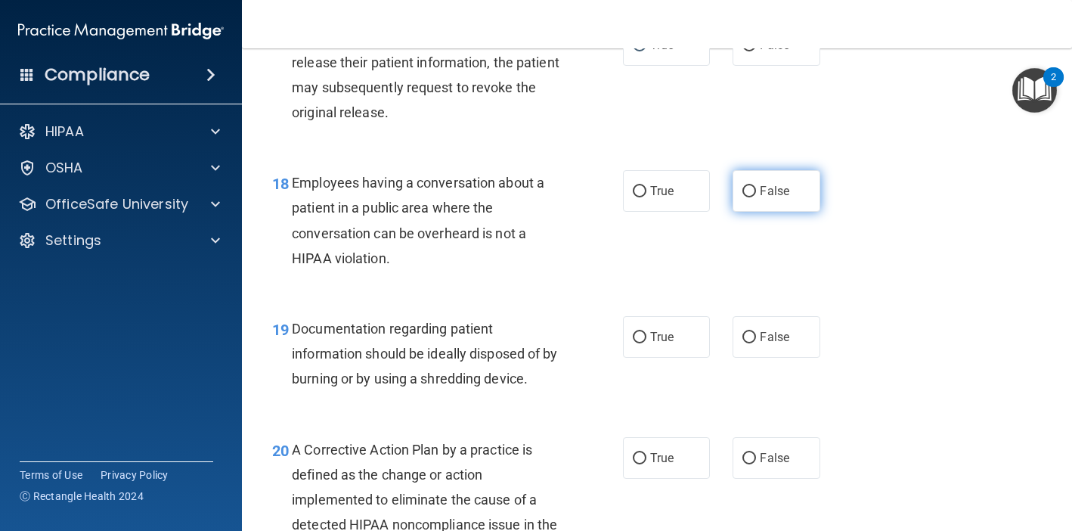
click at [786, 198] on span "False" at bounding box center [774, 191] width 29 height 14
click at [756, 197] on input "False" at bounding box center [750, 191] width 14 height 11
radio input "true"
click at [643, 343] on input "True" at bounding box center [640, 337] width 14 height 11
radio input "true"
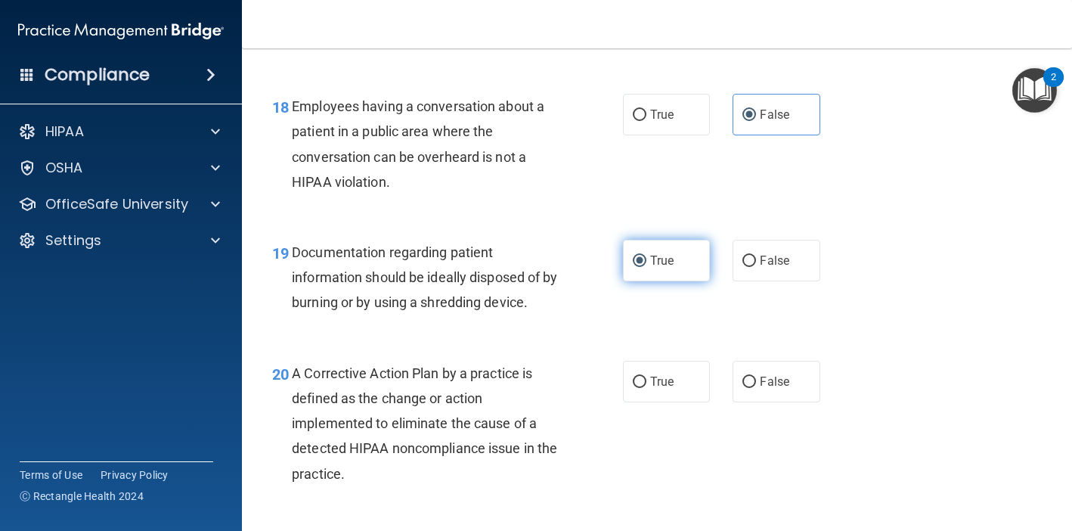
scroll to position [2383, 0]
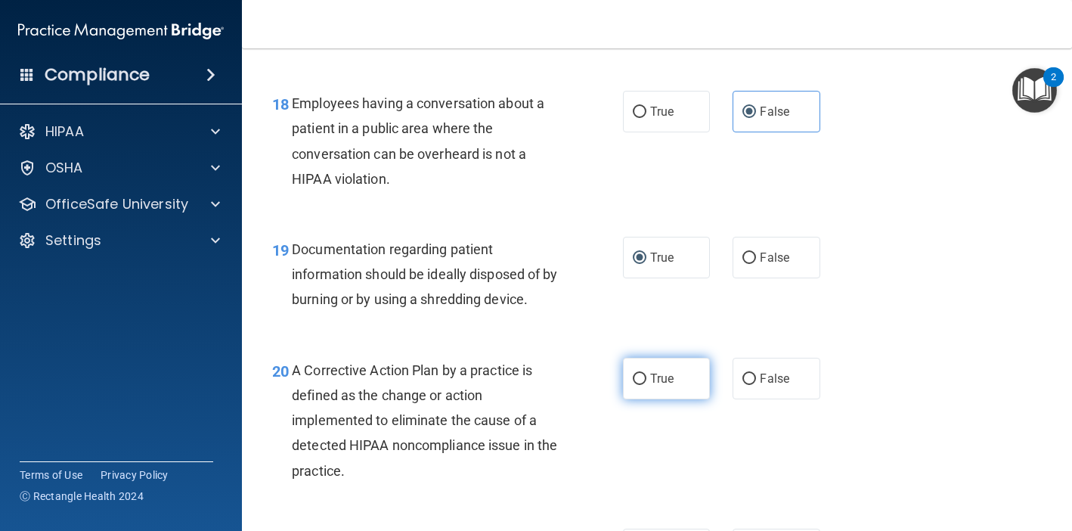
click at [647, 398] on label "True" at bounding box center [666, 379] width 87 height 42
click at [646, 385] on input "True" at bounding box center [640, 379] width 14 height 11
radio input "true"
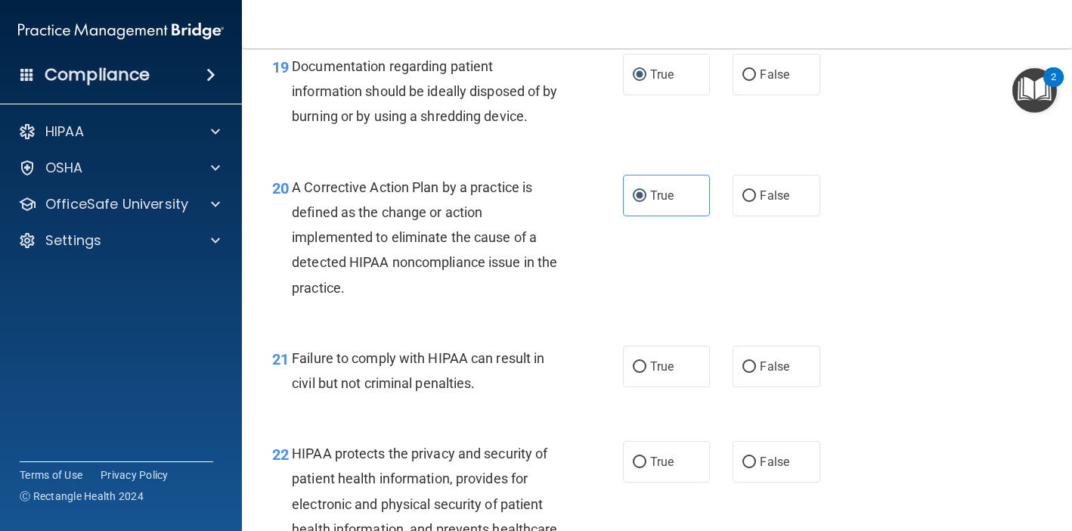
scroll to position [2567, 0]
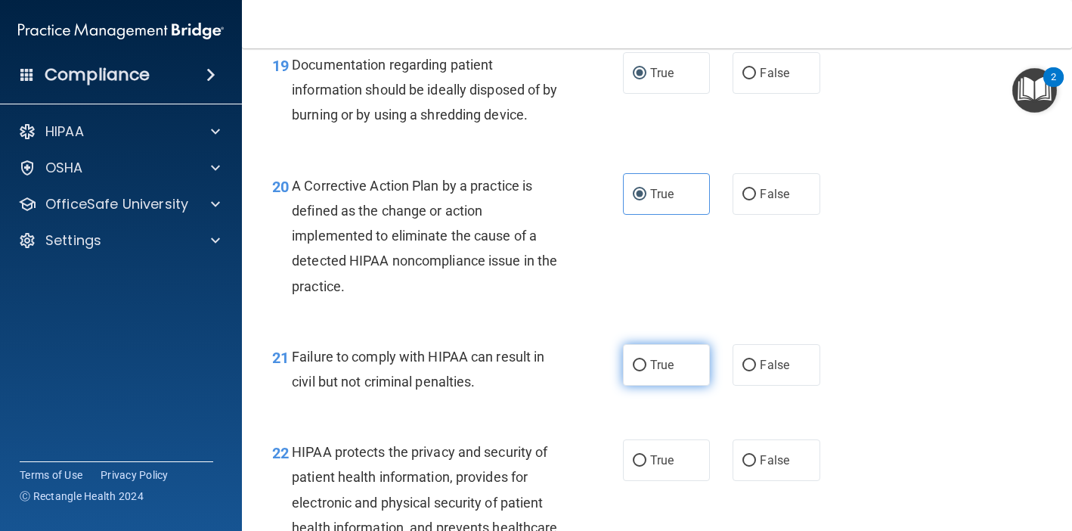
click at [643, 371] on input "True" at bounding box center [640, 365] width 14 height 11
radio input "true"
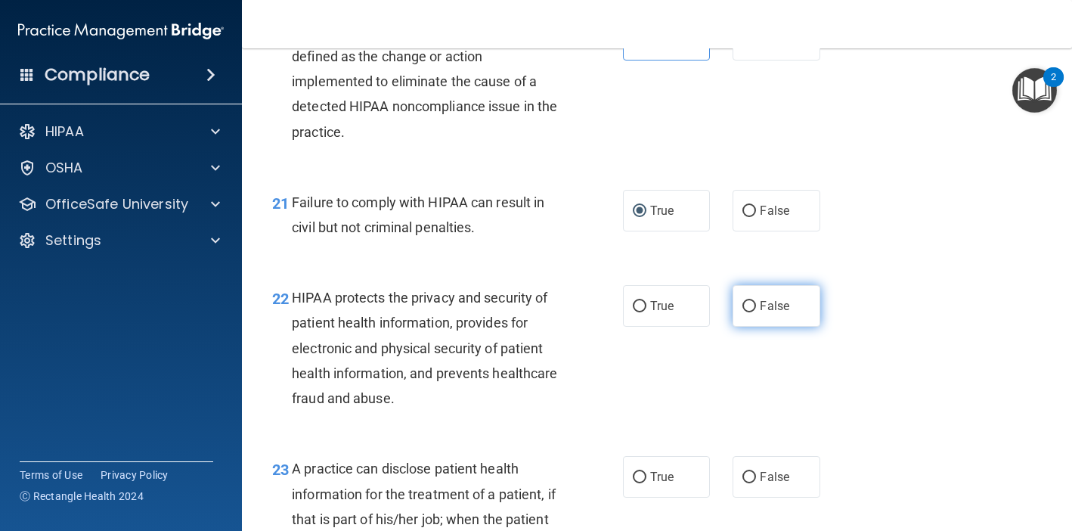
scroll to position [2723, 0]
click at [766, 312] on span "False" at bounding box center [774, 304] width 29 height 14
click at [756, 311] on input "False" at bounding box center [750, 304] width 14 height 11
radio input "true"
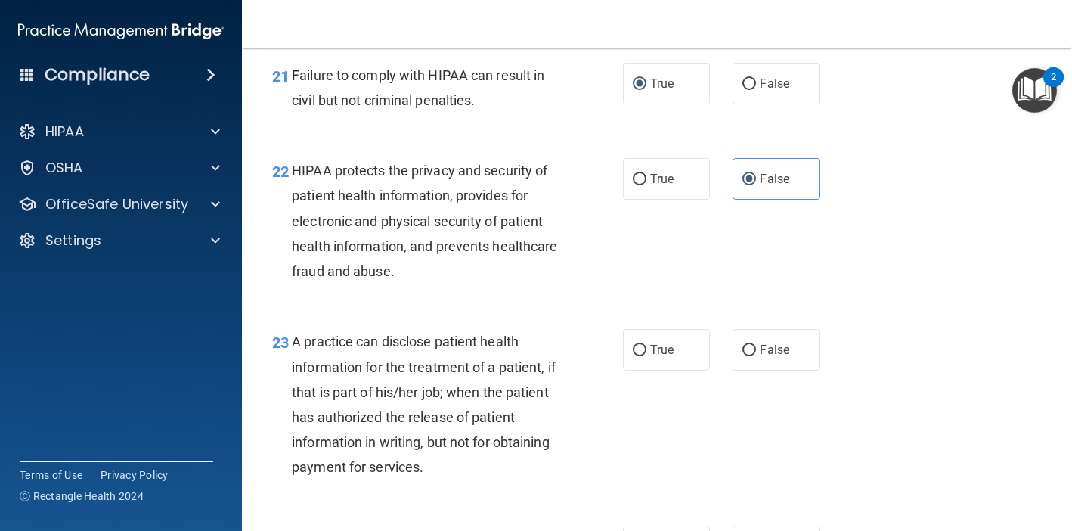
scroll to position [2882, 0]
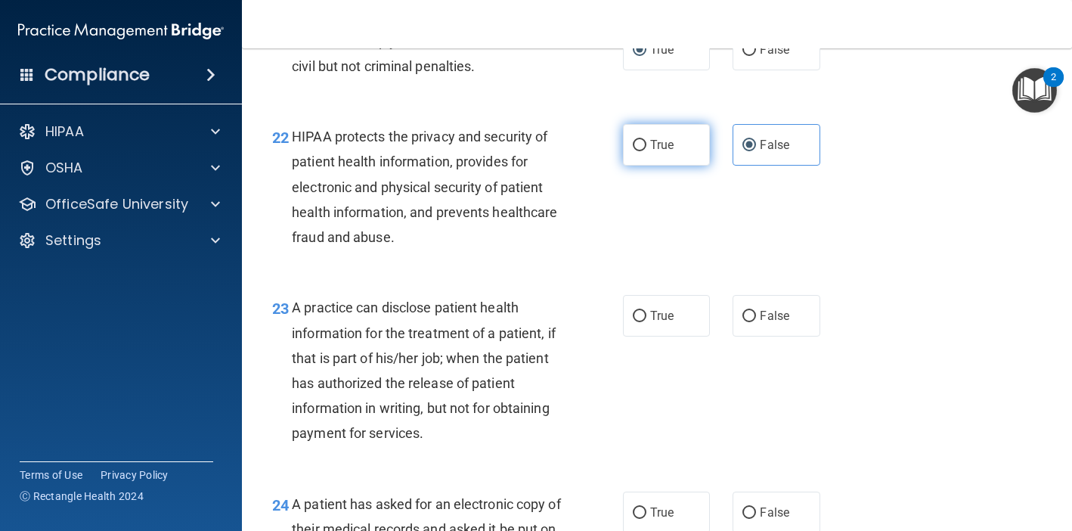
click at [631, 150] on label "True" at bounding box center [666, 145] width 87 height 42
click at [633, 150] on input "True" at bounding box center [640, 145] width 14 height 11
radio input "true"
radio input "false"
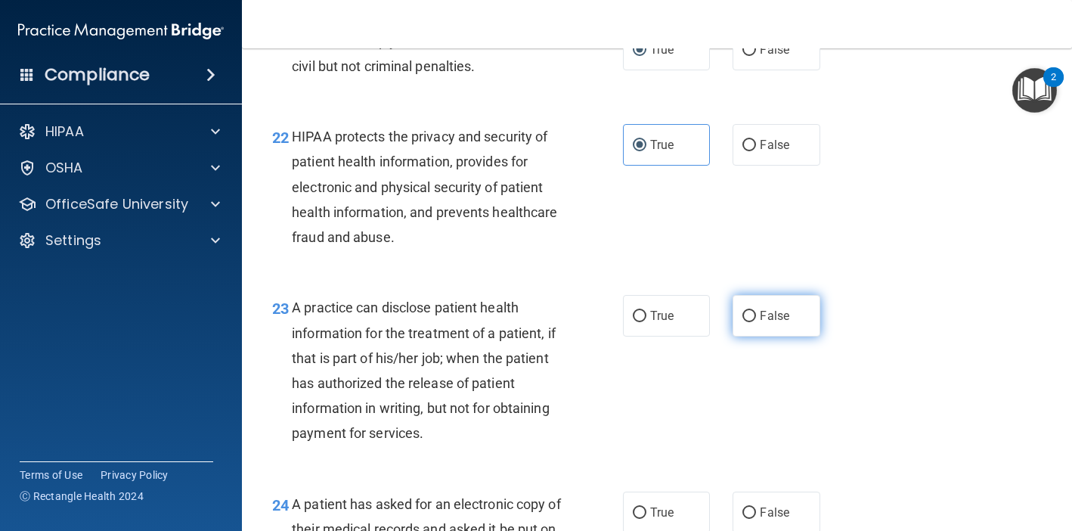
click at [764, 322] on span "False" at bounding box center [774, 316] width 29 height 14
click at [756, 322] on input "False" at bounding box center [750, 316] width 14 height 11
radio input "true"
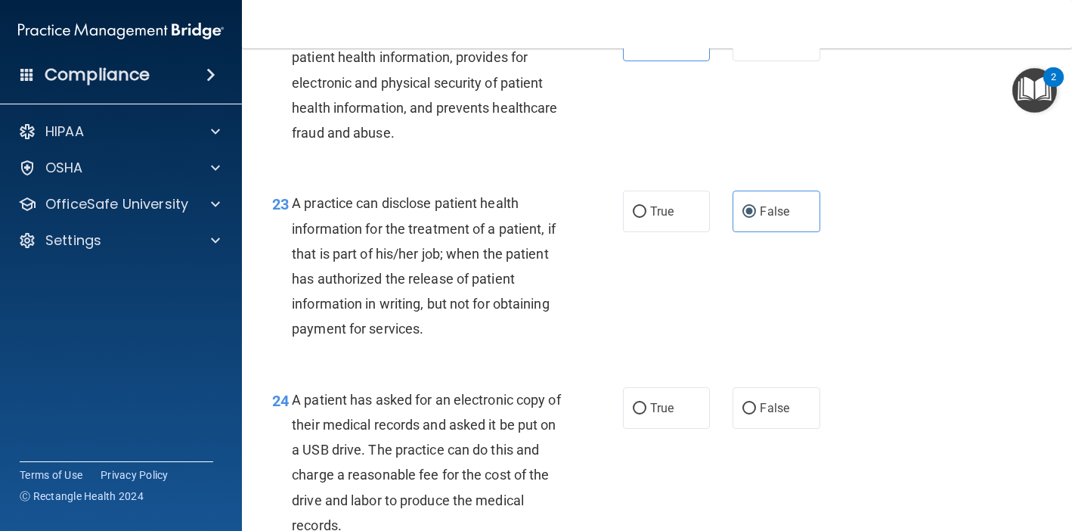
scroll to position [2993, 0]
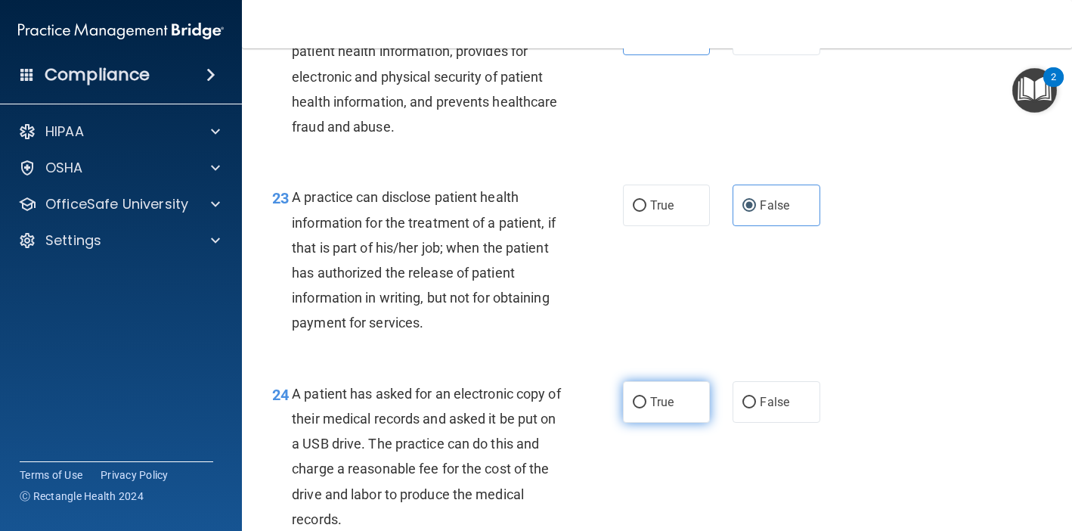
click at [643, 408] on input "True" at bounding box center [640, 402] width 14 height 11
radio input "true"
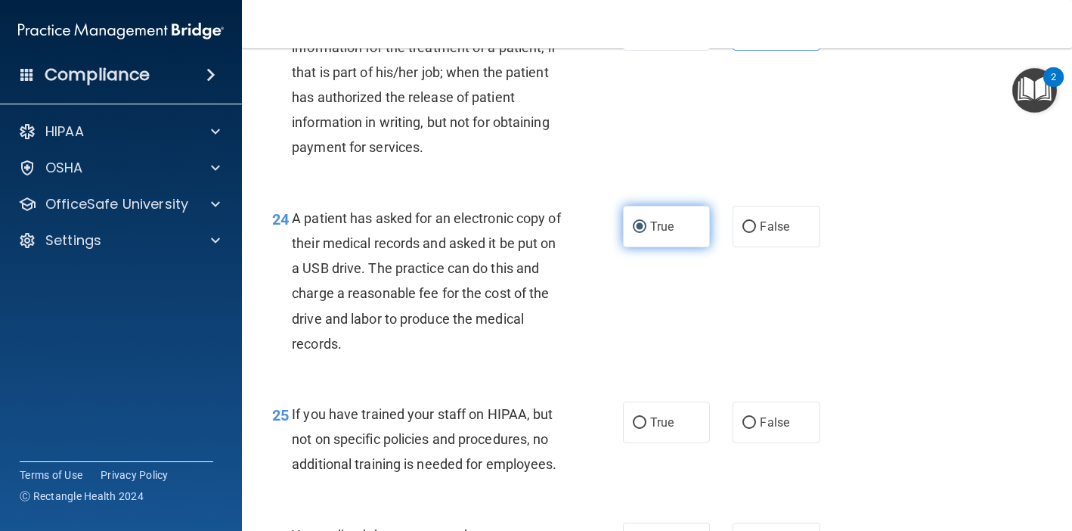
scroll to position [3186, 0]
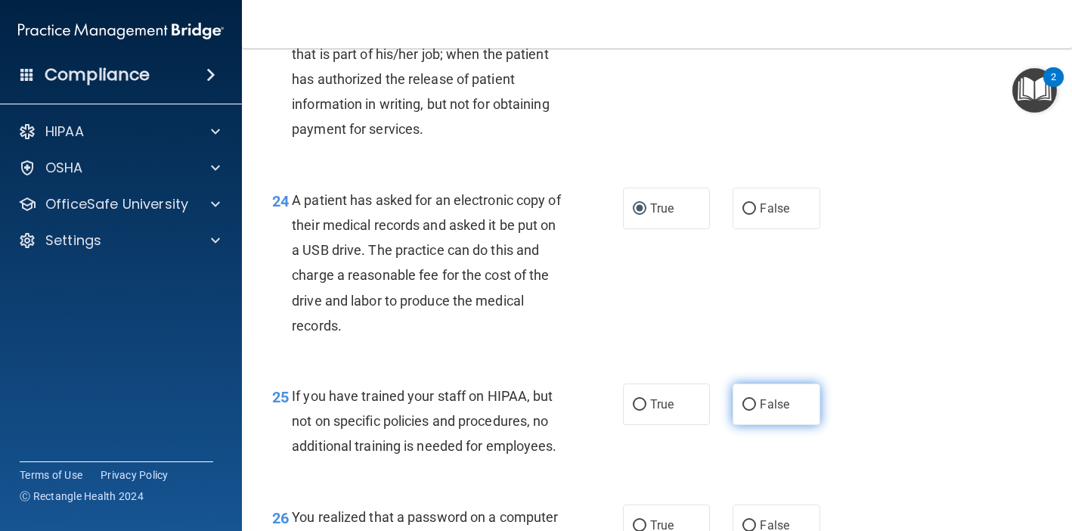
click at [754, 411] on input "False" at bounding box center [750, 404] width 14 height 11
radio input "true"
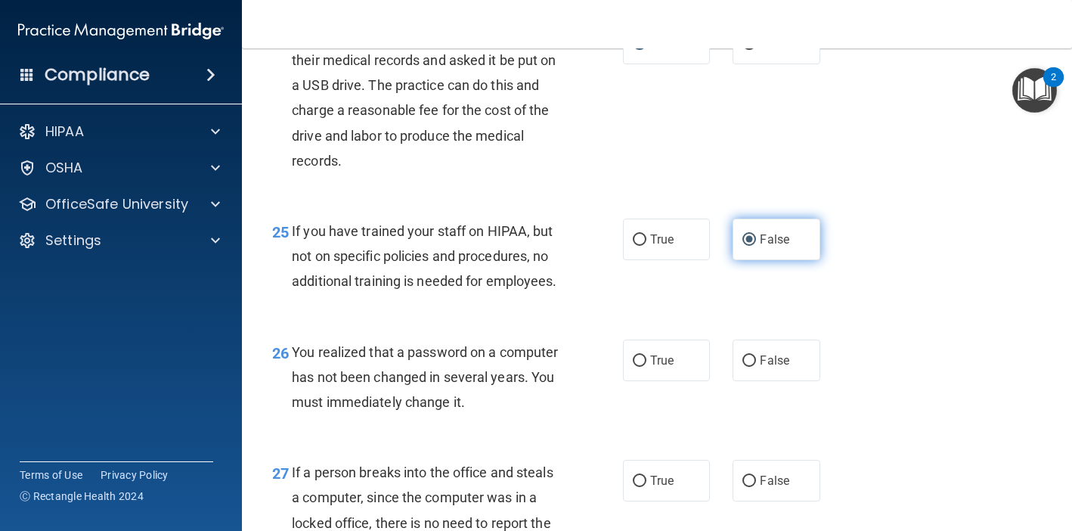
scroll to position [3381, 0]
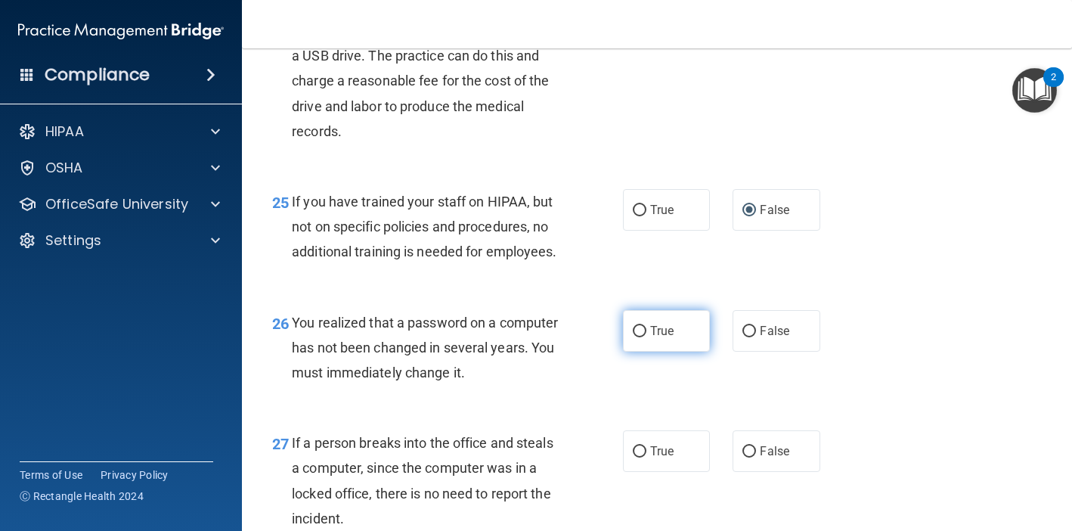
click at [661, 347] on label "True" at bounding box center [666, 331] width 87 height 42
click at [646, 337] on input "True" at bounding box center [640, 331] width 14 height 11
radio input "true"
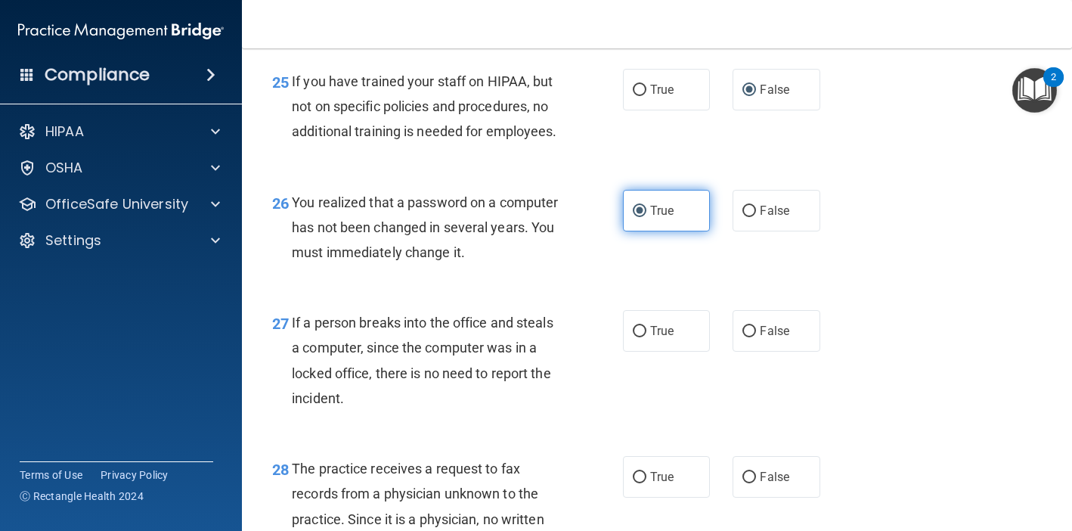
scroll to position [3508, 0]
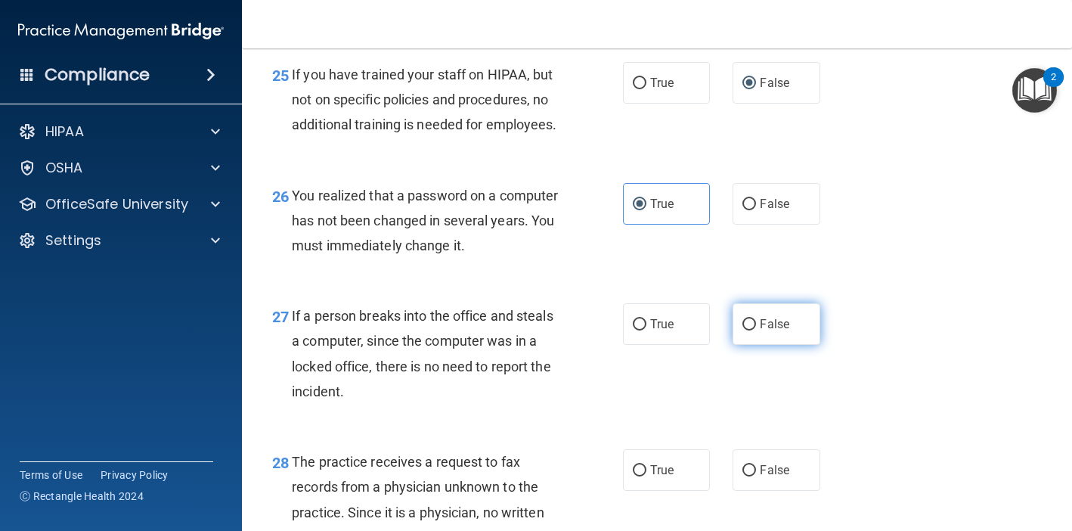
click at [752, 322] on label "False" at bounding box center [776, 324] width 87 height 42
click at [752, 322] on input "False" at bounding box center [750, 324] width 14 height 11
radio input "true"
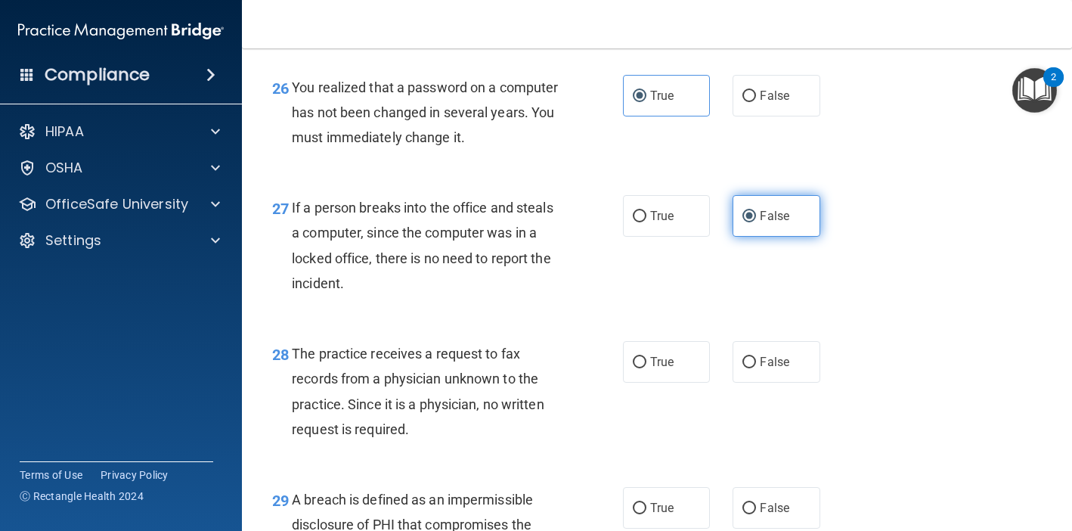
scroll to position [3632, 0]
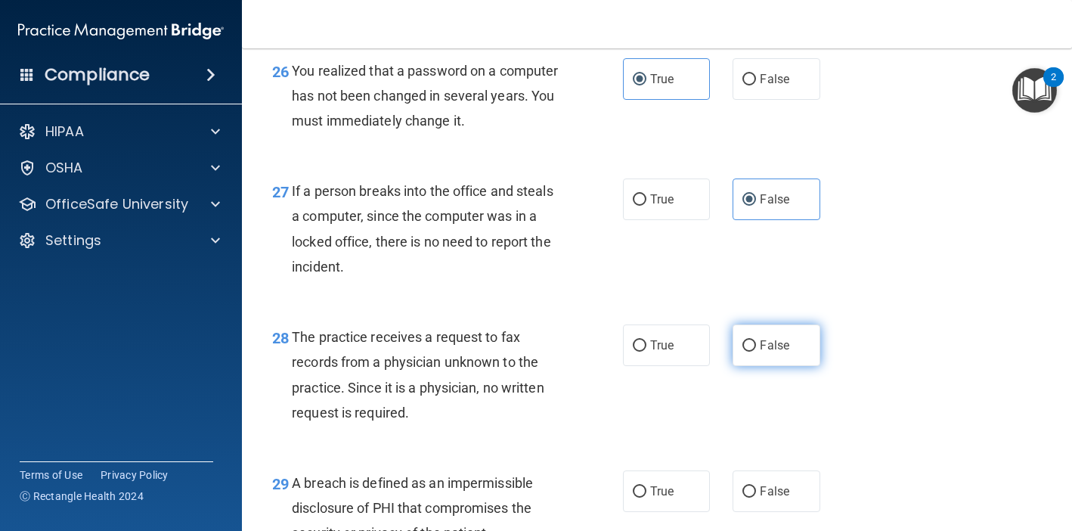
click at [764, 352] on span "False" at bounding box center [774, 345] width 29 height 14
click at [756, 352] on input "False" at bounding box center [750, 345] width 14 height 11
radio input "true"
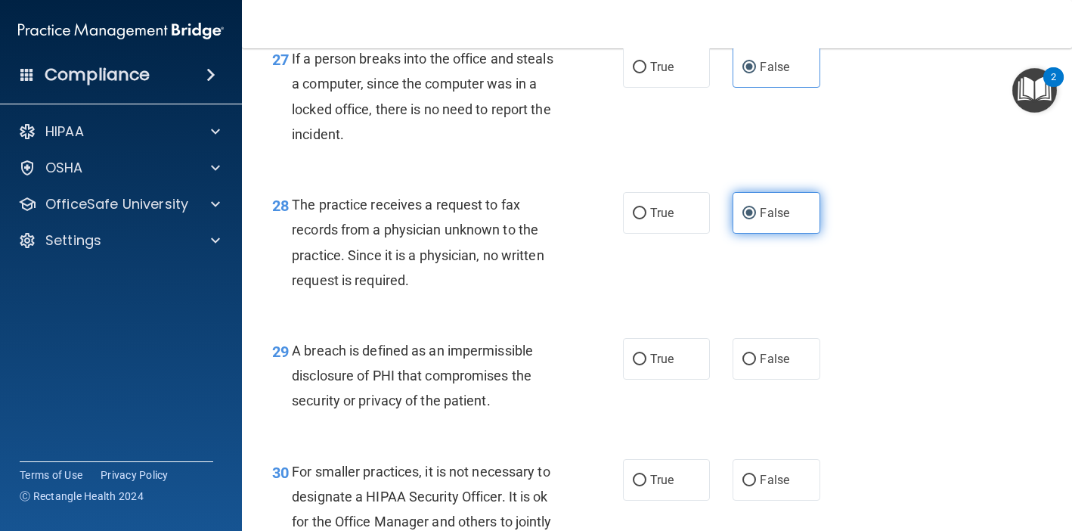
scroll to position [3790, 0]
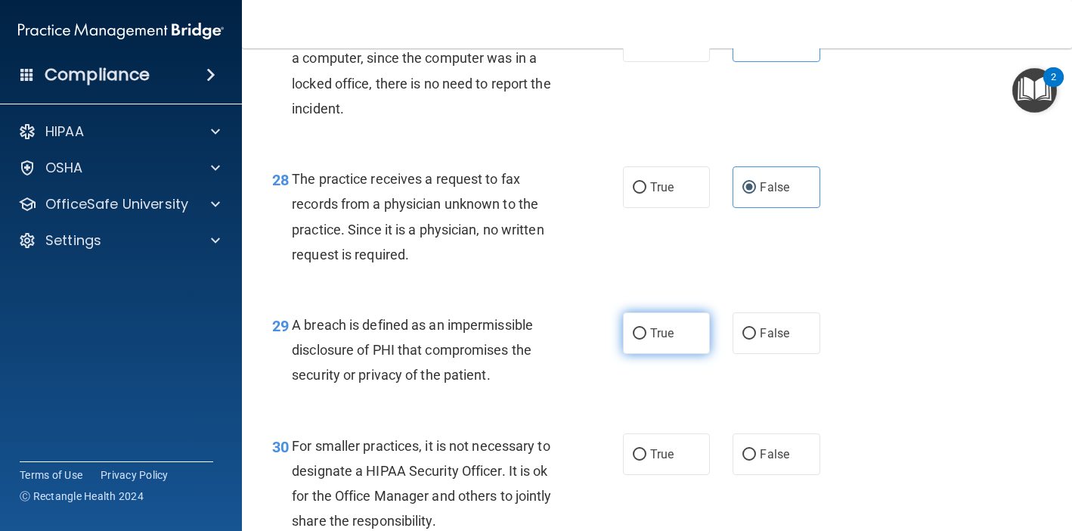
click at [633, 349] on label "True" at bounding box center [666, 333] width 87 height 42
click at [633, 340] on input "True" at bounding box center [640, 333] width 14 height 11
radio input "true"
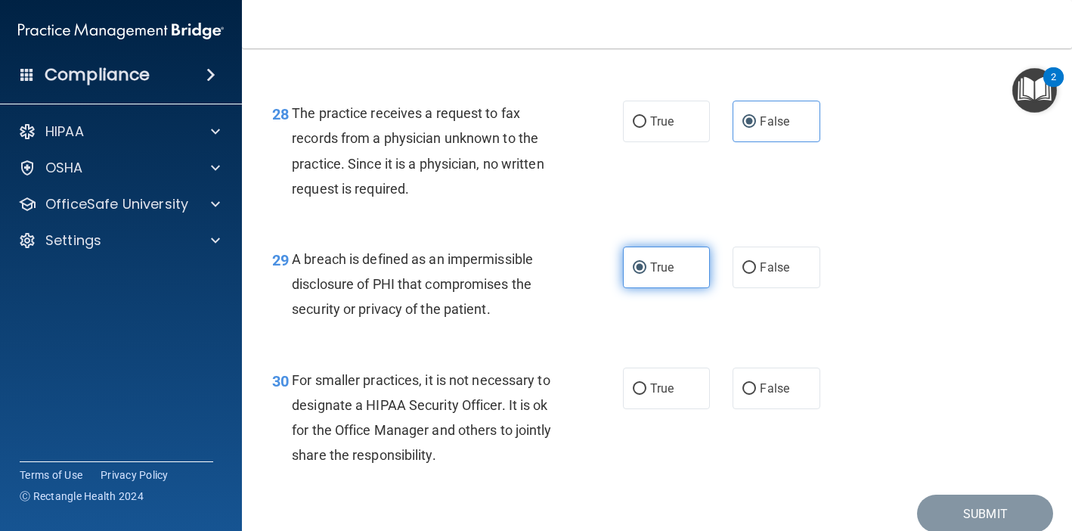
scroll to position [3859, 0]
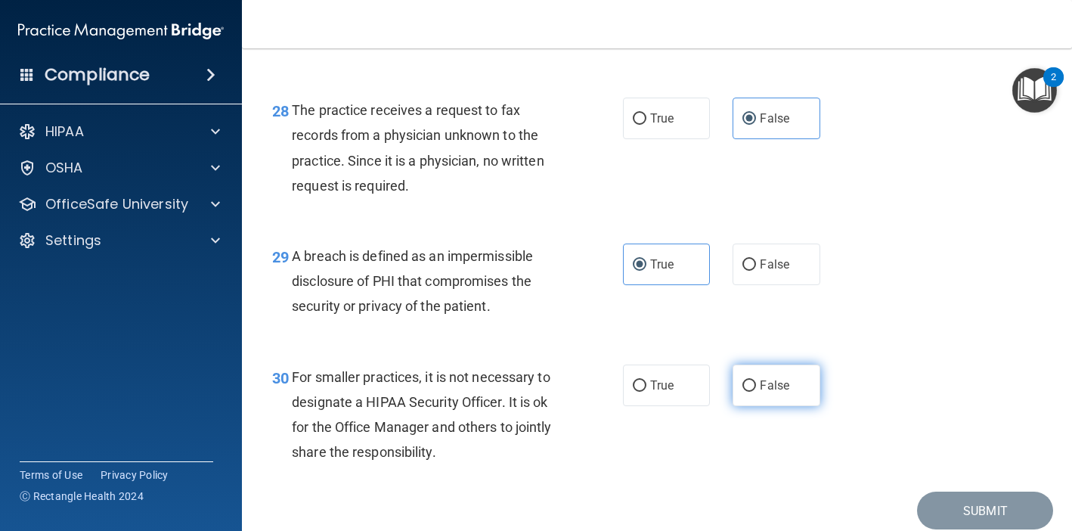
click at [765, 392] on span "False" at bounding box center [774, 385] width 29 height 14
click at [756, 392] on input "False" at bounding box center [750, 385] width 14 height 11
radio input "true"
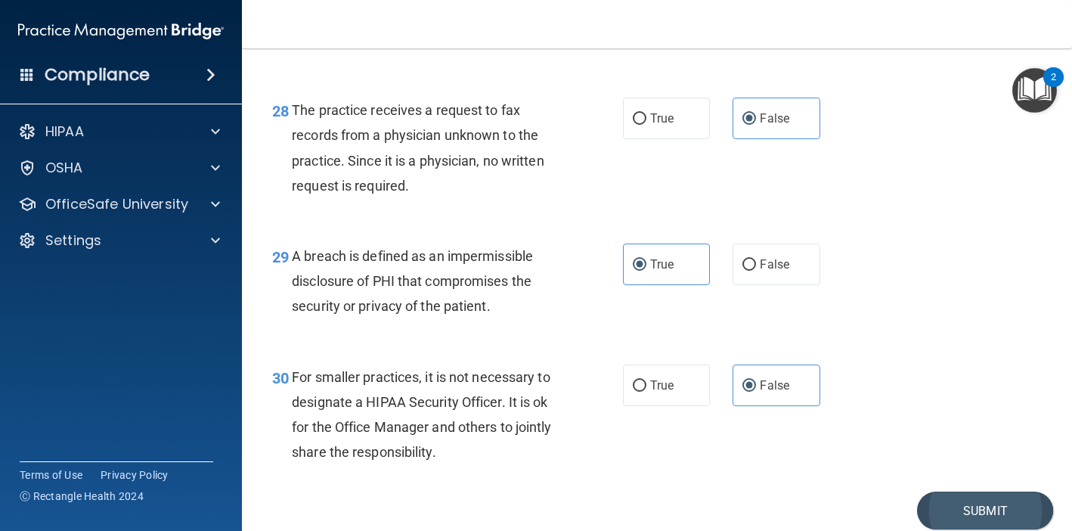
click at [996, 513] on button "Submit" at bounding box center [985, 510] width 136 height 39
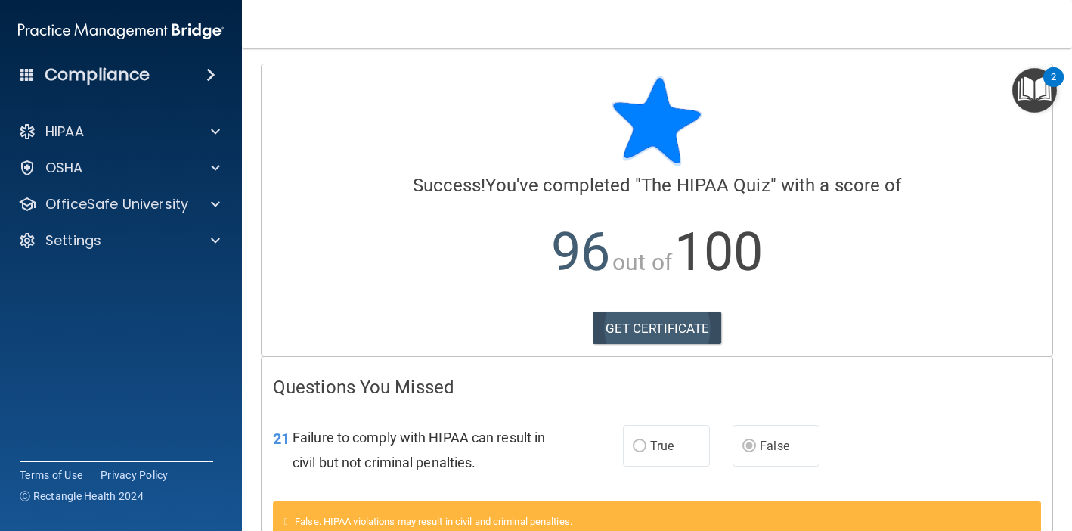
click at [628, 335] on link "GET CERTIFICATE" at bounding box center [657, 328] width 129 height 33
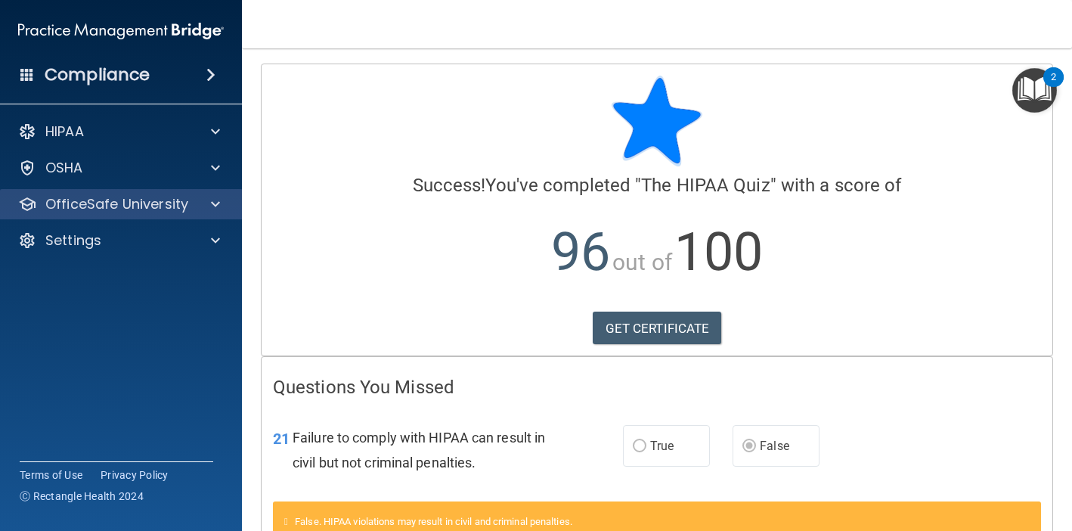
click at [219, 208] on span at bounding box center [215, 204] width 9 height 18
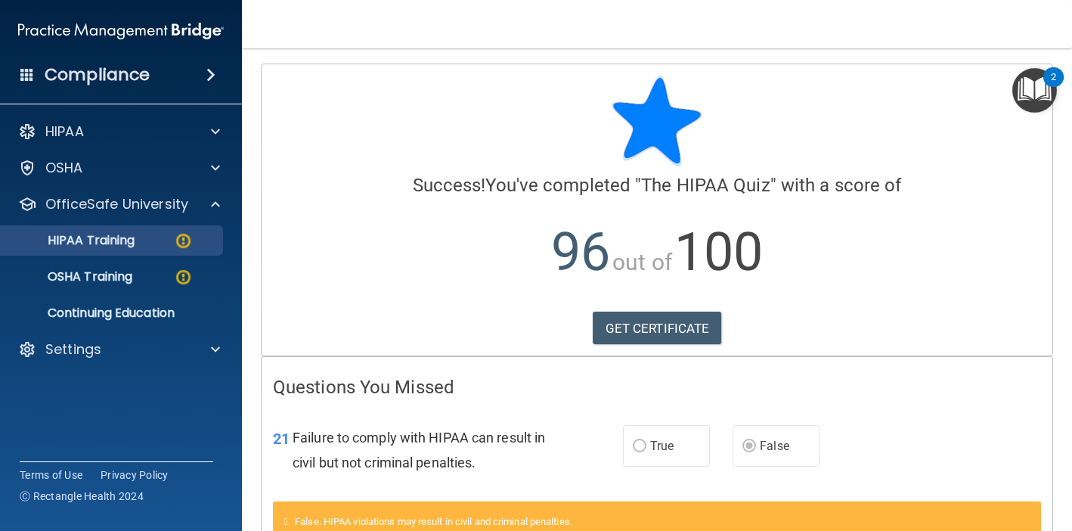
click at [188, 245] on img at bounding box center [183, 240] width 19 height 19
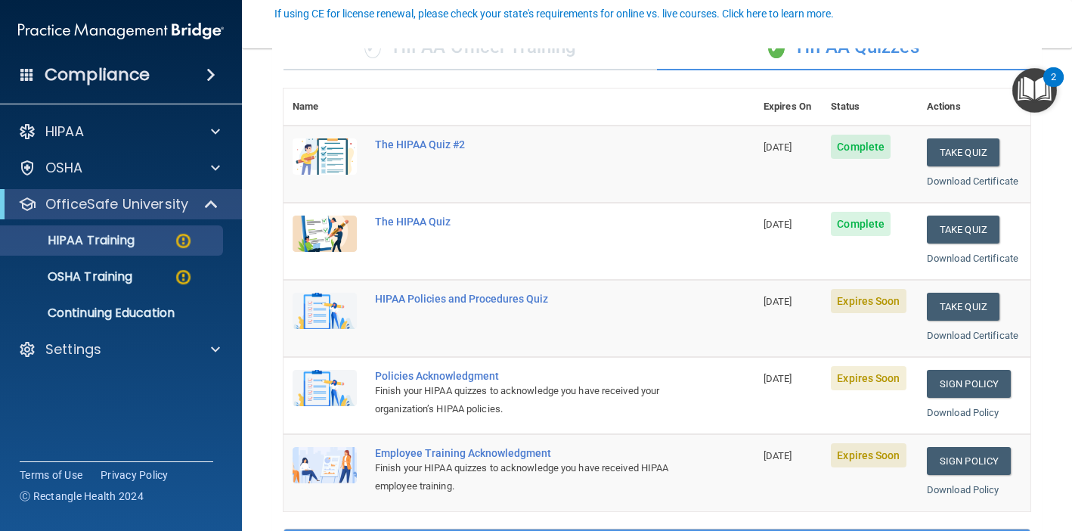
scroll to position [150, 0]
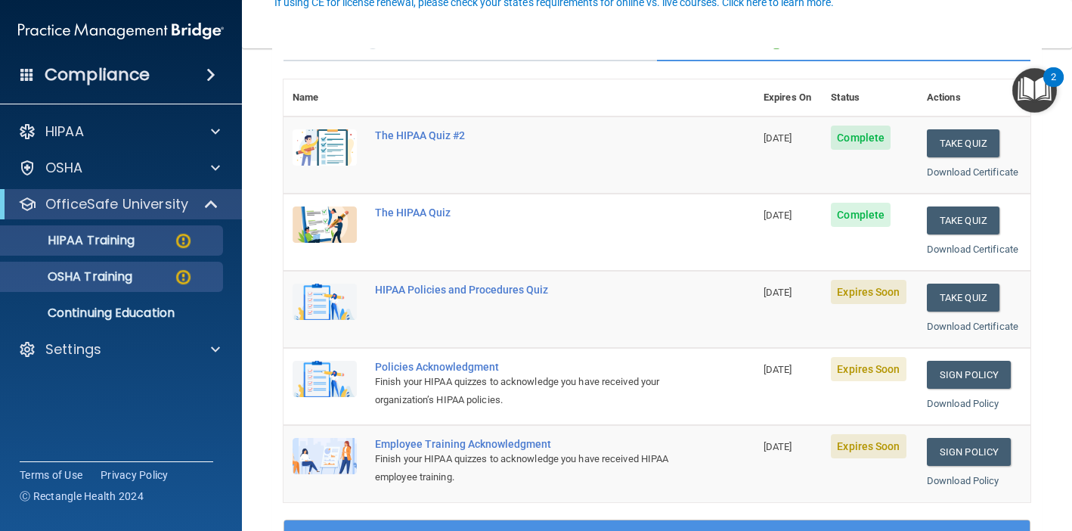
click at [184, 275] on img at bounding box center [183, 277] width 19 height 19
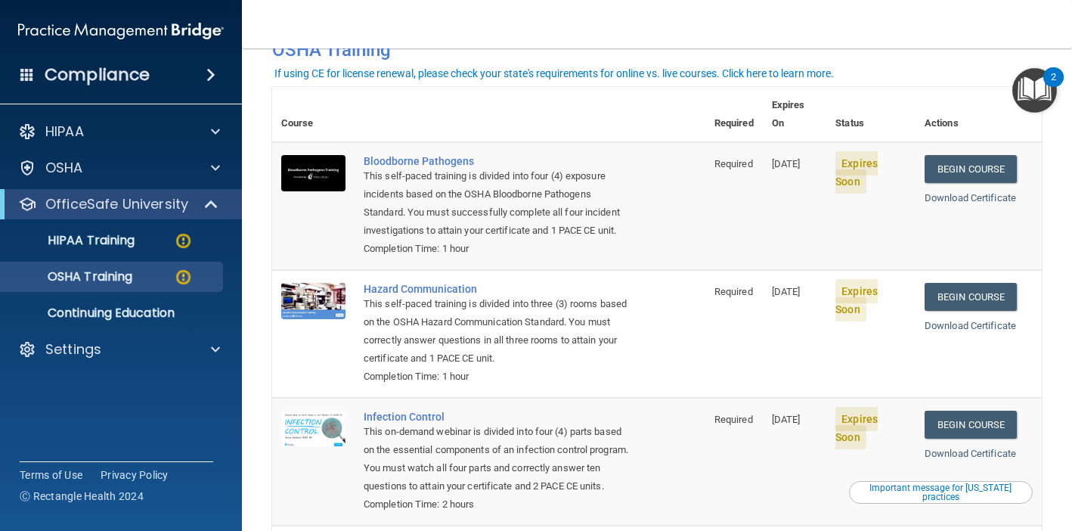
scroll to position [89, 0]
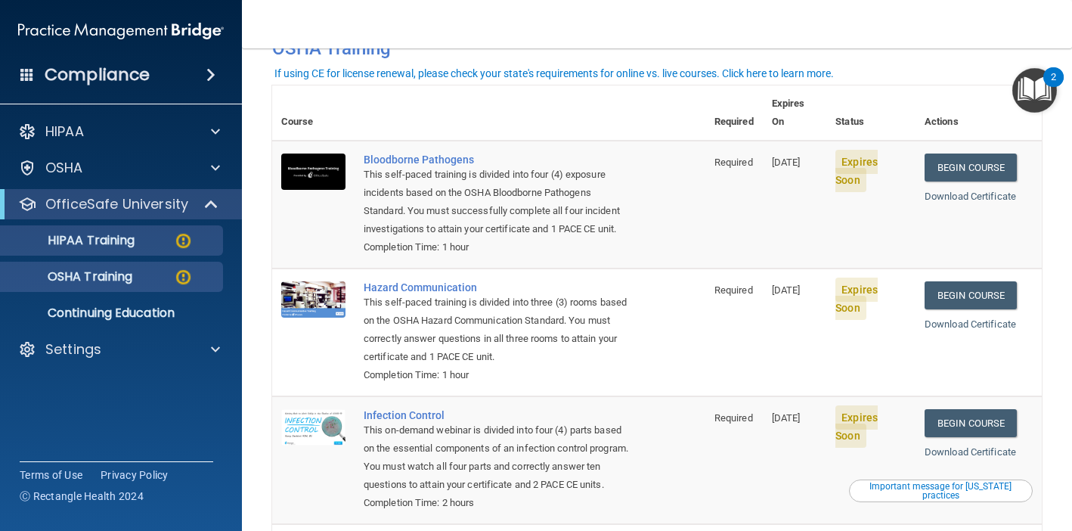
click at [182, 243] on img at bounding box center [183, 240] width 19 height 19
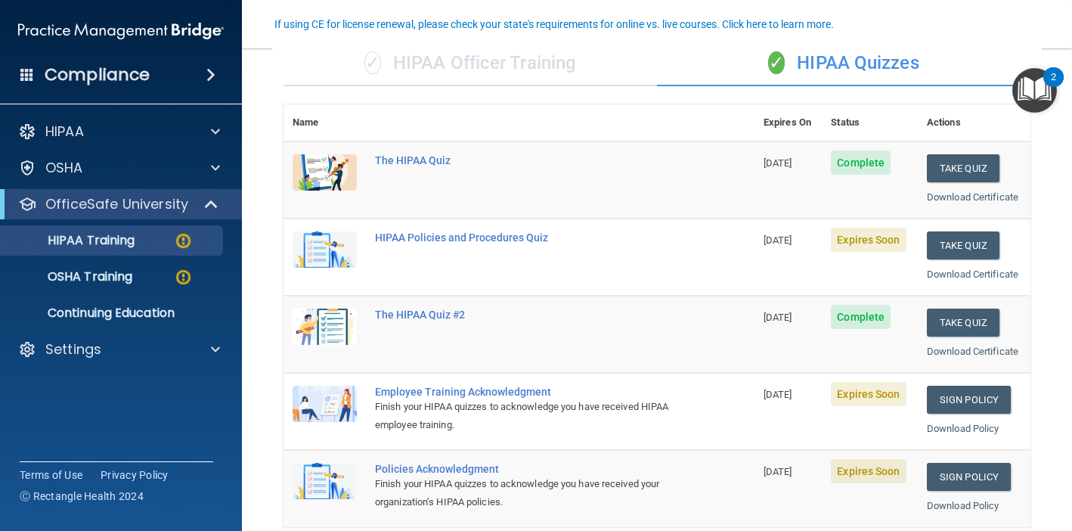
scroll to position [122, 0]
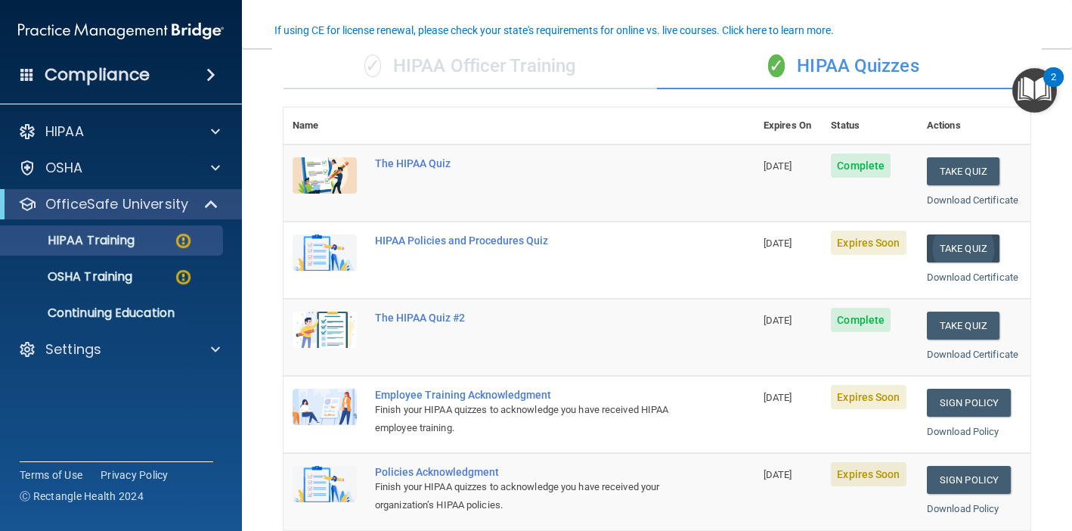
click at [963, 240] on button "Take Quiz" at bounding box center [963, 248] width 73 height 28
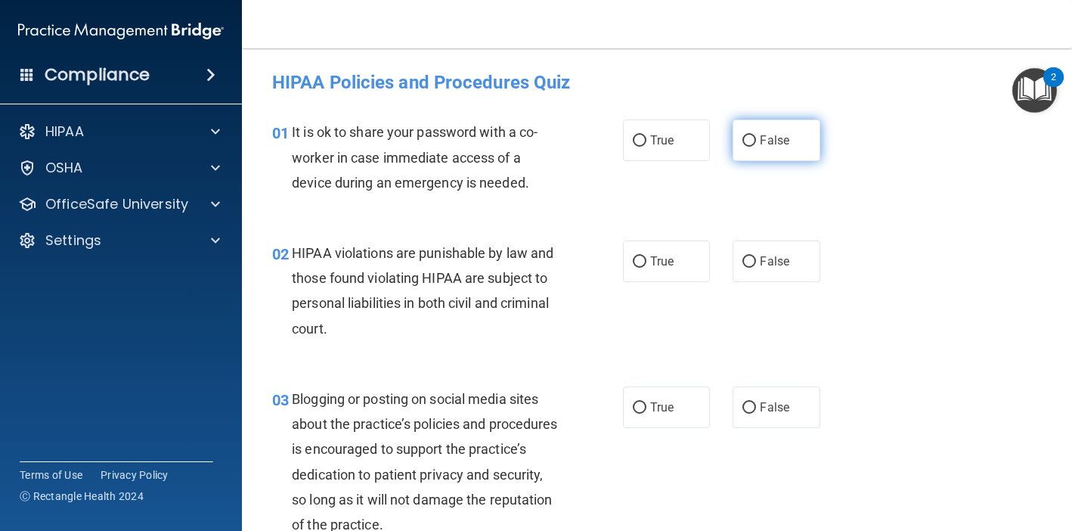
click at [792, 135] on label "False" at bounding box center [776, 140] width 87 height 42
click at [756, 135] on input "False" at bounding box center [750, 140] width 14 height 11
radio input "true"
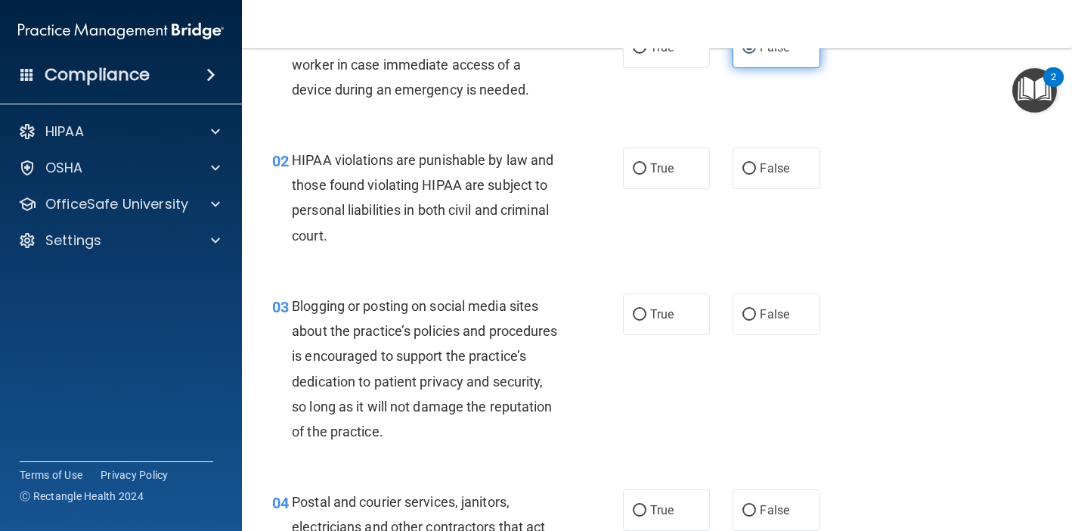
scroll to position [95, 0]
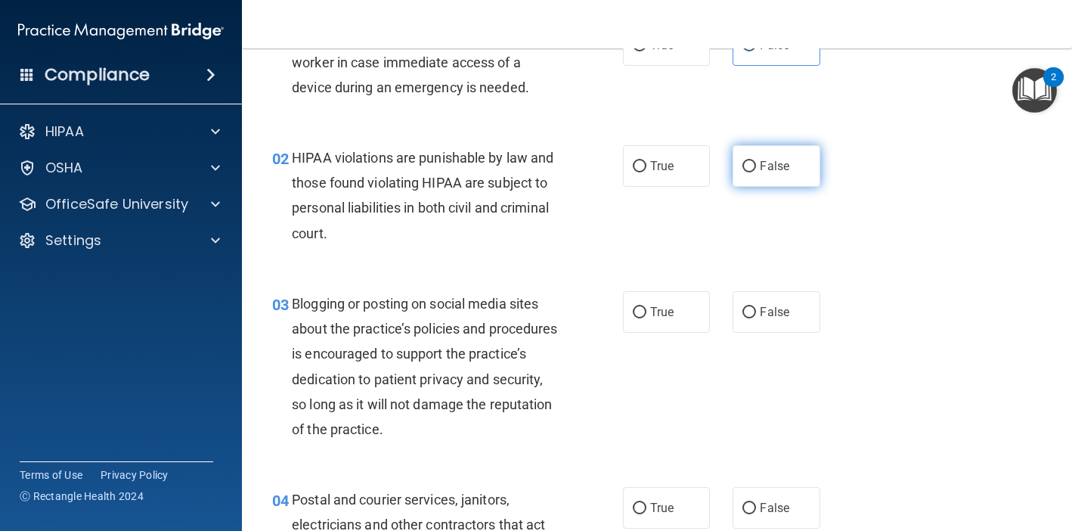
click at [772, 172] on span "False" at bounding box center [774, 166] width 29 height 14
click at [756, 172] on input "False" at bounding box center [750, 166] width 14 height 11
radio input "true"
click at [642, 307] on input "True" at bounding box center [640, 312] width 14 height 11
radio input "true"
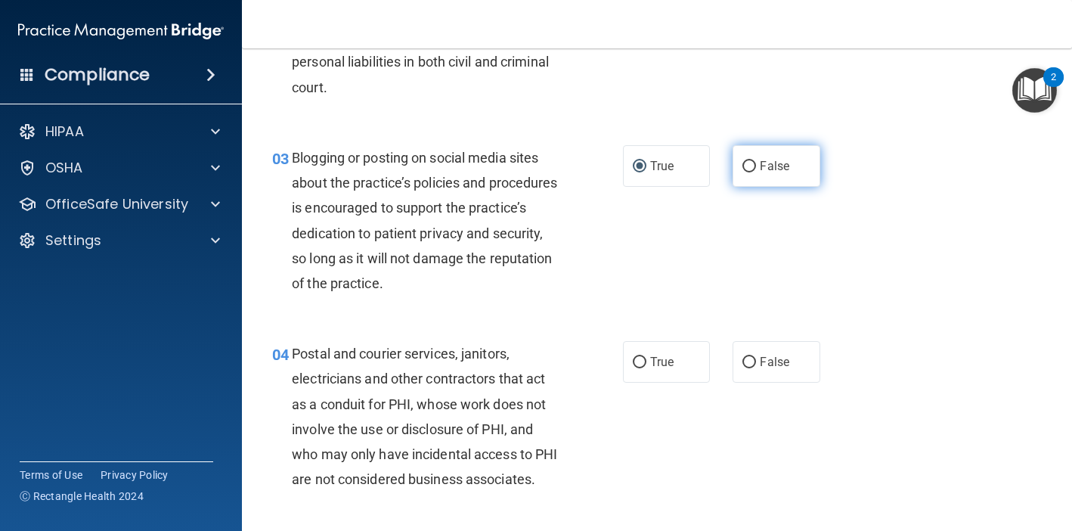
scroll to position [246, 0]
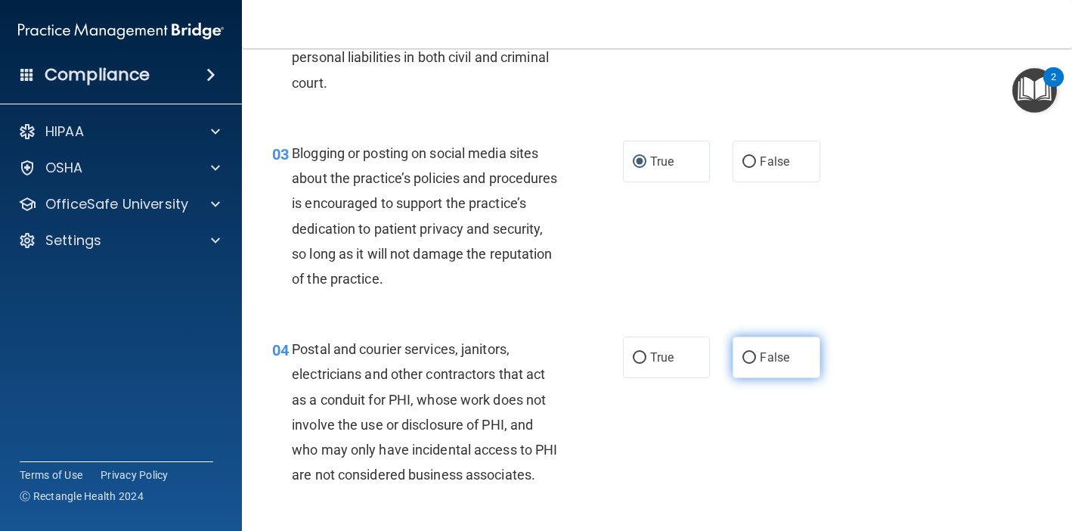
click at [772, 370] on label "False" at bounding box center [776, 357] width 87 height 42
click at [756, 364] on input "False" at bounding box center [750, 357] width 14 height 11
radio input "true"
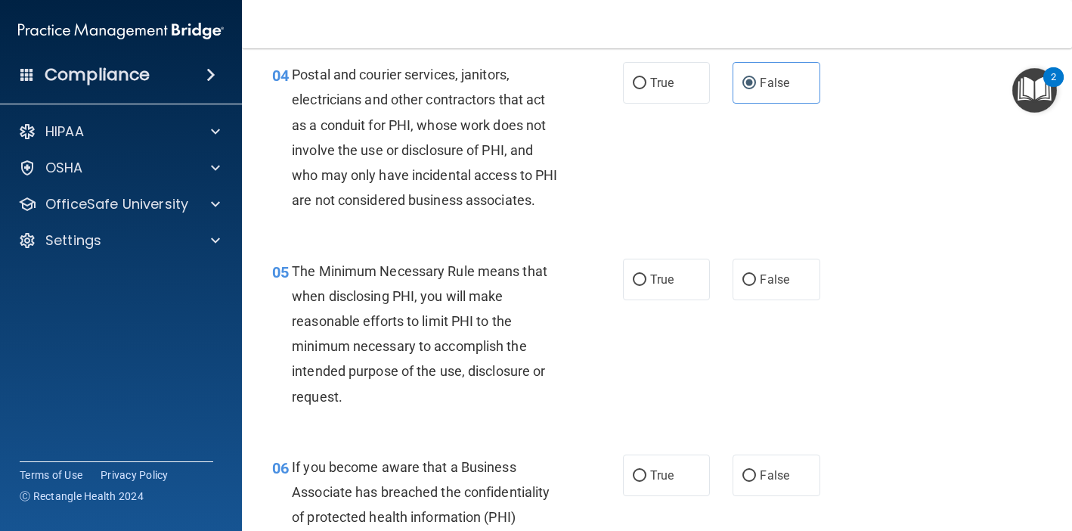
scroll to position [540, 0]
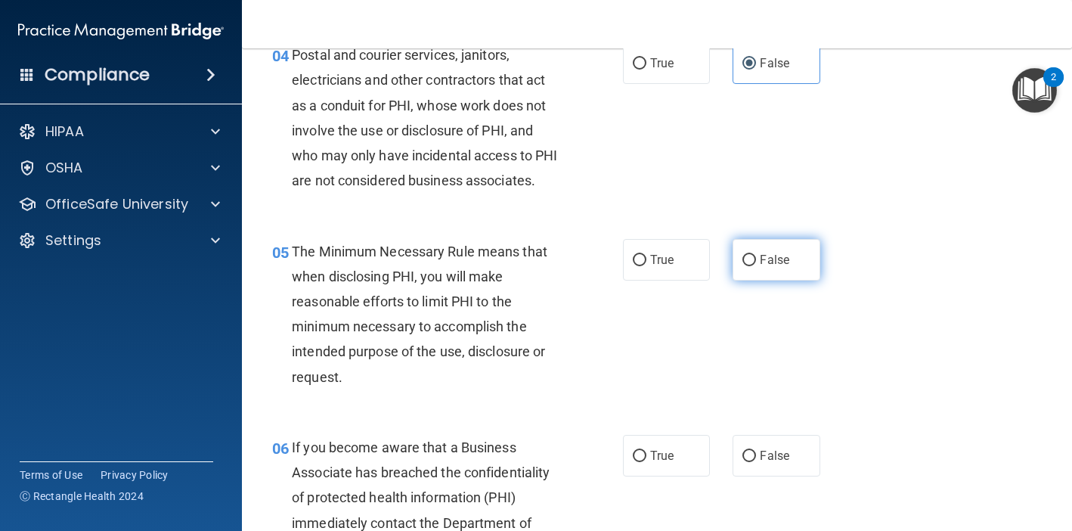
click at [798, 248] on label "False" at bounding box center [776, 260] width 87 height 42
click at [756, 255] on input "False" at bounding box center [750, 260] width 14 height 11
radio input "true"
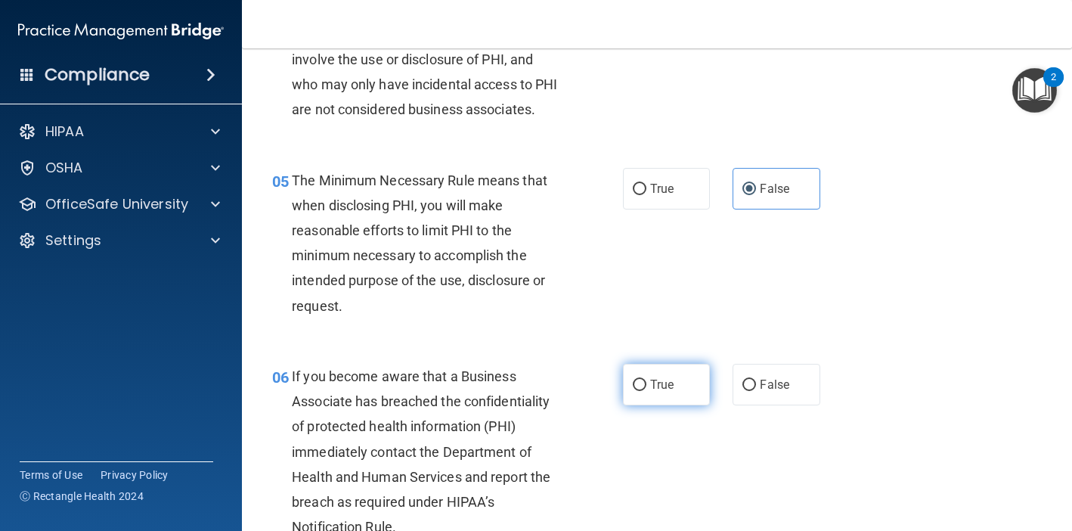
click at [655, 372] on label "True" at bounding box center [666, 385] width 87 height 42
click at [646, 380] on input "True" at bounding box center [640, 385] width 14 height 11
radio input "true"
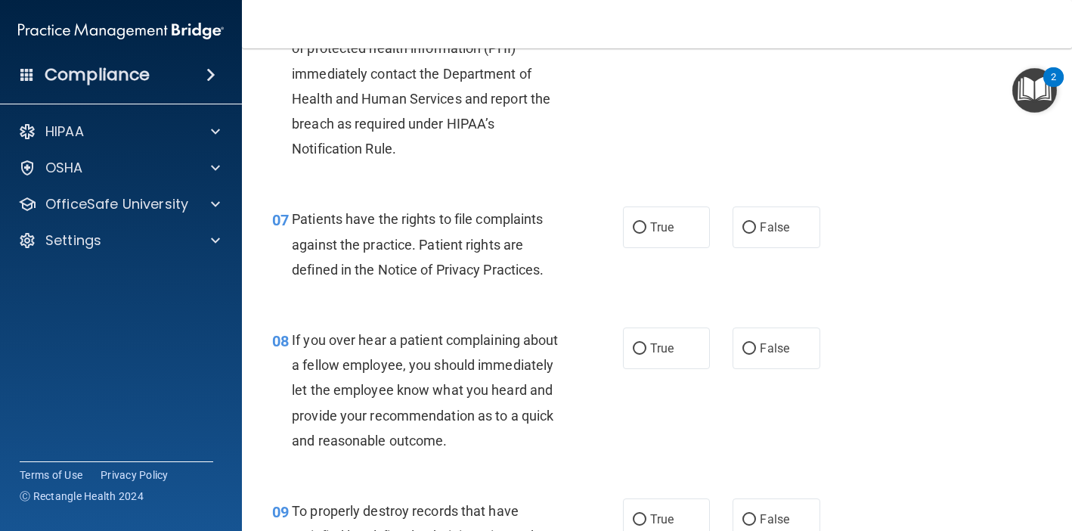
scroll to position [989, 0]
click at [662, 212] on label "True" at bounding box center [666, 227] width 87 height 42
click at [646, 222] on input "True" at bounding box center [640, 227] width 14 height 11
radio input "true"
click at [665, 342] on span "True" at bounding box center [661, 348] width 23 height 14
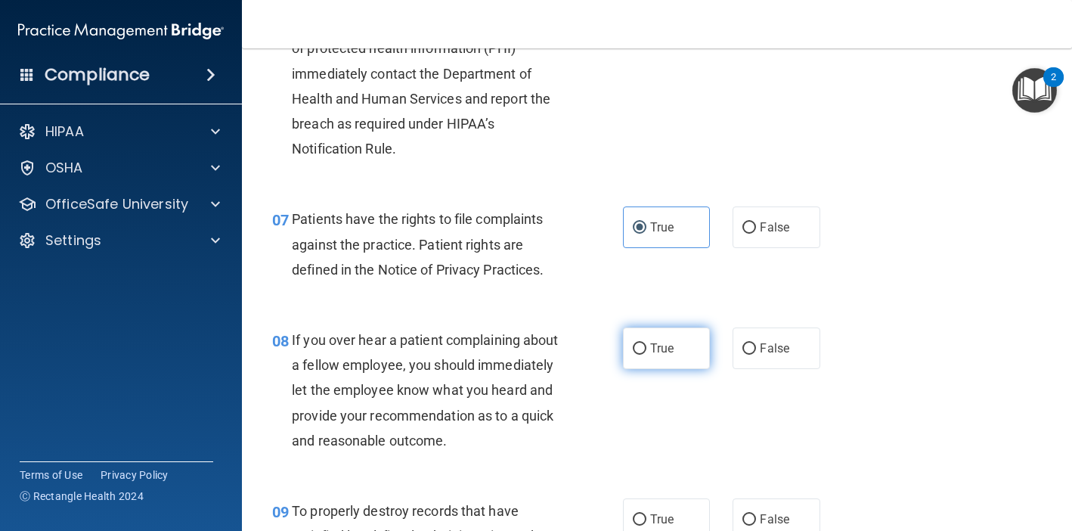
click at [646, 343] on input "True" at bounding box center [640, 348] width 14 height 11
radio input "true"
click at [666, 503] on label "True" at bounding box center [666, 519] width 87 height 42
click at [646, 514] on input "True" at bounding box center [640, 519] width 14 height 11
radio input "true"
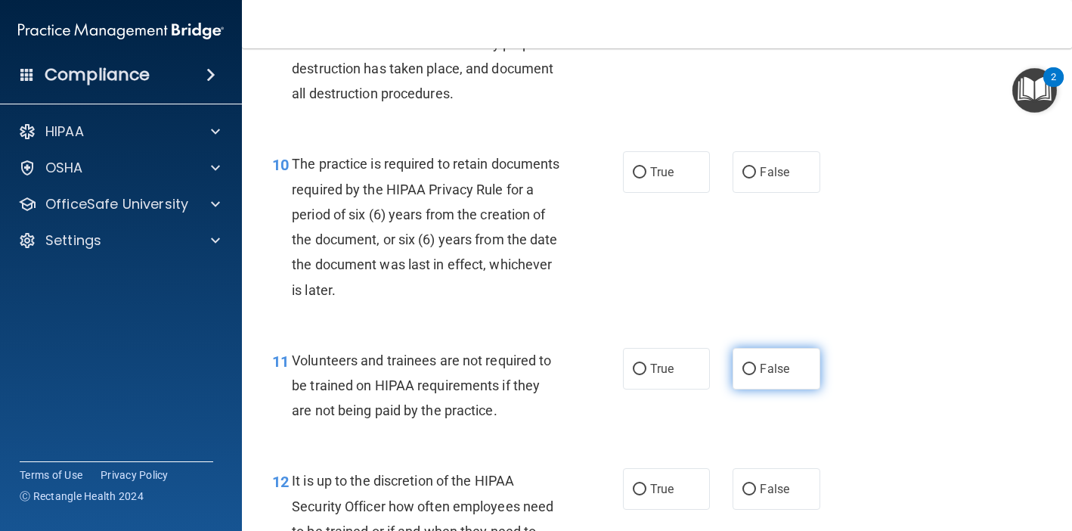
scroll to position [1534, 0]
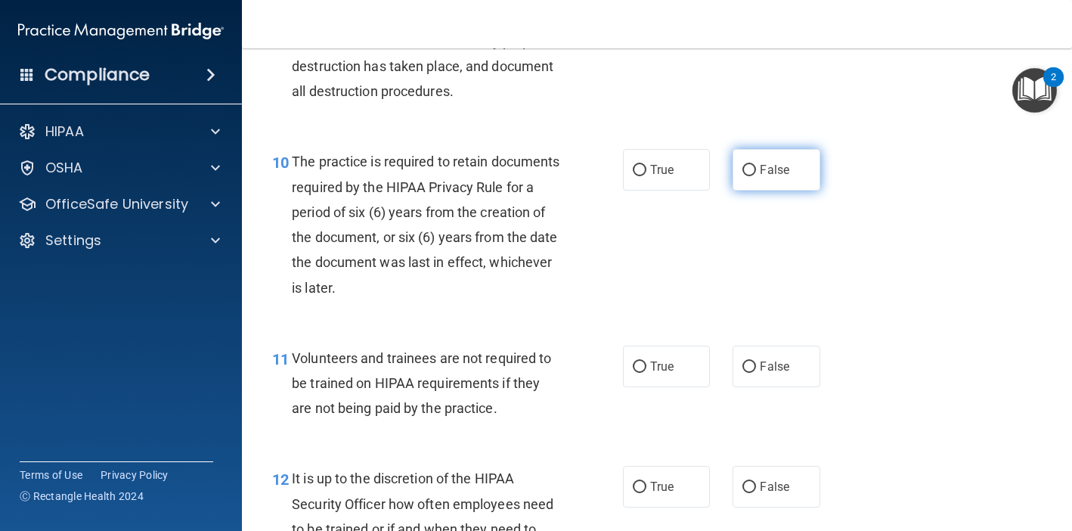
click at [774, 175] on label "False" at bounding box center [776, 170] width 87 height 42
click at [756, 175] on input "False" at bounding box center [750, 170] width 14 height 11
radio input "true"
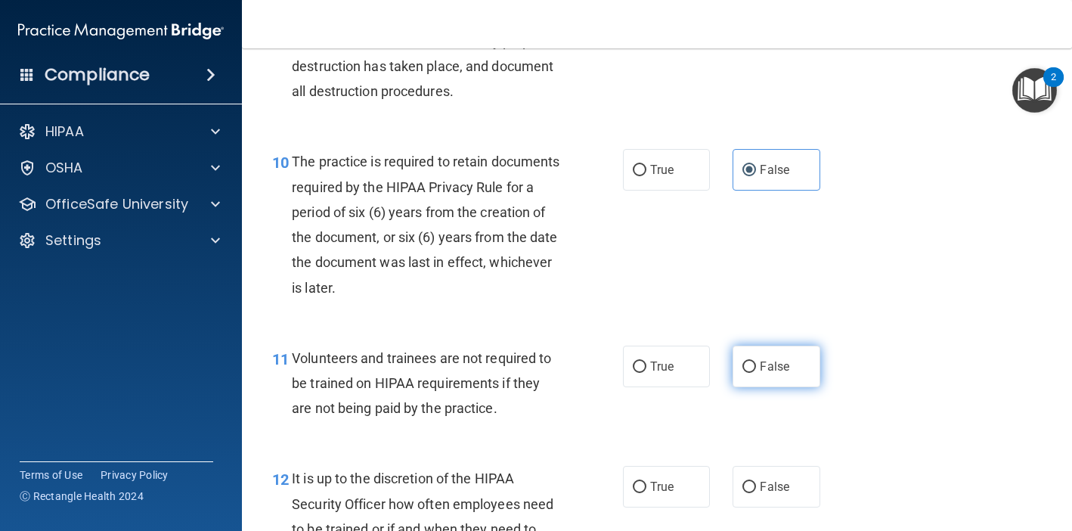
click at [775, 359] on span "False" at bounding box center [774, 366] width 29 height 14
click at [756, 361] on input "False" at bounding box center [750, 366] width 14 height 11
radio input "true"
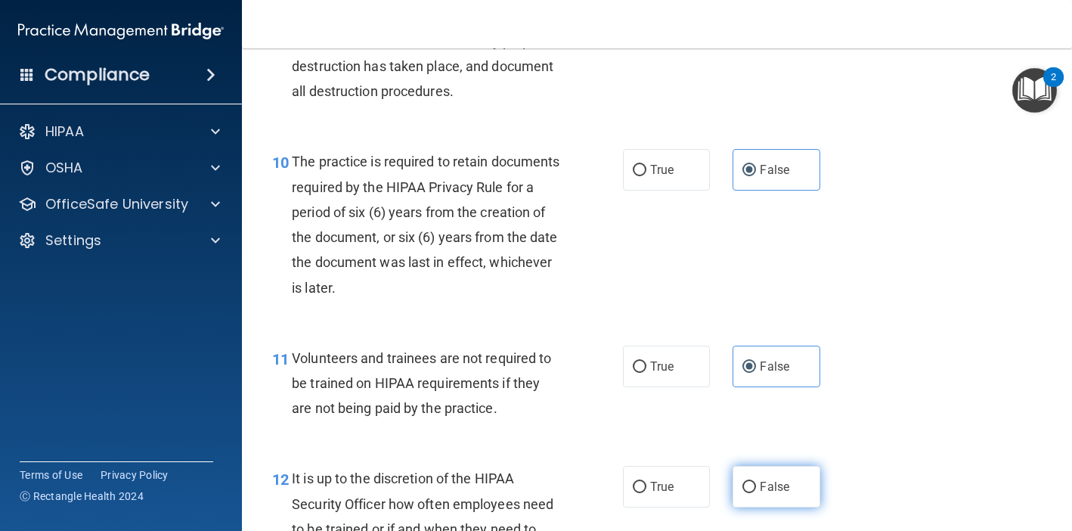
click at [778, 479] on span "False" at bounding box center [774, 486] width 29 height 14
click at [756, 482] on input "False" at bounding box center [750, 487] width 14 height 11
radio input "true"
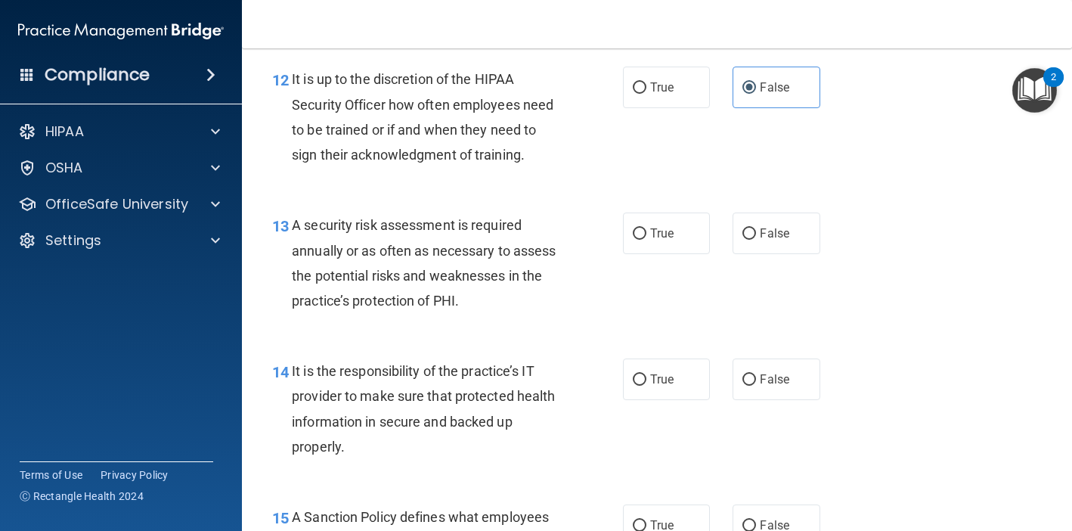
scroll to position [1934, 0]
click at [753, 251] on div "13 A security risk assessment is required annually or as often as necessary to …" at bounding box center [657, 266] width 792 height 146
click at [787, 228] on span "False" at bounding box center [774, 232] width 29 height 14
click at [756, 228] on input "False" at bounding box center [750, 233] width 14 height 11
radio input "true"
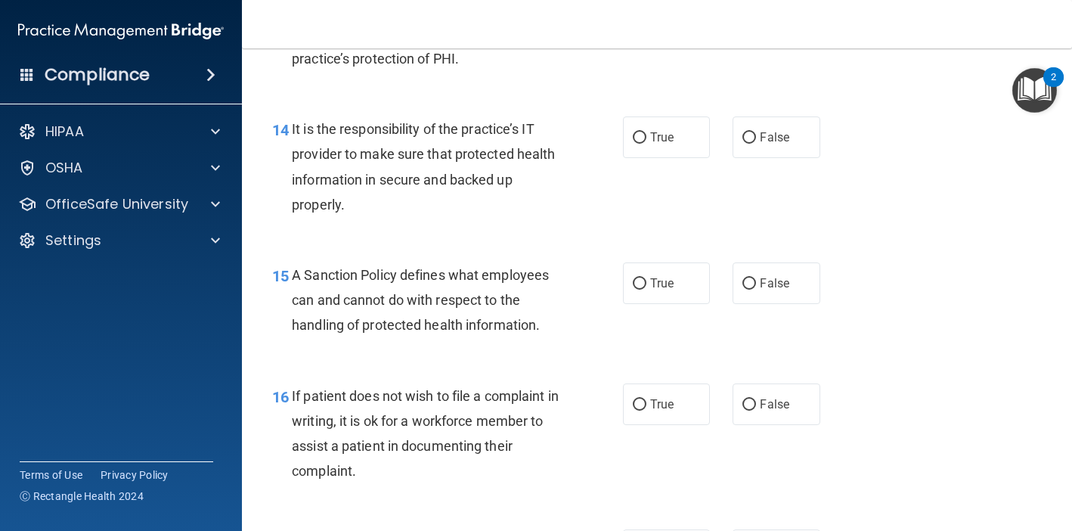
scroll to position [2176, 0]
click at [653, 130] on span "True" at bounding box center [661, 136] width 23 height 14
click at [646, 132] on input "True" at bounding box center [640, 137] width 14 height 11
radio input "true"
click at [671, 281] on label "True" at bounding box center [666, 283] width 87 height 42
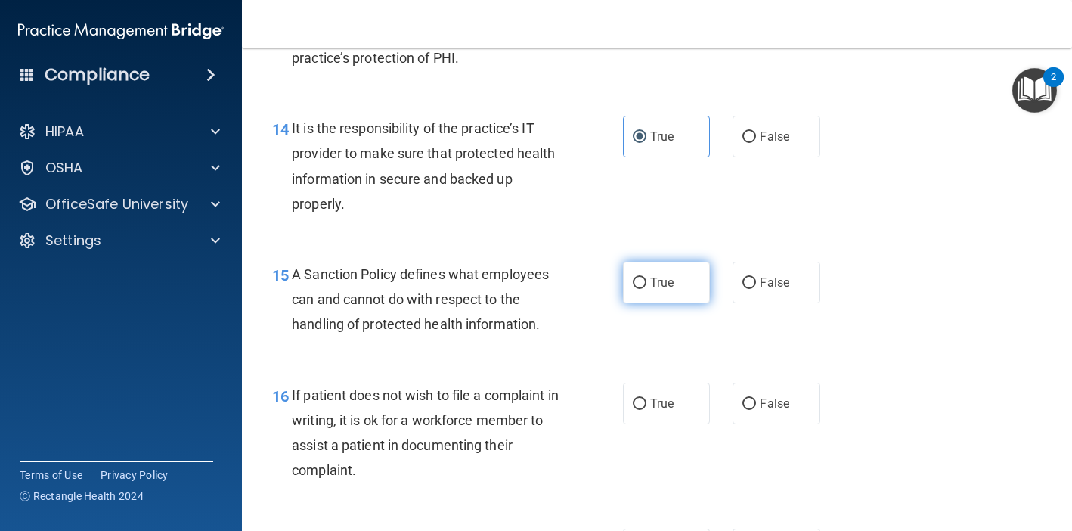
click at [646, 281] on input "True" at bounding box center [640, 282] width 14 height 11
radio input "true"
click at [687, 392] on label "True" at bounding box center [666, 404] width 87 height 42
click at [646, 398] on input "True" at bounding box center [640, 403] width 14 height 11
radio input "true"
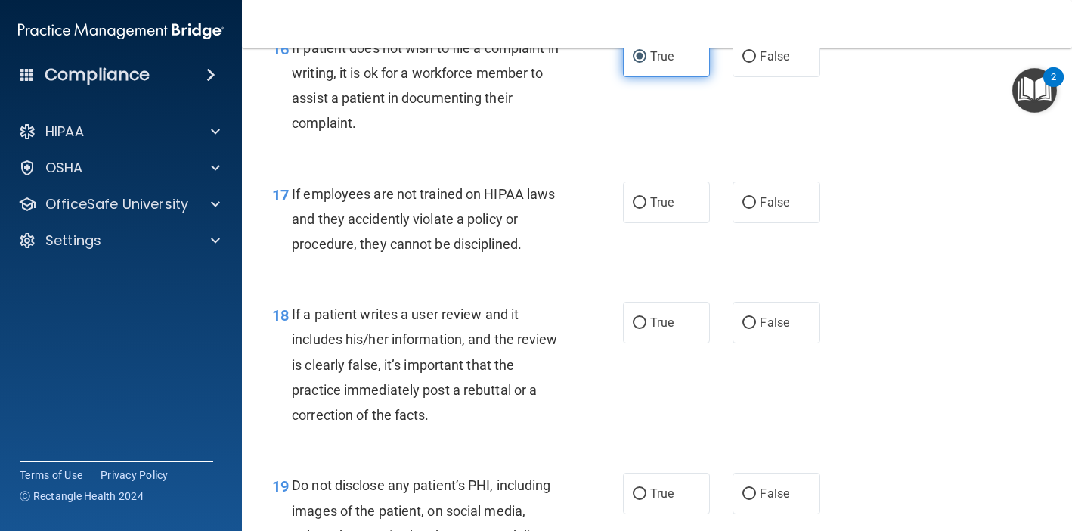
scroll to position [2556, 0]
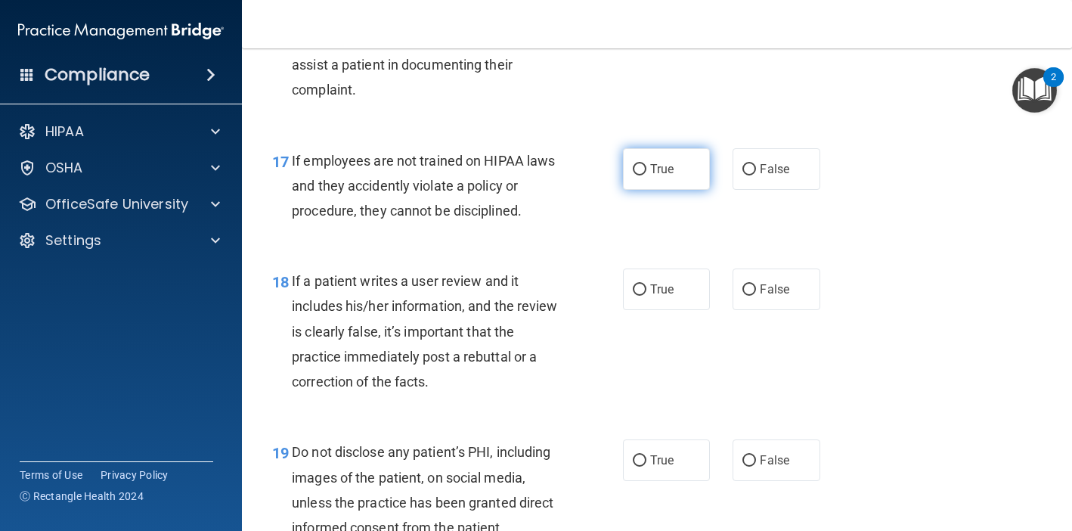
click at [673, 162] on span "True" at bounding box center [661, 169] width 23 height 14
click at [646, 164] on input "True" at bounding box center [640, 169] width 14 height 11
radio input "true"
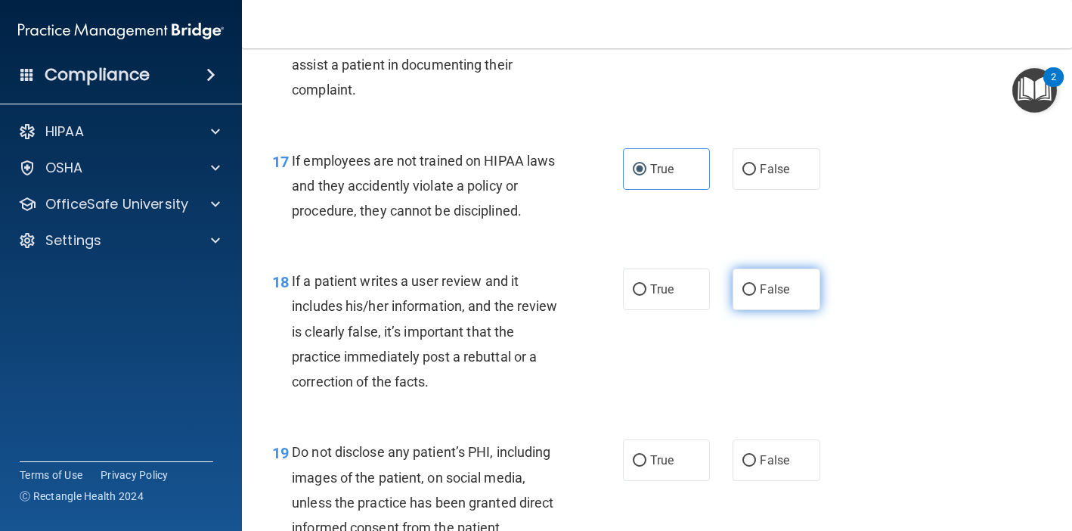
click at [778, 268] on label "False" at bounding box center [776, 289] width 87 height 42
click at [756, 284] on input "False" at bounding box center [750, 289] width 14 height 11
radio input "true"
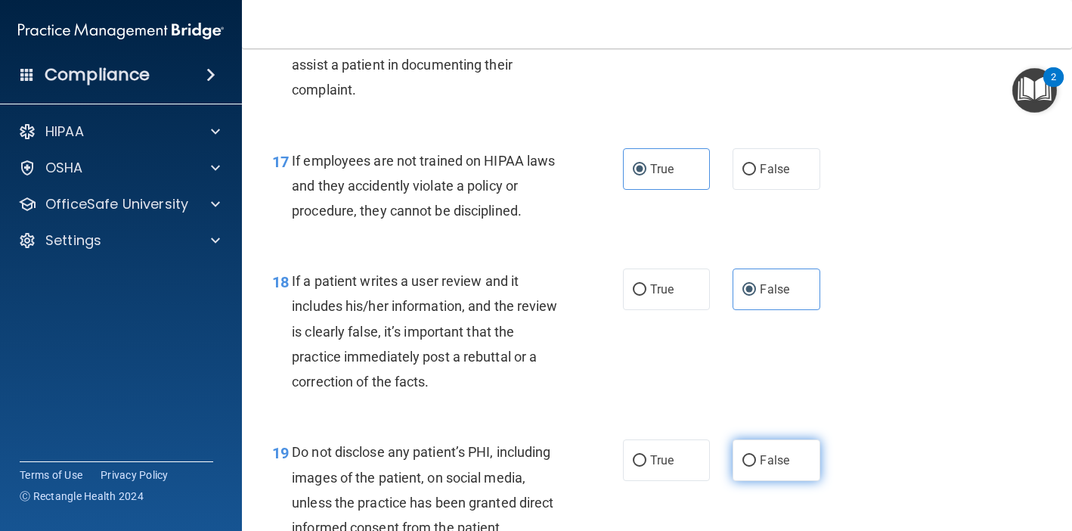
click at [789, 449] on label "False" at bounding box center [776, 460] width 87 height 42
click at [756, 455] on input "False" at bounding box center [750, 460] width 14 height 11
radio input "true"
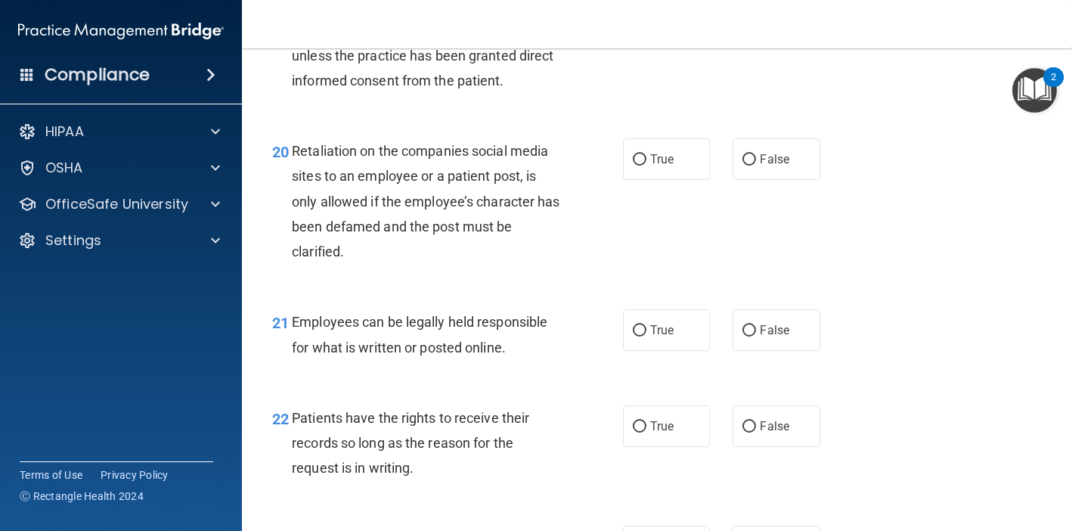
scroll to position [3008, 0]
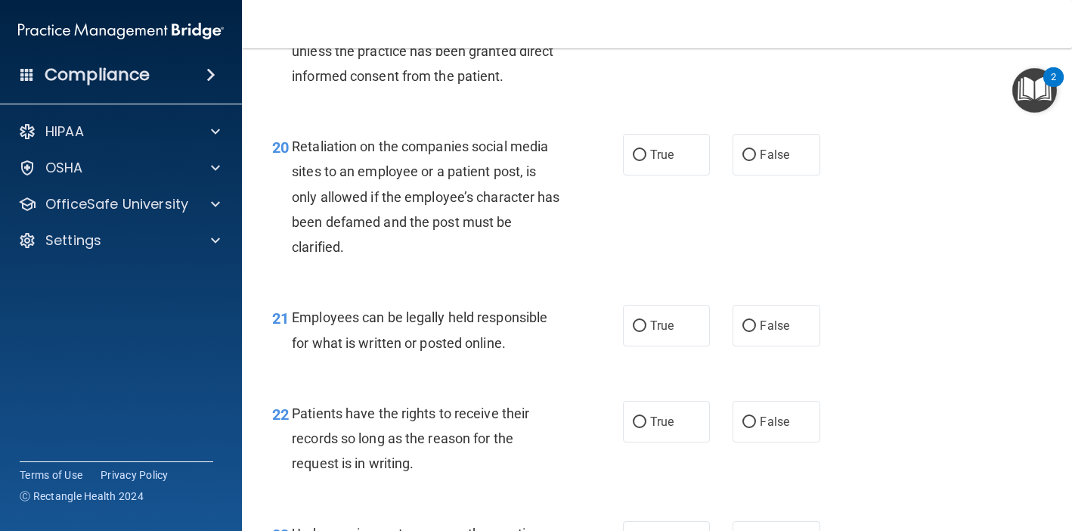
click at [790, 162] on div "20 Retaliation on the companies social media sites to an employee or a patient …" at bounding box center [657, 200] width 792 height 171
click at [782, 147] on span "False" at bounding box center [774, 154] width 29 height 14
click at [756, 150] on input "False" at bounding box center [750, 155] width 14 height 11
radio input "true"
click at [777, 326] on label "False" at bounding box center [776, 326] width 87 height 42
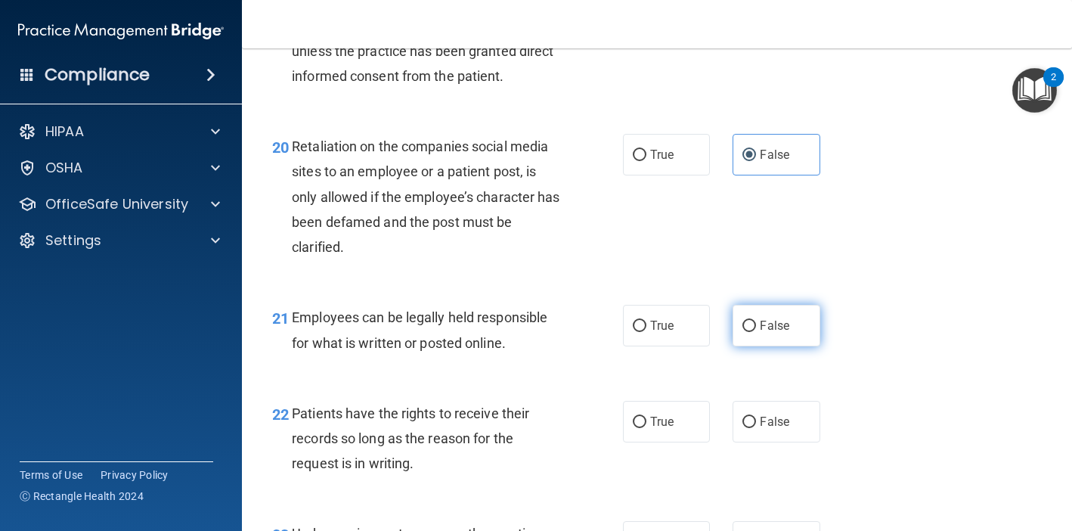
click at [756, 326] on input "False" at bounding box center [750, 326] width 14 height 11
radio input "true"
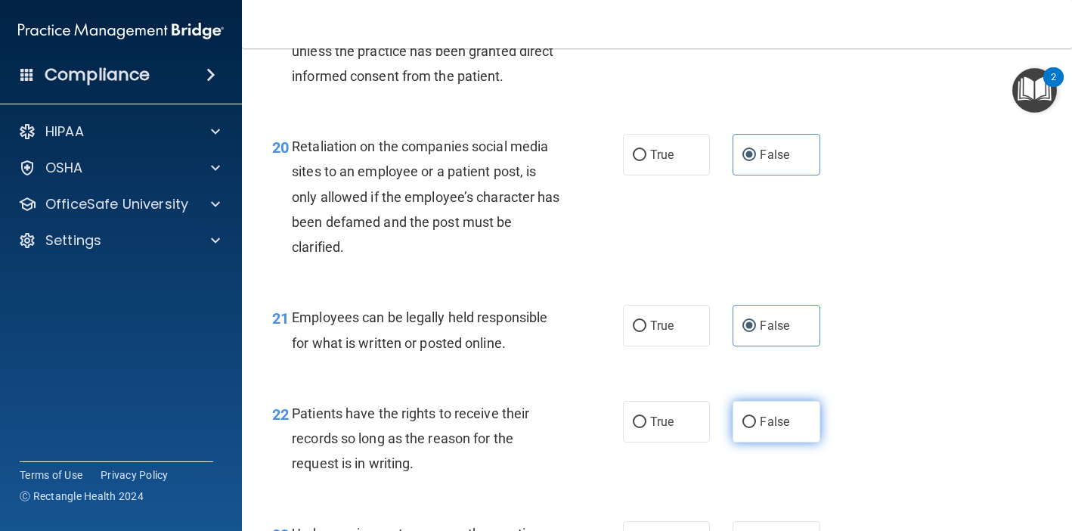
click at [772, 401] on label "False" at bounding box center [776, 422] width 87 height 42
click at [756, 417] on input "False" at bounding box center [750, 422] width 14 height 11
radio input "true"
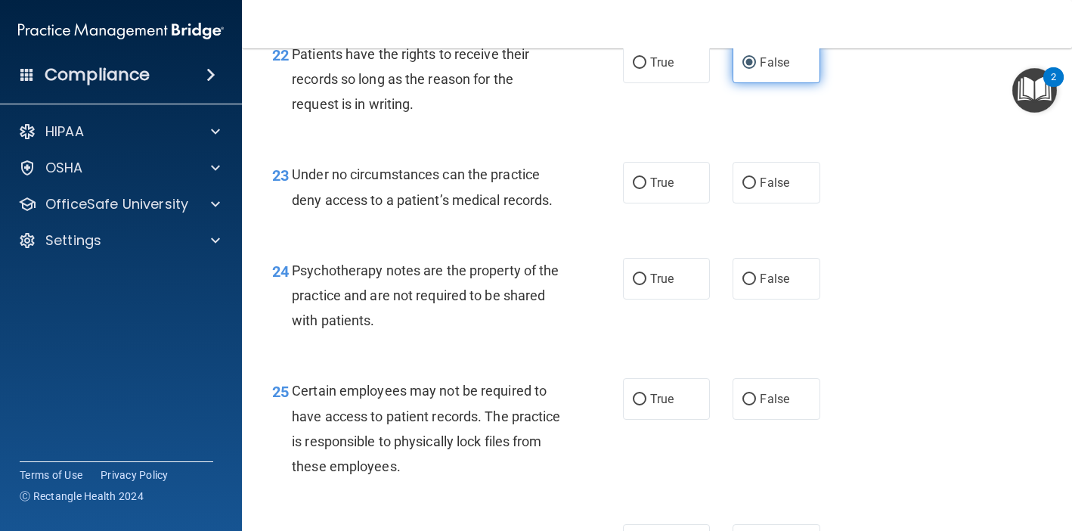
scroll to position [3405, 0]
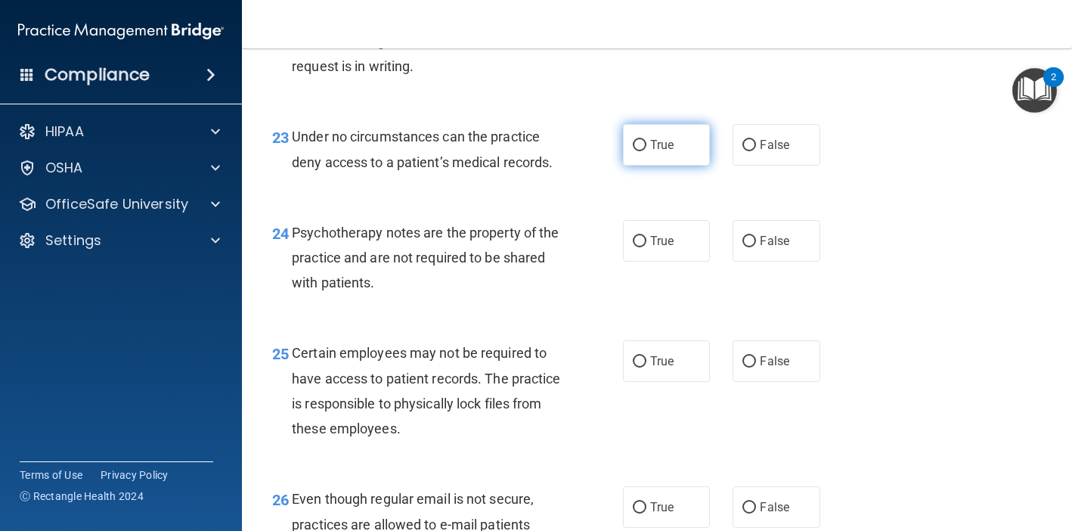
click at [659, 136] on label "True" at bounding box center [666, 145] width 87 height 42
click at [646, 140] on input "True" at bounding box center [640, 145] width 14 height 11
radio input "true"
click at [659, 252] on div "24 Psychotherapy notes are the property of the practice and are not required to…" at bounding box center [657, 261] width 792 height 121
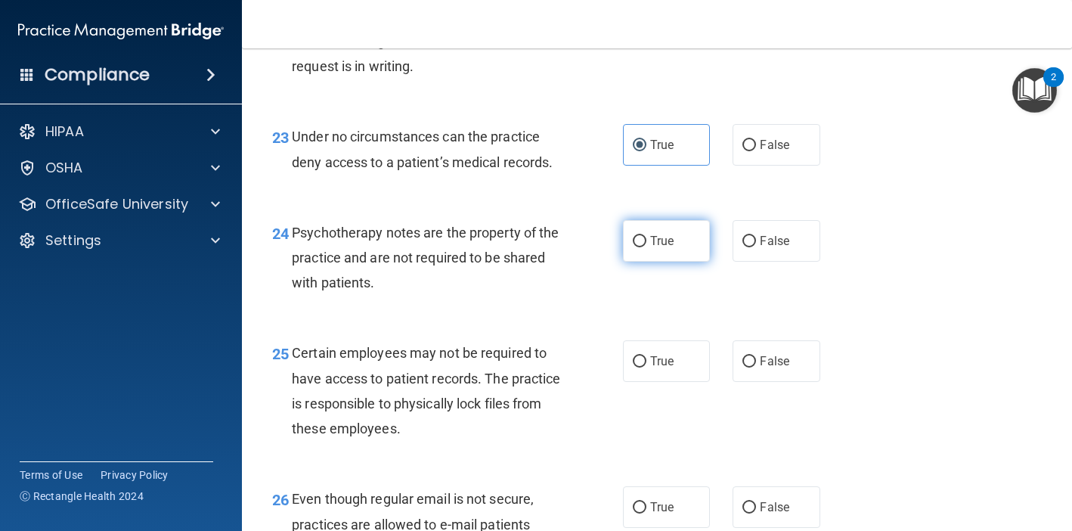
click at [659, 234] on span "True" at bounding box center [661, 241] width 23 height 14
click at [646, 236] on input "True" at bounding box center [640, 241] width 14 height 11
radio input "true"
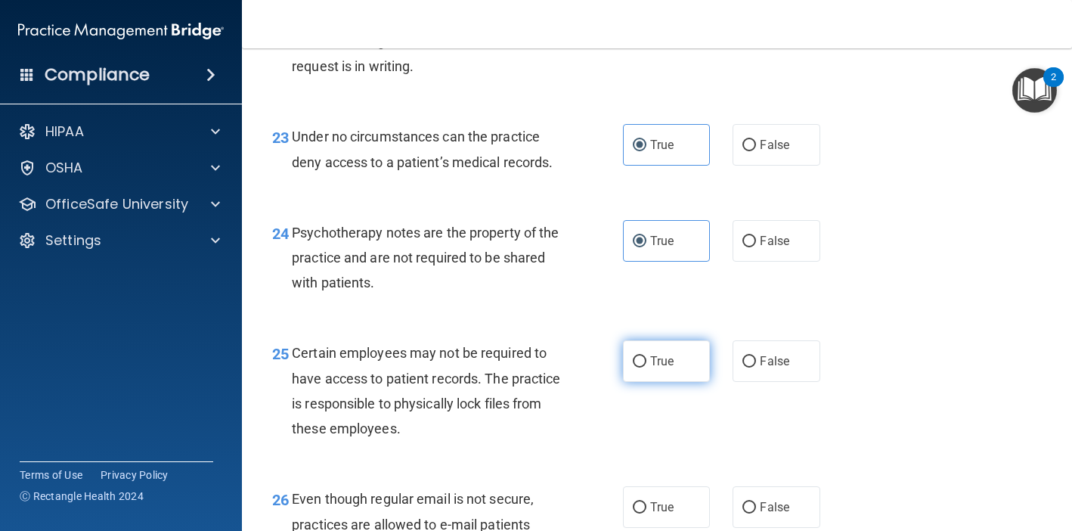
click at [665, 354] on span "True" at bounding box center [661, 361] width 23 height 14
click at [646, 356] on input "True" at bounding box center [640, 361] width 14 height 11
radio input "true"
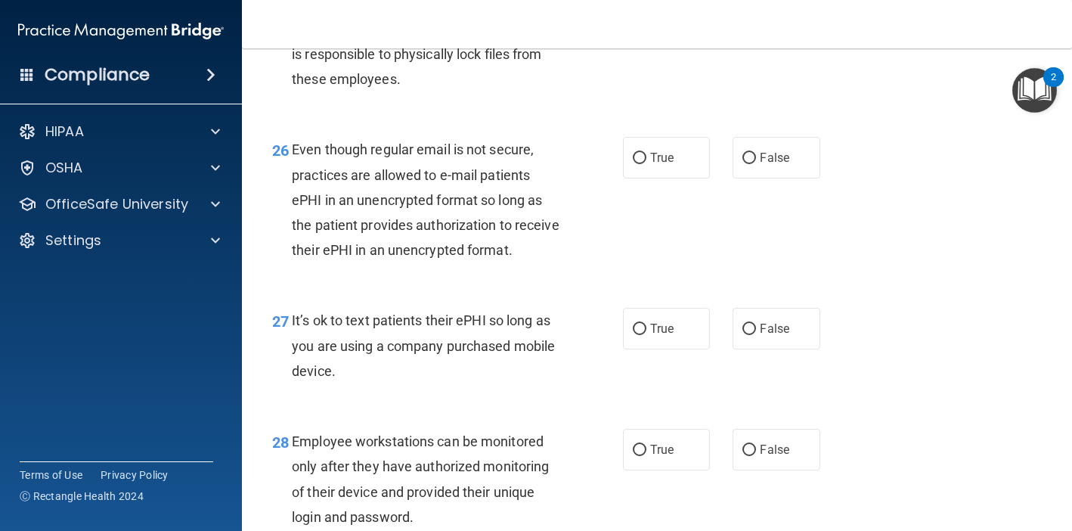
scroll to position [3766, 0]
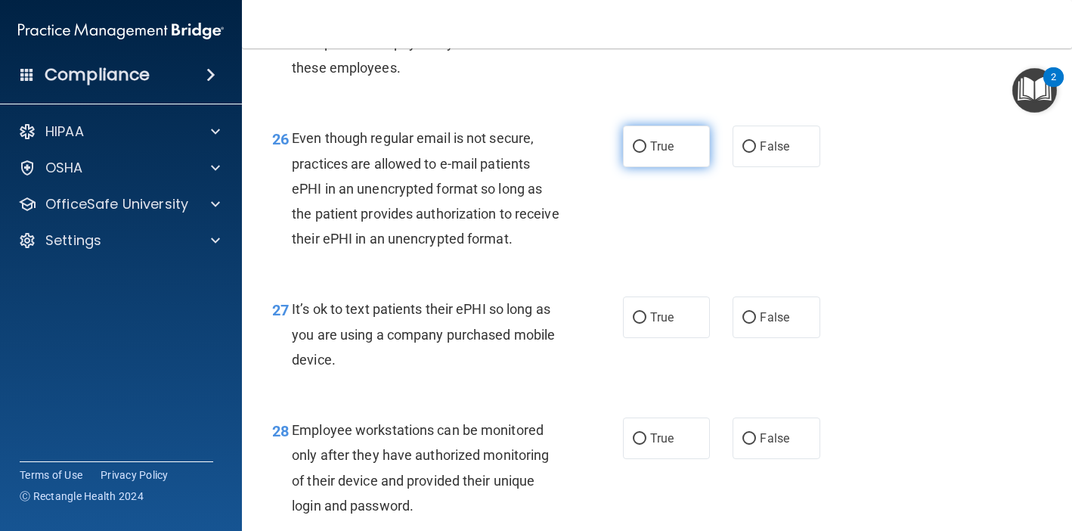
click at [671, 126] on label "True" at bounding box center [666, 147] width 87 height 42
click at [646, 141] on input "True" at bounding box center [640, 146] width 14 height 11
radio input "true"
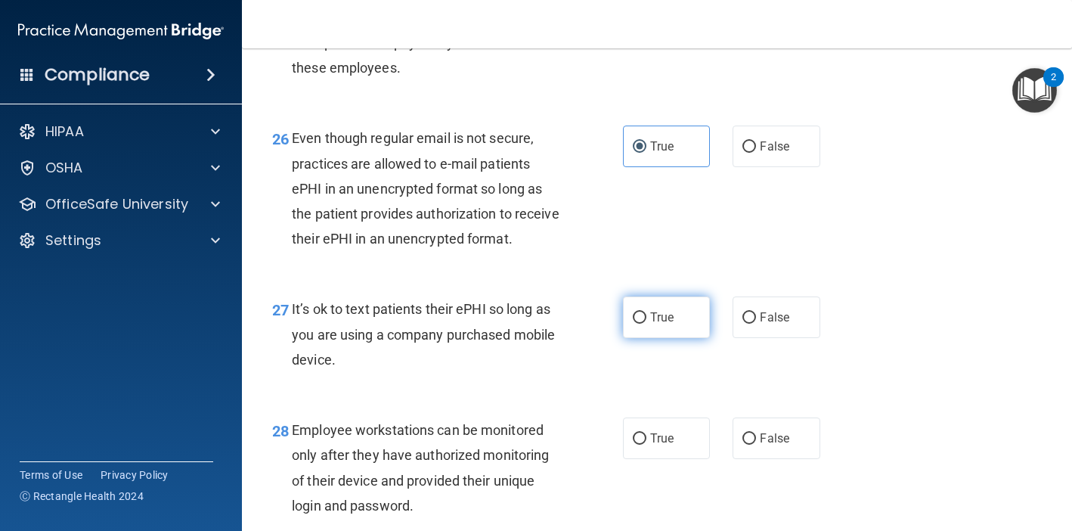
click at [667, 310] on span "True" at bounding box center [661, 317] width 23 height 14
click at [646, 312] on input "True" at bounding box center [640, 317] width 14 height 11
radio input "true"
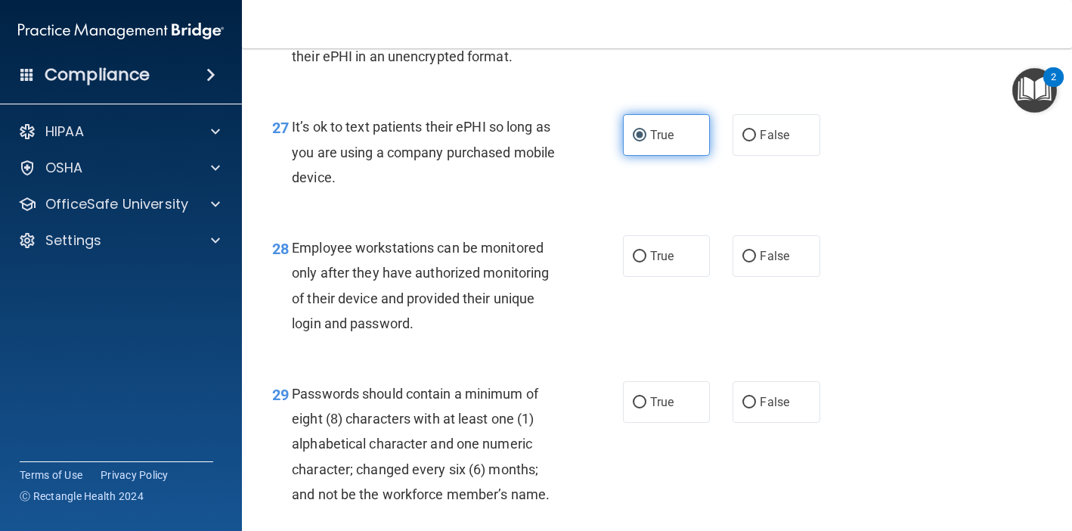
scroll to position [3949, 0]
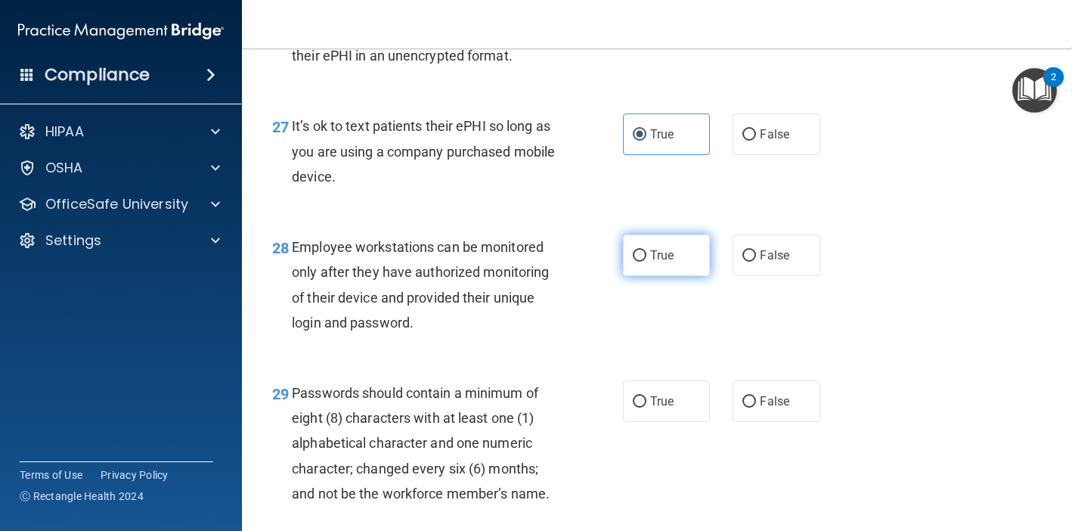
click at [652, 248] on span "True" at bounding box center [661, 255] width 23 height 14
click at [646, 250] on input "True" at bounding box center [640, 255] width 14 height 11
radio input "true"
click at [779, 395] on label "False" at bounding box center [776, 401] width 87 height 42
click at [756, 396] on input "False" at bounding box center [750, 401] width 14 height 11
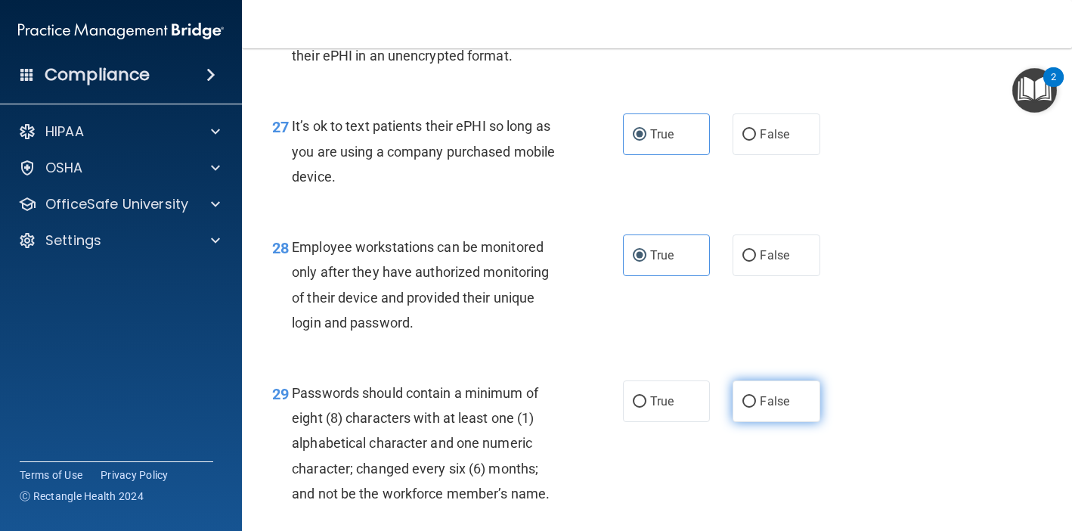
radio input "true"
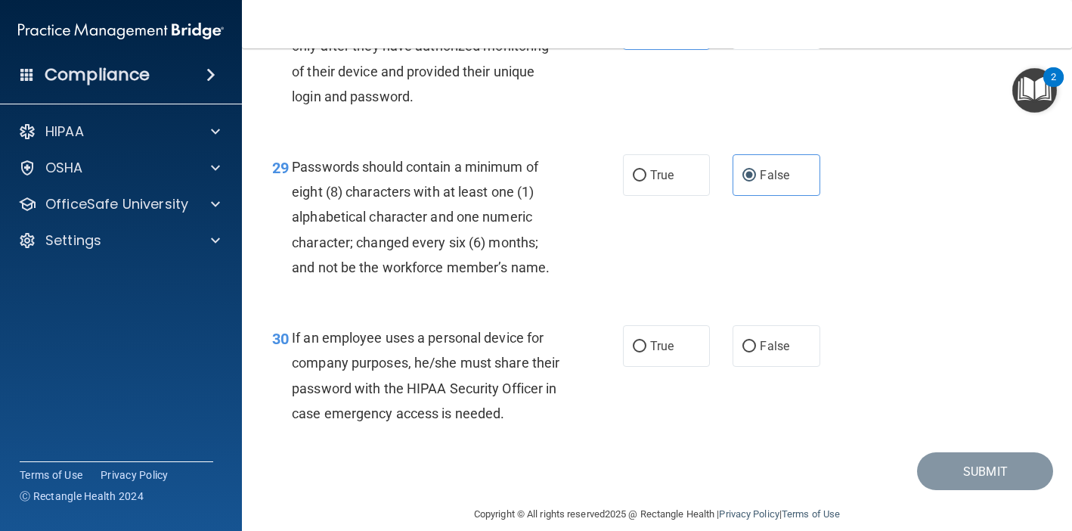
scroll to position [4173, 0]
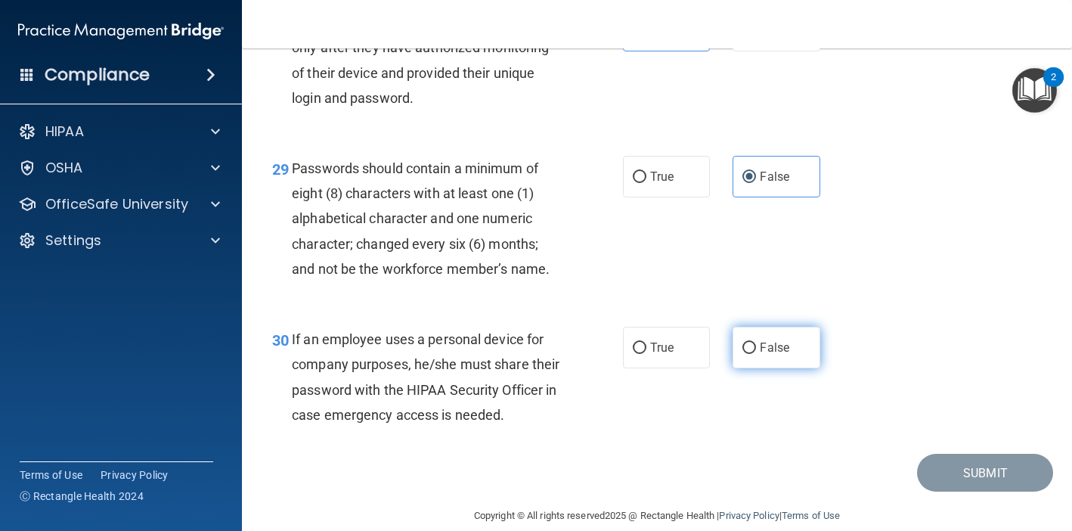
click at [789, 340] on span "False" at bounding box center [774, 347] width 29 height 14
click at [756, 343] on input "False" at bounding box center [750, 348] width 14 height 11
radio input "true"
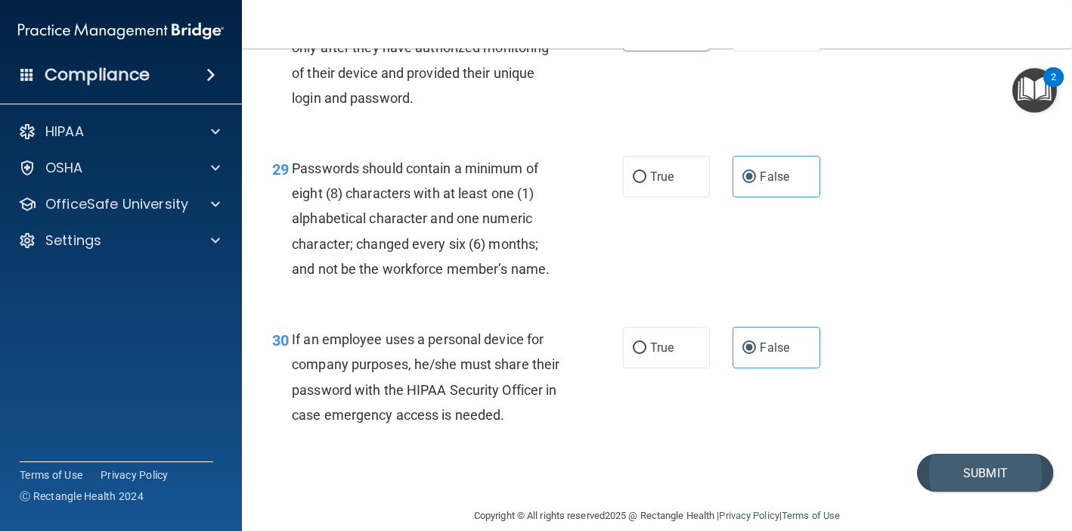
click at [976, 459] on button "Submit" at bounding box center [985, 473] width 136 height 39
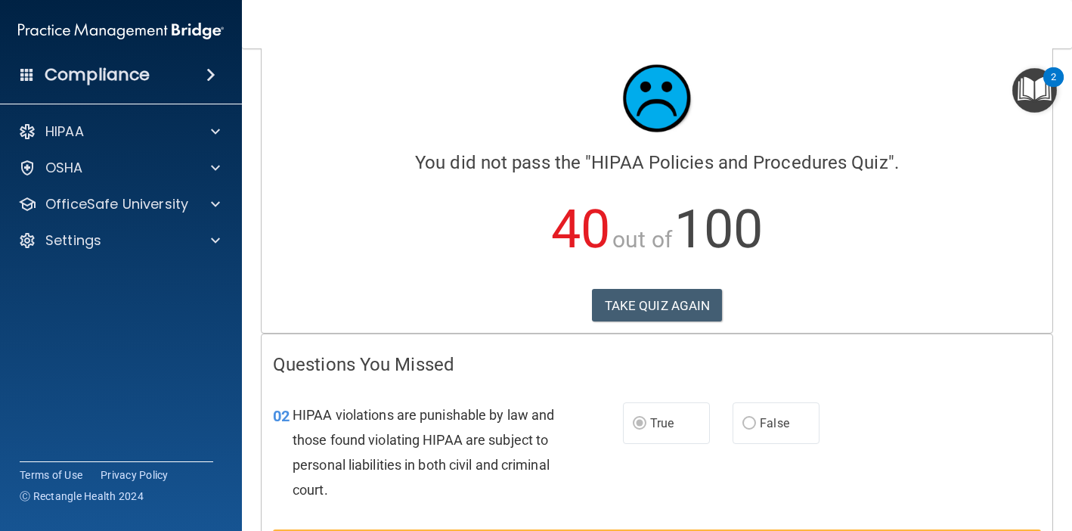
scroll to position [18, 0]
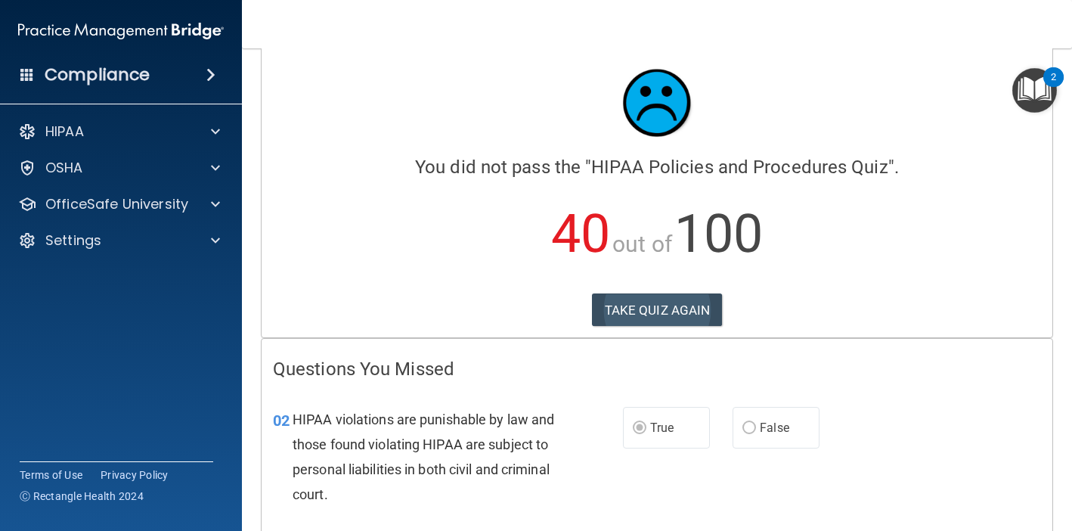
click at [654, 311] on button "TAKE QUIZ AGAIN" at bounding box center [657, 309] width 131 height 33
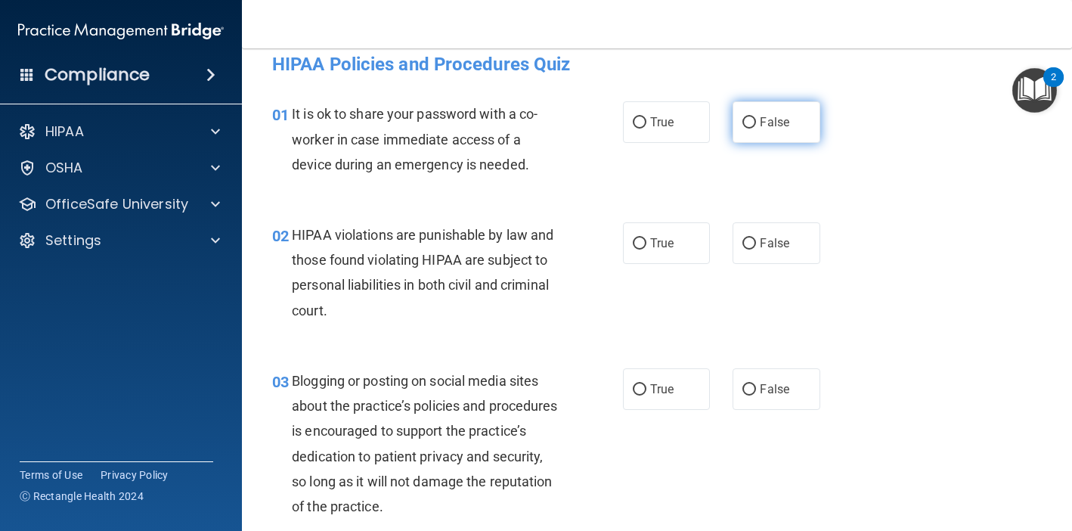
click at [775, 128] on span "False" at bounding box center [774, 122] width 29 height 14
click at [756, 128] on input "False" at bounding box center [750, 122] width 14 height 11
radio input "true"
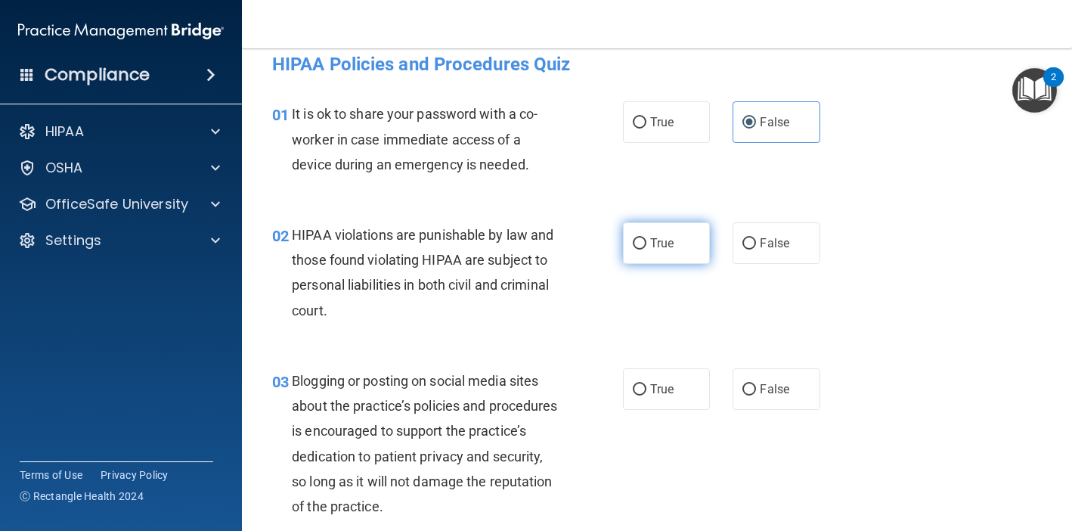
click at [649, 239] on label "True" at bounding box center [666, 243] width 87 height 42
click at [646, 239] on input "True" at bounding box center [640, 243] width 14 height 11
radio input "true"
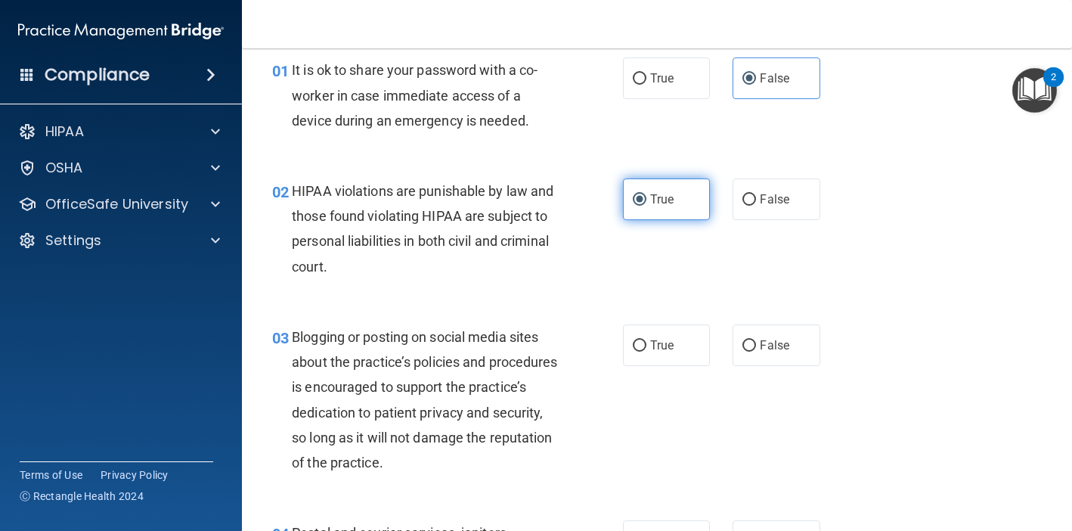
scroll to position [63, 0]
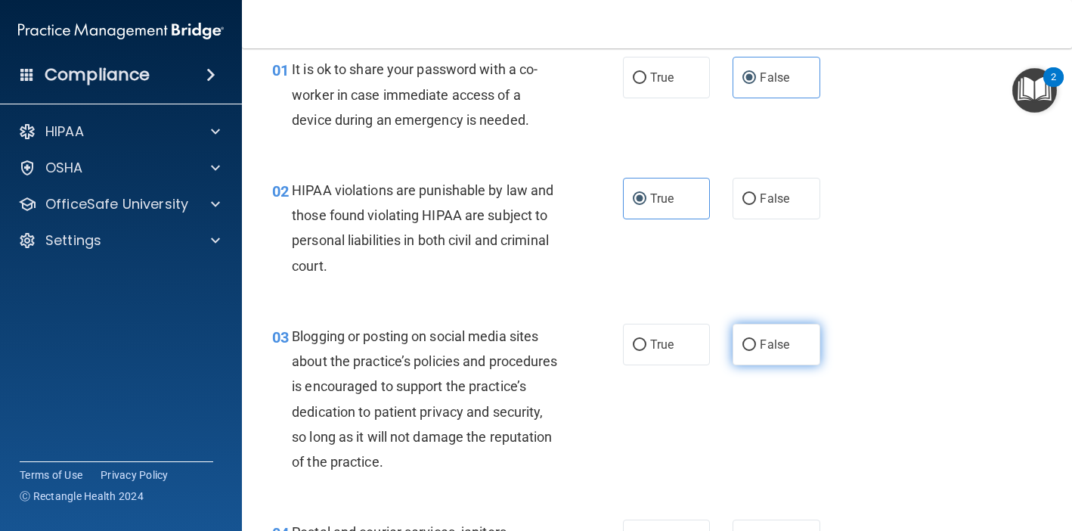
click at [774, 349] on span "False" at bounding box center [774, 344] width 29 height 14
click at [756, 349] on input "False" at bounding box center [750, 345] width 14 height 11
radio input "true"
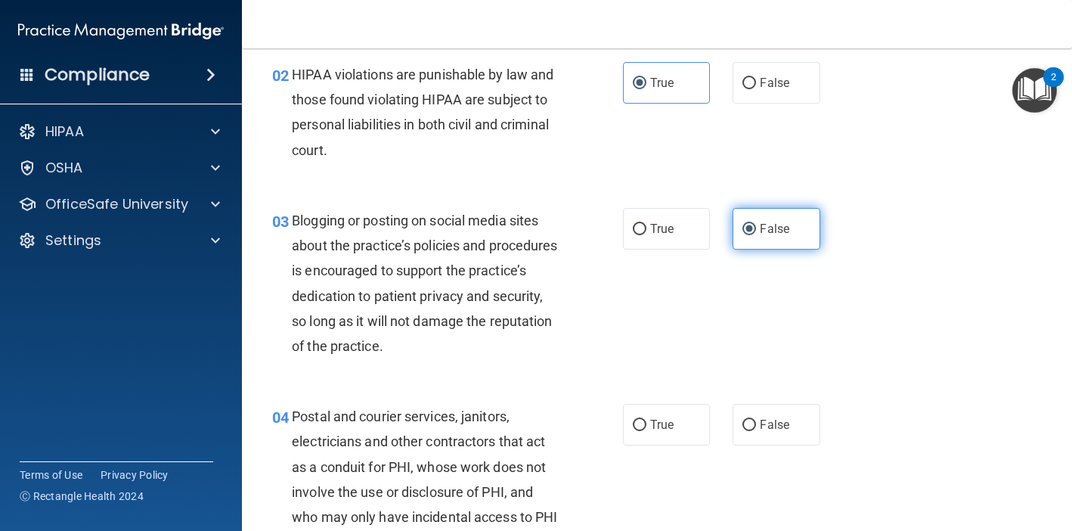
scroll to position [188, 0]
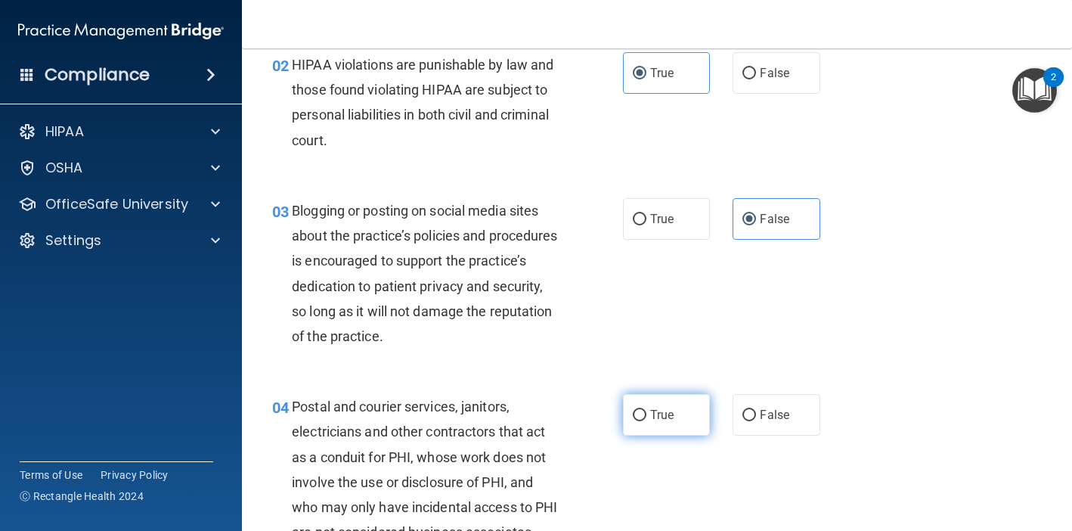
click at [657, 414] on span "True" at bounding box center [661, 415] width 23 height 14
click at [646, 414] on input "True" at bounding box center [640, 415] width 14 height 11
radio input "true"
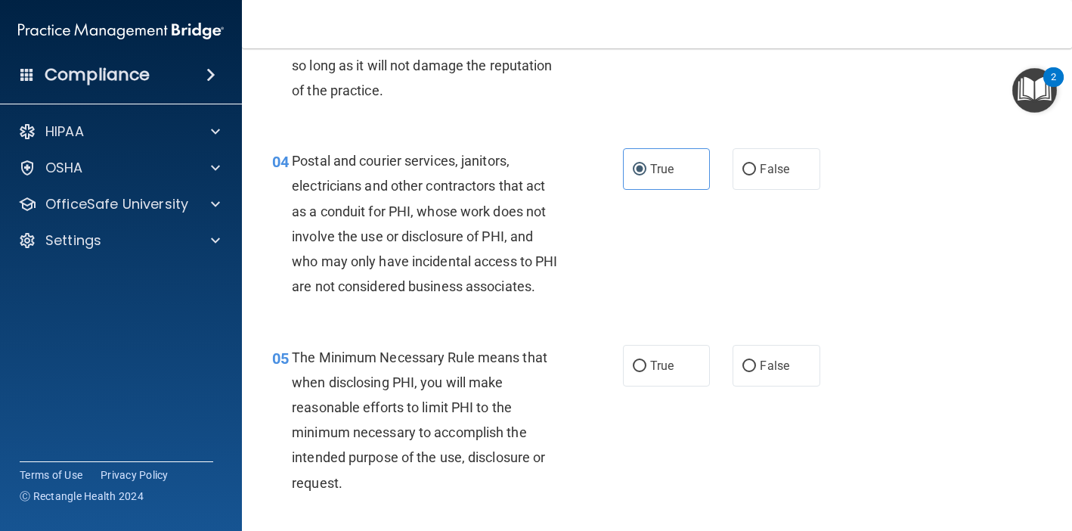
scroll to position [451, 0]
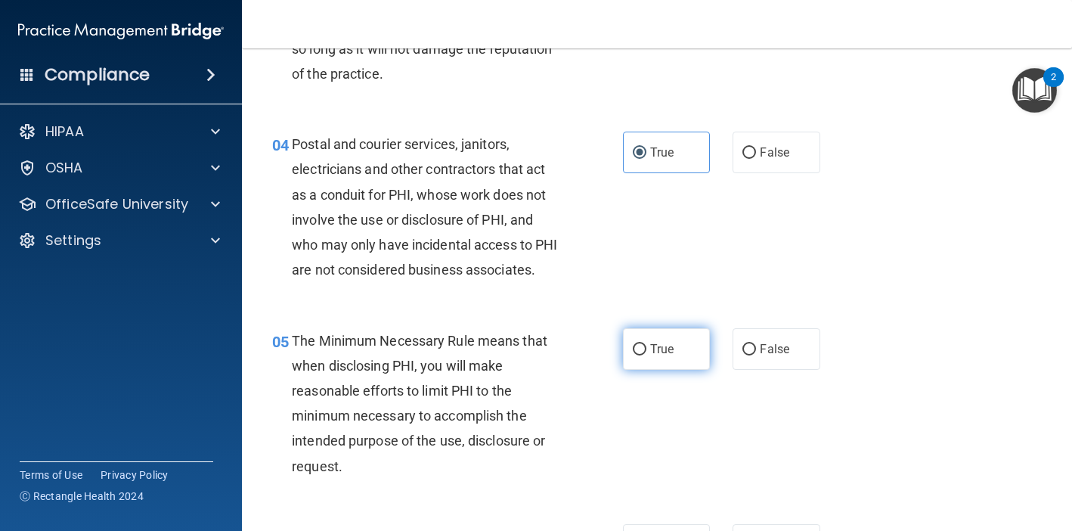
click at [685, 330] on label "True" at bounding box center [666, 349] width 87 height 42
click at [646, 344] on input "True" at bounding box center [640, 349] width 14 height 11
radio input "true"
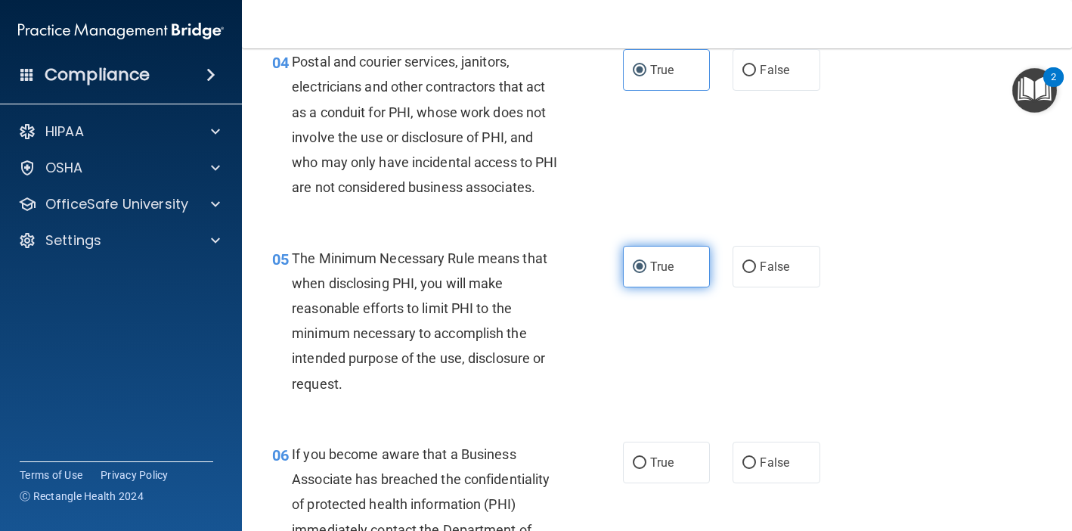
scroll to position [559, 0]
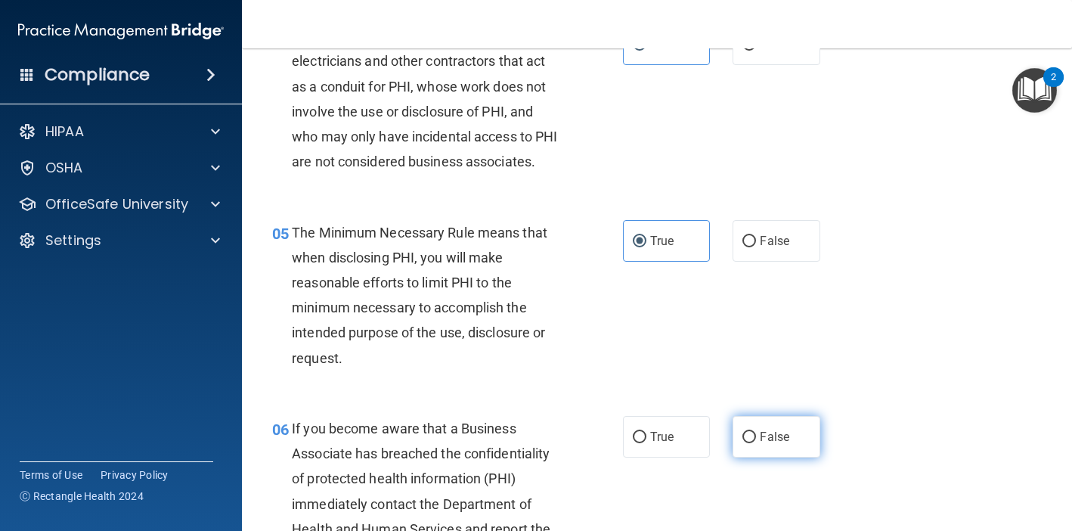
click at [795, 435] on label "False" at bounding box center [776, 437] width 87 height 42
click at [756, 435] on input "False" at bounding box center [750, 437] width 14 height 11
radio input "true"
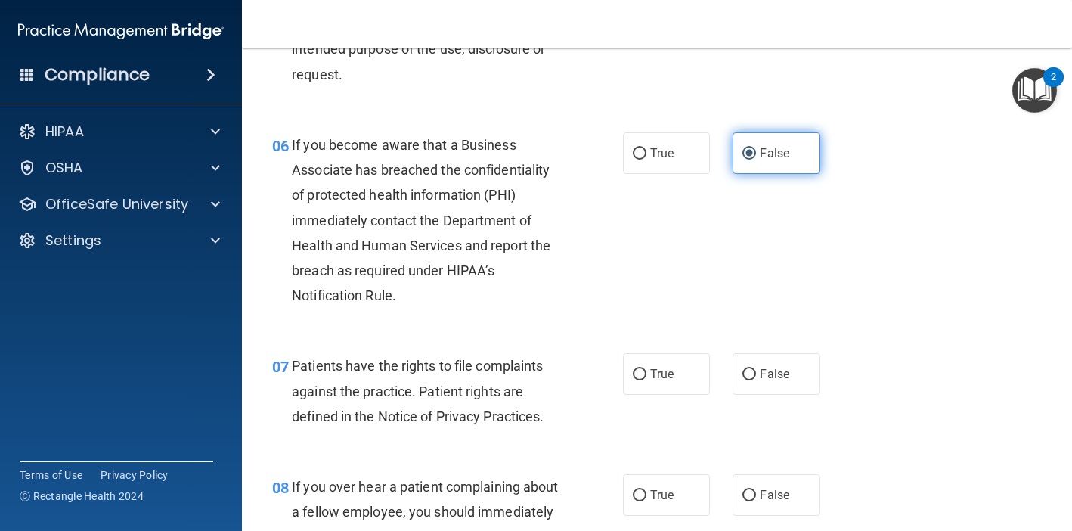
scroll to position [846, 0]
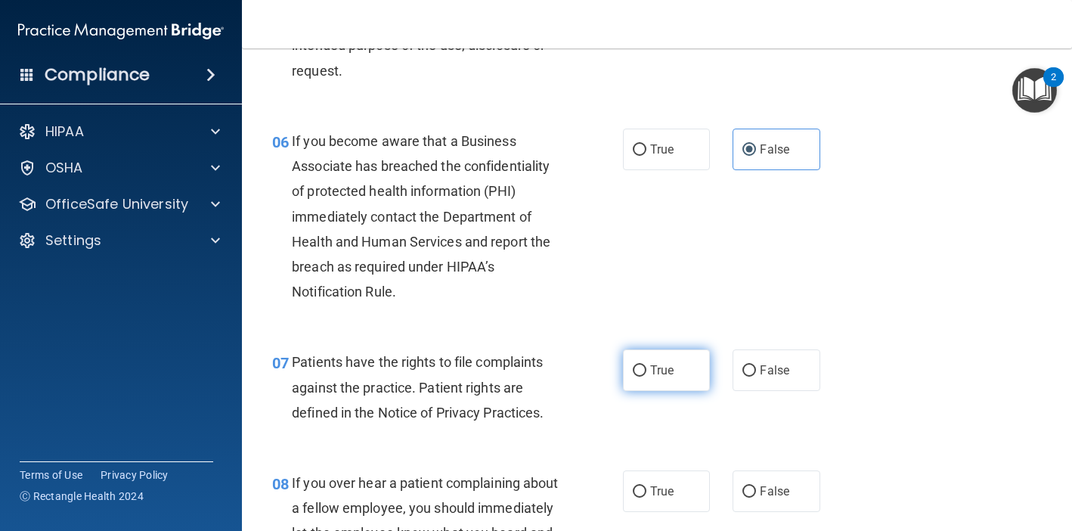
click at [651, 363] on span "True" at bounding box center [661, 370] width 23 height 14
click at [646, 365] on input "True" at bounding box center [640, 370] width 14 height 11
radio input "true"
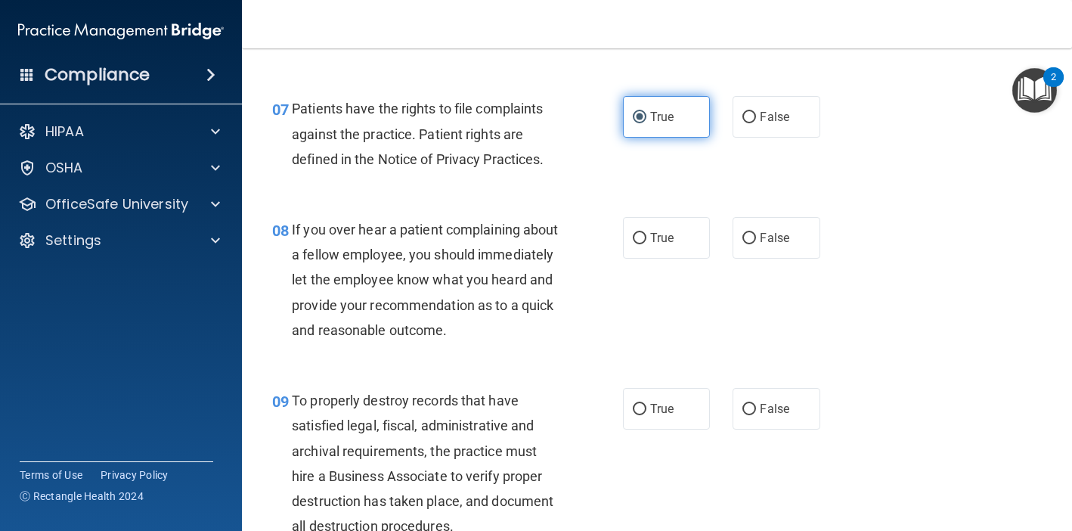
scroll to position [1105, 0]
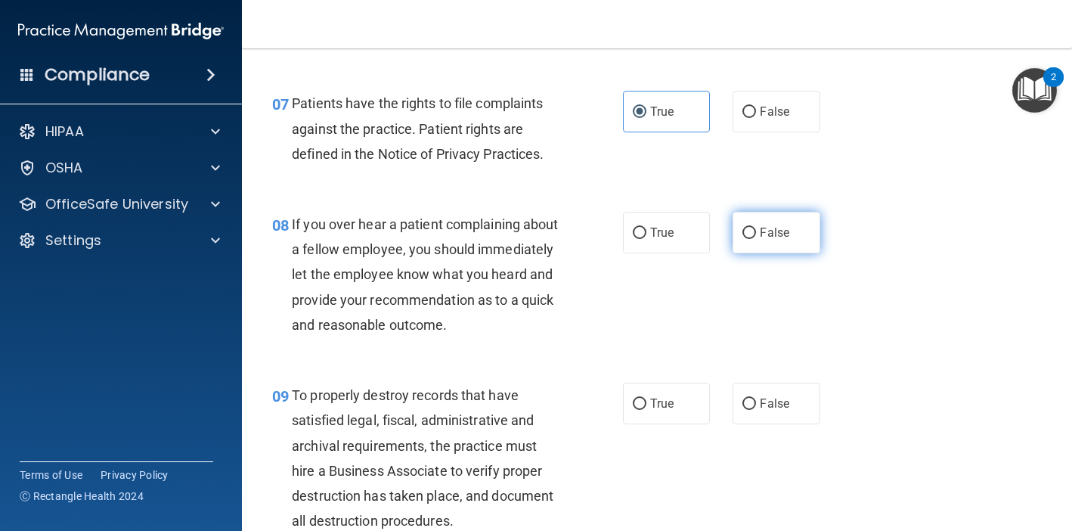
click at [756, 220] on label "False" at bounding box center [776, 233] width 87 height 42
click at [756, 228] on input "False" at bounding box center [750, 233] width 14 height 11
radio input "true"
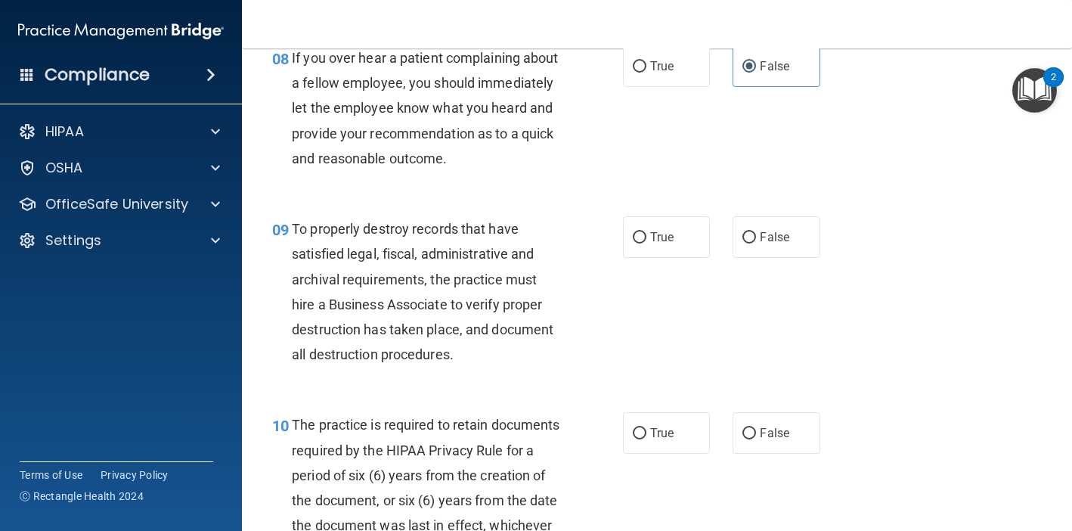
scroll to position [1272, 0]
click at [792, 238] on label "False" at bounding box center [776, 236] width 87 height 42
click at [756, 238] on input "False" at bounding box center [750, 236] width 14 height 11
radio input "true"
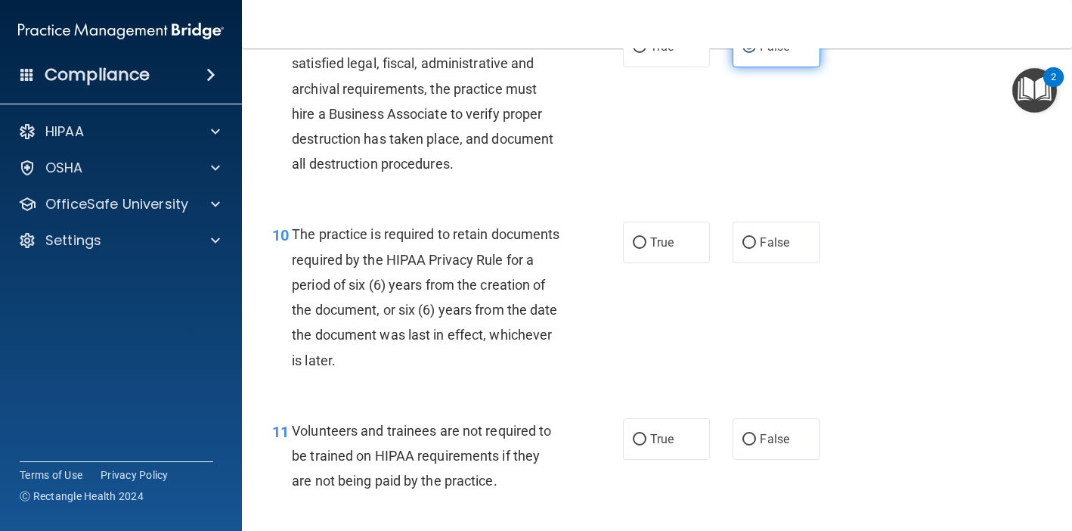
scroll to position [1464, 0]
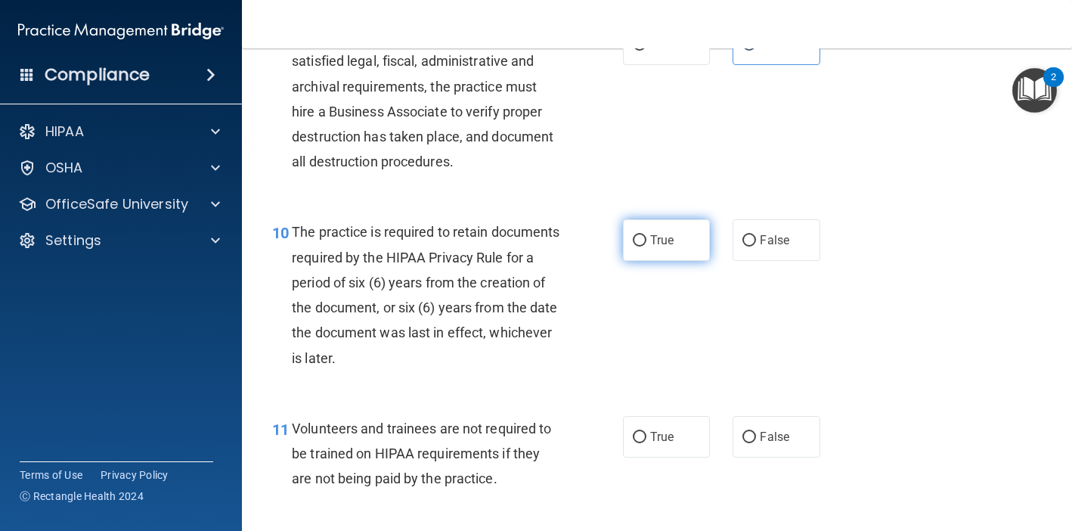
click at [659, 233] on span "True" at bounding box center [661, 240] width 23 height 14
click at [646, 235] on input "True" at bounding box center [640, 240] width 14 height 11
radio input "true"
click at [805, 416] on label "False" at bounding box center [776, 437] width 87 height 42
click at [756, 432] on input "False" at bounding box center [750, 437] width 14 height 11
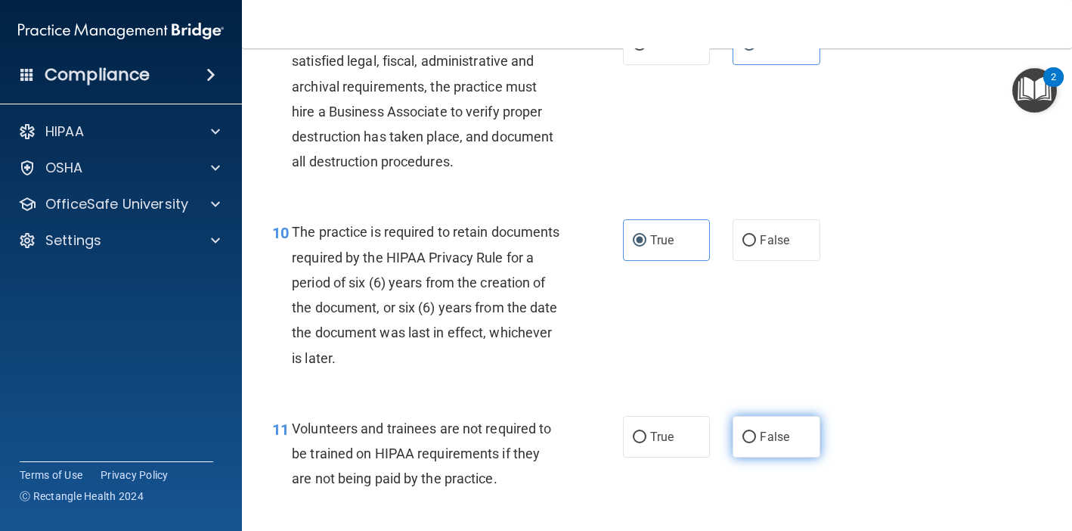
radio input "true"
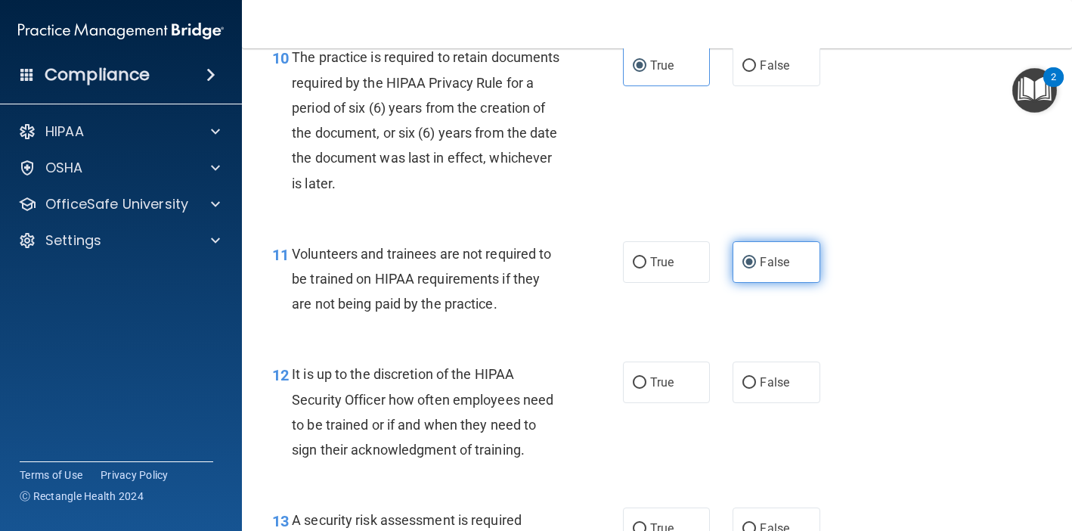
scroll to position [1642, 0]
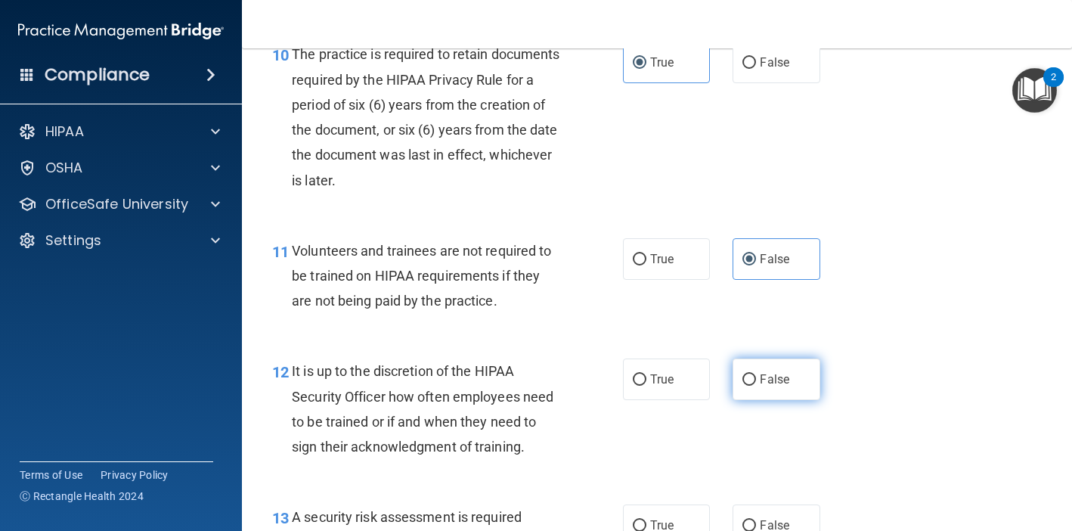
click at [774, 361] on label "False" at bounding box center [776, 379] width 87 height 42
click at [756, 374] on input "False" at bounding box center [750, 379] width 14 height 11
radio input "true"
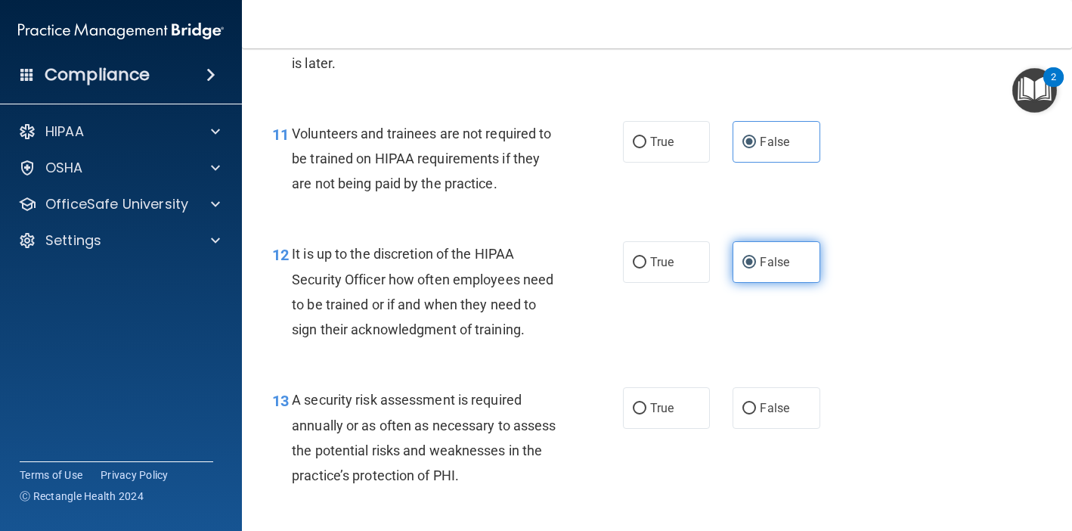
scroll to position [1764, 0]
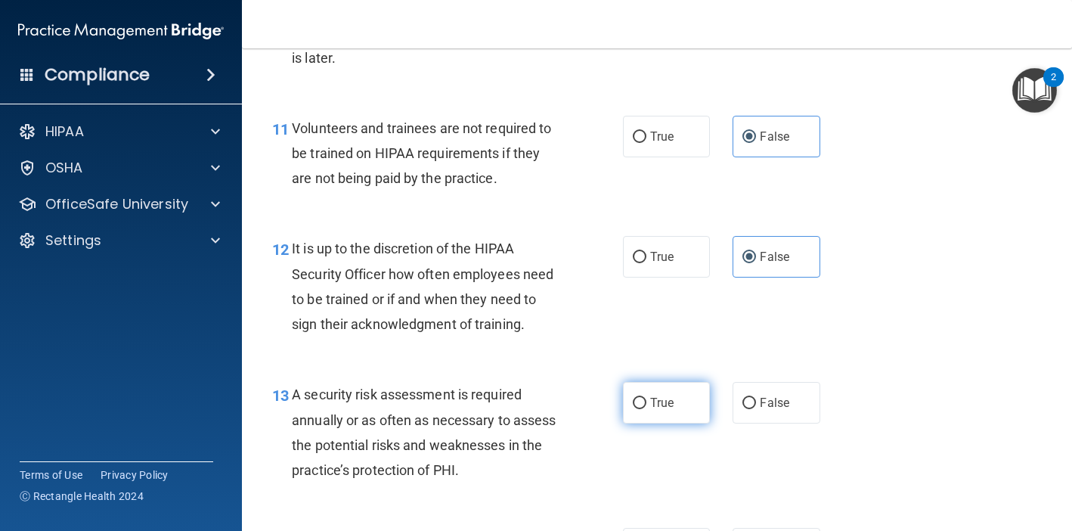
click at [666, 396] on span "True" at bounding box center [661, 402] width 23 height 14
click at [646, 398] on input "True" at bounding box center [640, 403] width 14 height 11
radio input "true"
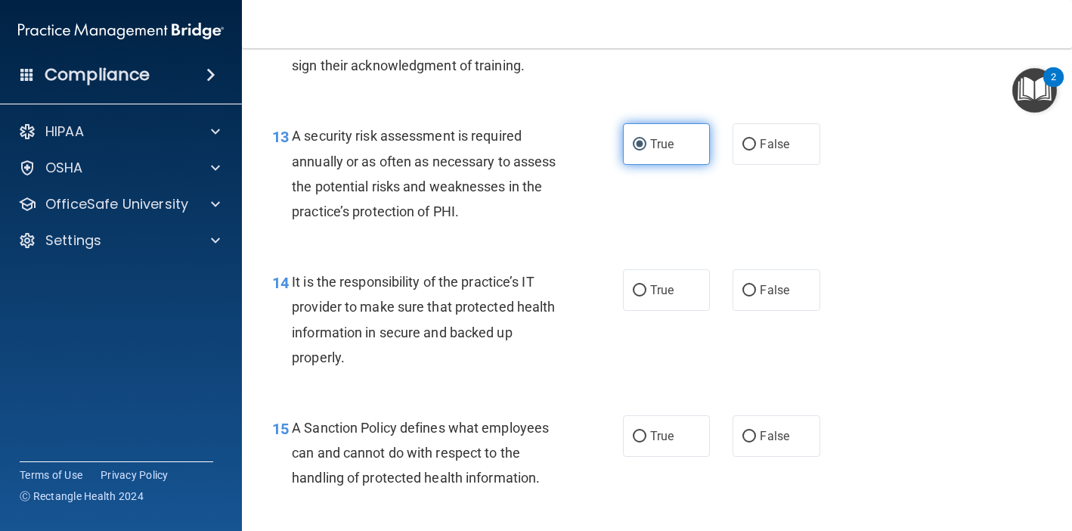
scroll to position [2035, 0]
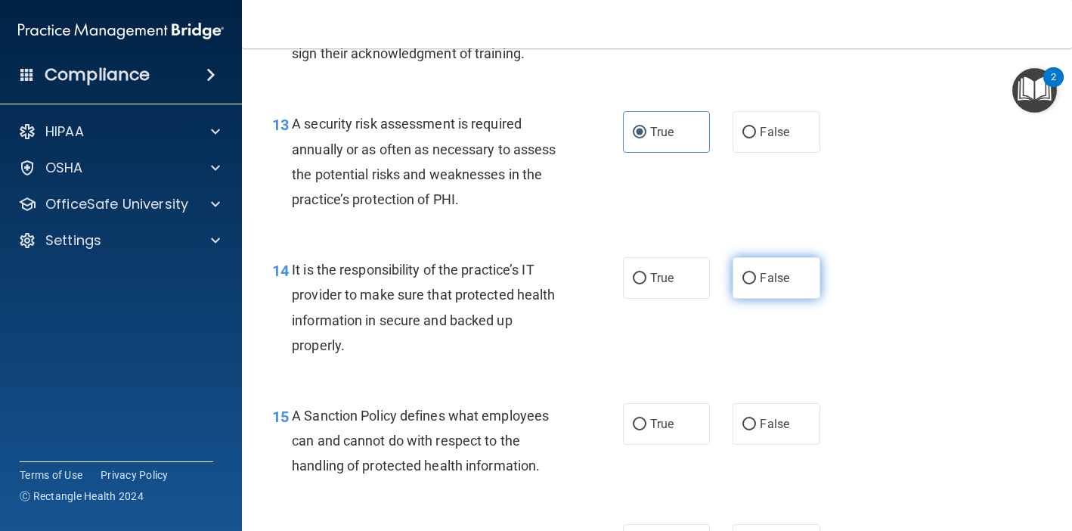
click at [755, 275] on label "False" at bounding box center [776, 278] width 87 height 42
click at [755, 275] on input "False" at bounding box center [750, 278] width 14 height 11
radio input "true"
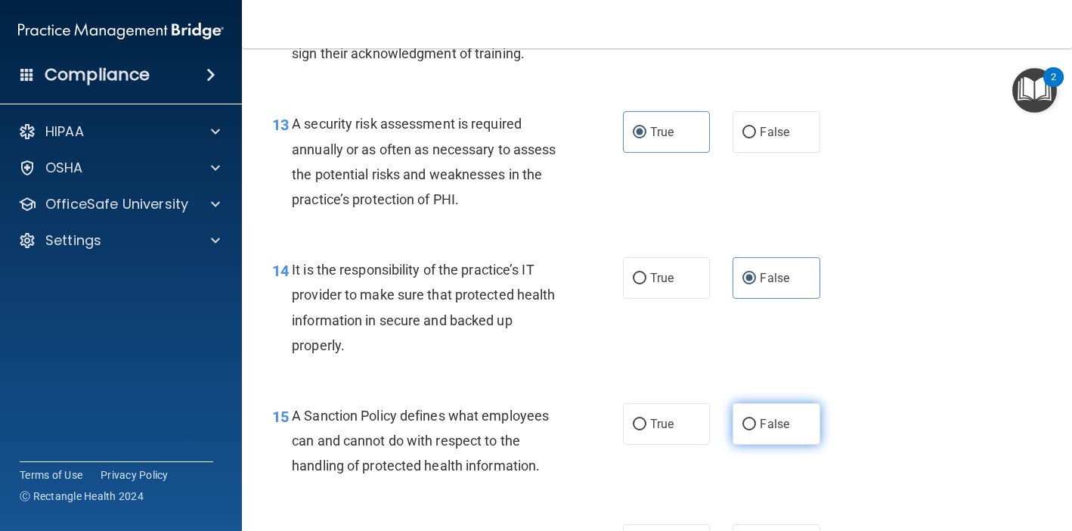
click at [766, 417] on span "False" at bounding box center [774, 424] width 29 height 14
click at [756, 419] on input "False" at bounding box center [750, 424] width 14 height 11
radio input "true"
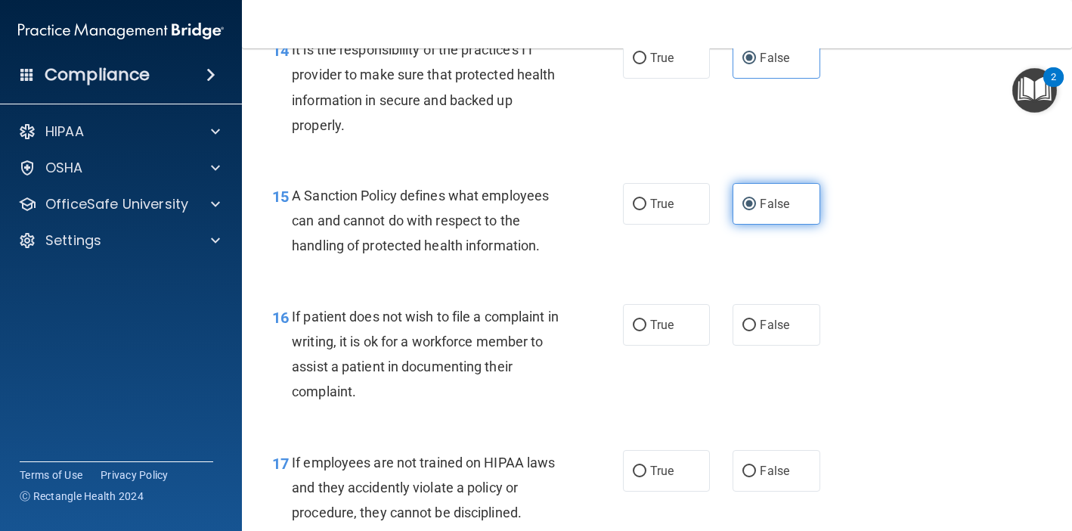
scroll to position [2269, 0]
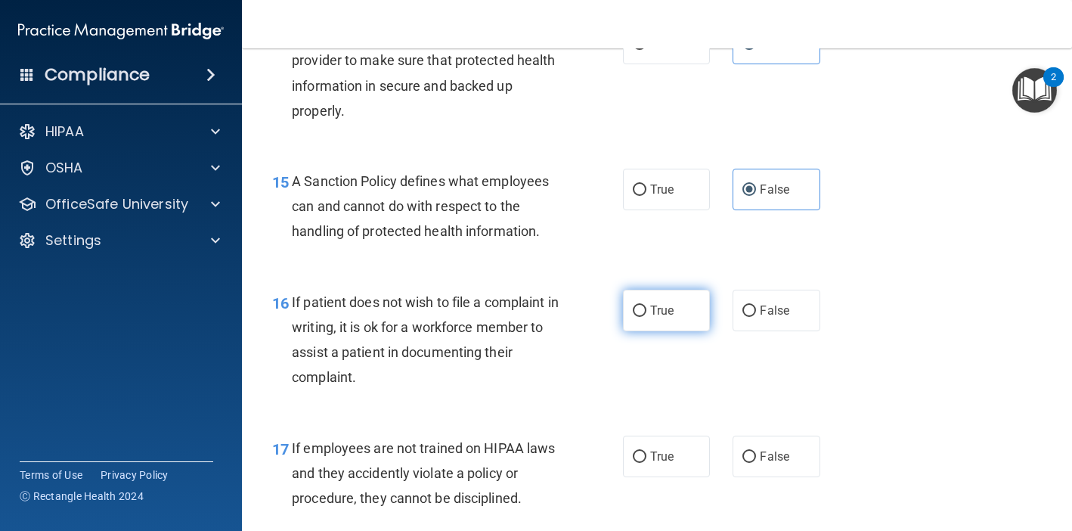
click at [654, 303] on span "True" at bounding box center [661, 310] width 23 height 14
click at [646, 305] on input "True" at bounding box center [640, 310] width 14 height 11
radio input "true"
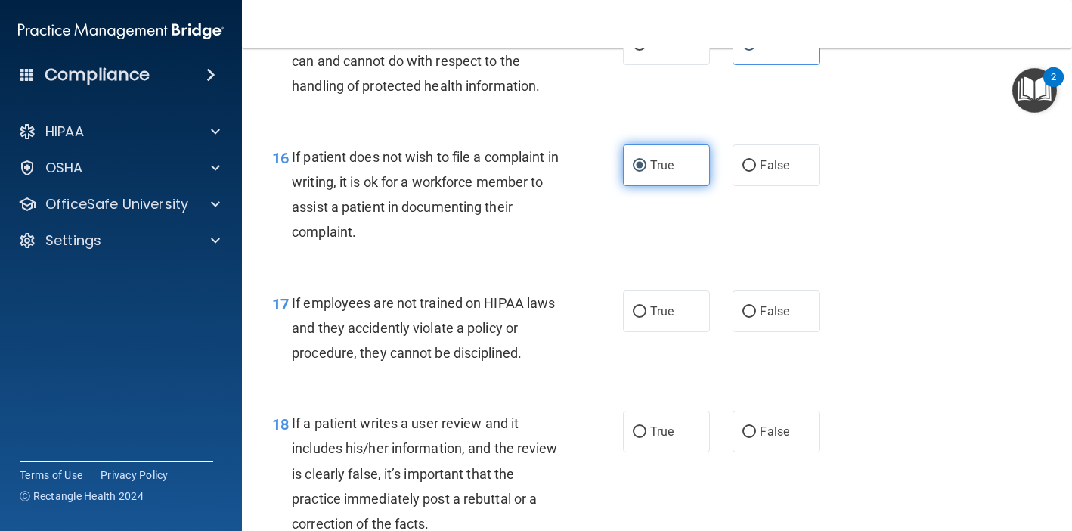
scroll to position [2426, 0]
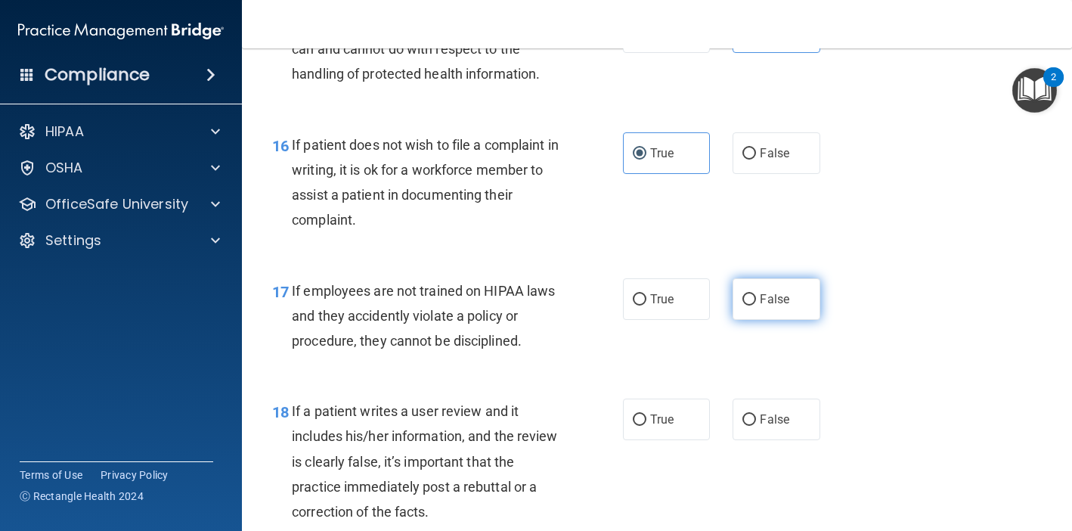
click at [760, 292] on span "False" at bounding box center [774, 299] width 29 height 14
click at [756, 294] on input "False" at bounding box center [750, 299] width 14 height 11
radio input "true"
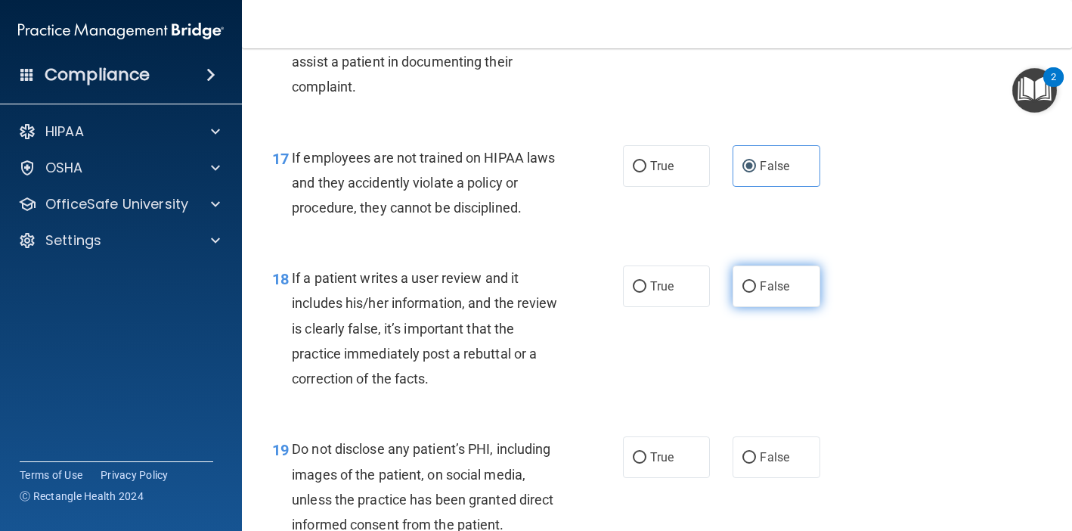
scroll to position [2555, 0]
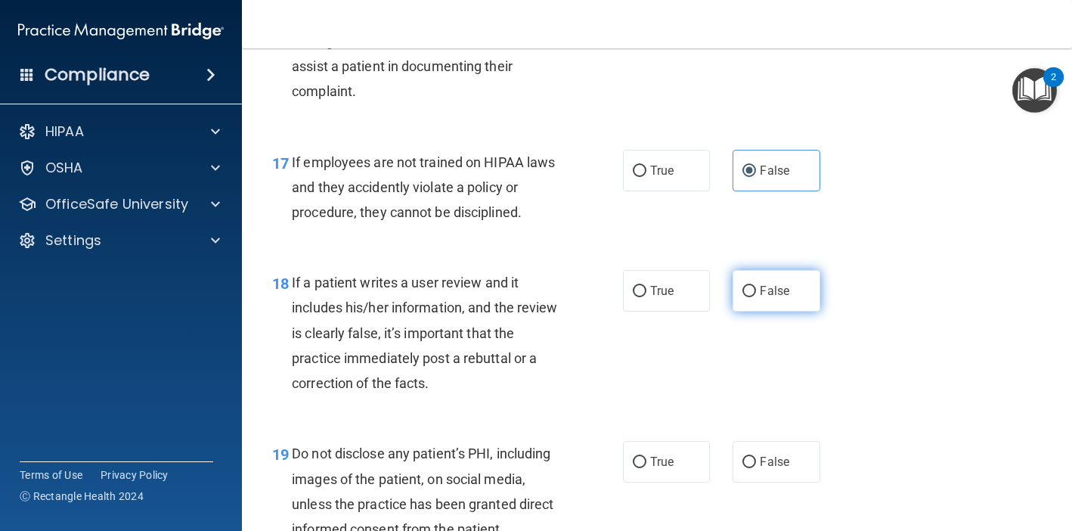
click at [759, 288] on label "False" at bounding box center [776, 291] width 87 height 42
click at [756, 288] on input "False" at bounding box center [750, 291] width 14 height 11
radio input "true"
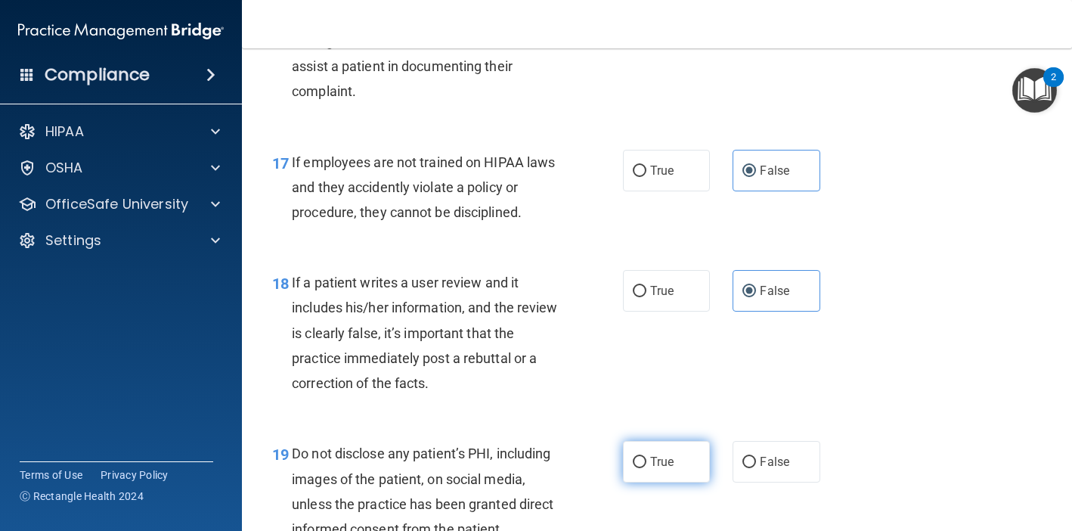
click at [641, 459] on label "True" at bounding box center [666, 462] width 87 height 42
click at [641, 459] on input "True" at bounding box center [640, 462] width 14 height 11
radio input "true"
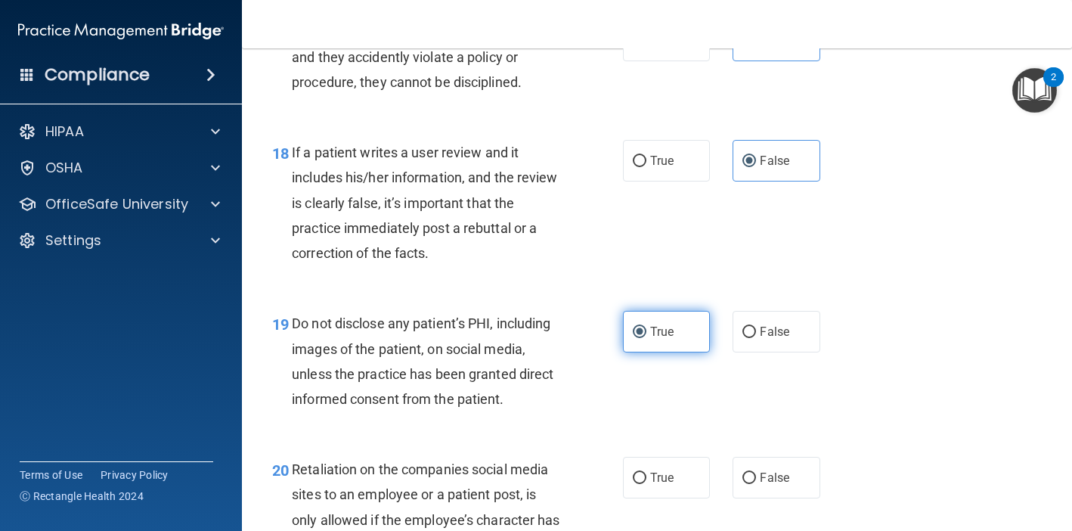
scroll to position [2703, 0]
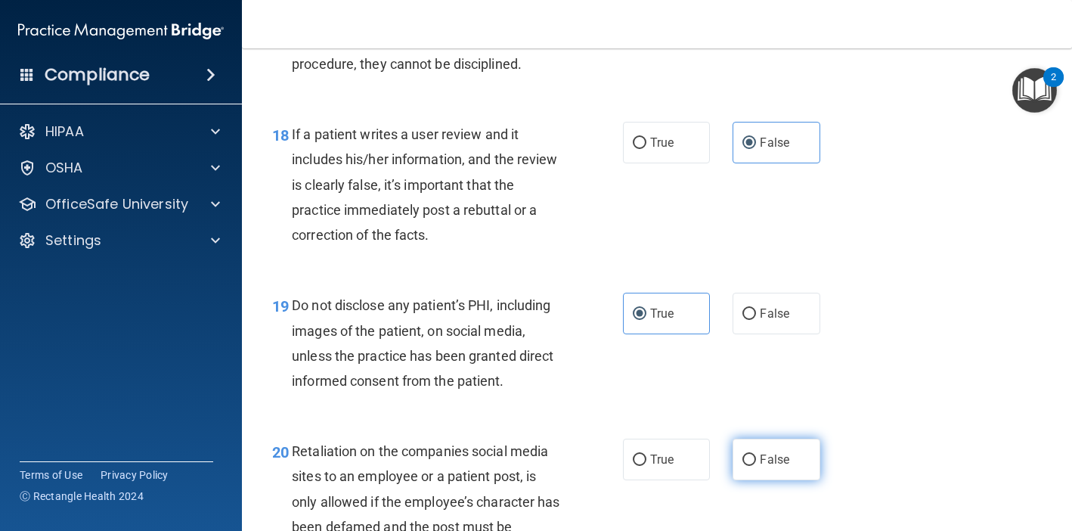
click at [758, 440] on label "False" at bounding box center [776, 460] width 87 height 42
click at [756, 454] on input "False" at bounding box center [750, 459] width 14 height 11
radio input "true"
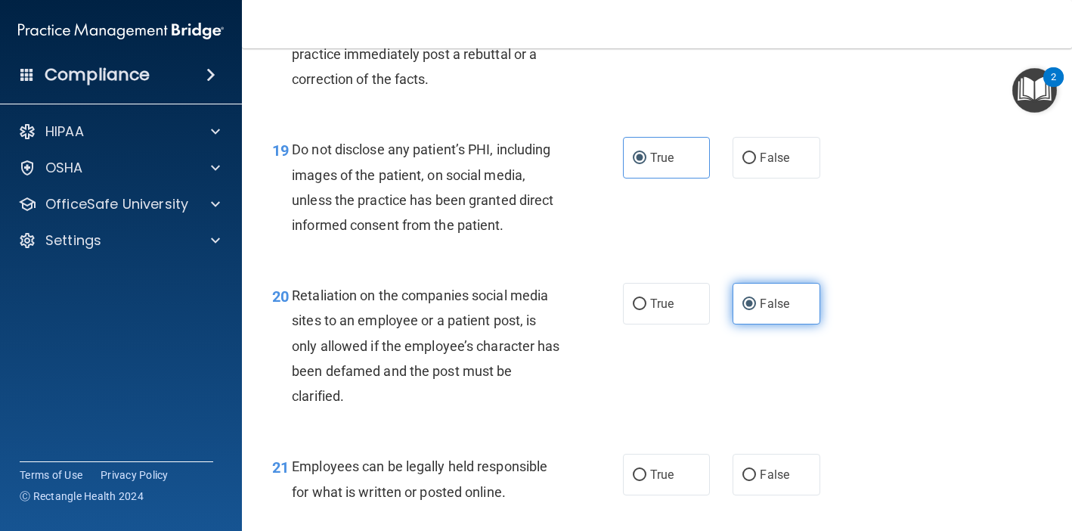
scroll to position [2862, 0]
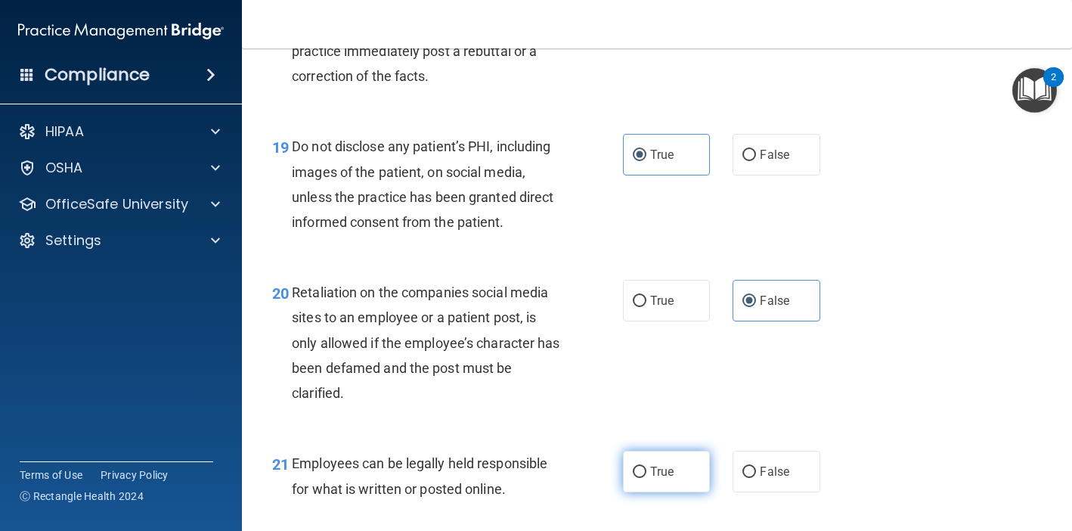
click at [677, 460] on label "True" at bounding box center [666, 472] width 87 height 42
click at [646, 467] on input "True" at bounding box center [640, 472] width 14 height 11
radio input "true"
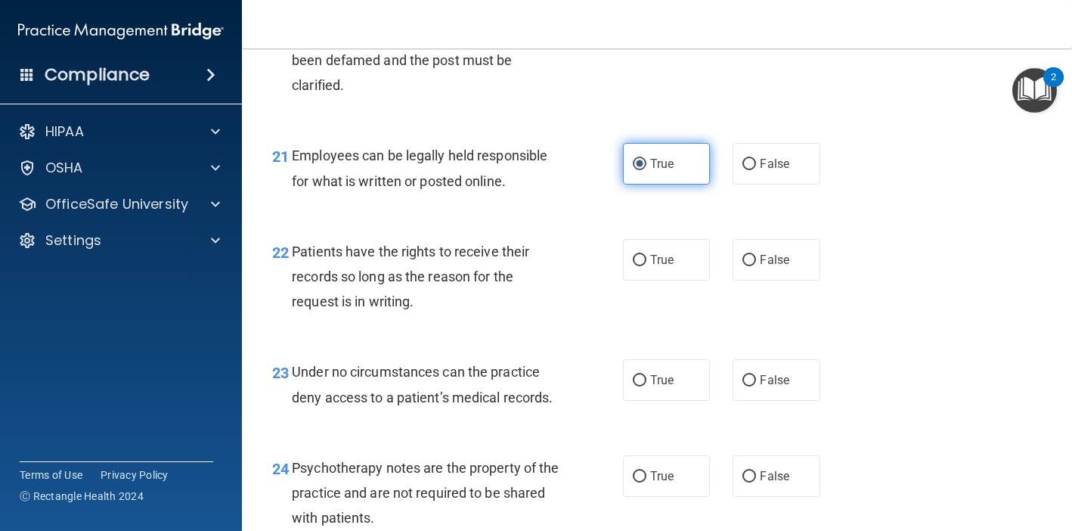
scroll to position [3173, 0]
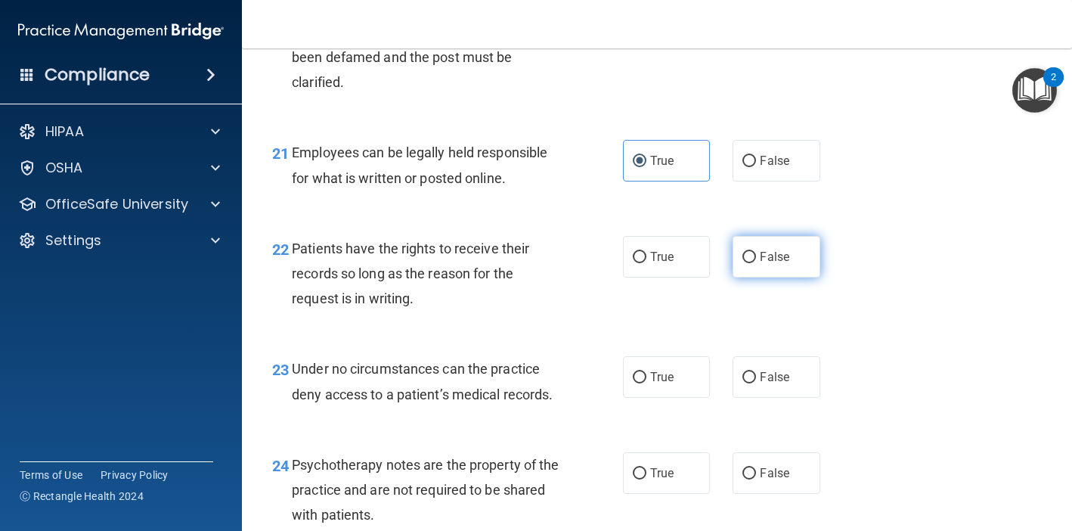
click at [783, 256] on label "False" at bounding box center [776, 257] width 87 height 42
click at [756, 256] on input "False" at bounding box center [750, 257] width 14 height 11
radio input "true"
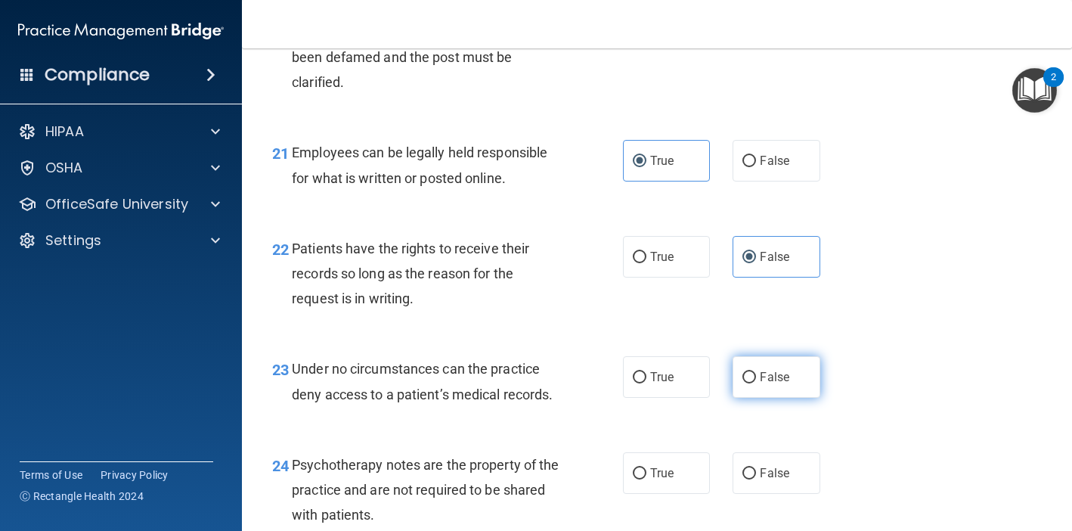
click at [760, 356] on label "False" at bounding box center [776, 377] width 87 height 42
click at [756, 372] on input "False" at bounding box center [750, 377] width 14 height 11
radio input "true"
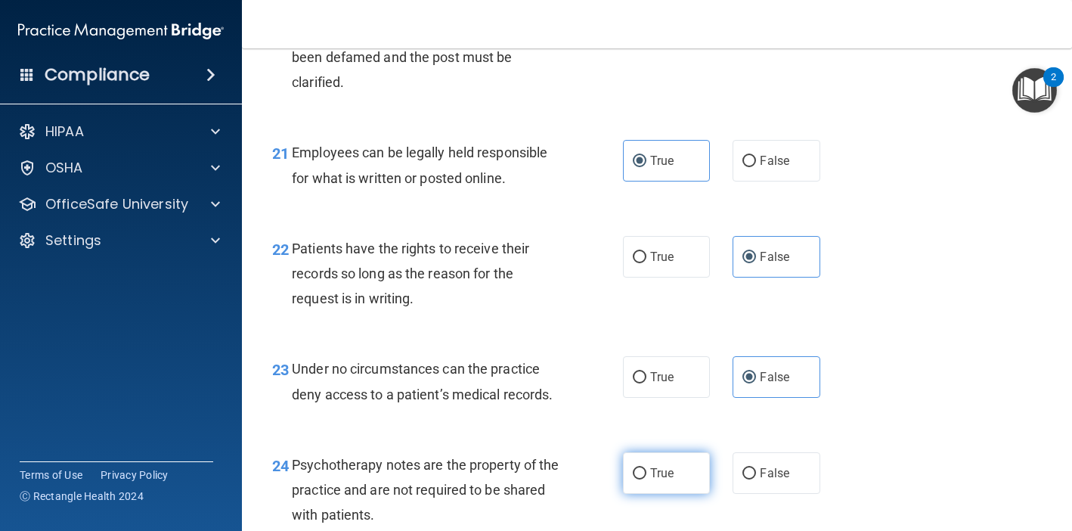
click at [681, 452] on label "True" at bounding box center [666, 473] width 87 height 42
click at [646, 468] on input "True" at bounding box center [640, 473] width 14 height 11
radio input "true"
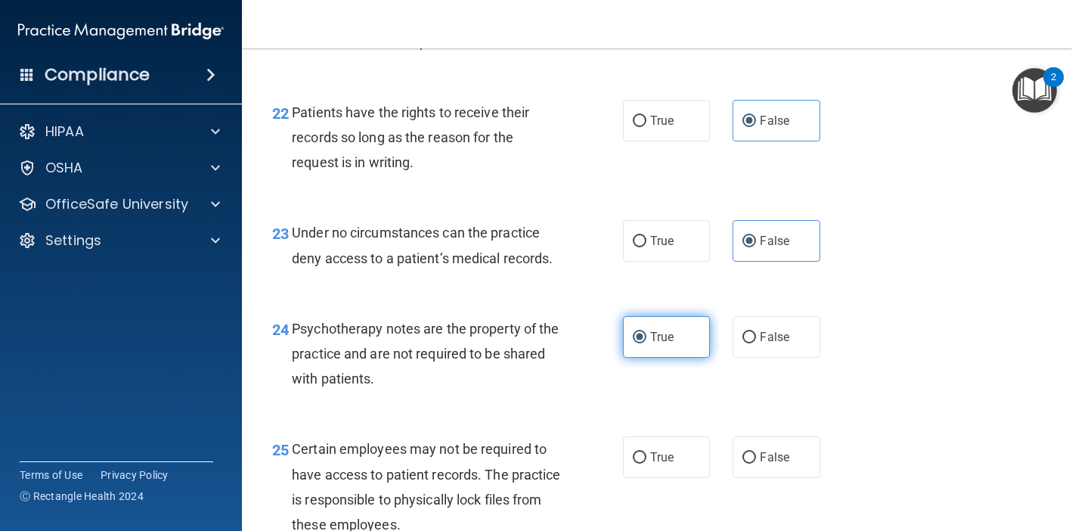
scroll to position [3323, 0]
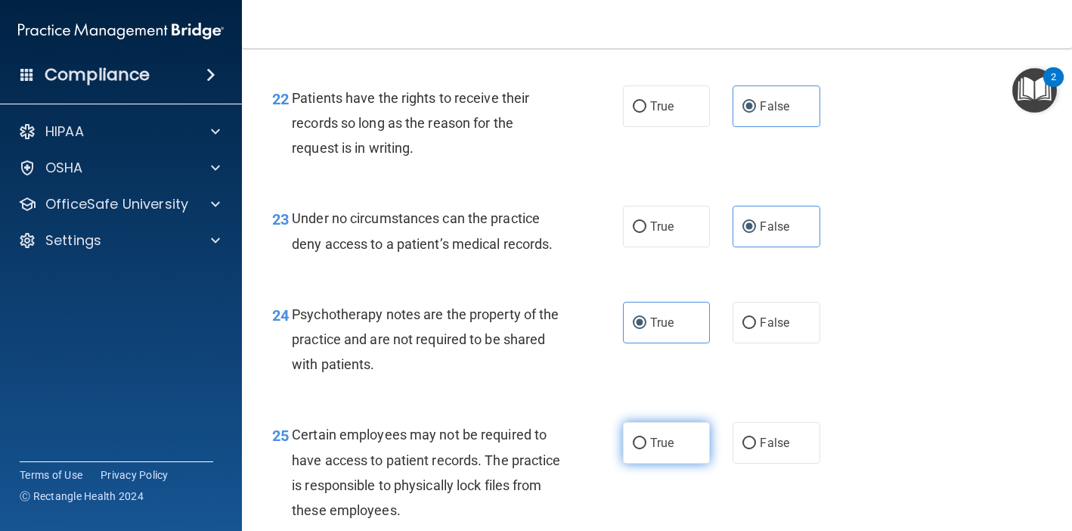
click at [681, 444] on label "True" at bounding box center [666, 443] width 87 height 42
click at [646, 444] on input "True" at bounding box center [640, 443] width 14 height 11
radio input "true"
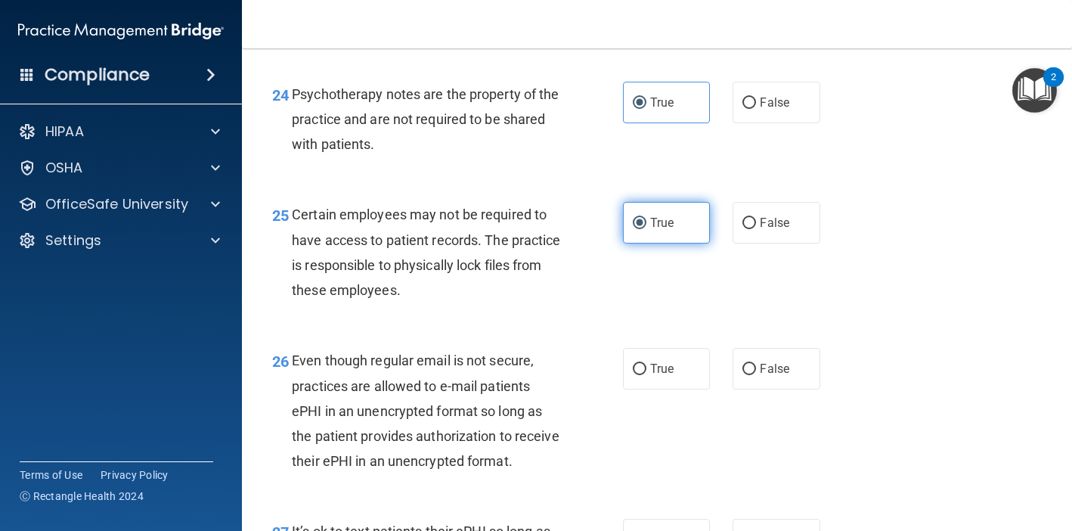
scroll to position [3555, 0]
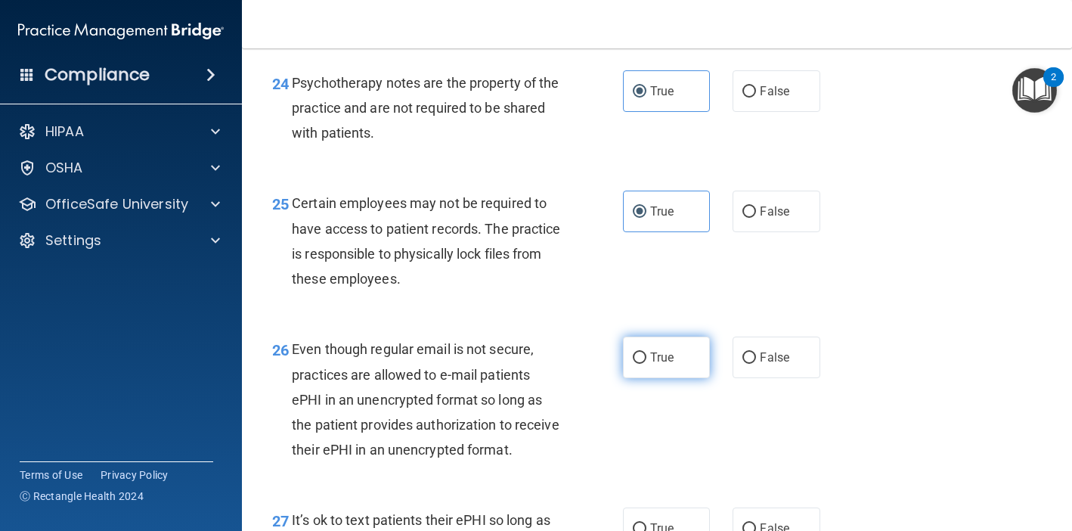
click at [648, 356] on label "True" at bounding box center [666, 357] width 87 height 42
click at [646, 356] on input "True" at bounding box center [640, 357] width 14 height 11
radio input "true"
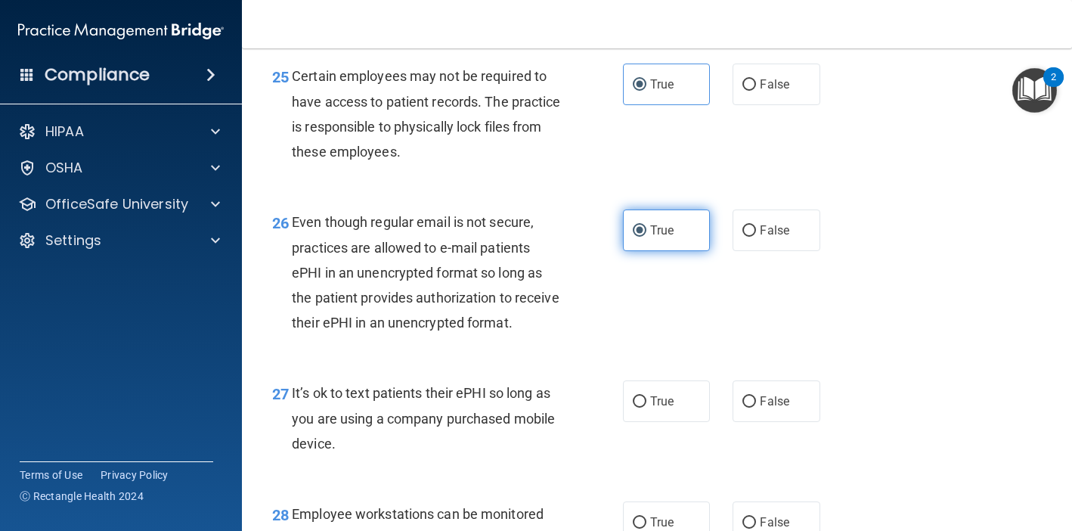
scroll to position [3687, 0]
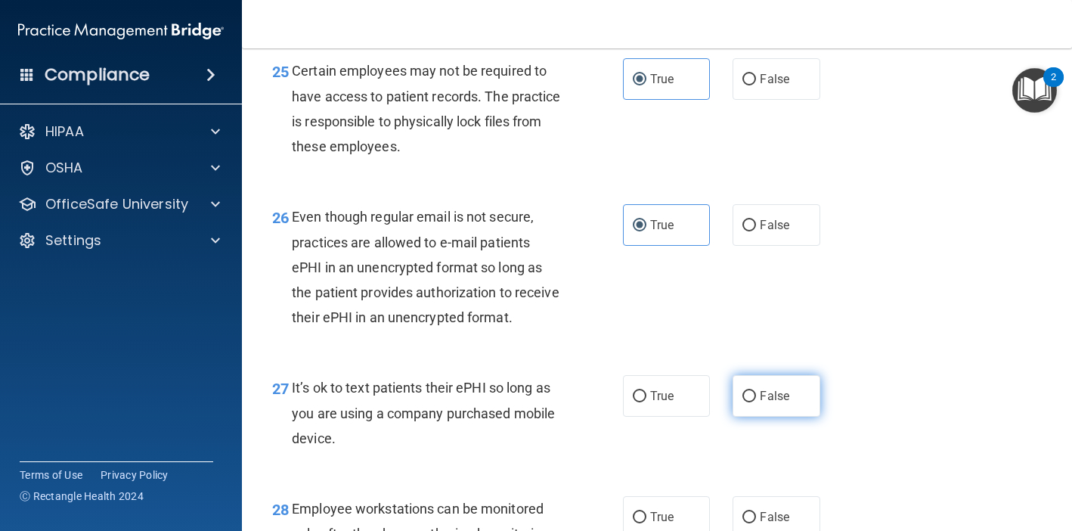
click at [776, 375] on label "False" at bounding box center [776, 396] width 87 height 42
click at [756, 391] on input "False" at bounding box center [750, 396] width 14 height 11
radio input "true"
click at [766, 510] on span "False" at bounding box center [774, 517] width 29 height 14
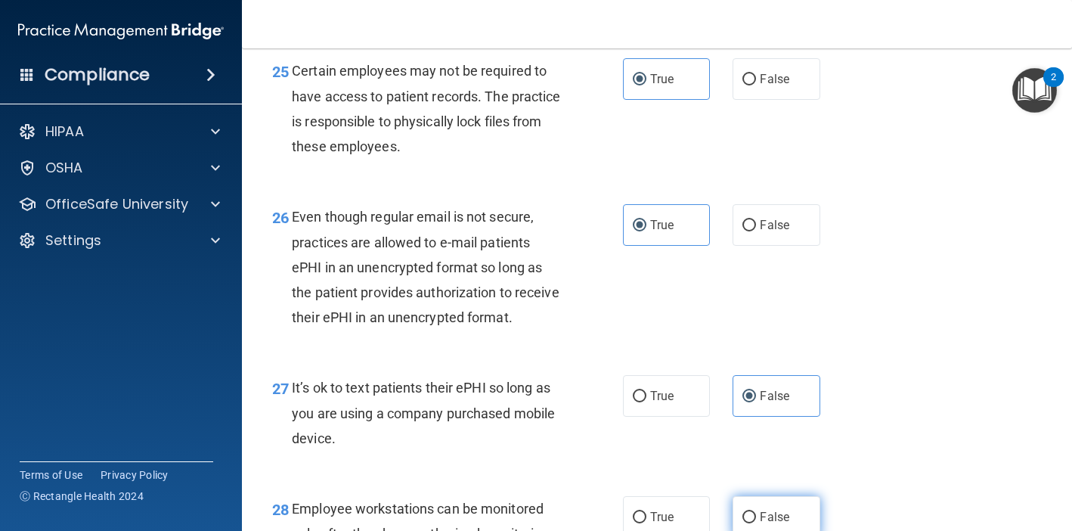
click at [756, 512] on input "False" at bounding box center [750, 517] width 14 height 11
radio input "true"
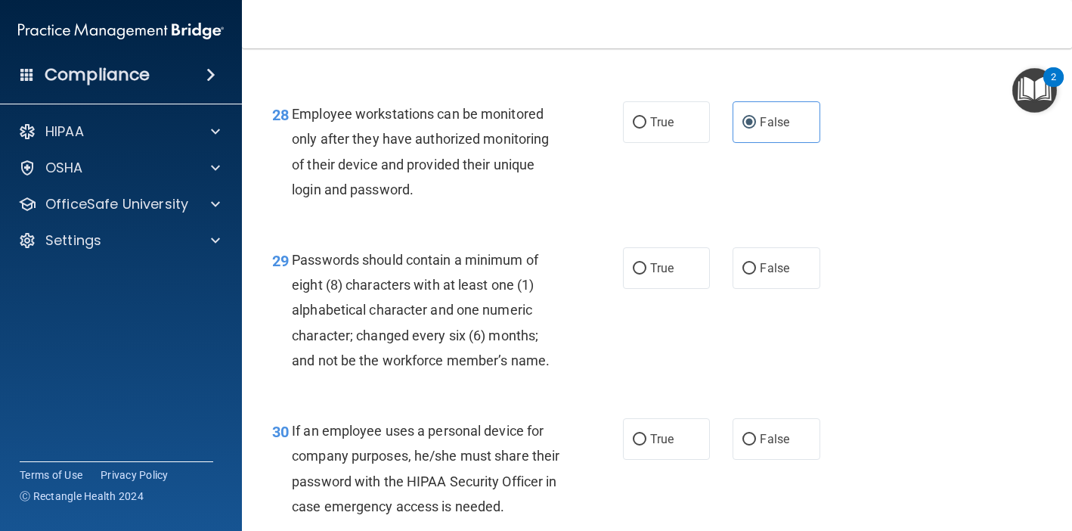
scroll to position [4098, 0]
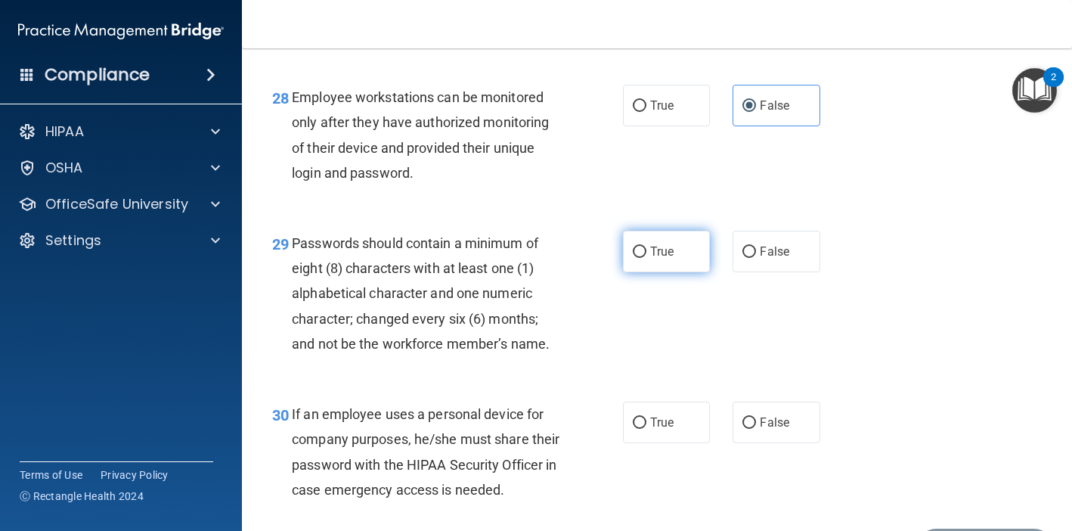
click at [656, 240] on label "True" at bounding box center [666, 252] width 87 height 42
click at [646, 246] on input "True" at bounding box center [640, 251] width 14 height 11
radio input "true"
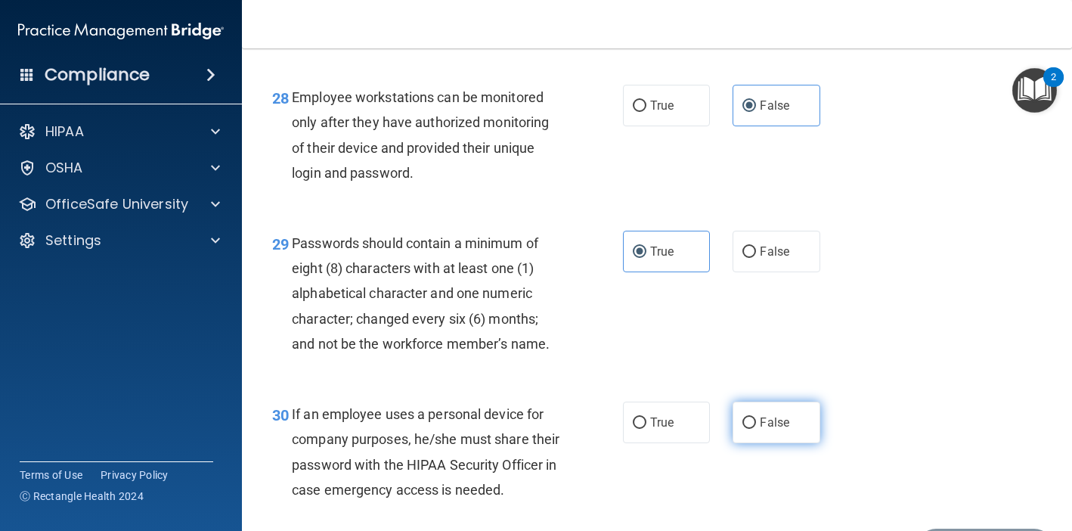
click at [761, 415] on span "False" at bounding box center [774, 422] width 29 height 14
click at [756, 417] on input "False" at bounding box center [750, 422] width 14 height 11
radio input "true"
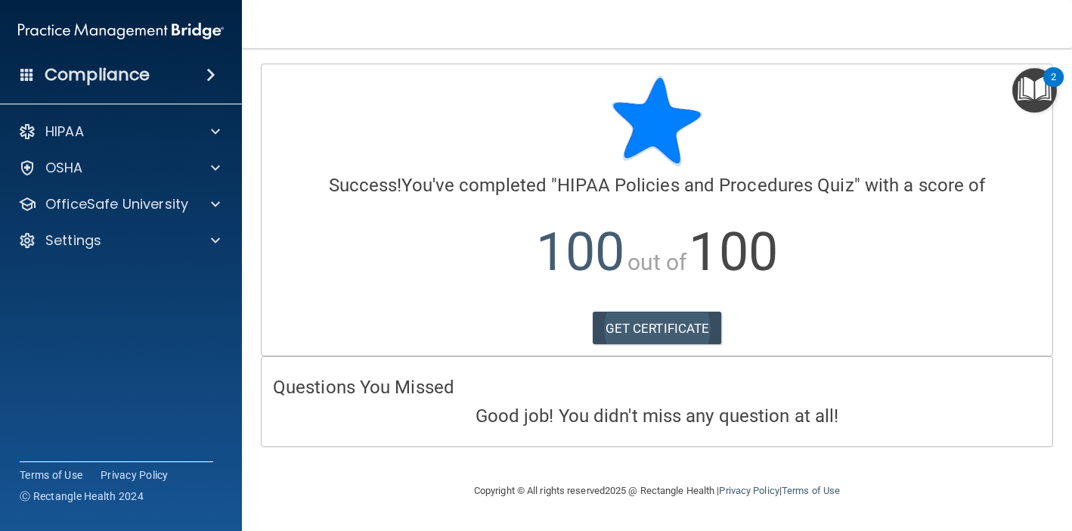
click at [656, 323] on link "GET CERTIFICATE" at bounding box center [657, 328] width 129 height 33
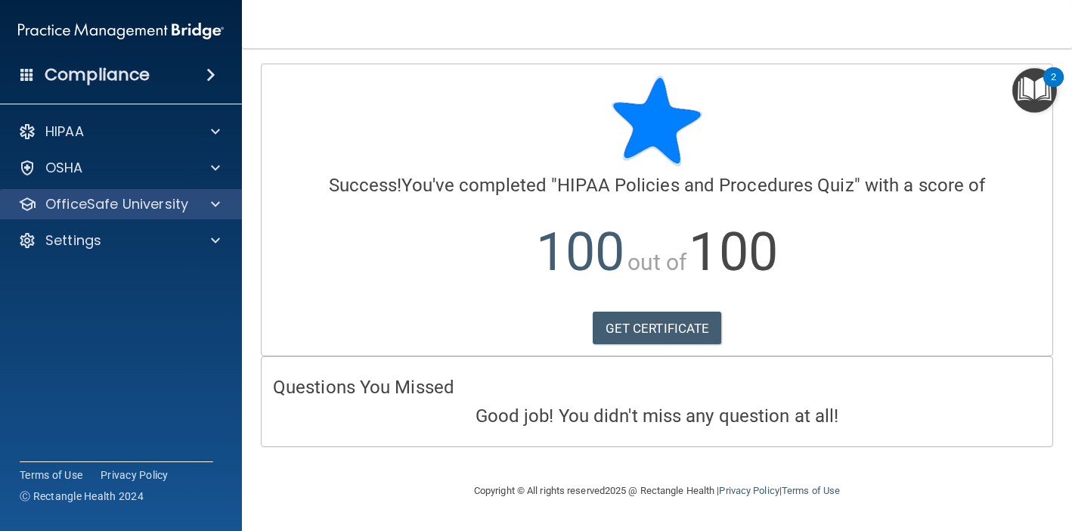
click at [214, 208] on span at bounding box center [215, 204] width 9 height 18
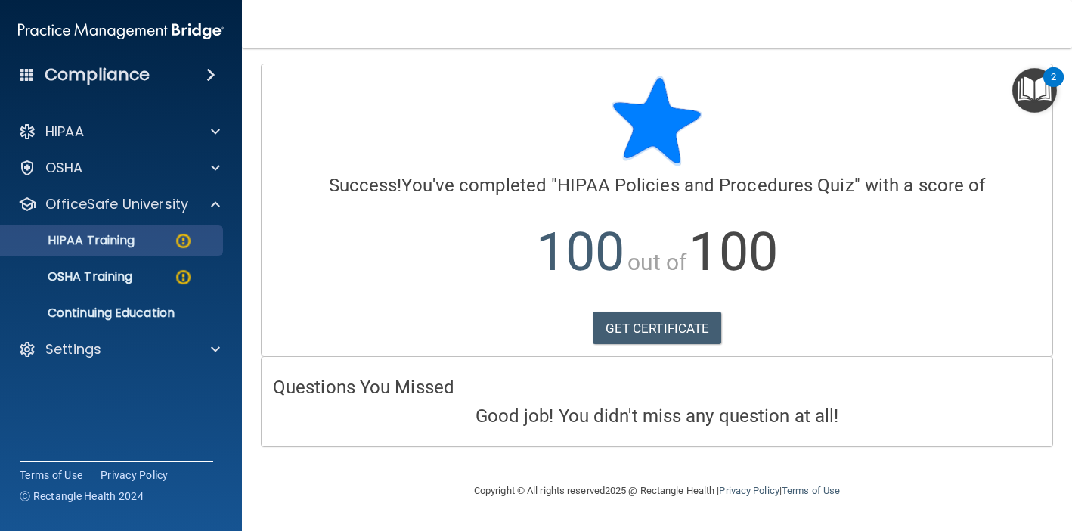
click at [184, 243] on img at bounding box center [183, 240] width 19 height 19
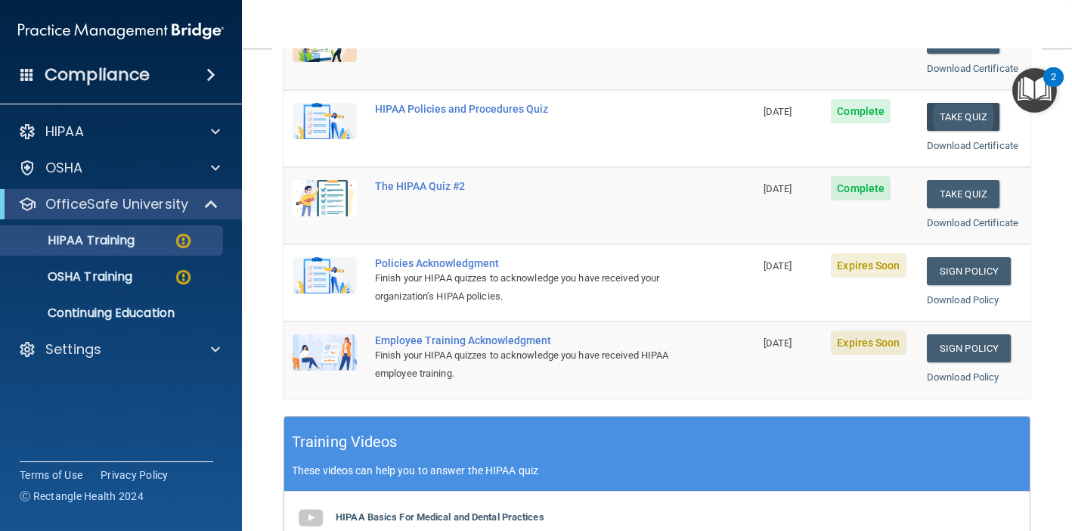
scroll to position [237, 0]
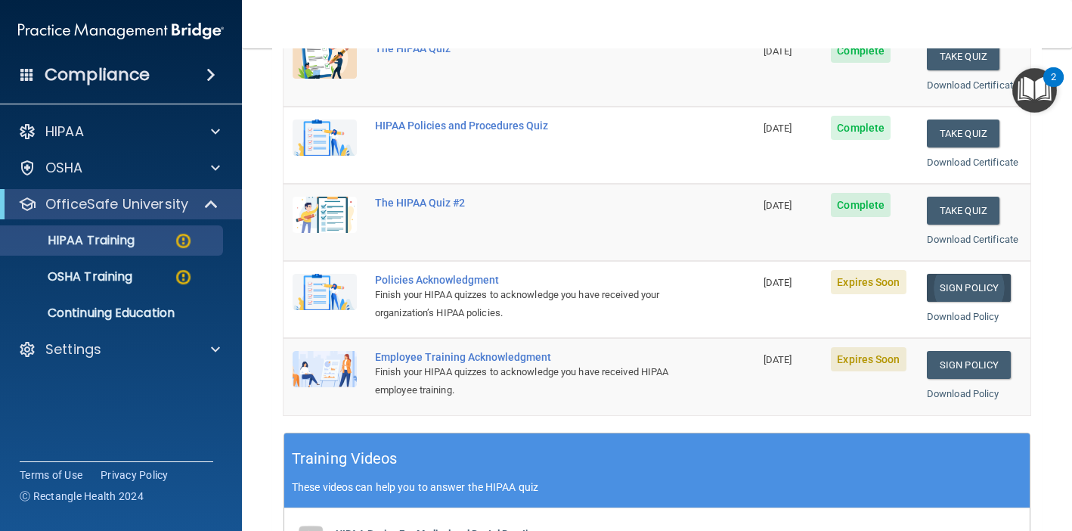
click at [978, 279] on link "Sign Policy" at bounding box center [969, 288] width 84 height 28
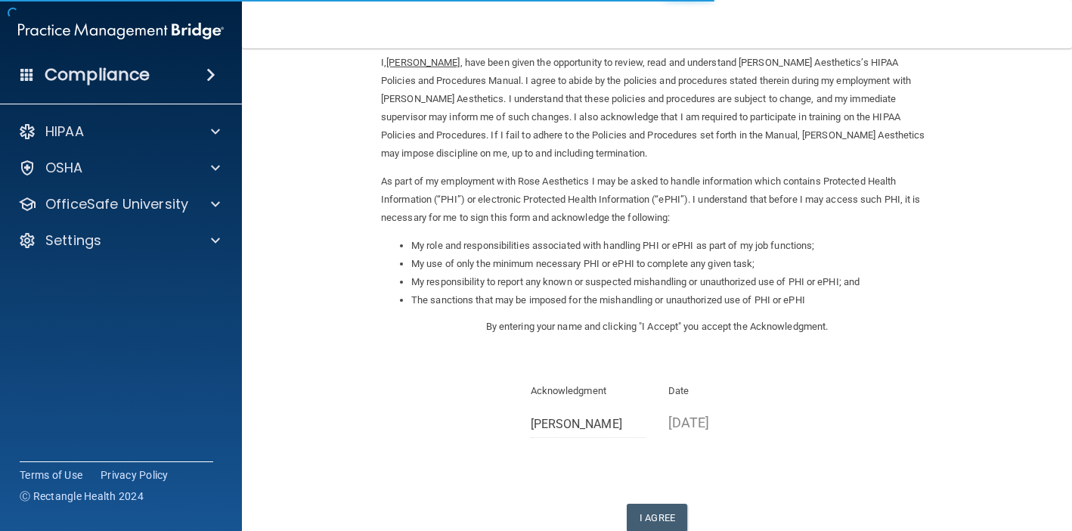
scroll to position [72, 0]
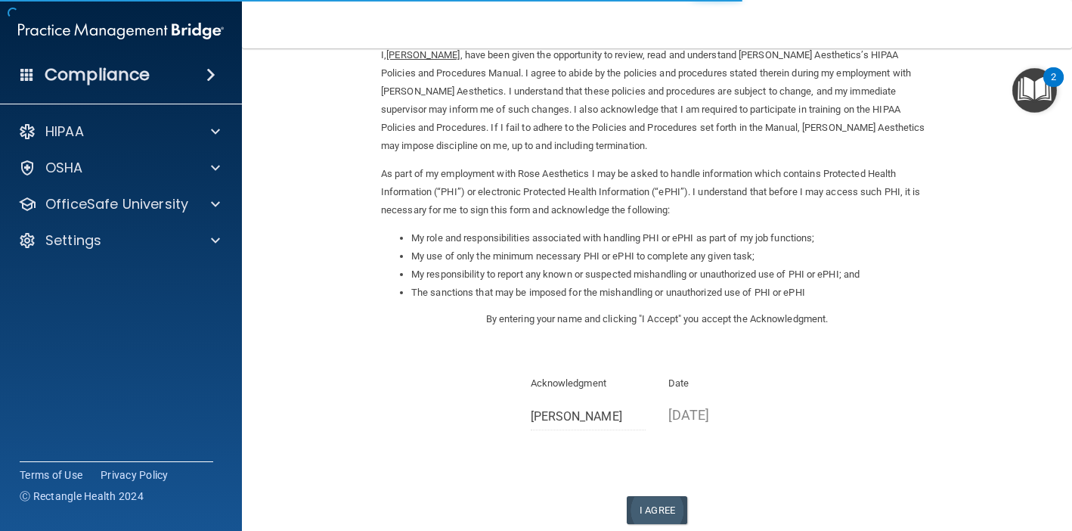
click at [664, 496] on button "I Agree" at bounding box center [657, 510] width 60 height 28
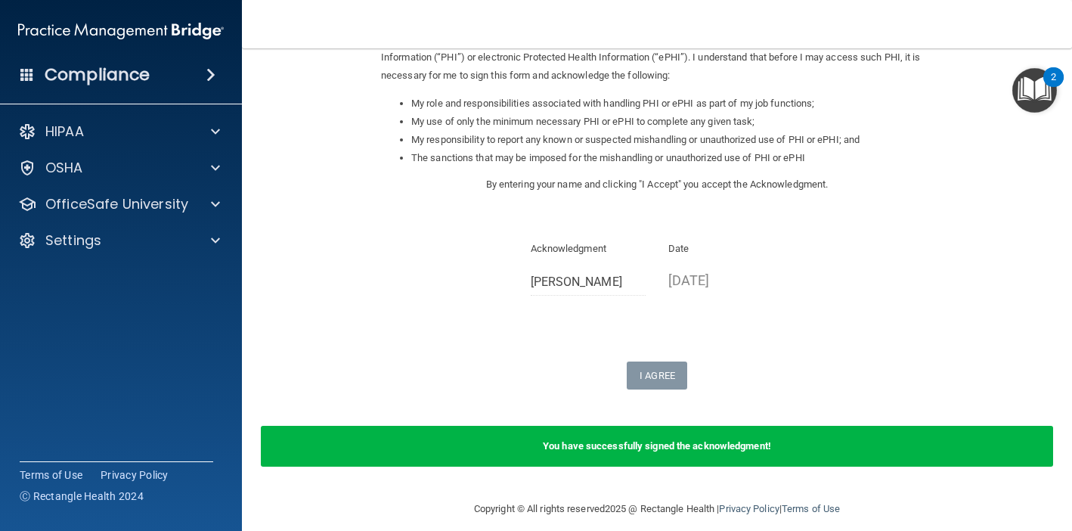
scroll to position [206, 0]
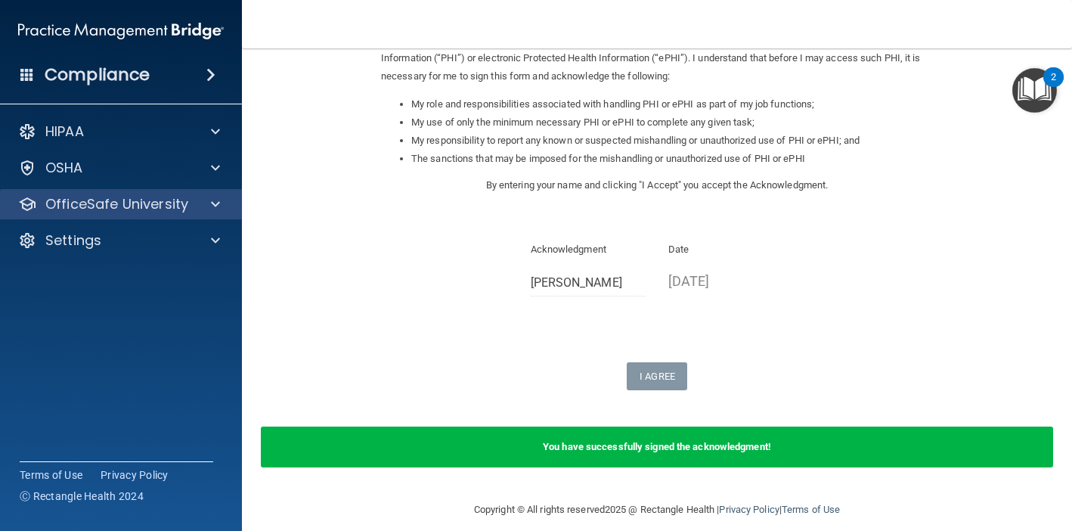
click at [214, 205] on span at bounding box center [215, 204] width 9 height 18
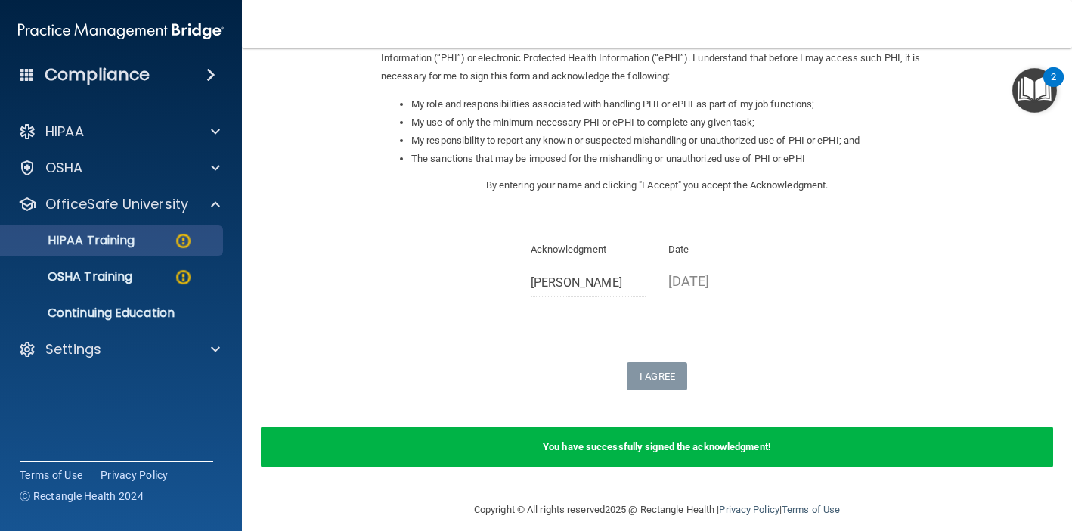
click at [186, 240] on img at bounding box center [183, 240] width 19 height 19
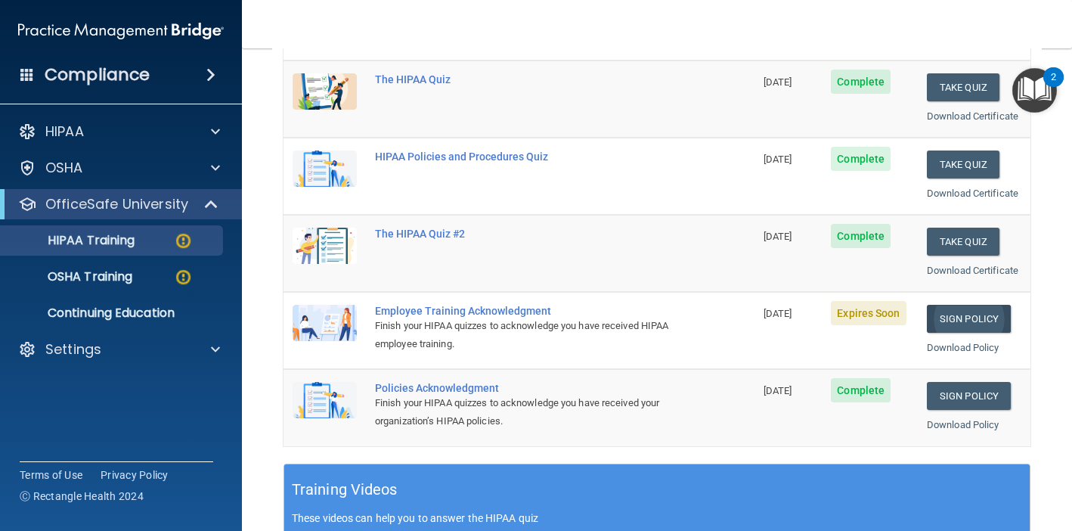
click at [958, 309] on link "Sign Policy" at bounding box center [969, 319] width 84 height 28
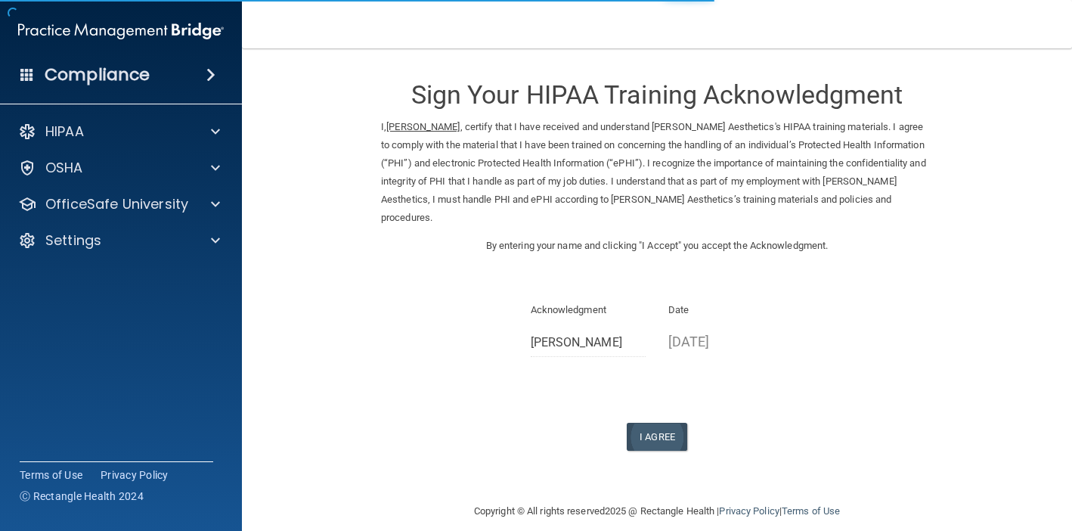
click at [646, 423] on button "I Agree" at bounding box center [657, 437] width 60 height 28
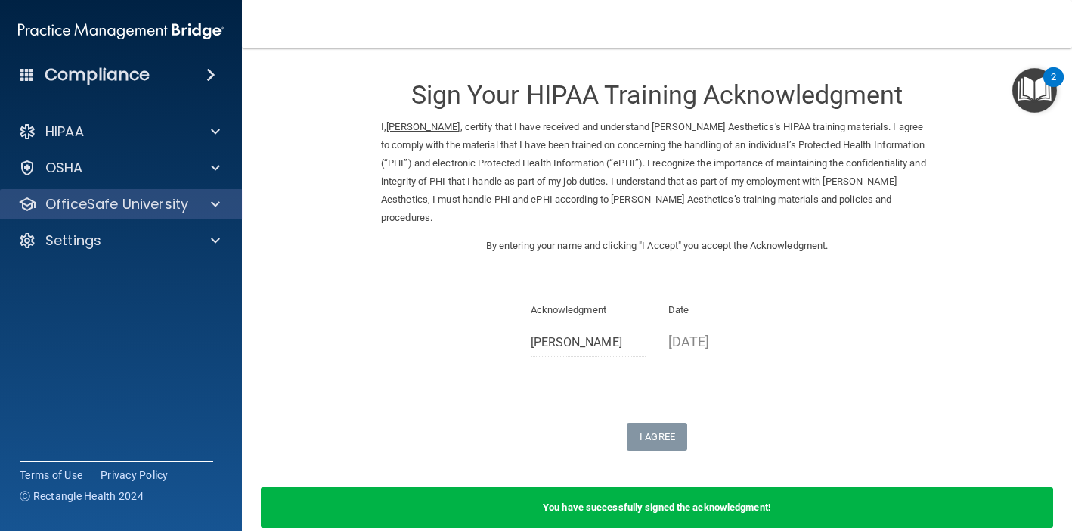
click at [219, 204] on span at bounding box center [215, 204] width 9 height 18
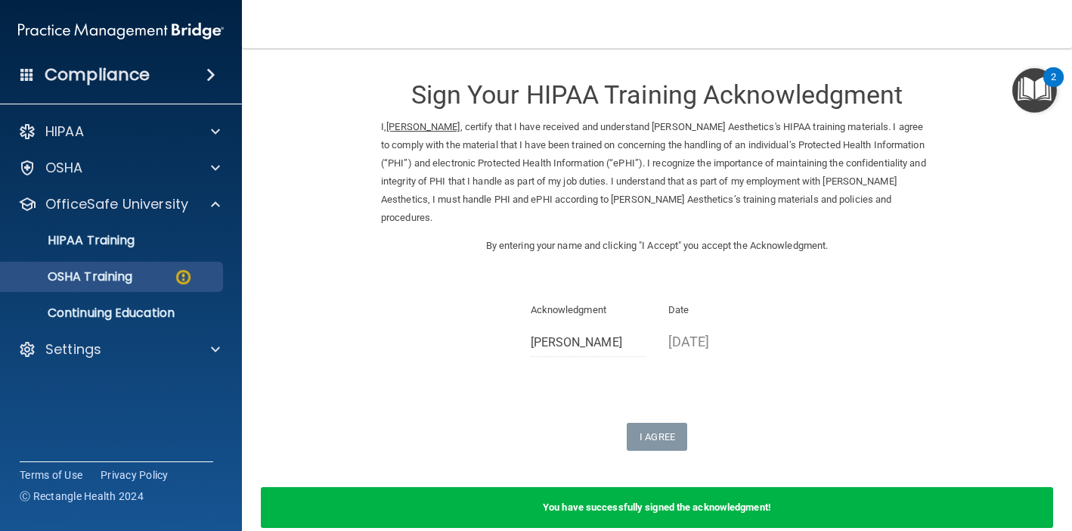
click at [180, 276] on img at bounding box center [183, 277] width 19 height 19
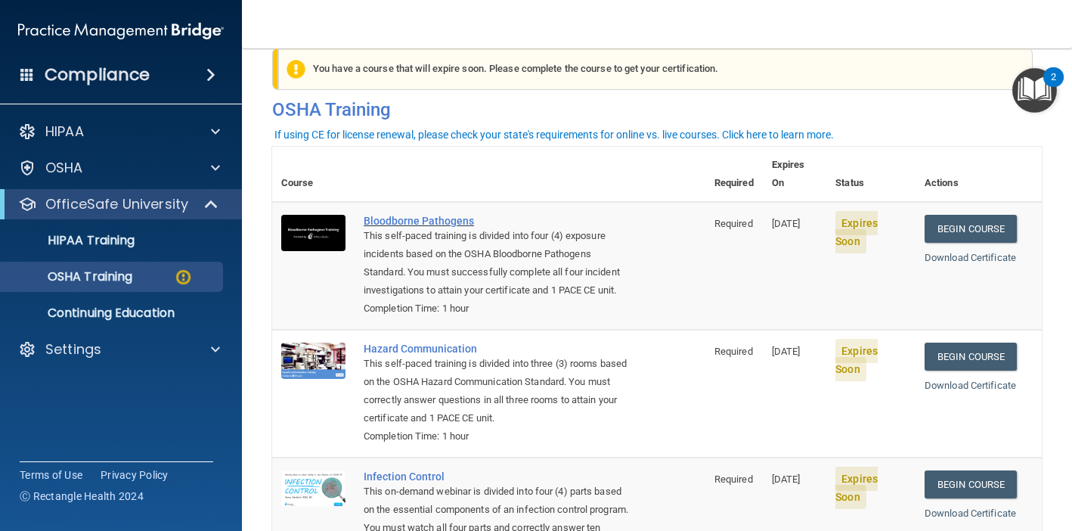
scroll to position [17, 0]
